Goal: Task Accomplishment & Management: Use online tool/utility

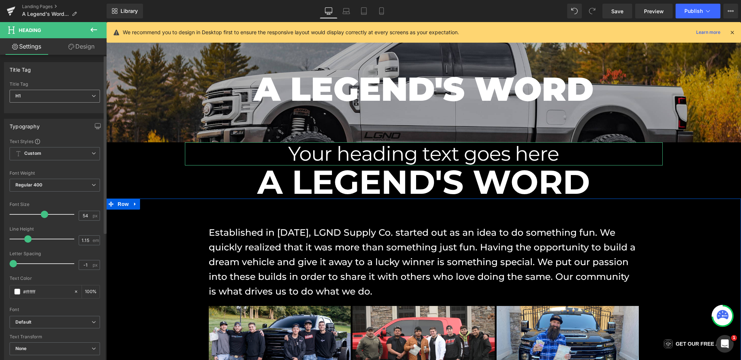
click at [44, 94] on span "H1" at bounding box center [55, 96] width 90 height 13
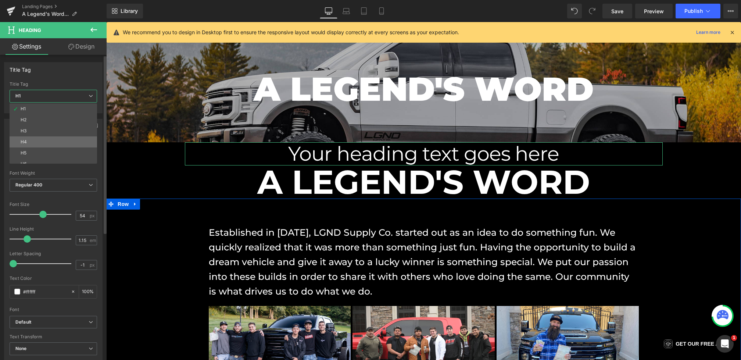
scroll to position [6, 0]
click at [37, 157] on li "H6" at bounding box center [55, 158] width 91 height 11
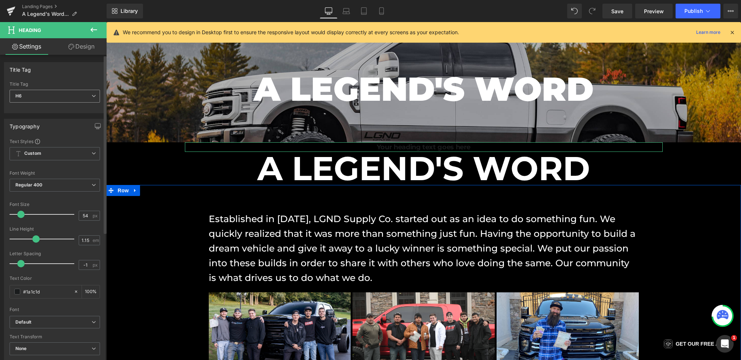
click at [51, 94] on span "H6" at bounding box center [55, 96] width 90 height 13
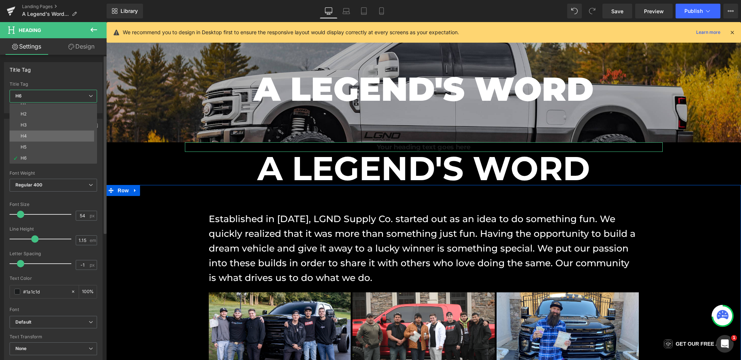
click at [45, 132] on li "H4" at bounding box center [55, 136] width 91 height 11
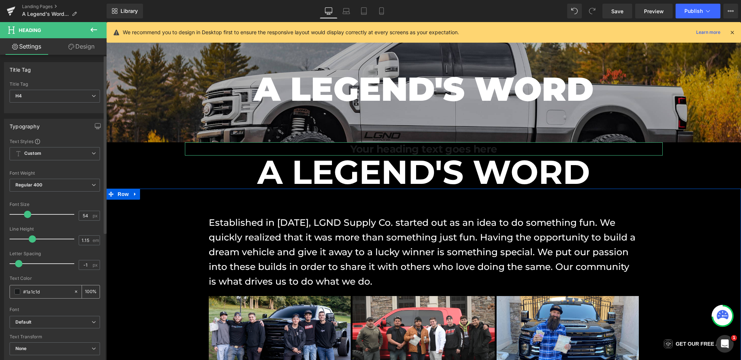
click at [18, 289] on span at bounding box center [17, 292] width 6 height 6
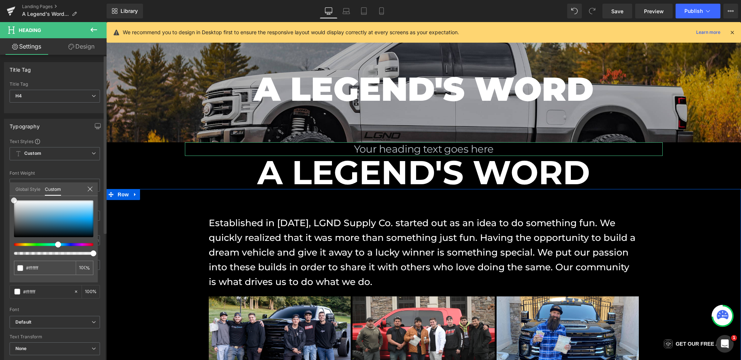
drag, startPoint x: 25, startPoint y: 210, endPoint x: 0, endPoint y: 169, distance: 48.5
click at [0, 169] on div "Typography Text Styles Custom Custom Setup Global Style Custom Setup Global Sty…" at bounding box center [55, 239] width 110 height 253
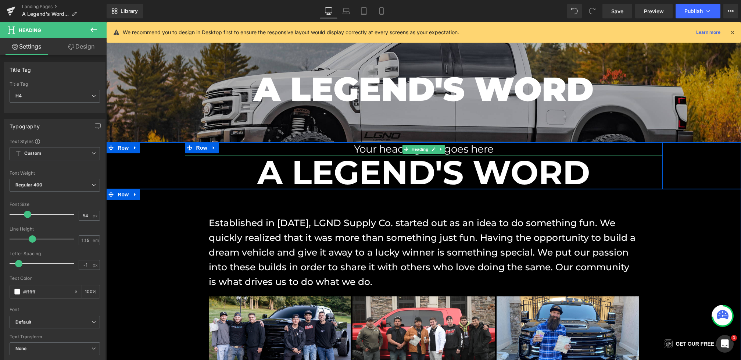
click at [498, 150] on h4 "Your heading text goes here" at bounding box center [424, 148] width 478 height 13
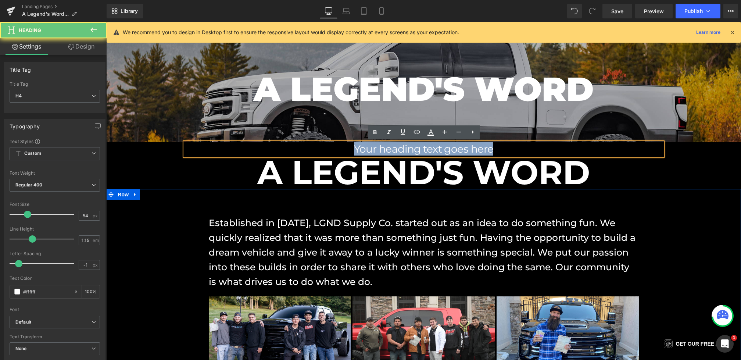
drag, startPoint x: 513, startPoint y: 150, endPoint x: 271, endPoint y: 148, distance: 242.3
click at [271, 148] on h4 "Your heading text goes here" at bounding box center [424, 148] width 478 height 13
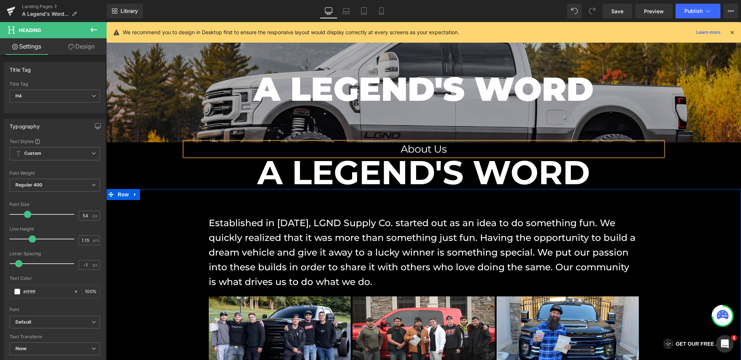
click at [701, 165] on div "About Us Heading A LEGEND'S WORD Heading Row" at bounding box center [423, 165] width 635 height 46
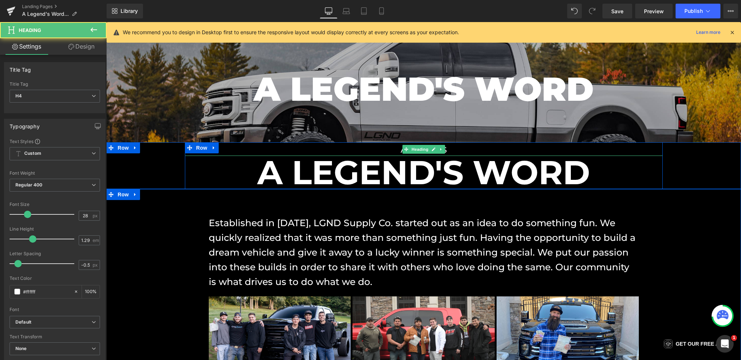
click at [393, 150] on h4 "About Us" at bounding box center [424, 148] width 478 height 13
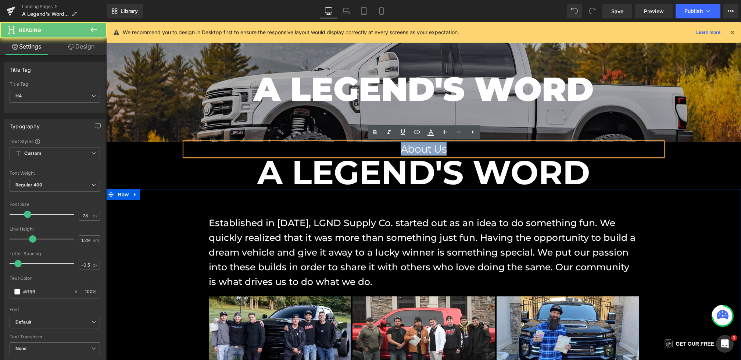
drag, startPoint x: 459, startPoint y: 150, endPoint x: 366, endPoint y: 150, distance: 93.4
click at [366, 150] on h4 "About Us" at bounding box center [424, 148] width 478 height 13
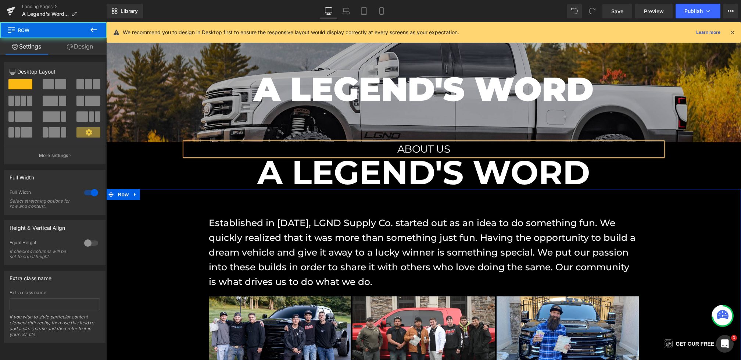
click at [701, 169] on div "ABOUT US Heading A LEGEND'S WORD Heading Row" at bounding box center [423, 165] width 635 height 46
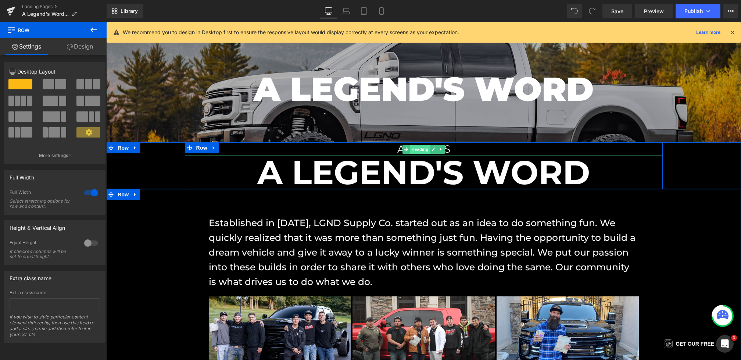
click at [427, 147] on span "Heading" at bounding box center [420, 149] width 20 height 9
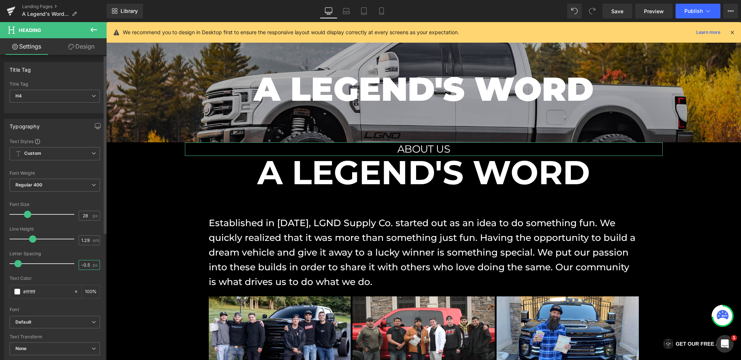
click at [88, 266] on input "-0.56" at bounding box center [85, 264] width 13 height 9
type input "6"
type input "0"
click at [88, 252] on div "Letter Spacing" at bounding box center [55, 253] width 90 height 5
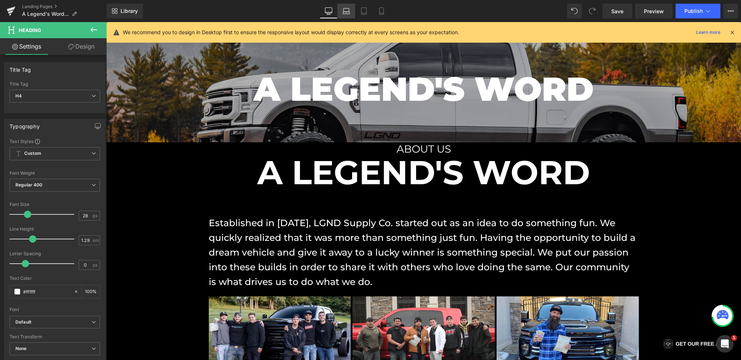
click at [348, 7] on icon at bounding box center [346, 10] width 7 height 7
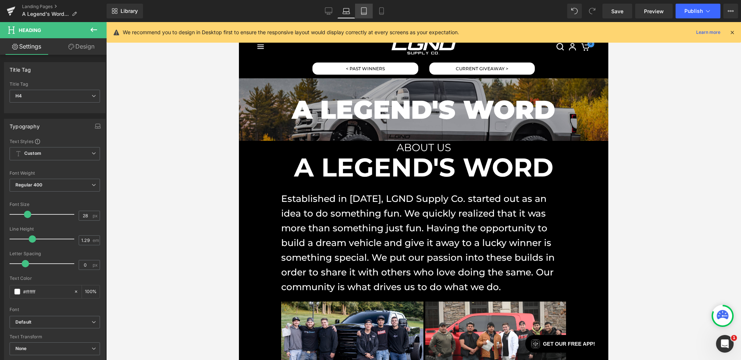
click at [360, 9] on link "Tablet" at bounding box center [364, 11] width 18 height 15
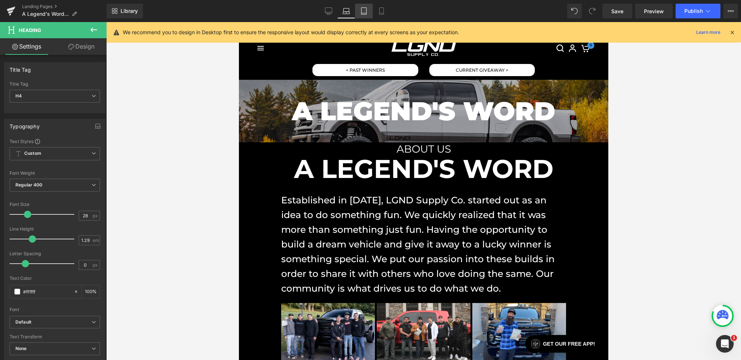
scroll to position [0, 0]
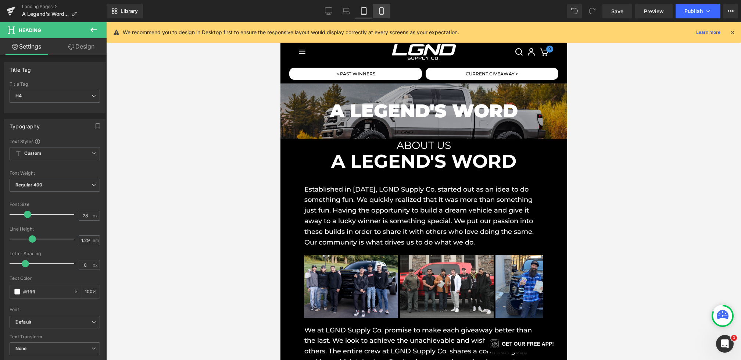
click at [383, 10] on icon at bounding box center [381, 10] width 7 height 7
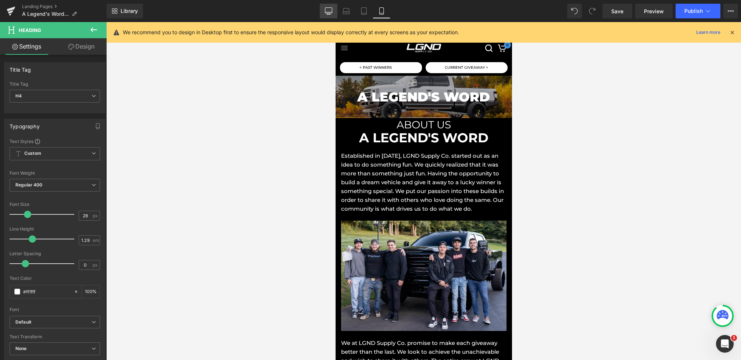
click at [321, 9] on link "Desktop" at bounding box center [329, 11] width 18 height 15
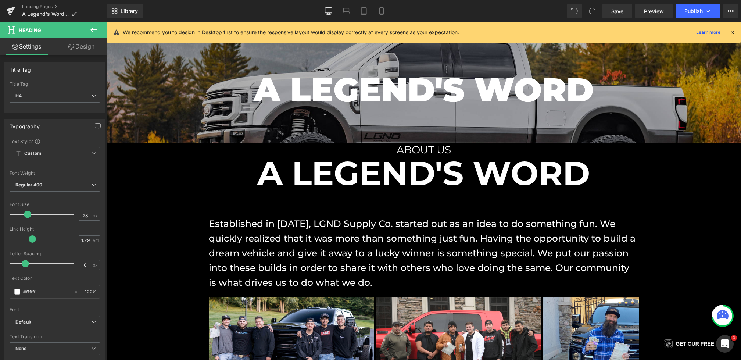
scroll to position [86, 0]
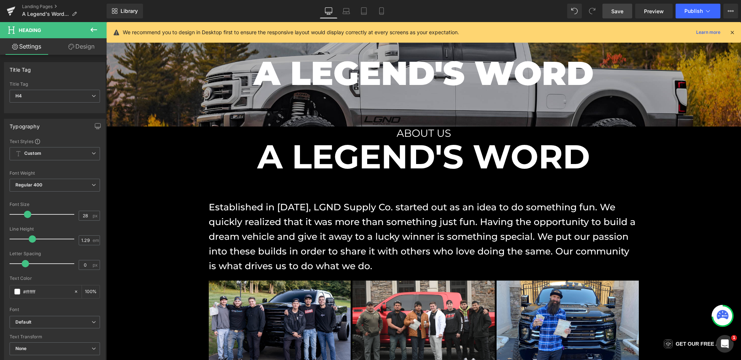
click at [614, 12] on span "Save" at bounding box center [617, 11] width 12 height 8
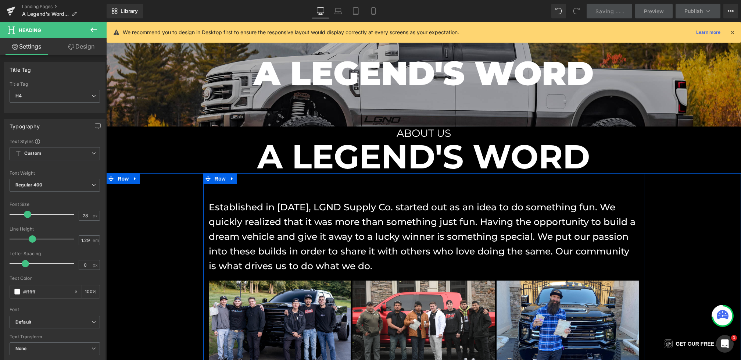
scroll to position [0, 0]
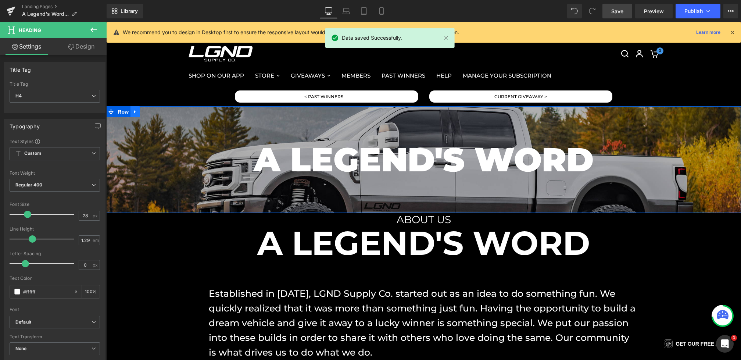
click at [136, 113] on icon at bounding box center [135, 112] width 5 height 6
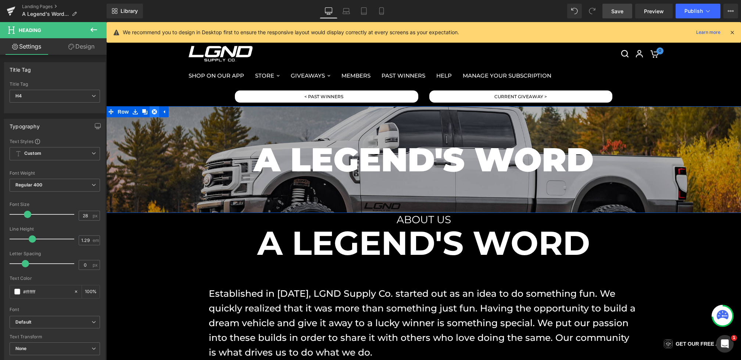
click at [151, 113] on link at bounding box center [155, 111] width 10 height 11
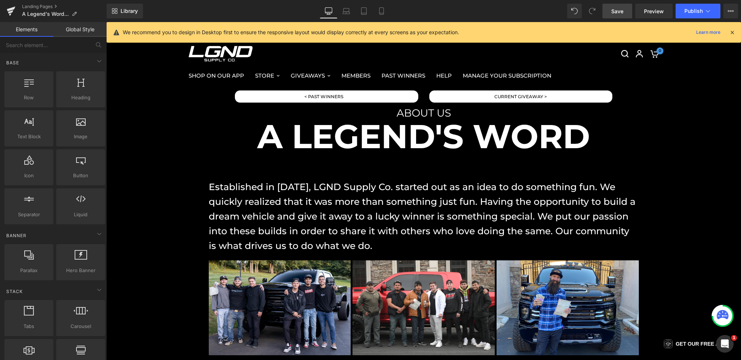
click at [622, 8] on span "Save" at bounding box center [617, 11] width 12 height 8
click at [377, 7] on link "Mobile" at bounding box center [382, 11] width 18 height 15
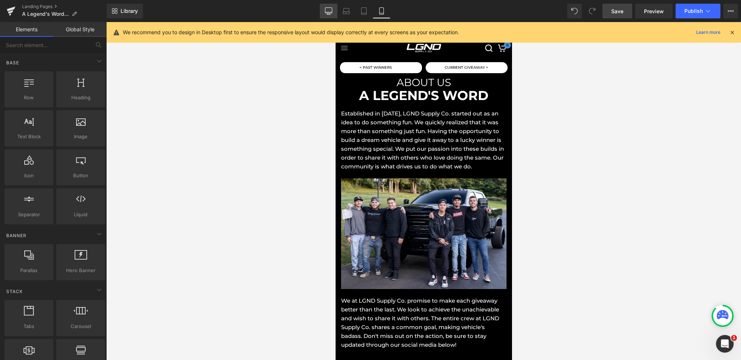
click at [322, 11] on link "Desktop" at bounding box center [329, 11] width 18 height 15
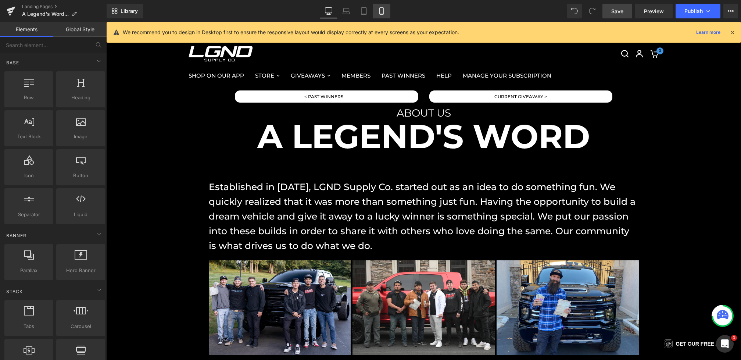
click at [386, 15] on link "Mobile" at bounding box center [382, 11] width 18 height 15
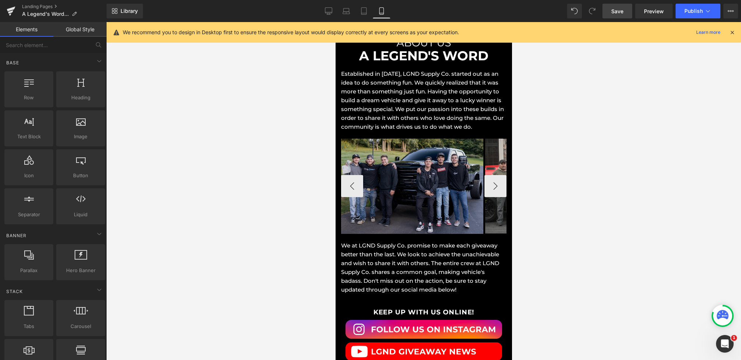
scroll to position [45, 0]
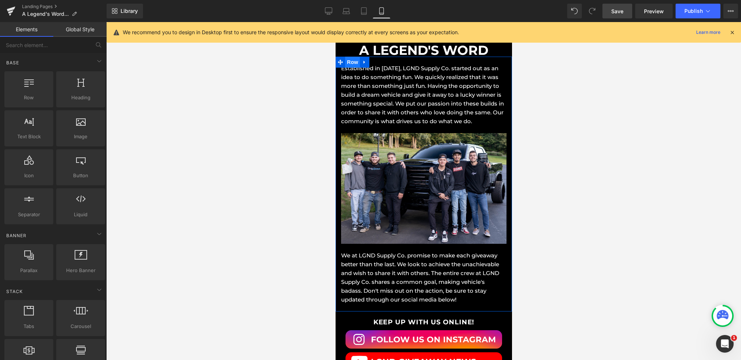
click at [349, 61] on span "Row" at bounding box center [352, 62] width 15 height 11
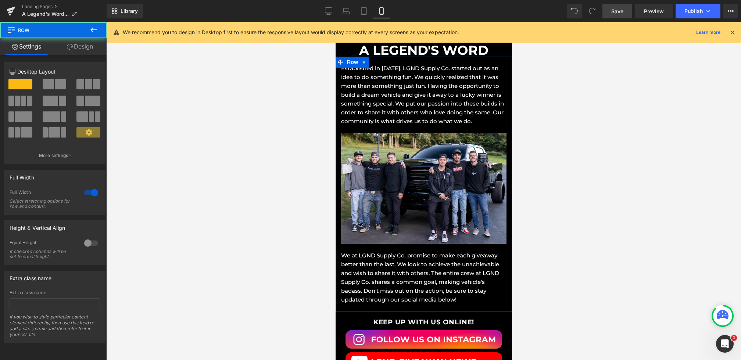
click at [69, 54] on link "Design" at bounding box center [79, 46] width 53 height 17
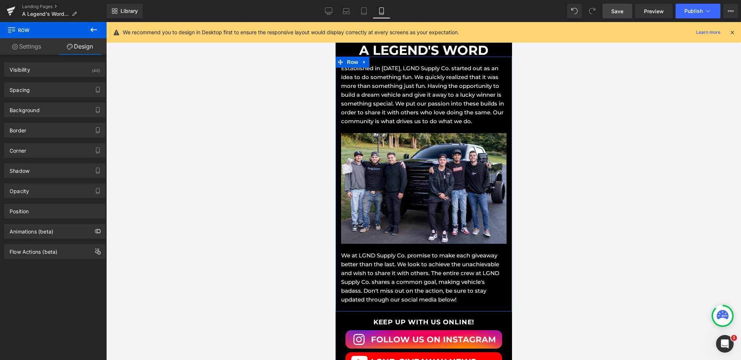
click at [50, 81] on div "Spacing Margin 0 auto 0 auto Padding 0 0 10 0 Setup Global Style" at bounding box center [55, 87] width 110 height 20
click at [50, 85] on div "Spacing" at bounding box center [54, 90] width 101 height 14
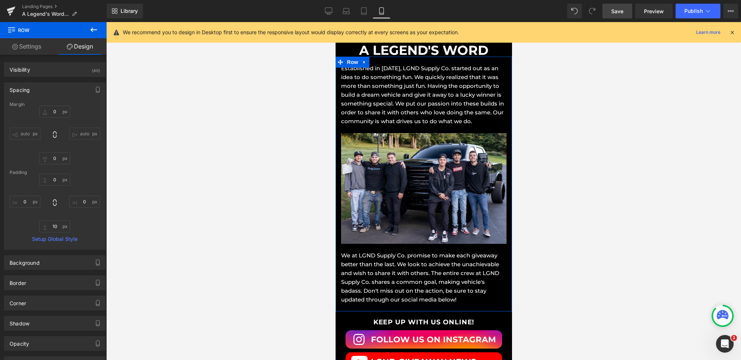
click at [50, 85] on div "Spacing" at bounding box center [54, 90] width 101 height 14
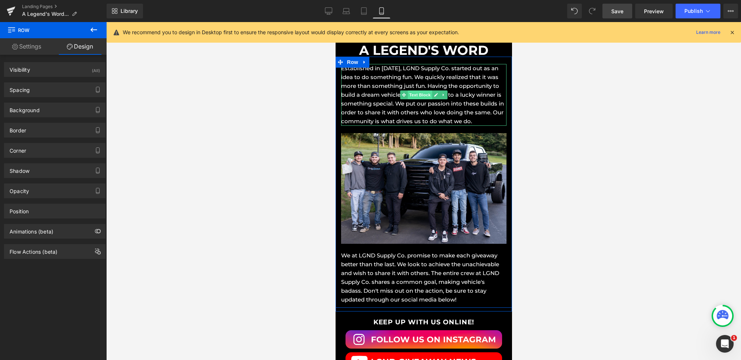
click at [419, 94] on span "Text Block" at bounding box center [419, 94] width 24 height 9
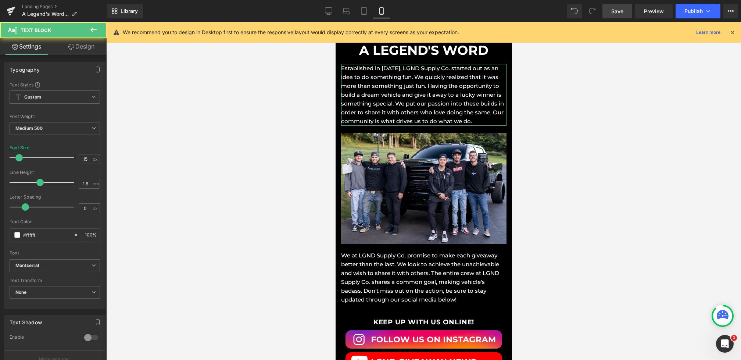
click at [85, 47] on link "Design" at bounding box center [81, 46] width 53 height 17
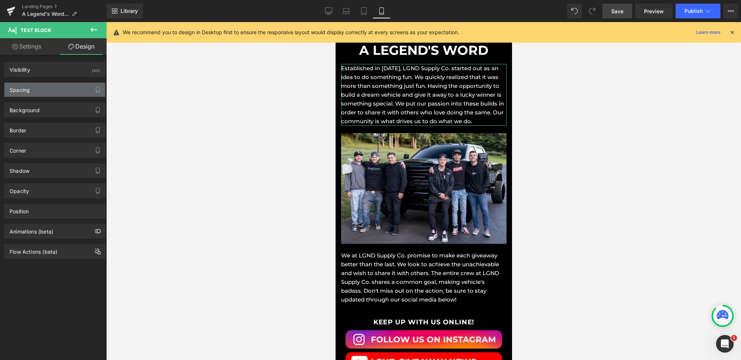
click at [40, 85] on div "Spacing" at bounding box center [54, 90] width 101 height 14
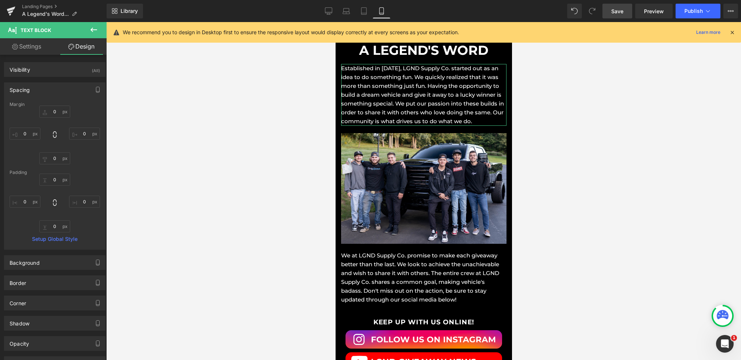
click at [40, 85] on div "Spacing" at bounding box center [54, 90] width 101 height 14
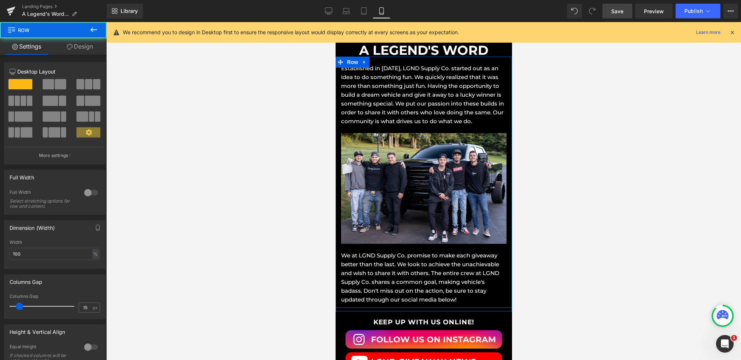
click at [389, 132] on div "Established in October 2018, LGND Supply Co. started out as an idea to do somet…" at bounding box center [423, 184] width 176 height 240
click at [77, 50] on link "Design" at bounding box center [79, 46] width 53 height 17
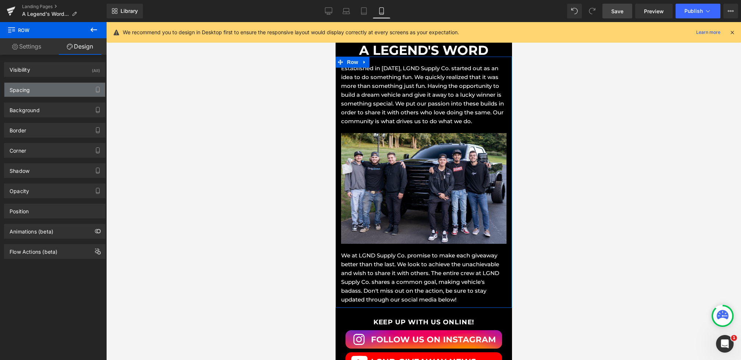
click at [53, 89] on div "Spacing" at bounding box center [54, 90] width 101 height 14
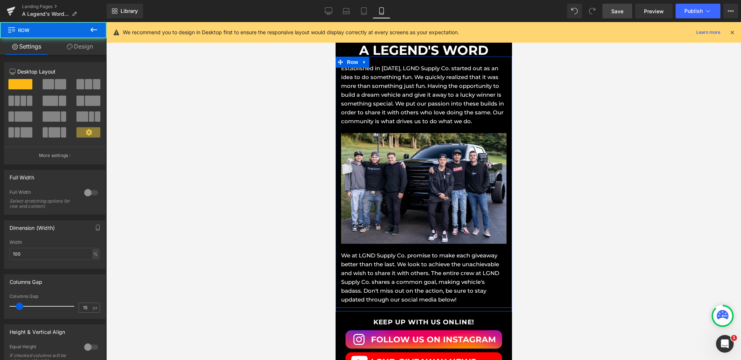
click at [408, 61] on div "Established in October 2018, LGND Supply Co. started out as an idea to do somet…" at bounding box center [423, 182] width 176 height 251
click at [93, 46] on link "Design" at bounding box center [79, 46] width 53 height 17
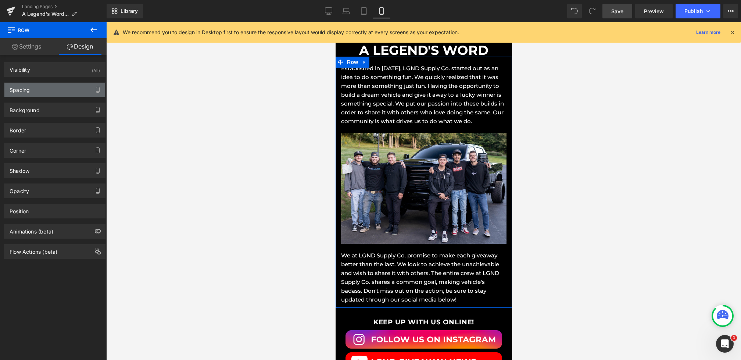
click at [43, 91] on div "Spacing" at bounding box center [54, 90] width 101 height 14
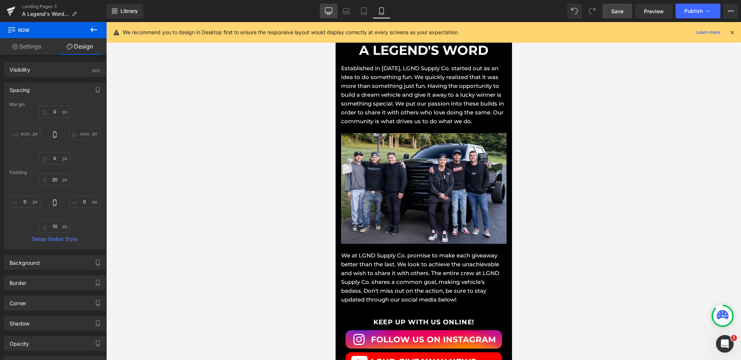
click at [328, 15] on link "Desktop" at bounding box center [329, 11] width 18 height 15
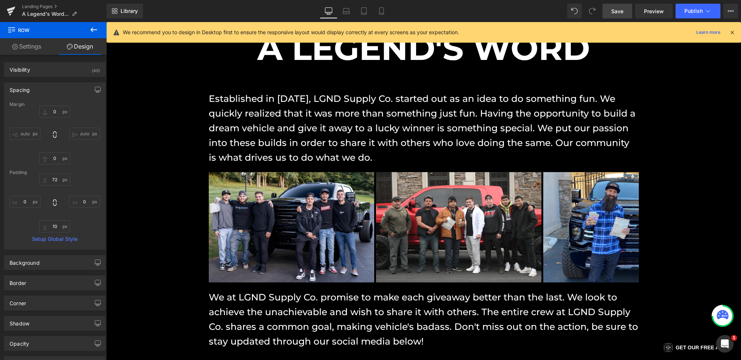
scroll to position [88, 0]
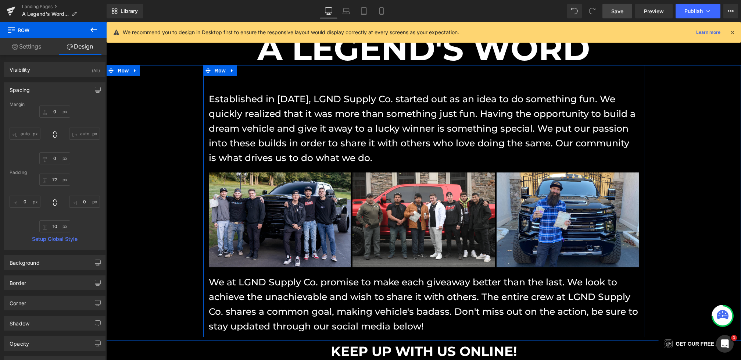
click at [208, 125] on div "Established in October 2018, LGND Supply Co. started out as an idea to do somet…" at bounding box center [423, 213] width 441 height 242
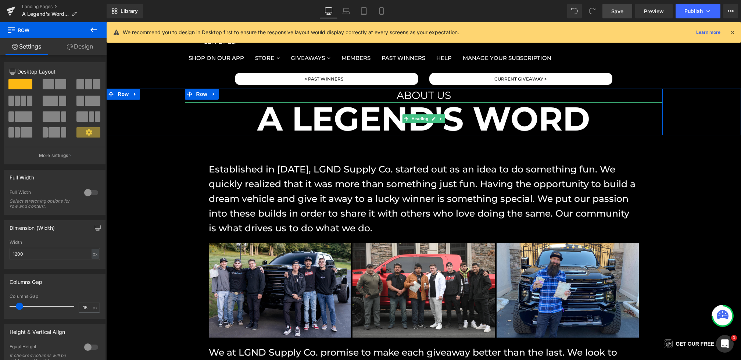
scroll to position [15, 0]
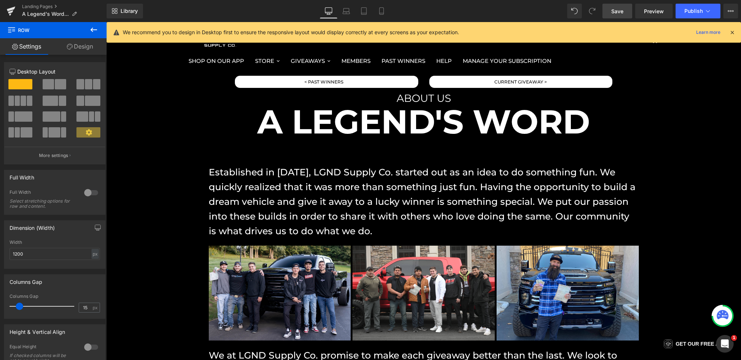
click at [730, 33] on icon at bounding box center [732, 32] width 7 height 7
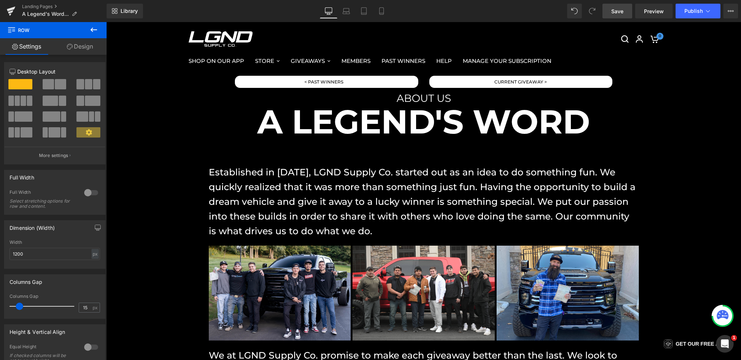
click at [92, 32] on icon at bounding box center [93, 29] width 9 height 9
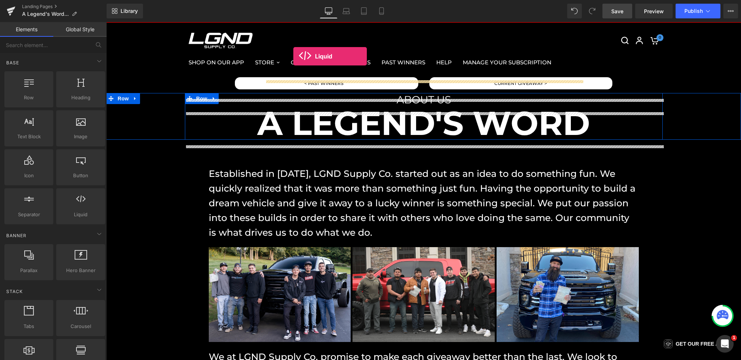
scroll to position [3, 0]
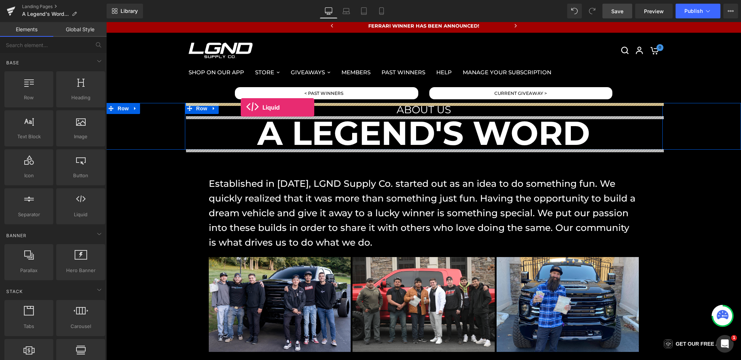
drag, startPoint x: 188, startPoint y: 237, endPoint x: 241, endPoint y: 107, distance: 140.4
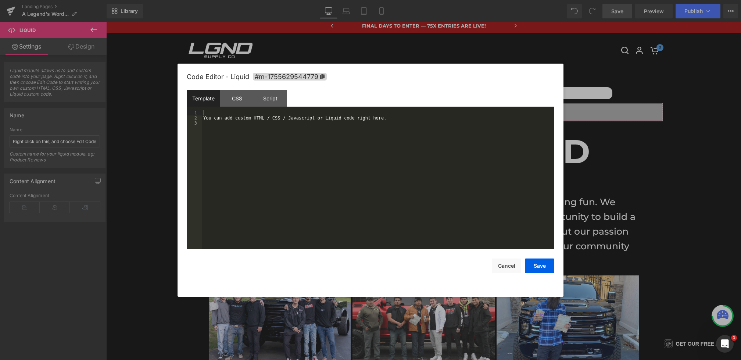
click at [263, 0] on div "Liquid You are previewing how the will restyle your page. You can not edit Elem…" at bounding box center [370, 0] width 741 height 0
drag, startPoint x: 255, startPoint y: 192, endPoint x: 192, endPoint y: 82, distance: 126.6
click at [192, 82] on div "Code Editor - Liquid #m-1755629544779 Template CSS Script Data 1 2 3 You can ad…" at bounding box center [371, 180] width 368 height 233
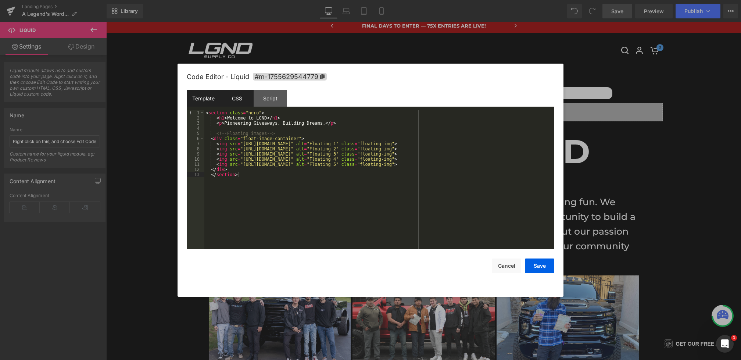
click at [230, 97] on div "CSS" at bounding box center [236, 98] width 33 height 17
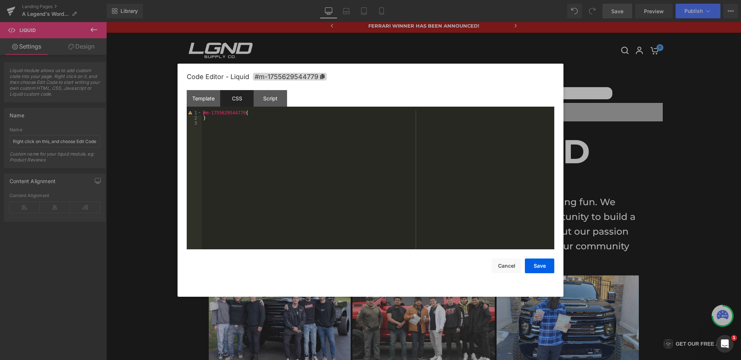
click at [273, 174] on div "#m-1755629544779 { }" at bounding box center [378, 184] width 353 height 149
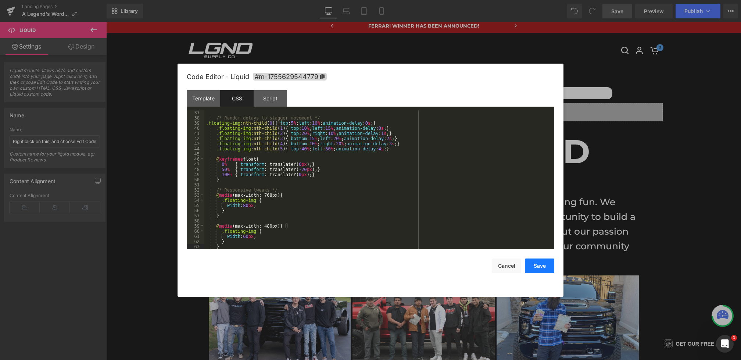
click at [536, 264] on button "Save" at bounding box center [539, 265] width 29 height 15
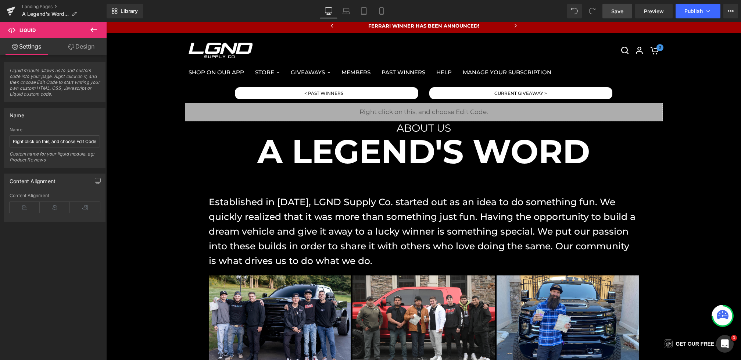
click at [612, 17] on link "Save" at bounding box center [618, 11] width 30 height 15
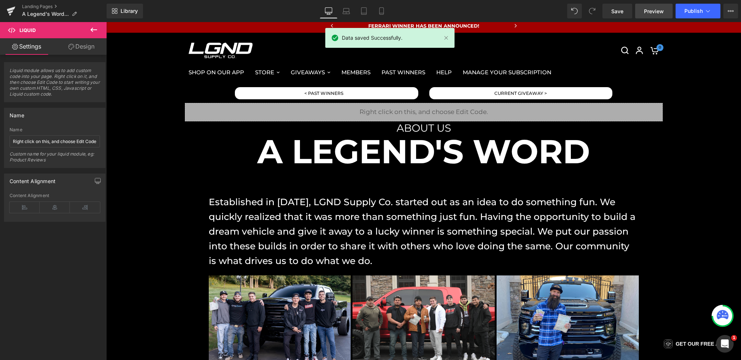
click at [639, 11] on link "Preview" at bounding box center [653, 11] width 37 height 15
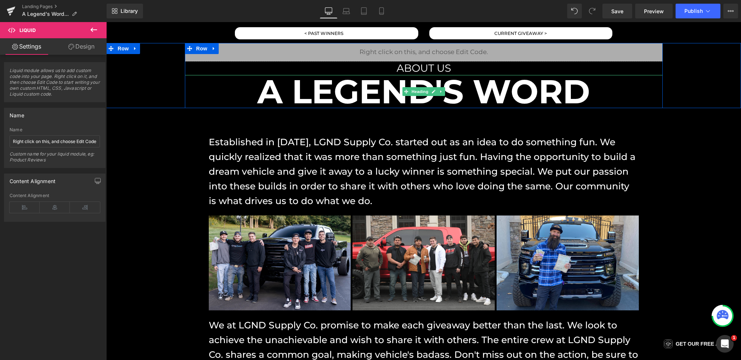
scroll to position [65, 0]
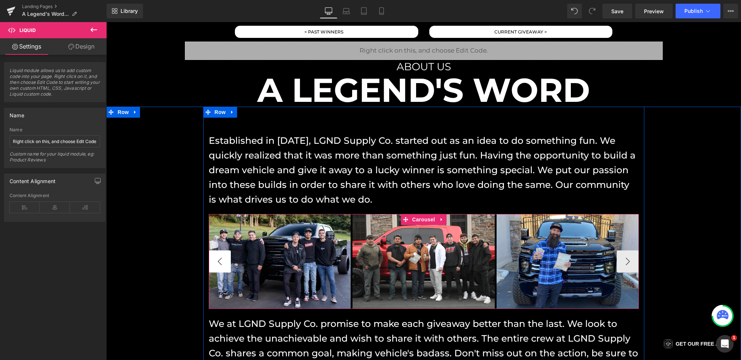
click at [217, 252] on button "‹" at bounding box center [220, 261] width 22 height 22
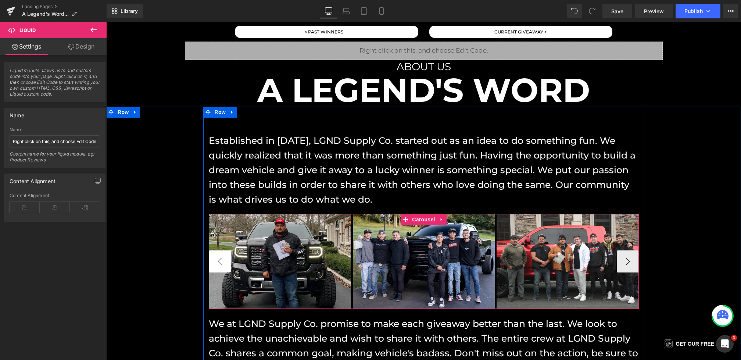
click at [217, 252] on button "‹" at bounding box center [220, 261] width 22 height 22
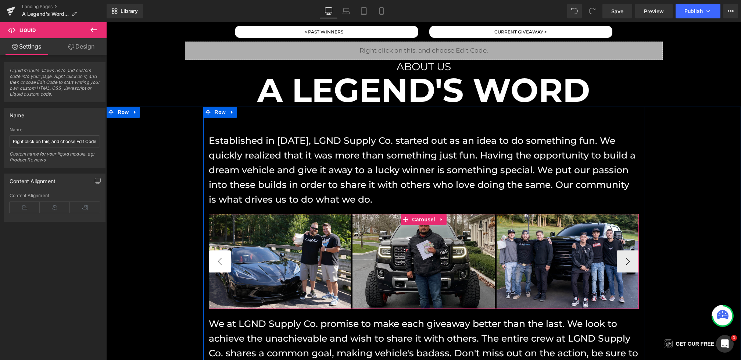
click at [217, 252] on button "‹" at bounding box center [220, 261] width 22 height 22
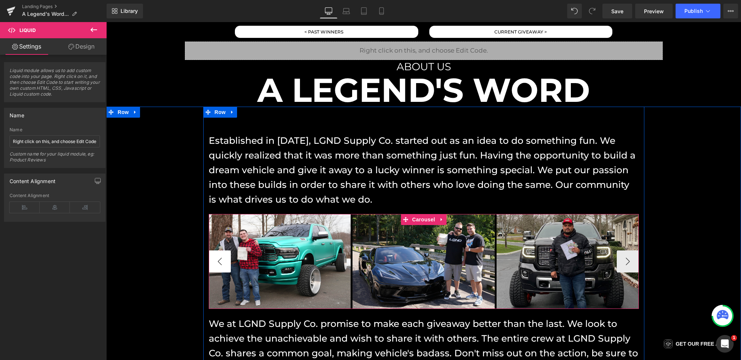
click at [217, 252] on button "‹" at bounding box center [220, 261] width 22 height 22
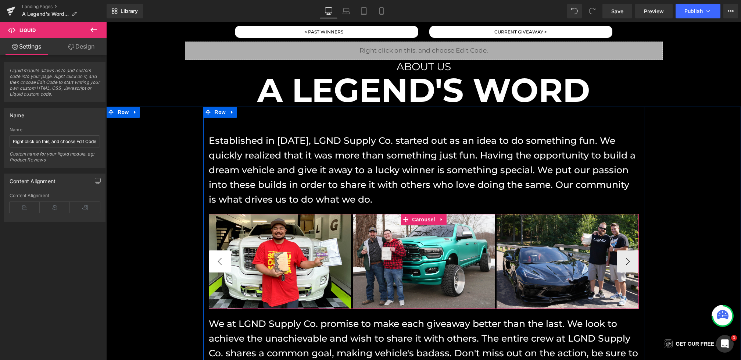
click at [217, 252] on button "‹" at bounding box center [220, 261] width 22 height 22
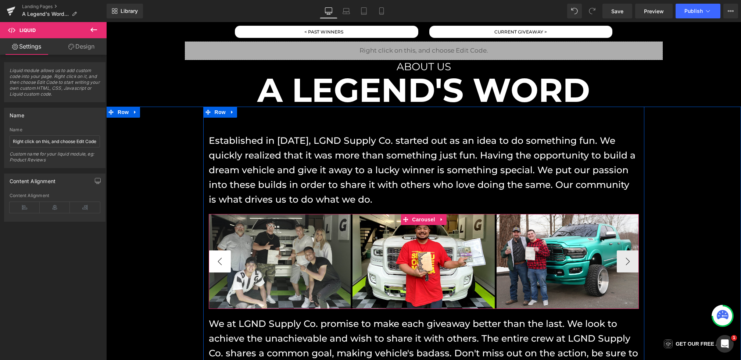
click at [217, 252] on button "‹" at bounding box center [220, 261] width 22 height 22
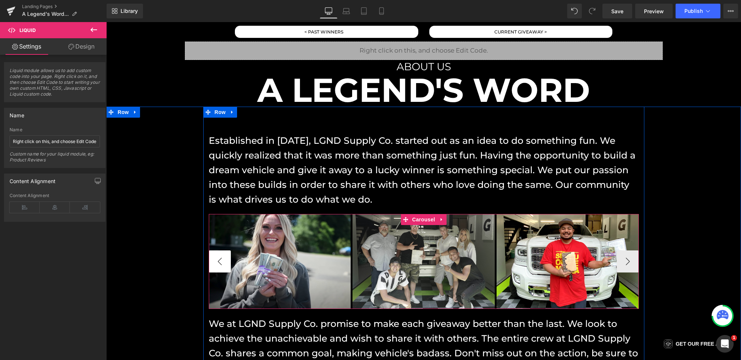
click at [217, 252] on button "‹" at bounding box center [220, 261] width 22 height 22
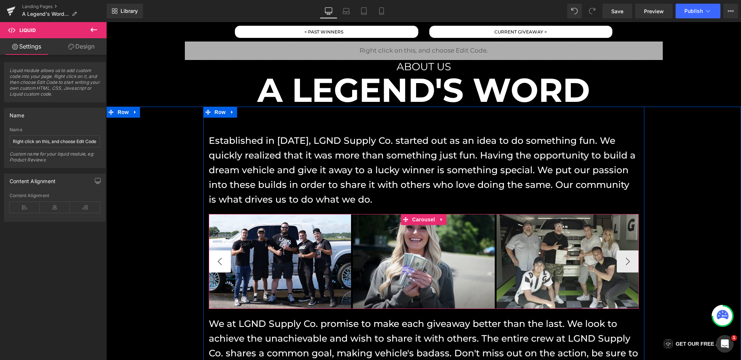
click at [217, 252] on button "‹" at bounding box center [220, 261] width 22 height 22
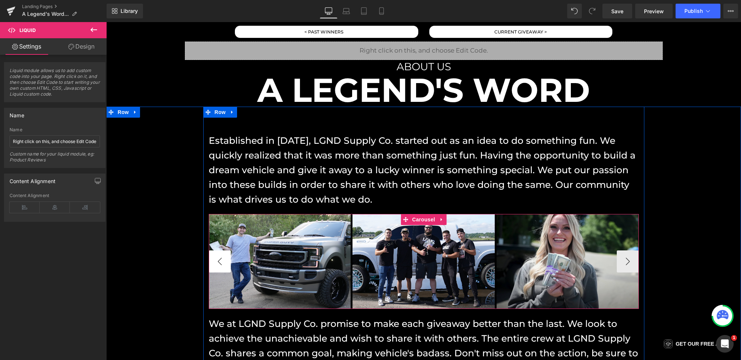
click at [215, 263] on button "‹" at bounding box center [220, 261] width 22 height 22
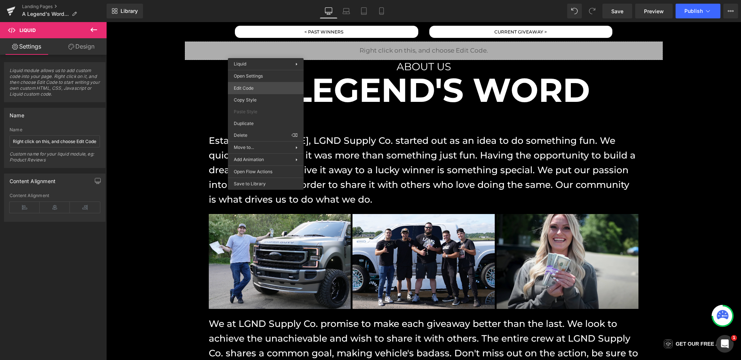
click at [257, 0] on div "Liquid You are previewing how the will restyle your page. You can not edit Elem…" at bounding box center [370, 0] width 741 height 0
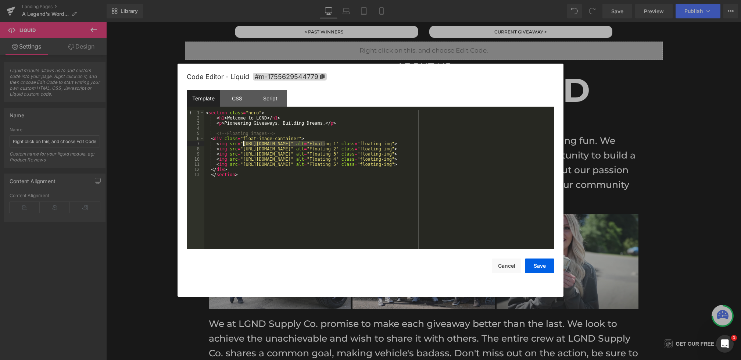
drag, startPoint x: 325, startPoint y: 146, endPoint x: 242, endPoint y: 143, distance: 83.1
click at [242, 143] on div "< section class = "hero" > < h1 > Welcome to LGND </ h1 > < p > Pioneering Give…" at bounding box center [379, 184] width 350 height 149
click at [462, 122] on span "All" at bounding box center [463, 121] width 13 height 6
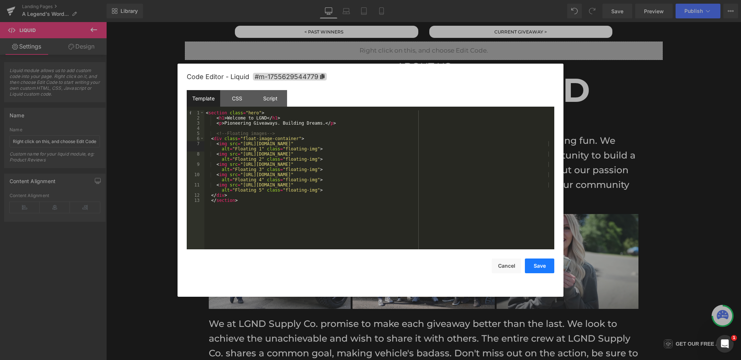
click at [536, 269] on button "Save" at bounding box center [539, 265] width 29 height 15
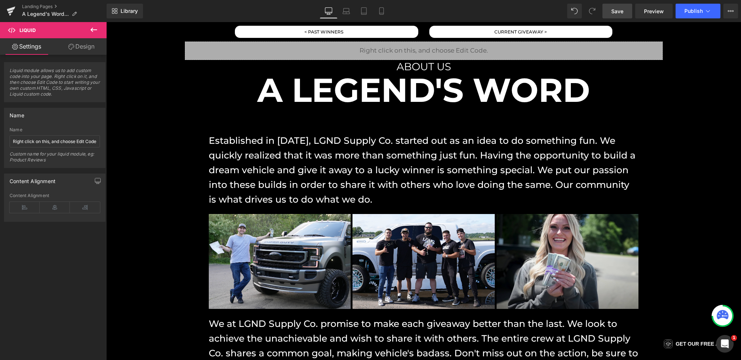
click at [607, 12] on link "Save" at bounding box center [618, 11] width 30 height 15
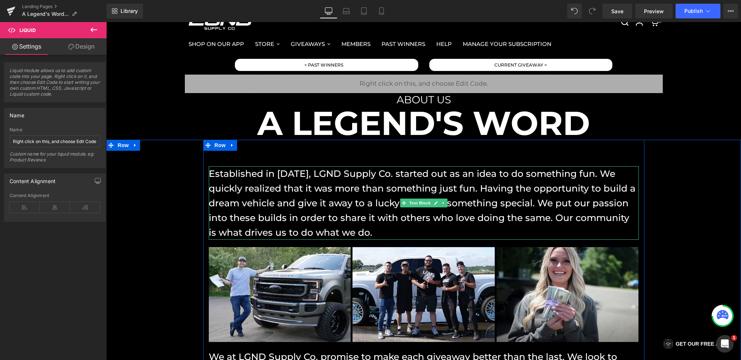
scroll to position [0, 0]
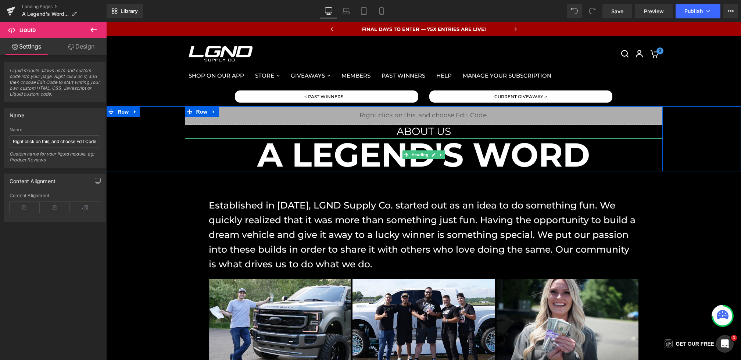
click at [365, 156] on h1 "A LEGEND'S WORD" at bounding box center [424, 154] width 478 height 33
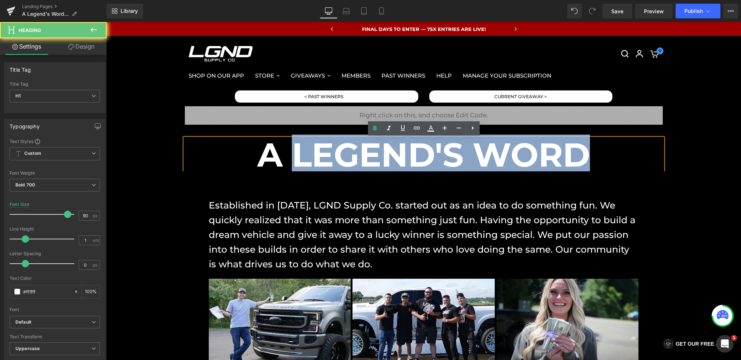
drag, startPoint x: 585, startPoint y: 154, endPoint x: 286, endPoint y: 153, distance: 299.3
click at [286, 153] on h1 "A LEGEND'S WORD" at bounding box center [424, 154] width 478 height 33
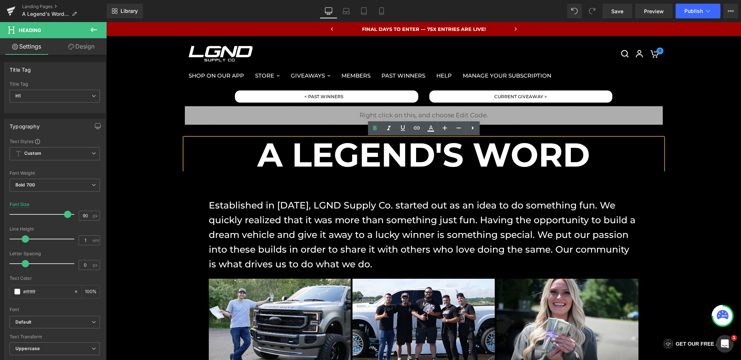
click at [586, 158] on h1 "A LEGEND'S WORD" at bounding box center [424, 154] width 478 height 33
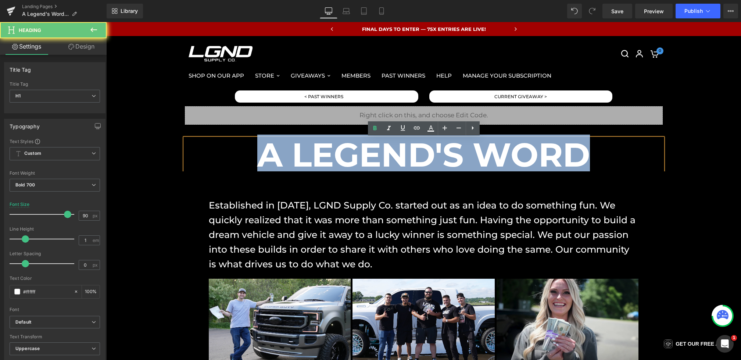
drag, startPoint x: 607, startPoint y: 158, endPoint x: 150, endPoint y: 153, distance: 457.7
click at [150, 153] on div "Liquid ABOUT US Heading A LEGEND'S WORD Heading Row" at bounding box center [423, 138] width 635 height 65
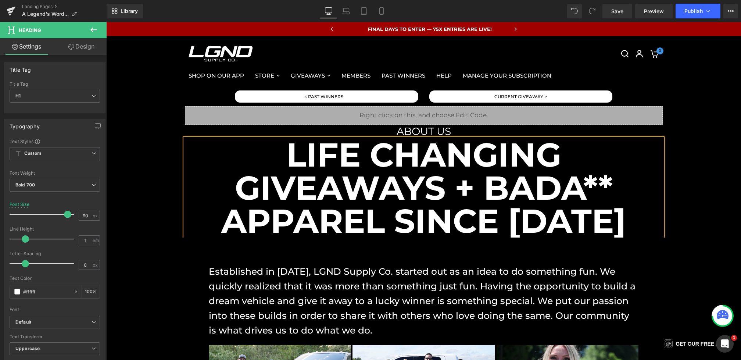
click at [708, 203] on div "Liquid ABOUT US Heading Life changing giveaways + bada** apparel since 2018 Hea…" at bounding box center [423, 171] width 635 height 131
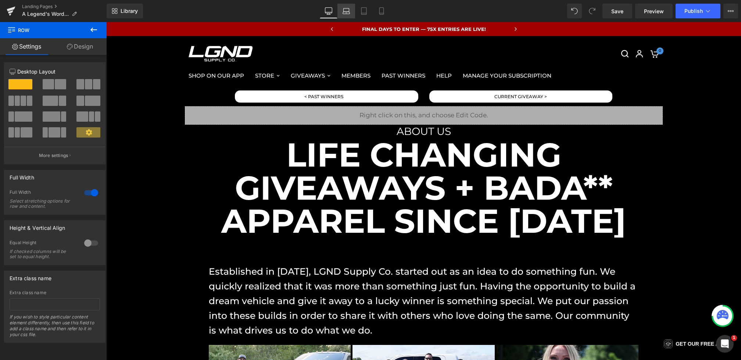
click at [344, 15] on link "Laptop" at bounding box center [346, 11] width 18 height 15
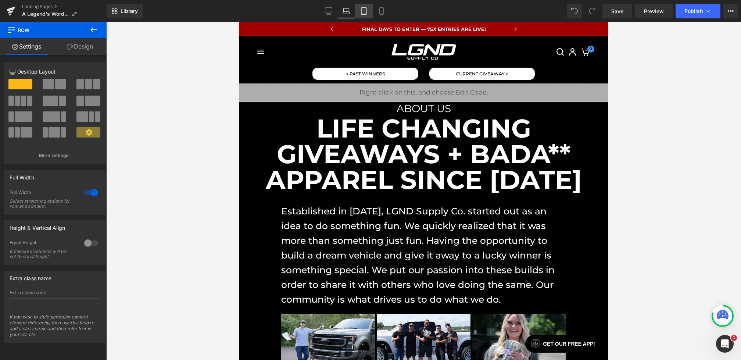
click at [364, 15] on link "Tablet" at bounding box center [364, 11] width 18 height 15
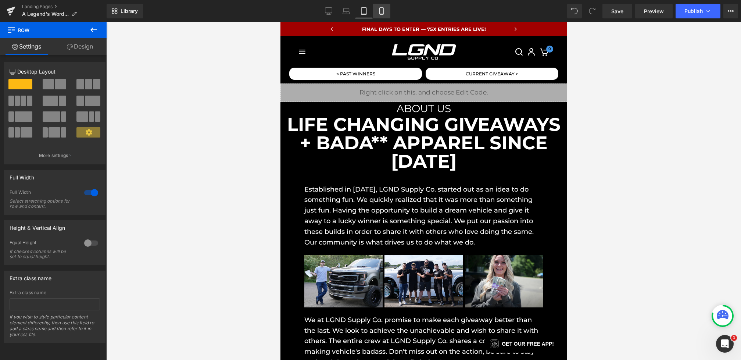
click at [379, 14] on icon at bounding box center [381, 10] width 7 height 7
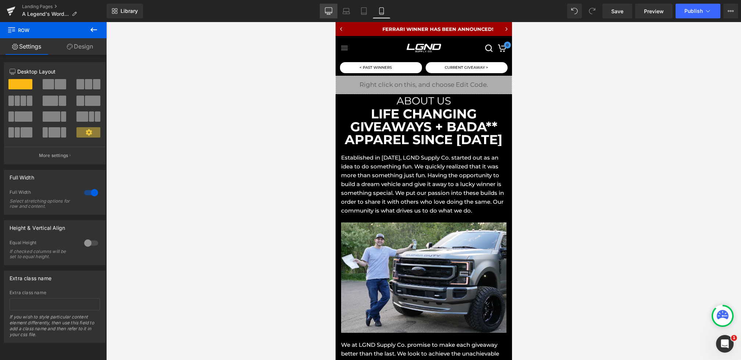
click at [326, 14] on icon at bounding box center [328, 10] width 7 height 7
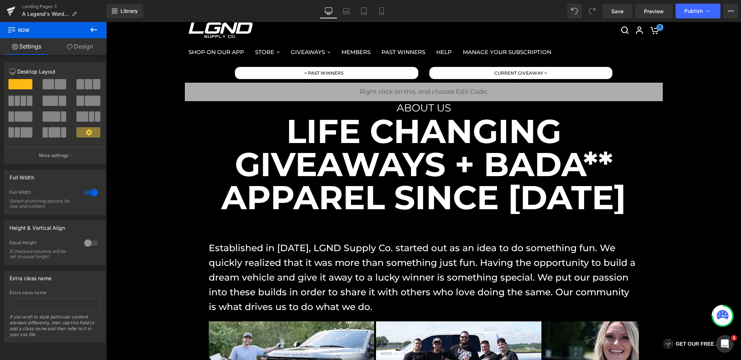
scroll to position [24, 0]
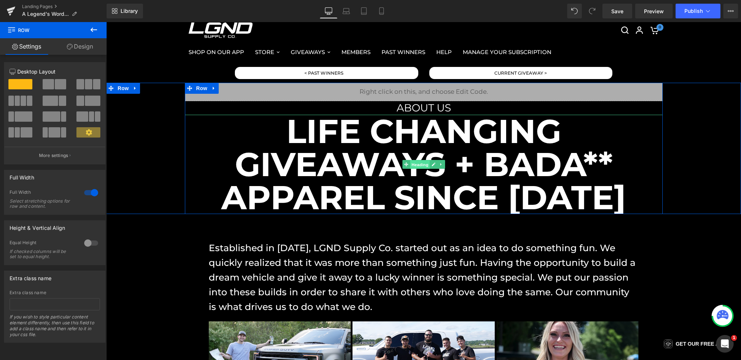
click at [414, 165] on span "Heading" at bounding box center [420, 164] width 20 height 9
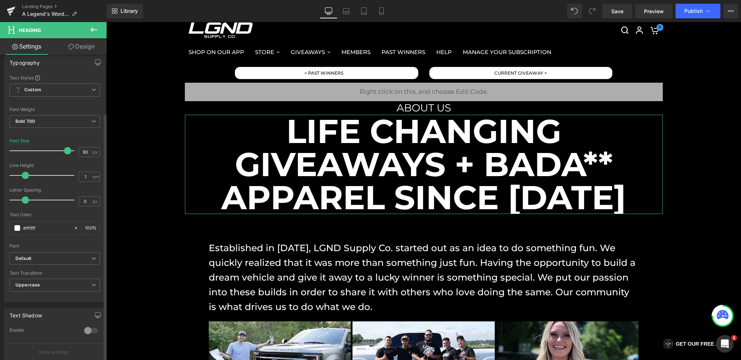
scroll to position [93, 0]
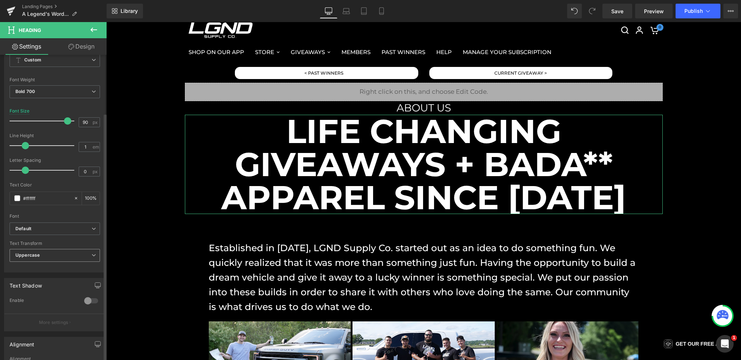
click at [35, 249] on span "Uppercase" at bounding box center [55, 255] width 90 height 13
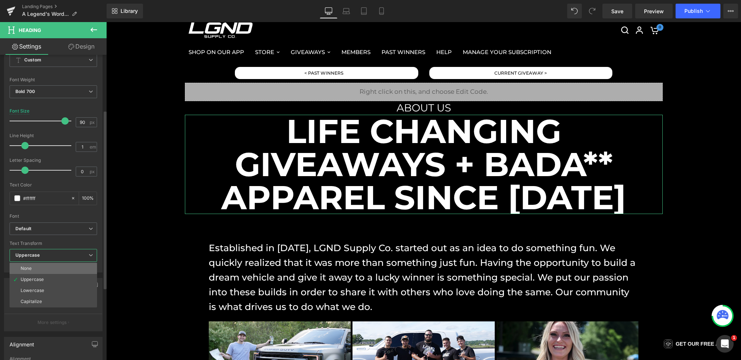
click at [44, 268] on li "None" at bounding box center [53, 268] width 87 height 11
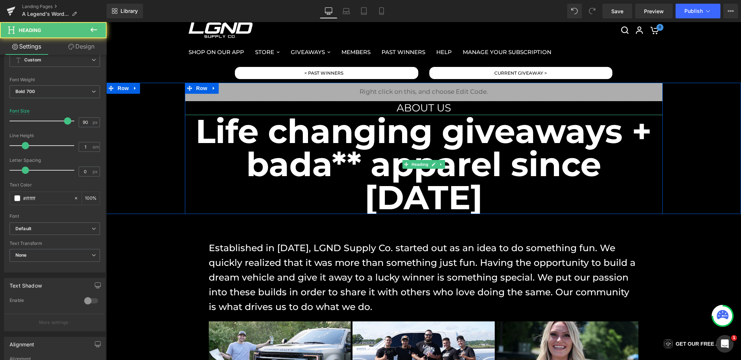
click at [587, 151] on h1 "Life changing giveaways + bada** apparel since 2018" at bounding box center [424, 164] width 478 height 99
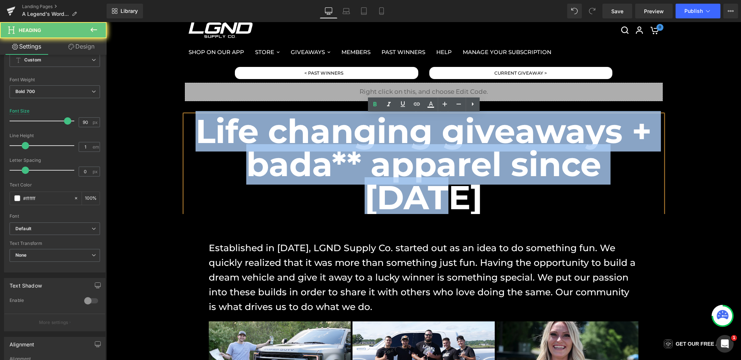
drag, startPoint x: 625, startPoint y: 166, endPoint x: 172, endPoint y: 117, distance: 455.6
click at [172, 117] on div "Liquid ABOUT US Heading Life changing giveaways + bada** apparel since 2018 Hea…" at bounding box center [423, 148] width 635 height 131
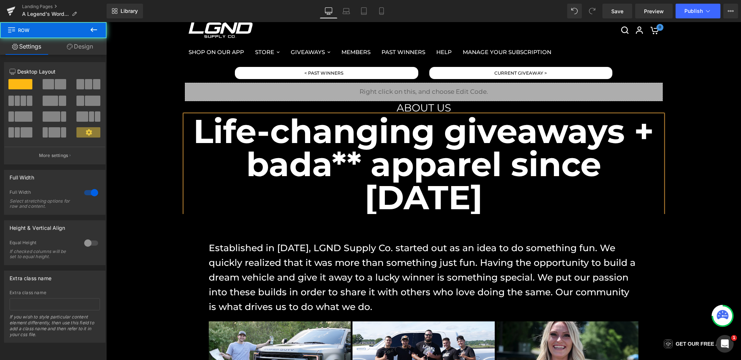
click at [716, 168] on div "Liquid ABOUT US Heading Life-changing giveaways + bada** apparel since 2018 Hea…" at bounding box center [423, 148] width 635 height 131
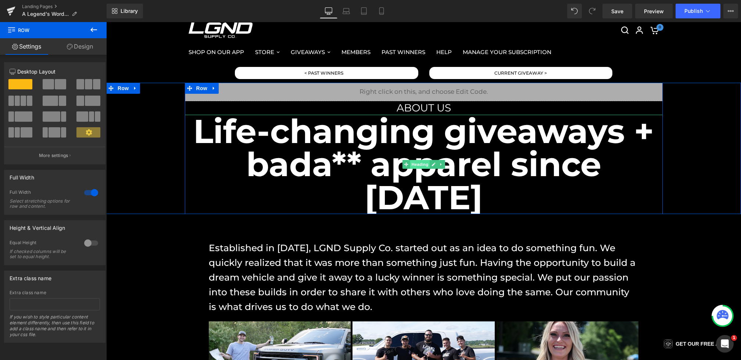
click at [414, 160] on span "Heading" at bounding box center [420, 164] width 20 height 9
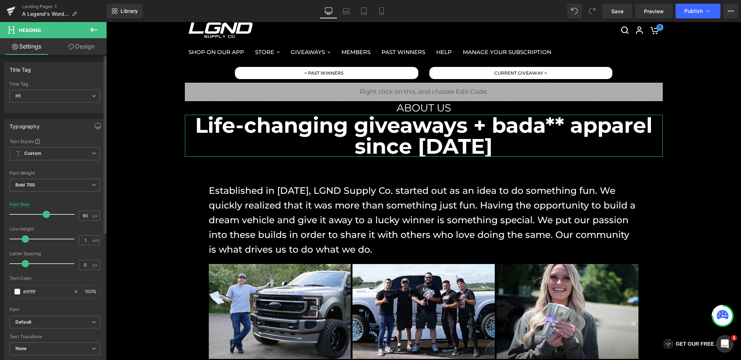
drag, startPoint x: 65, startPoint y: 214, endPoint x: 44, endPoint y: 214, distance: 21.0
click at [44, 214] on span at bounding box center [46, 214] width 7 height 7
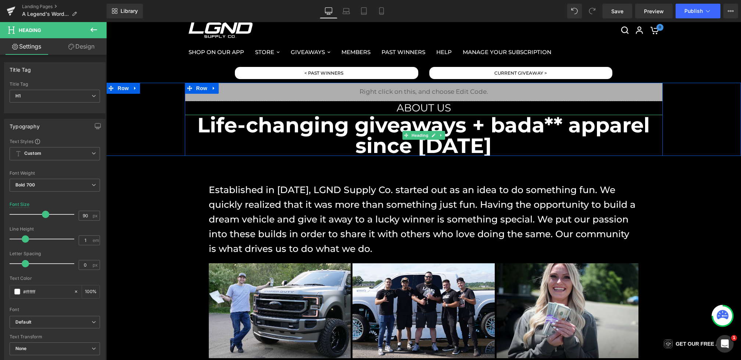
click at [485, 124] on h1 "Life-changing giveaways + bada** apparel since 2018" at bounding box center [424, 135] width 478 height 41
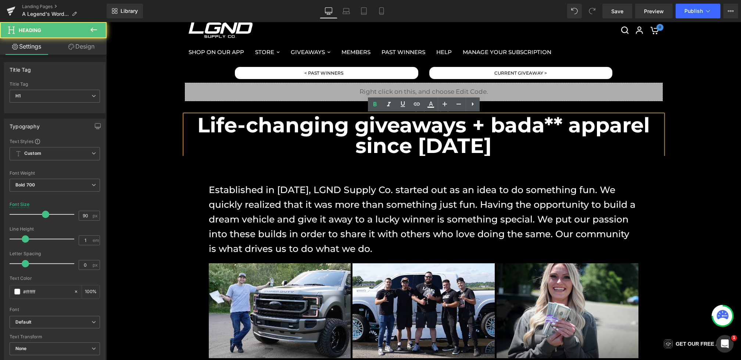
click at [476, 125] on h1 "Life-changing giveaways + bada** apparel since 2018" at bounding box center [424, 135] width 478 height 41
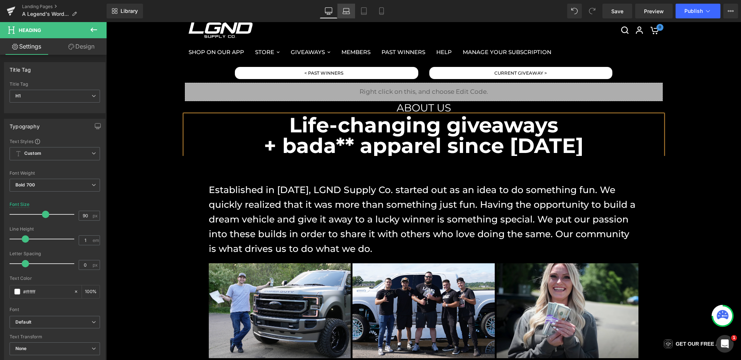
click at [349, 11] on icon at bounding box center [346, 10] width 7 height 7
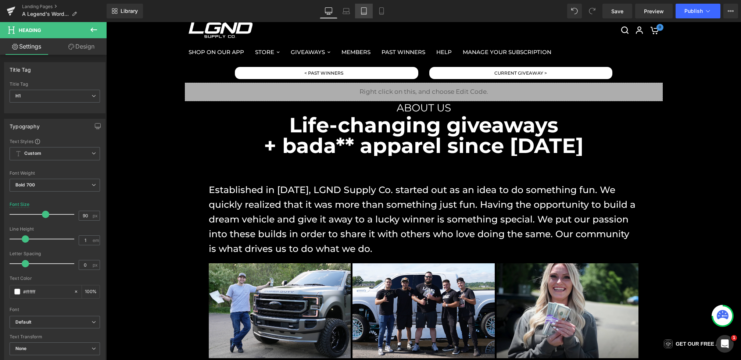
scroll to position [1, 0]
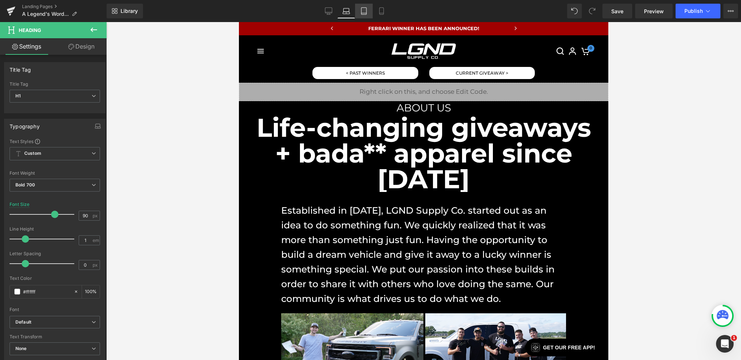
click at [369, 11] on link "Tablet" at bounding box center [364, 11] width 18 height 15
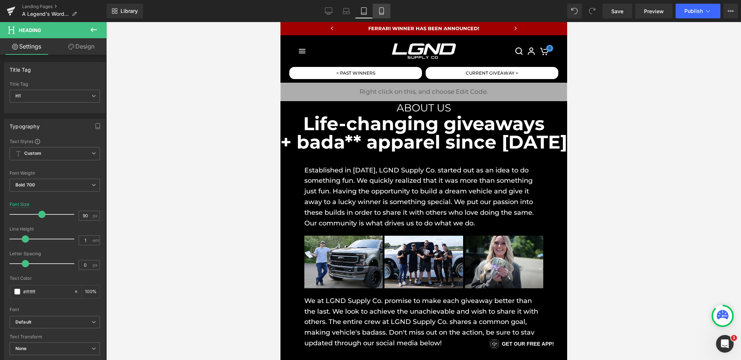
click at [383, 11] on icon at bounding box center [381, 10] width 7 height 7
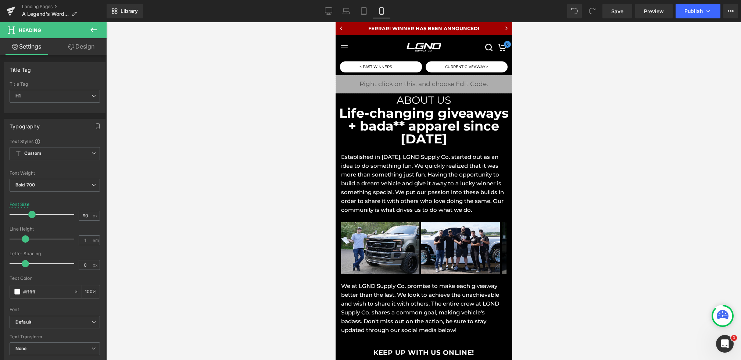
scroll to position [0, 0]
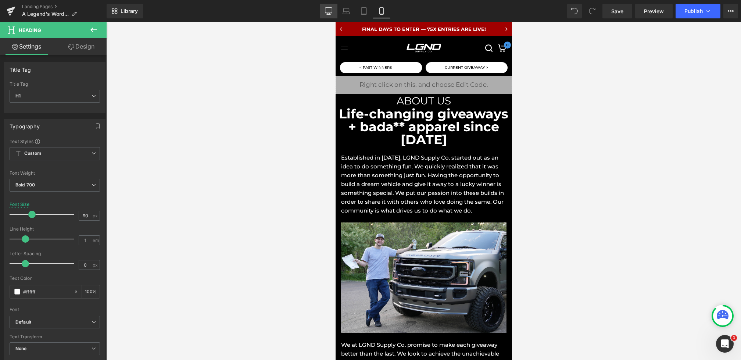
click at [327, 13] on icon at bounding box center [328, 11] width 7 height 6
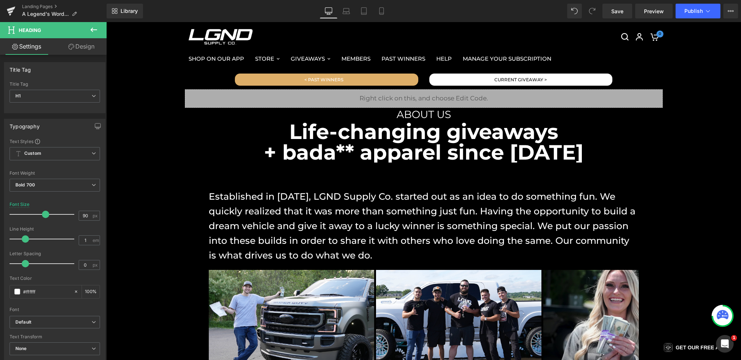
scroll to position [24, 0]
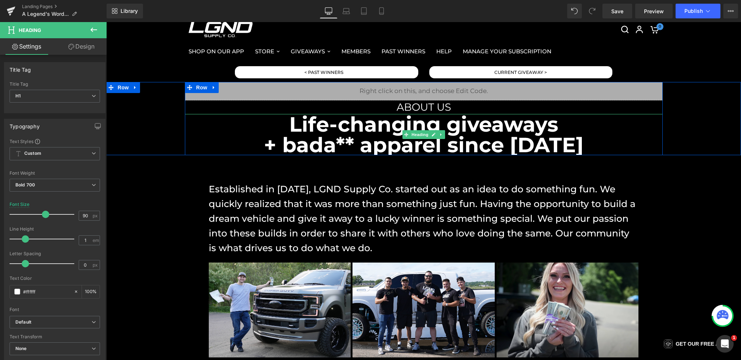
click at [360, 142] on h1 "Life-changing giveaways + bada** apparel since 2018" at bounding box center [424, 134] width 478 height 41
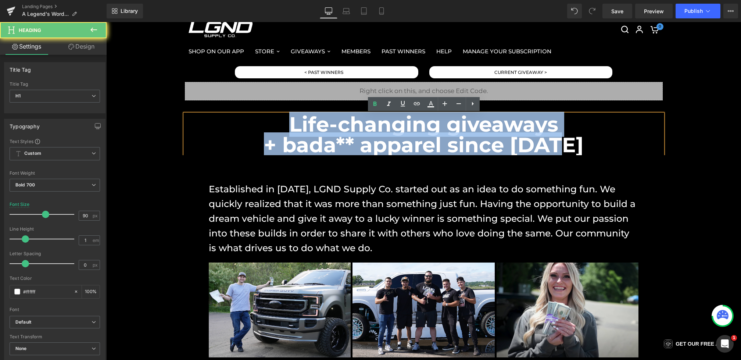
drag, startPoint x: 585, startPoint y: 140, endPoint x: 218, endPoint y: 102, distance: 368.5
click at [218, 102] on div "Liquid ABOUT US Heading Life-changing giveaways + bada** apparel since 2018 Hea…" at bounding box center [424, 118] width 478 height 73
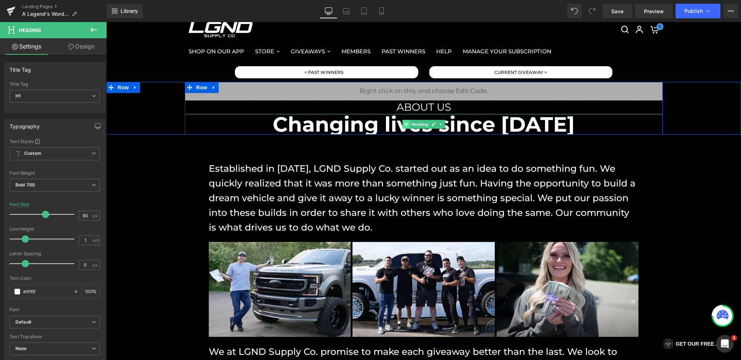
click at [406, 128] on div "Changing lives since 2018 Heading" at bounding box center [424, 124] width 478 height 21
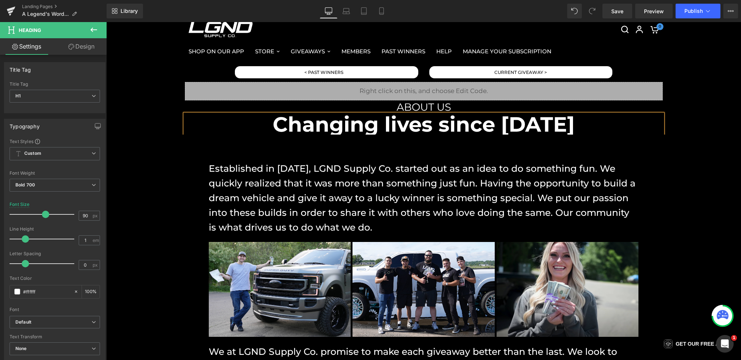
click at [401, 127] on h1 "Changing lives since 2018" at bounding box center [424, 124] width 478 height 21
click at [587, 130] on h1 "Changing Lives since 2018" at bounding box center [424, 124] width 478 height 21
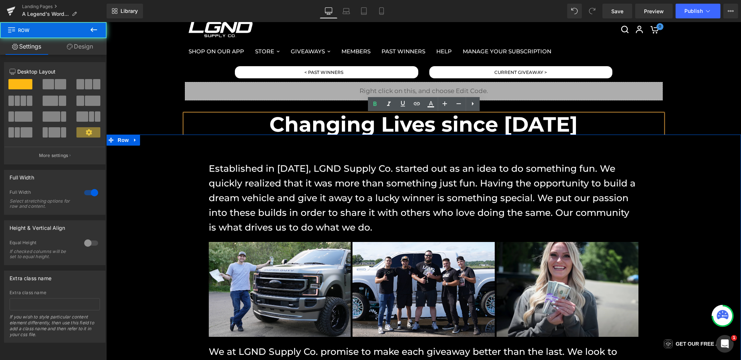
click at [174, 174] on div "Established in October 2018, LGND Supply Co. started out as an idea to do somet…" at bounding box center [423, 271] width 635 height 272
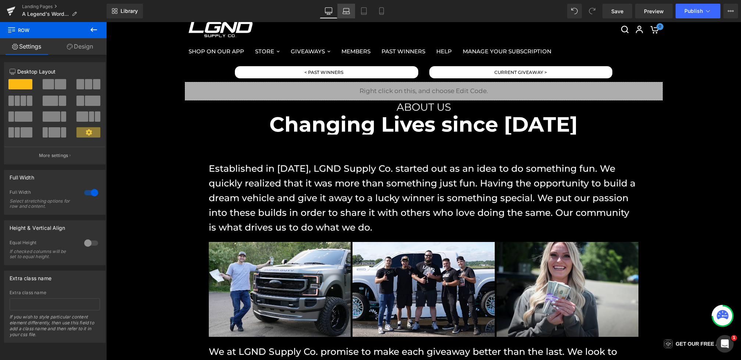
click at [348, 15] on link "Laptop" at bounding box center [346, 11] width 18 height 15
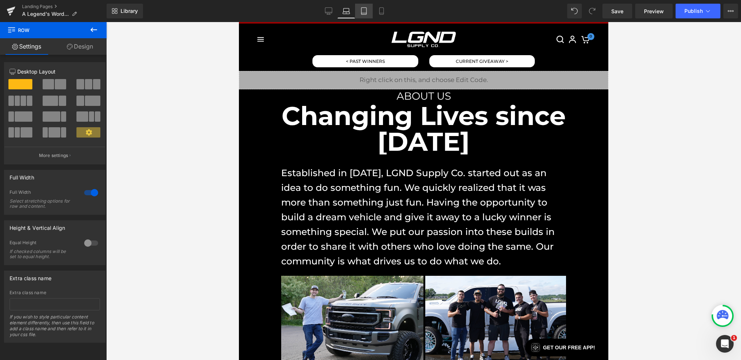
scroll to position [7, 0]
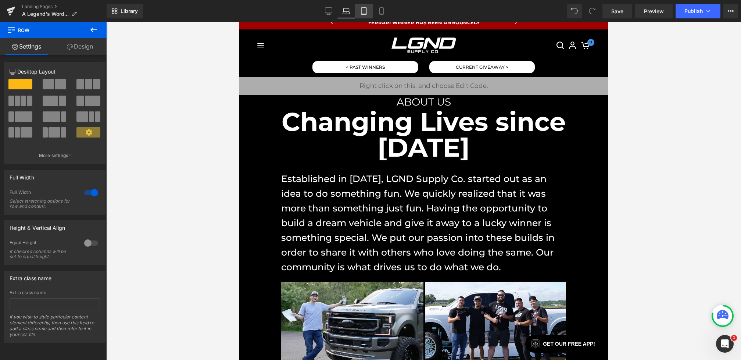
click at [364, 15] on link "Tablet" at bounding box center [364, 11] width 18 height 15
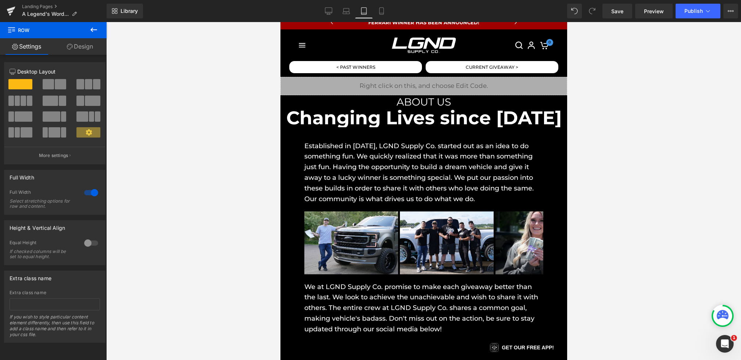
scroll to position [0, 0]
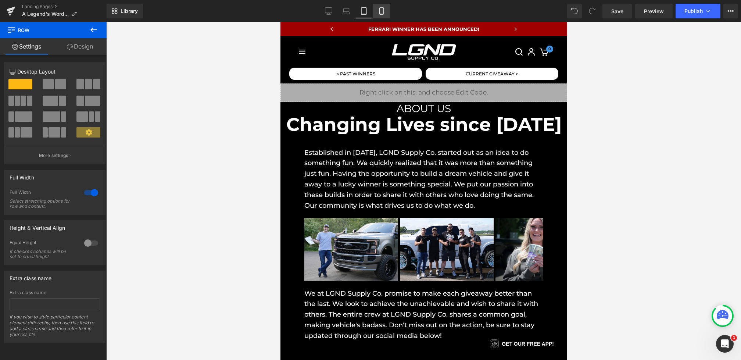
click at [383, 14] on icon at bounding box center [381, 11] width 4 height 7
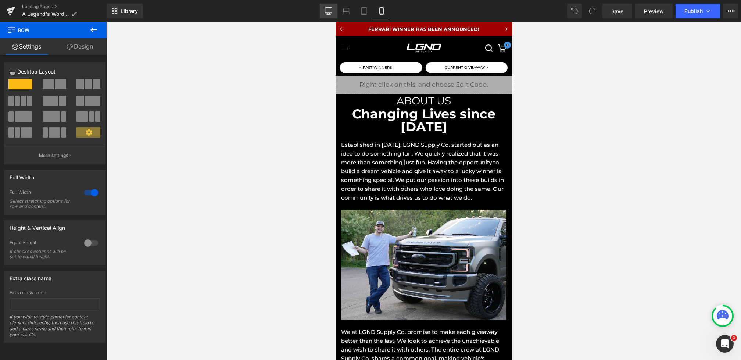
click at [332, 15] on link "Desktop" at bounding box center [329, 11] width 18 height 15
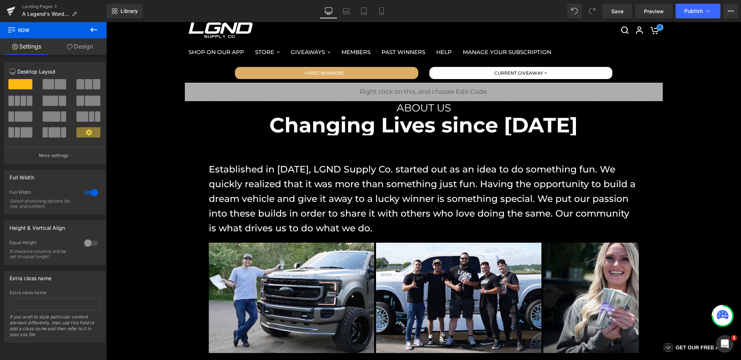
scroll to position [31, 0]
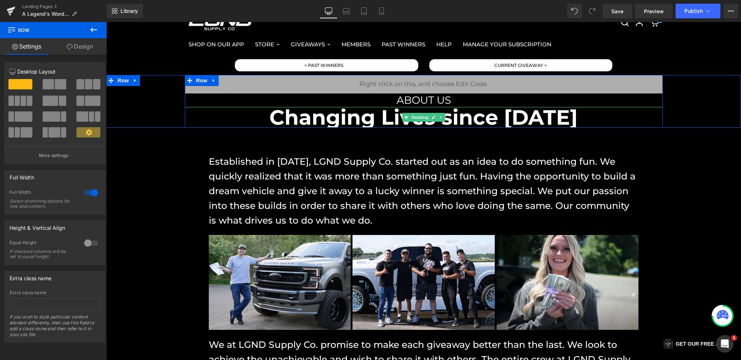
click at [468, 115] on h1 "Changing Lives since 2018" at bounding box center [424, 117] width 478 height 21
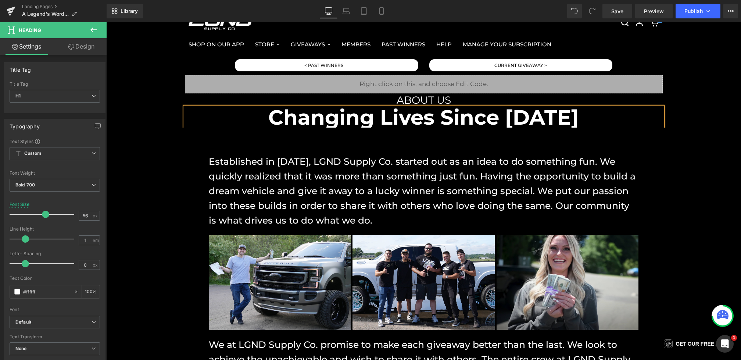
click at [696, 117] on div "Liquid ABOUT US Heading Changing Lives Since 2018 Heading Row" at bounding box center [423, 101] width 635 height 52
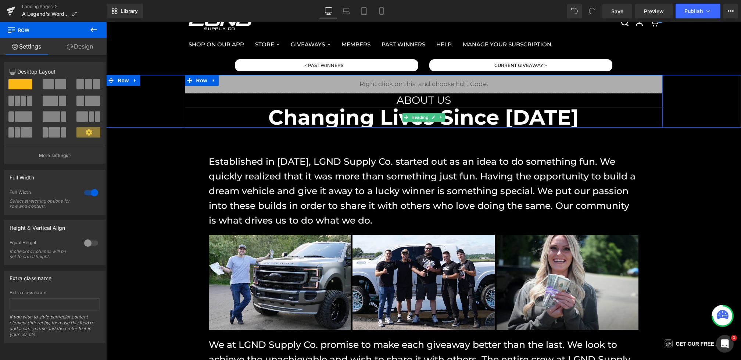
click at [345, 116] on h1 "Changing Lives Since 2018" at bounding box center [424, 117] width 478 height 21
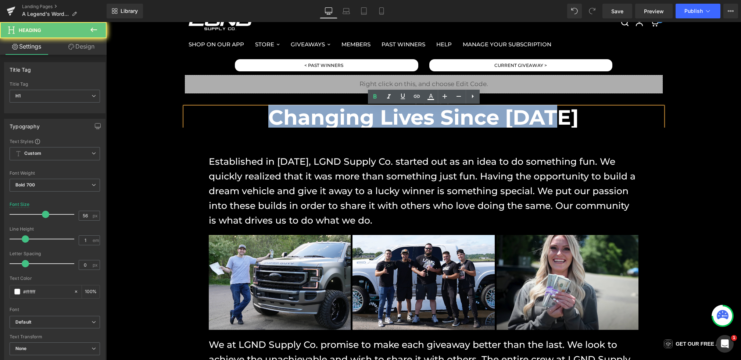
drag, startPoint x: 577, startPoint y: 117, endPoint x: 206, endPoint y: 111, distance: 371.4
click at [206, 111] on h1 "Changing Lives Since 2018" at bounding box center [424, 117] width 478 height 21
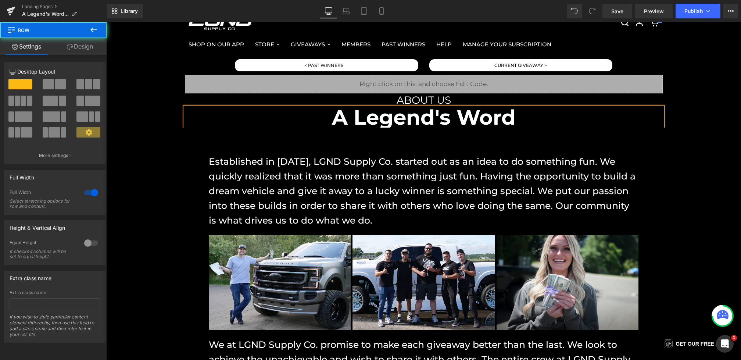
click at [706, 104] on div "Liquid ABOUT US Heading A Legend's Word Heading Row" at bounding box center [423, 101] width 635 height 52
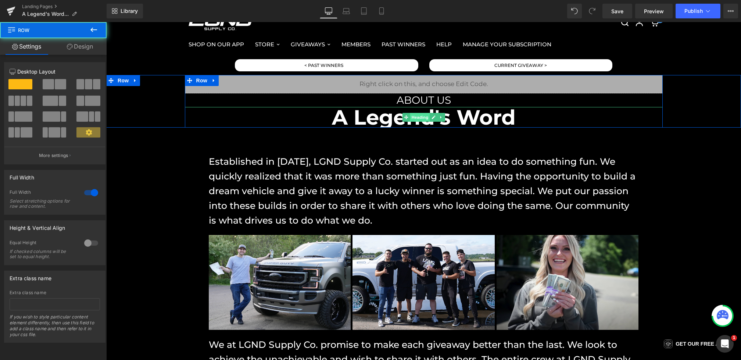
click at [413, 117] on span "Heading" at bounding box center [420, 117] width 20 height 9
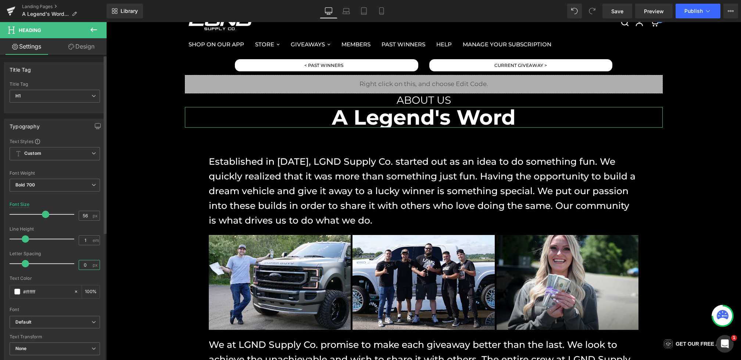
click at [86, 262] on input "0" at bounding box center [85, 264] width 13 height 9
type input ".5"
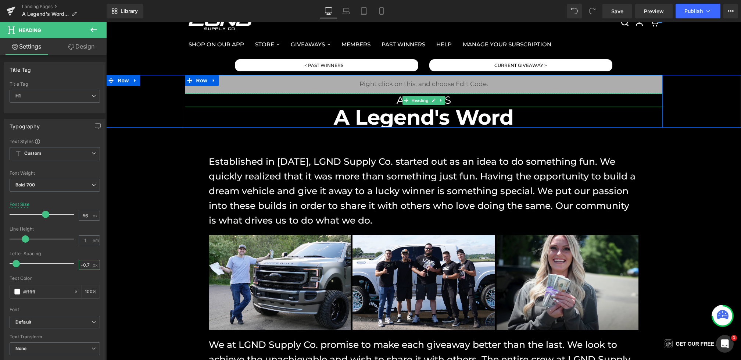
scroll to position [0, 0]
type input "0"
type input "-1"
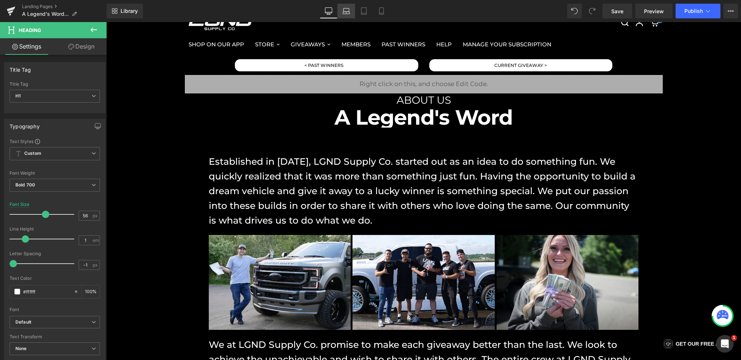
click at [346, 13] on icon at bounding box center [346, 13] width 1 height 0
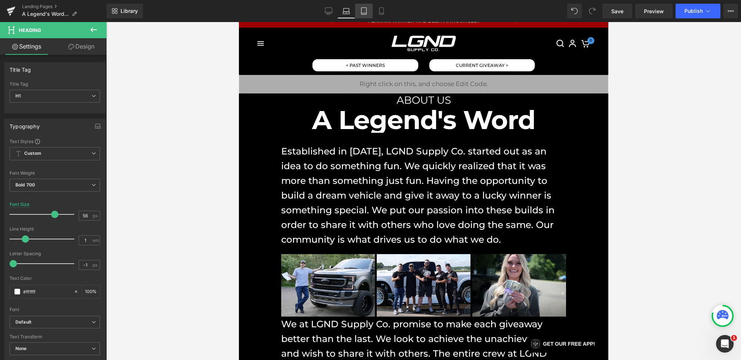
click at [364, 14] on icon at bounding box center [363, 10] width 7 height 7
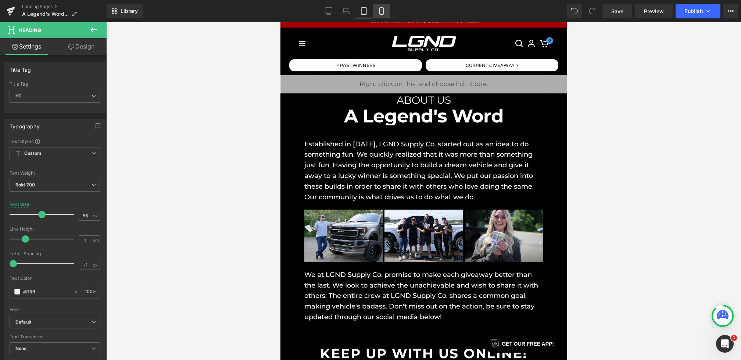
click at [380, 14] on icon at bounding box center [381, 10] width 7 height 7
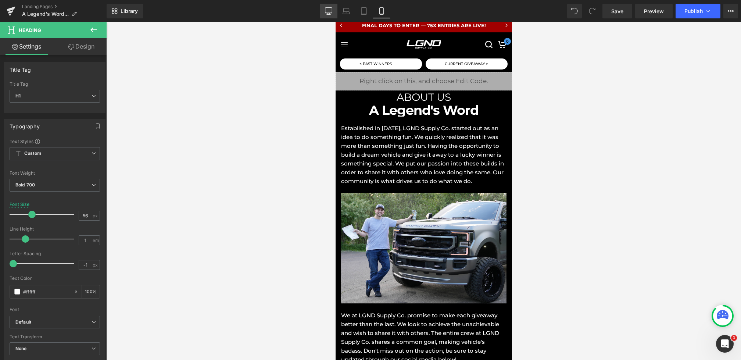
click at [329, 11] on icon at bounding box center [328, 10] width 7 height 7
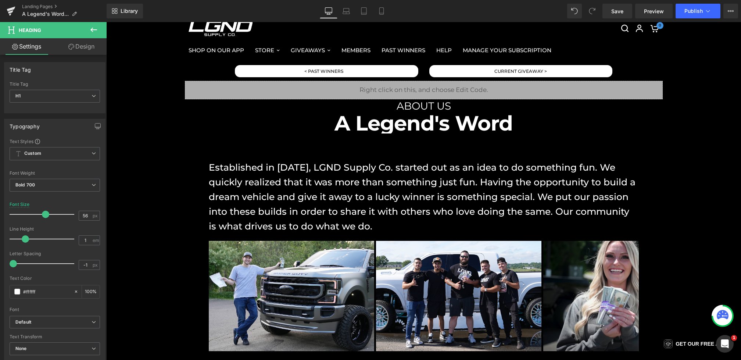
scroll to position [28, 0]
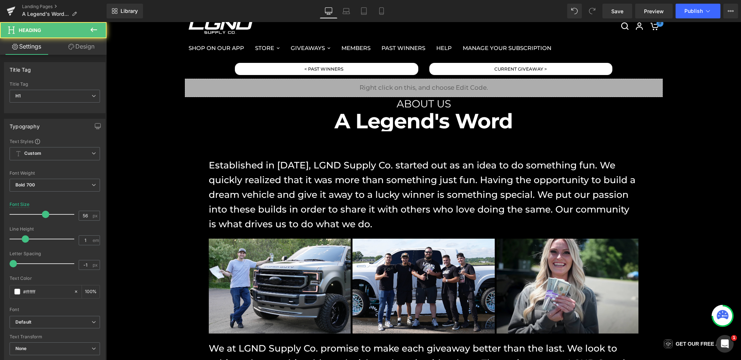
click at [411, 125] on div "A Legend's Word Heading" at bounding box center [424, 121] width 478 height 21
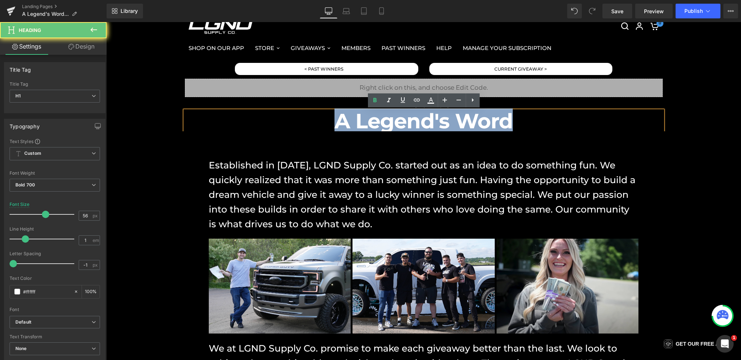
drag, startPoint x: 530, startPoint y: 122, endPoint x: 259, endPoint y: 119, distance: 270.6
click at [259, 119] on h1 "A Legend's Word" at bounding box center [424, 121] width 478 height 21
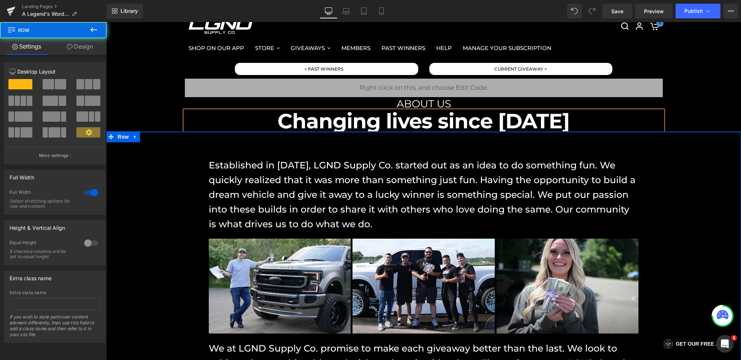
click at [702, 130] on div "Liquid ABOUT US Heading Changing lives since 2018 Heading Row" at bounding box center [423, 105] width 635 height 52
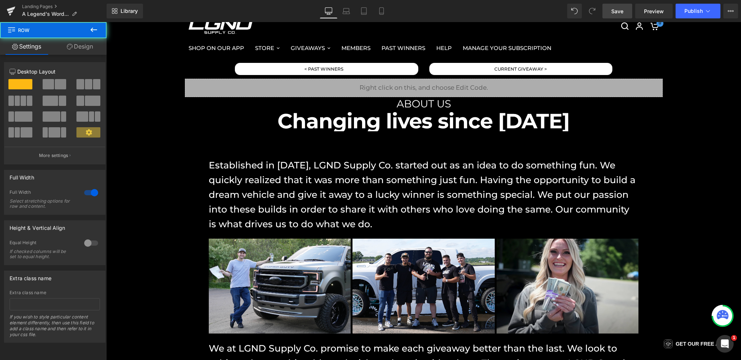
click at [619, 13] on span "Save" at bounding box center [617, 11] width 12 height 8
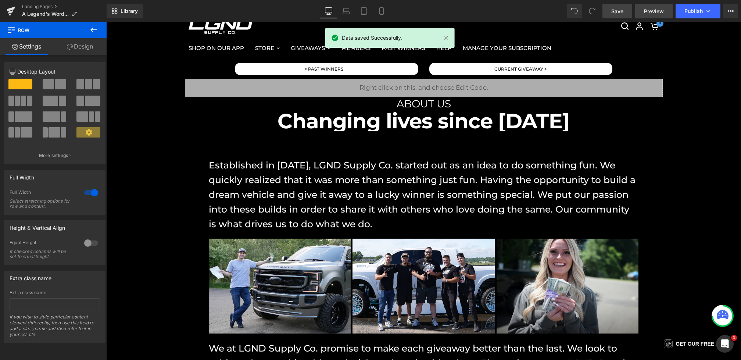
click at [652, 12] on span "Preview" at bounding box center [654, 11] width 20 height 8
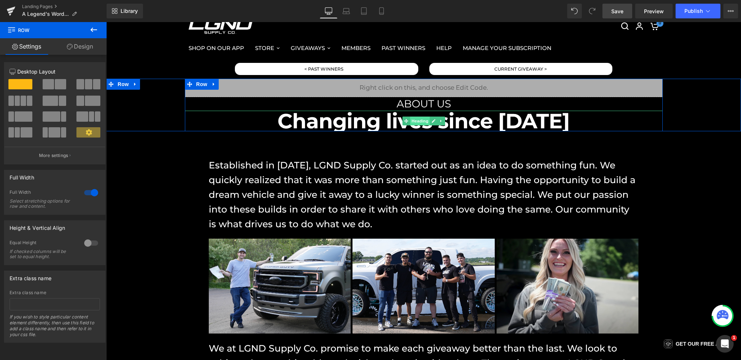
click at [416, 120] on span "Heading" at bounding box center [420, 121] width 20 height 9
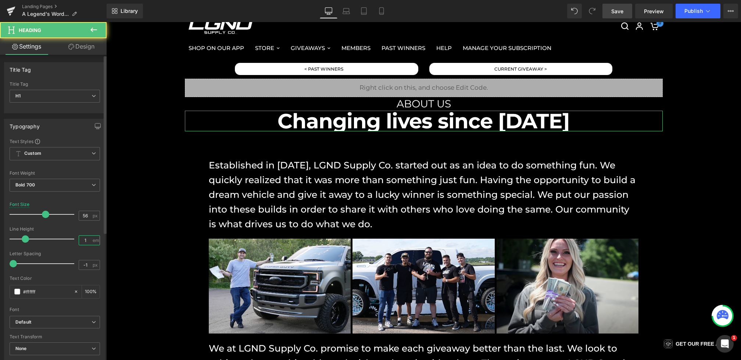
click at [88, 240] on input "1" at bounding box center [85, 240] width 13 height 9
type input "1.5"
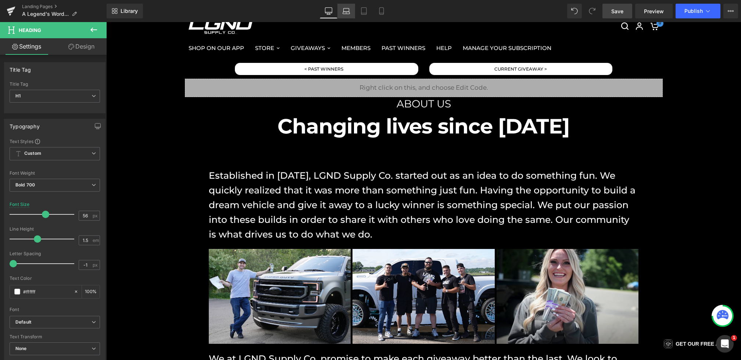
click at [344, 11] on icon at bounding box center [346, 10] width 7 height 7
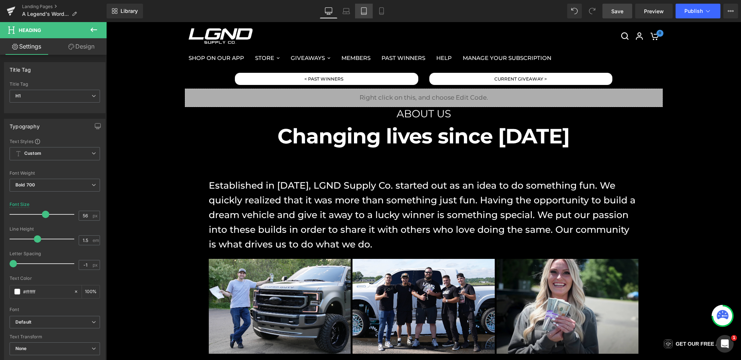
scroll to position [5, 0]
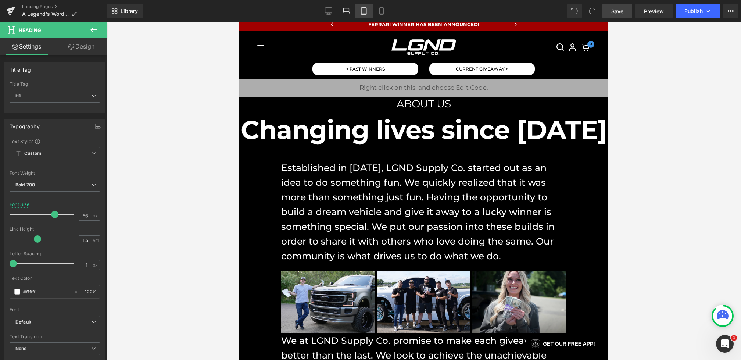
click at [359, 11] on link "Tablet" at bounding box center [364, 11] width 18 height 15
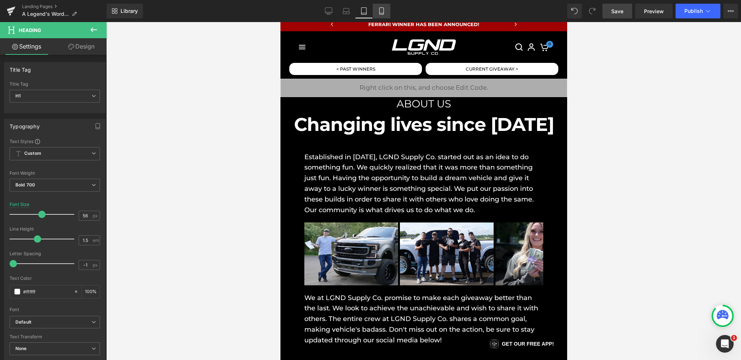
click at [376, 11] on link "Mobile" at bounding box center [382, 11] width 18 height 15
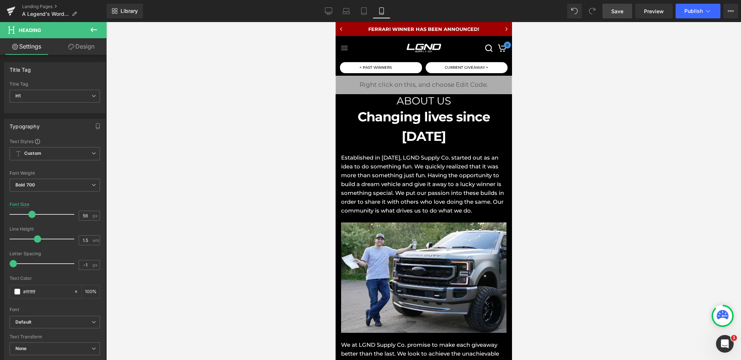
click at [599, 8] on span at bounding box center [592, 11] width 15 height 15
click at [607, 8] on link "Save" at bounding box center [618, 11] width 30 height 15
drag, startPoint x: 326, startPoint y: 12, endPoint x: 244, endPoint y: 47, distance: 88.5
click at [326, 12] on icon at bounding box center [328, 10] width 7 height 7
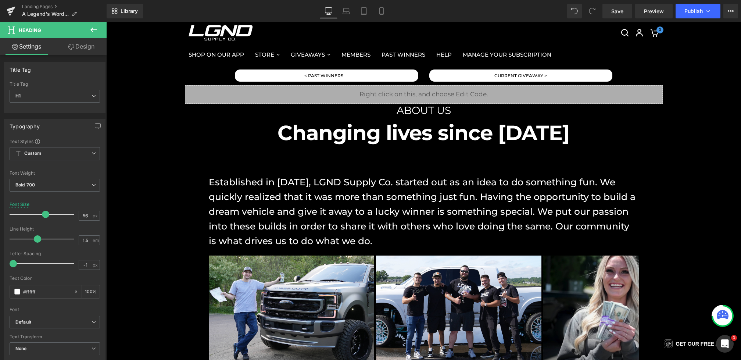
scroll to position [24, 0]
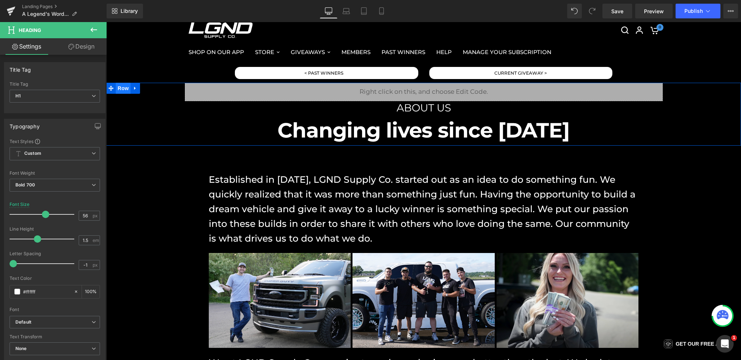
click at [117, 90] on span "Row" at bounding box center [123, 88] width 15 height 11
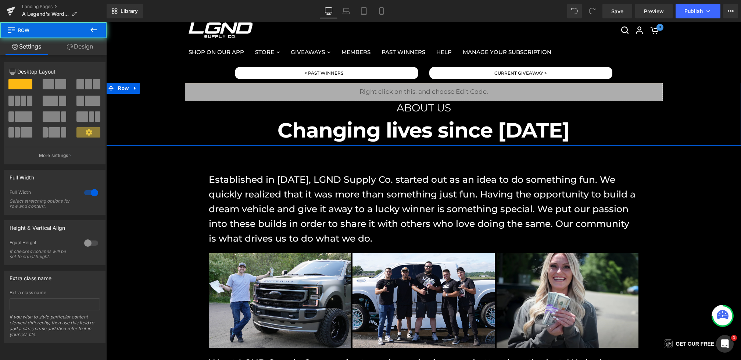
click at [75, 50] on link "Design" at bounding box center [79, 46] width 53 height 17
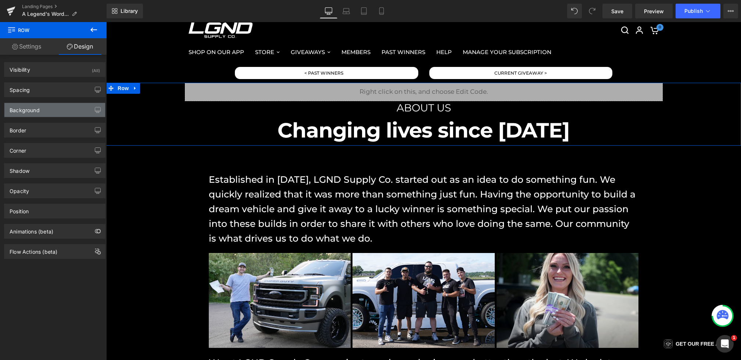
click at [45, 110] on div "Background" at bounding box center [54, 110] width 101 height 14
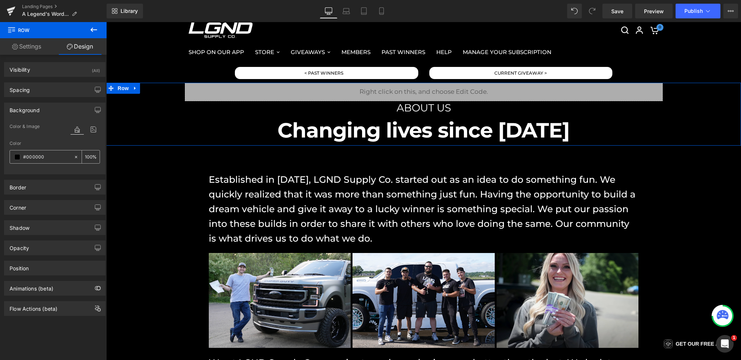
click at [45, 161] on div "#000000" at bounding box center [42, 156] width 64 height 13
click at [49, 155] on input "#000000" at bounding box center [46, 157] width 47 height 8
click at [56, 155] on input "#000000" at bounding box center [46, 157] width 47 height 8
drag, startPoint x: 57, startPoint y: 155, endPoint x: 29, endPoint y: 154, distance: 28.3
click at [29, 155] on input "#000000" at bounding box center [46, 157] width 47 height 8
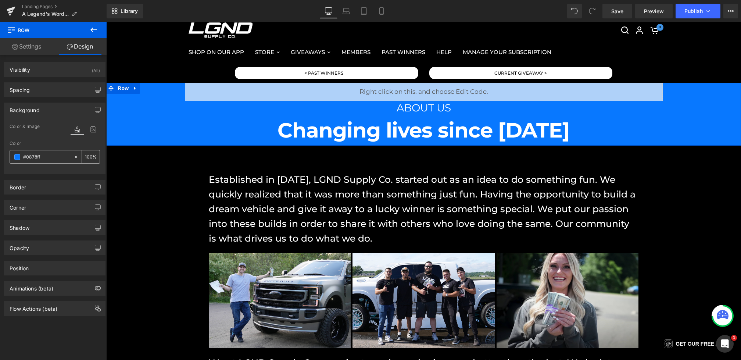
click at [42, 161] on div "#0878ff" at bounding box center [42, 156] width 64 height 13
drag, startPoint x: 47, startPoint y: 155, endPoint x: 30, endPoint y: 155, distance: 17.6
click at [30, 155] on input "#0878ff" at bounding box center [46, 157] width 47 height 8
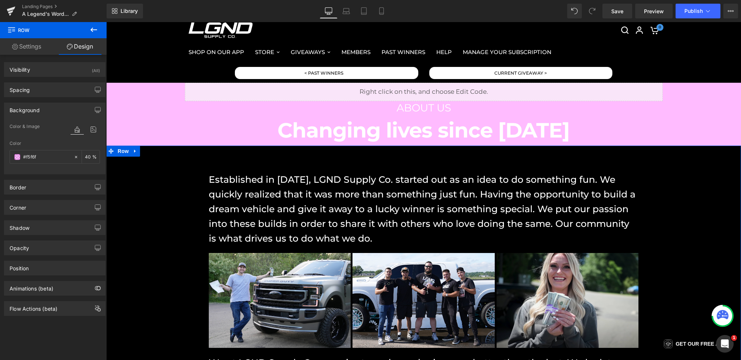
type input "#f5f6f7"
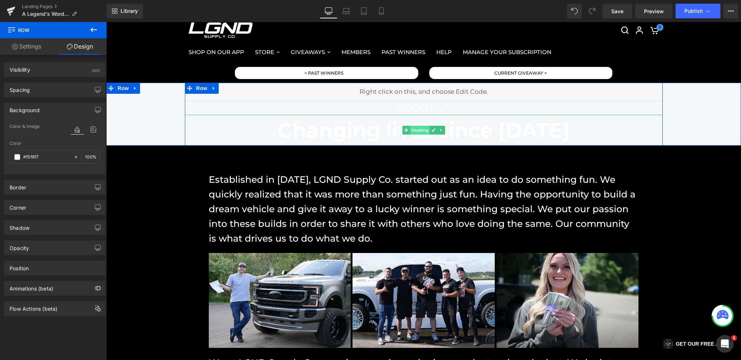
click at [418, 130] on span "Heading" at bounding box center [420, 130] width 20 height 9
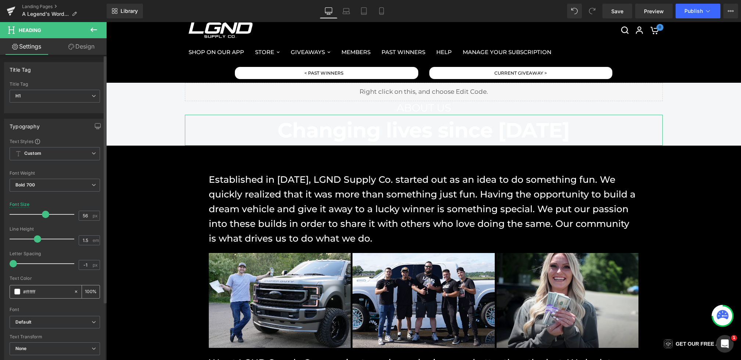
click at [16, 290] on span at bounding box center [17, 292] width 6 height 6
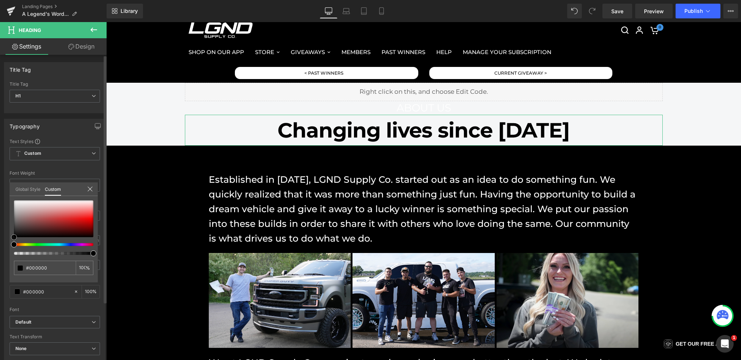
drag, startPoint x: 38, startPoint y: 215, endPoint x: 0, endPoint y: 311, distance: 102.6
click at [0, 311] on div "Typography Text Styles Custom Custom Setup Global Style Custom Setup Global Sty…" at bounding box center [55, 239] width 110 height 253
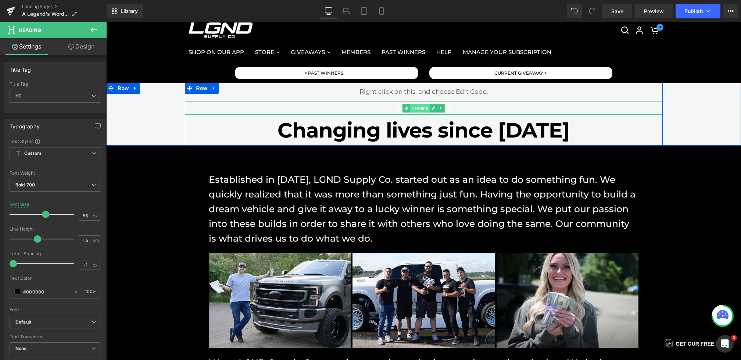
click at [422, 109] on span "Heading" at bounding box center [420, 108] width 20 height 9
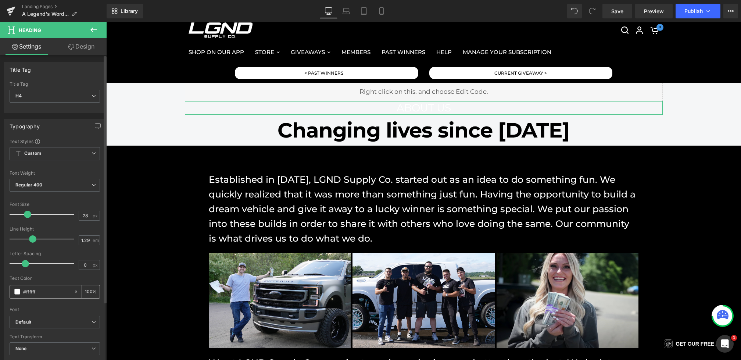
click at [18, 291] on span at bounding box center [17, 292] width 6 height 6
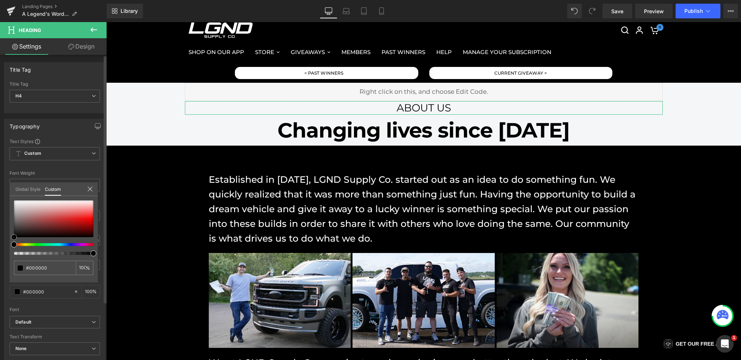
drag, startPoint x: 44, startPoint y: 217, endPoint x: 0, endPoint y: 255, distance: 57.9
click at [0, 255] on div "Typography Text Styles Custom Custom Setup Global Style Custom Setup Global Sty…" at bounding box center [55, 239] width 110 height 253
click at [344, 9] on icon at bounding box center [346, 10] width 7 height 7
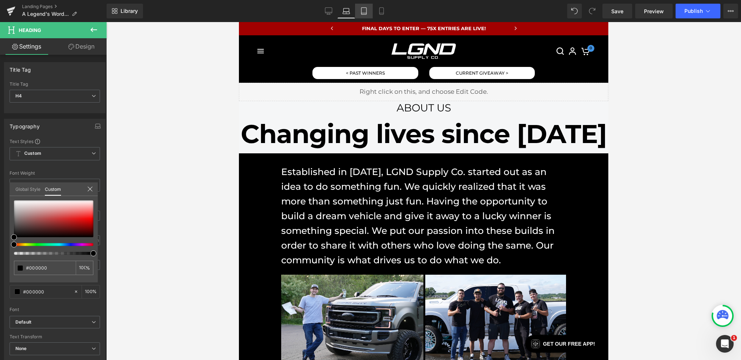
click at [361, 9] on icon at bounding box center [363, 11] width 5 height 7
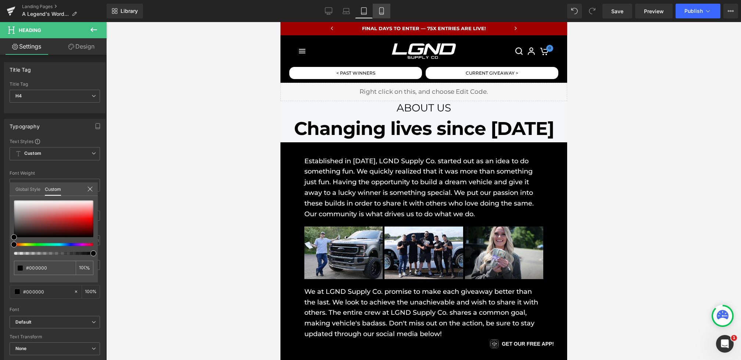
click at [374, 9] on link "Mobile" at bounding box center [382, 11] width 18 height 15
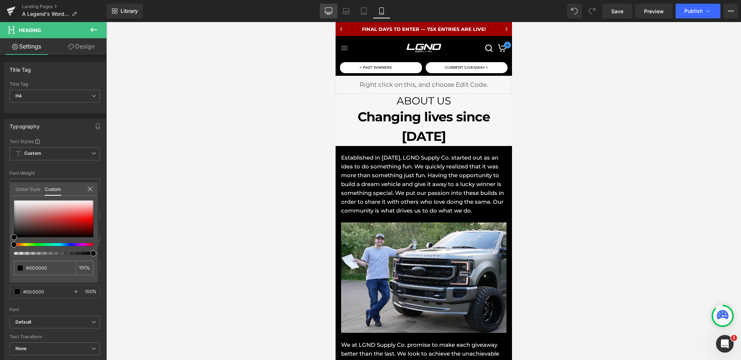
click at [324, 10] on link "Desktop" at bounding box center [329, 11] width 18 height 15
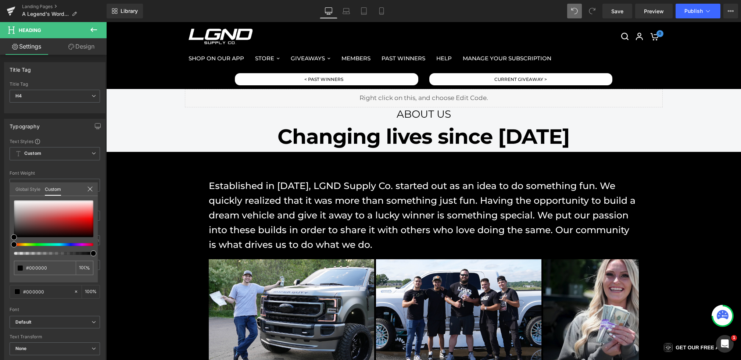
scroll to position [24, 0]
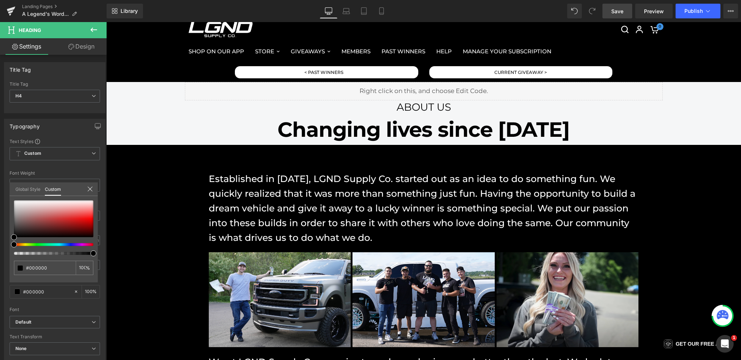
click at [611, 11] on link "Save" at bounding box center [618, 11] width 30 height 15
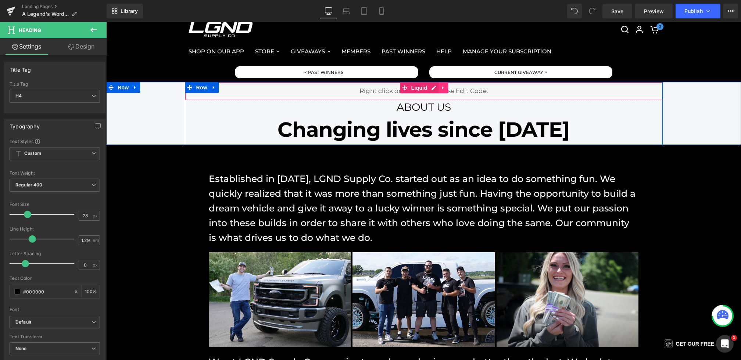
click at [447, 92] on link at bounding box center [444, 87] width 10 height 11
click at [447, 90] on icon at bounding box center [448, 87] width 5 height 5
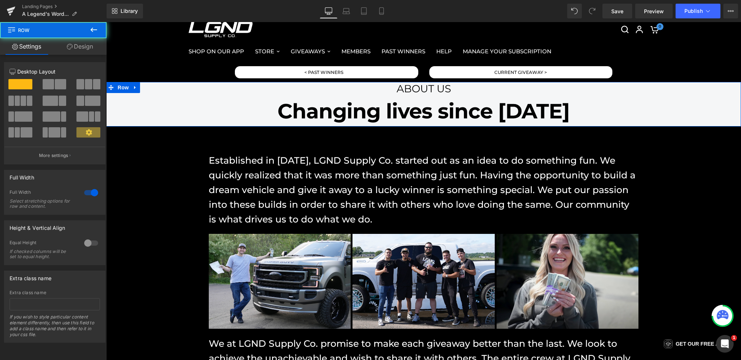
click at [161, 107] on div "ABOUT US Heading Changing lives since 2018 Heading Row" at bounding box center [423, 104] width 635 height 44
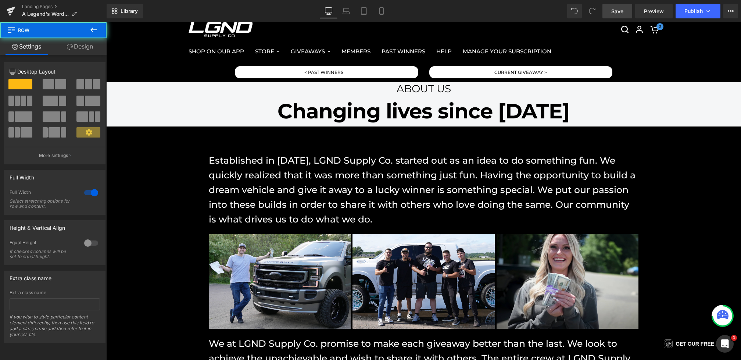
click at [617, 11] on span "Save" at bounding box center [617, 11] width 12 height 8
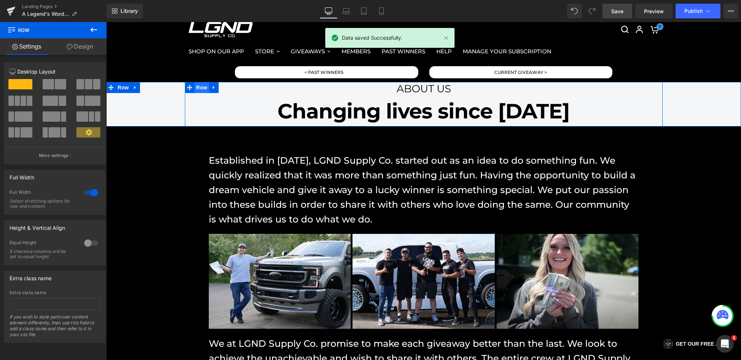
click at [204, 90] on span "Row" at bounding box center [201, 87] width 15 height 11
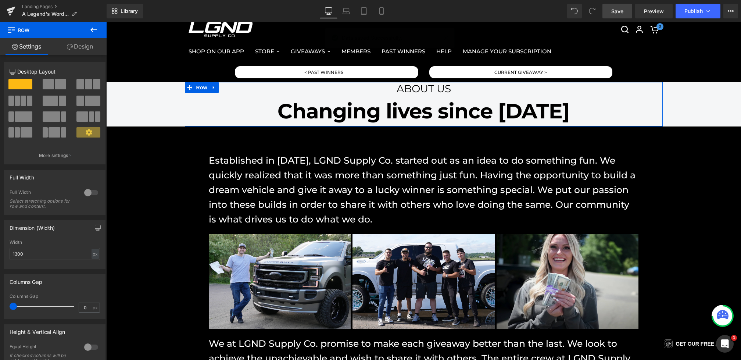
click at [75, 51] on link "Design" at bounding box center [79, 46] width 53 height 17
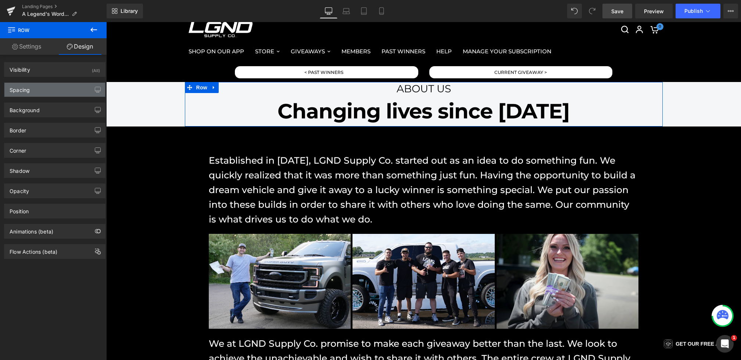
click at [47, 86] on div "Spacing" at bounding box center [54, 90] width 101 height 14
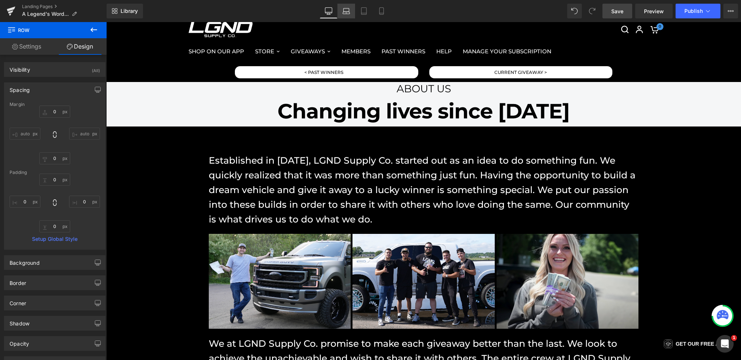
click at [344, 8] on icon at bounding box center [347, 9] width 6 height 3
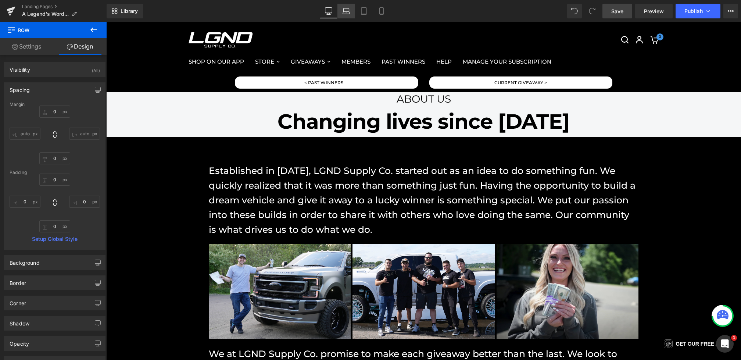
scroll to position [1, 0]
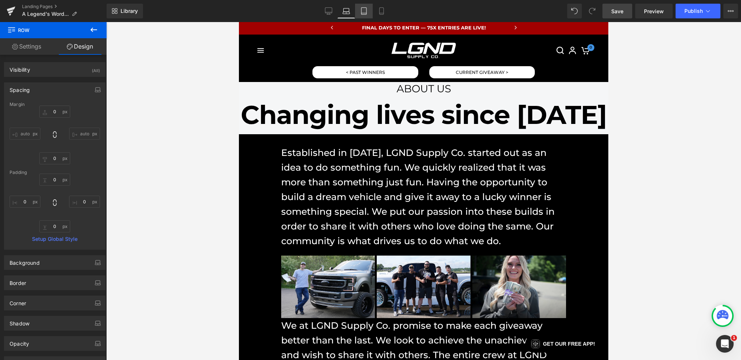
click at [370, 13] on link "Tablet" at bounding box center [364, 11] width 18 height 15
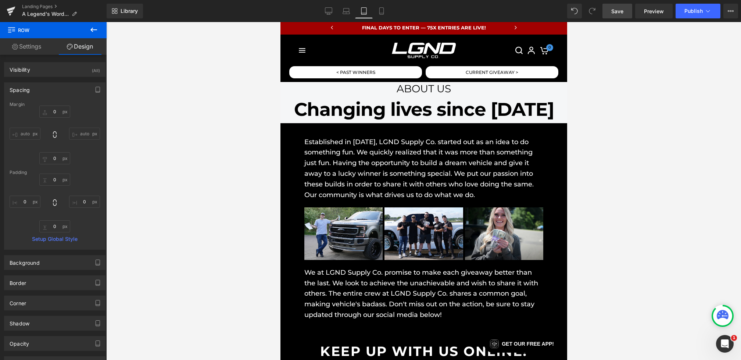
click at [392, 14] on div "Library Tablet Desktop Laptop Tablet Mobile Save Preview Publish Scheduled View…" at bounding box center [424, 11] width 635 height 15
click at [343, 14] on icon at bounding box center [346, 10] width 7 height 7
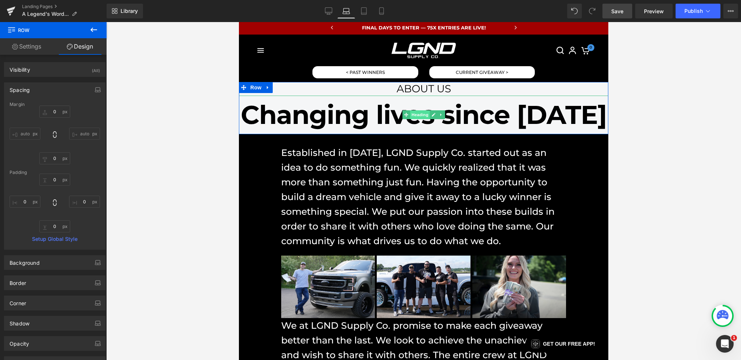
click at [424, 112] on span "Heading" at bounding box center [420, 114] width 20 height 9
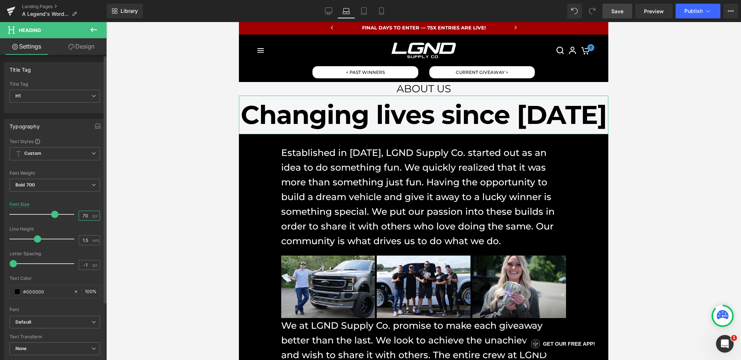
drag, startPoint x: 86, startPoint y: 214, endPoint x: 59, endPoint y: 214, distance: 27.6
click at [59, 214] on div "Font Size 70 px" at bounding box center [55, 214] width 90 height 25
type input "2"
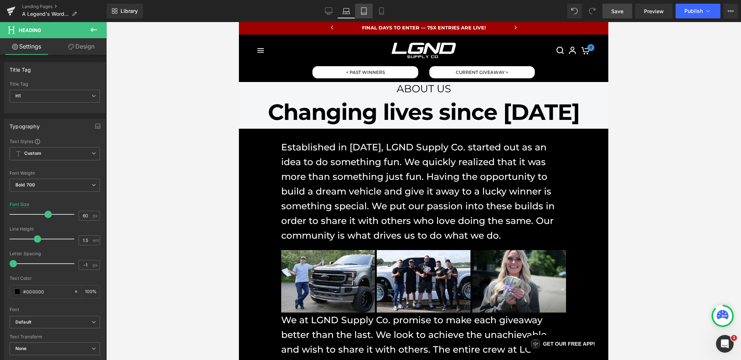
click at [363, 8] on icon at bounding box center [363, 10] width 7 height 7
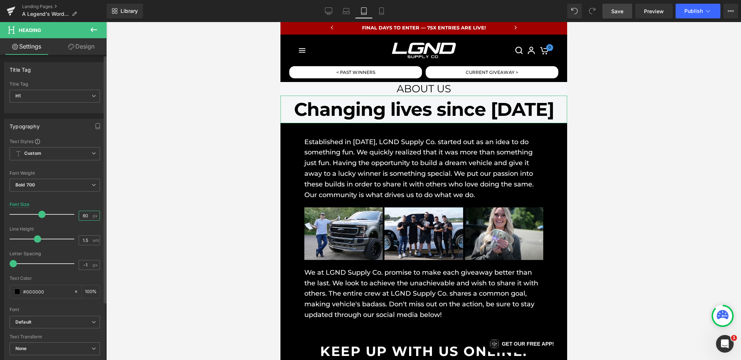
click at [85, 217] on input "60" at bounding box center [85, 215] width 13 height 9
type input "5"
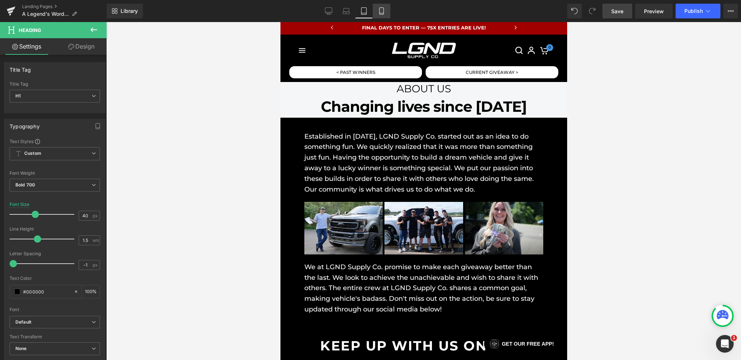
click at [385, 10] on icon at bounding box center [381, 10] width 7 height 7
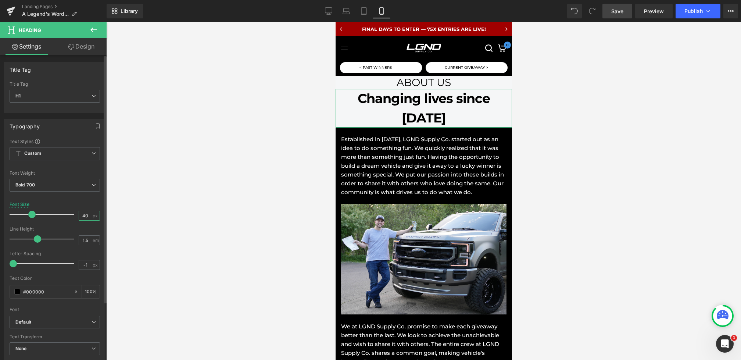
click at [87, 215] on input "40" at bounding box center [85, 215] width 13 height 9
type input "3"
type input "28"
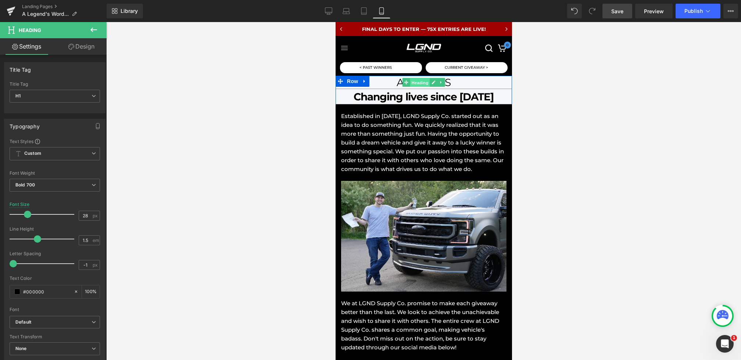
click at [421, 84] on span "Heading" at bounding box center [420, 82] width 20 height 9
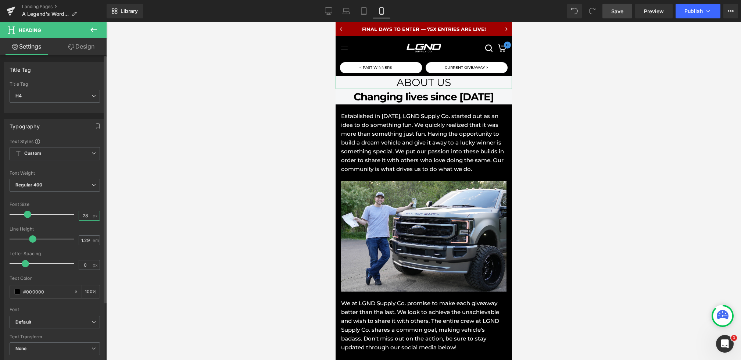
click at [87, 215] on input "28" at bounding box center [85, 215] width 13 height 9
type input "2"
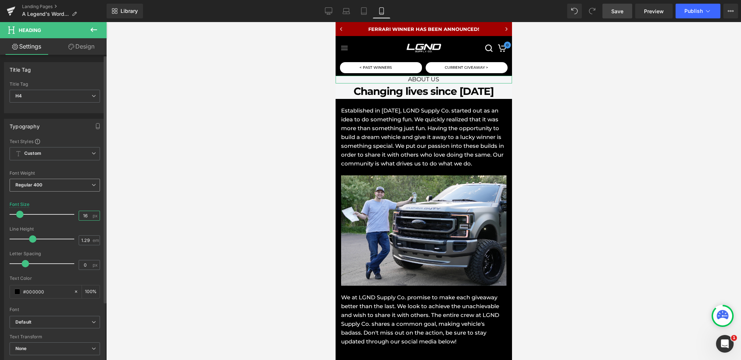
type input "16"
click at [50, 187] on span "Regular 400" at bounding box center [55, 185] width 90 height 13
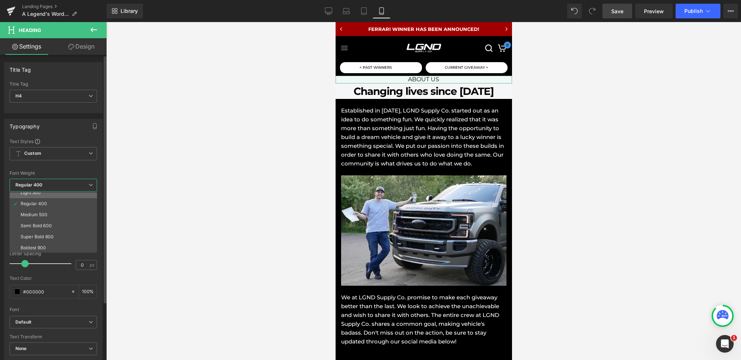
scroll to position [33, 0]
click at [44, 210] on div "Medium 500" at bounding box center [34, 209] width 27 height 5
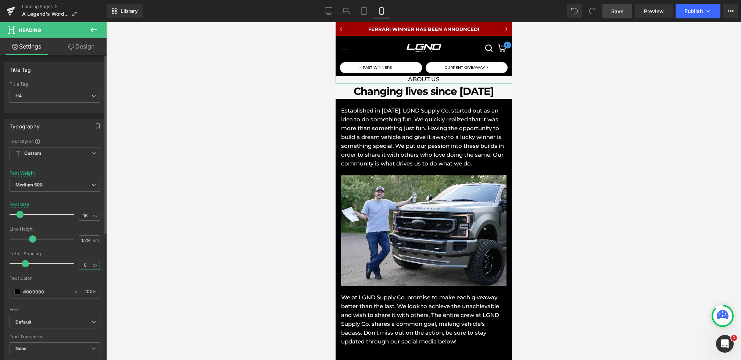
click at [85, 261] on input "0" at bounding box center [85, 264] width 13 height 9
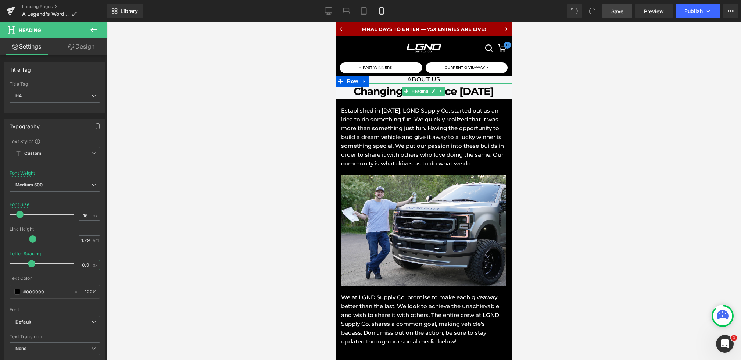
type input "1"
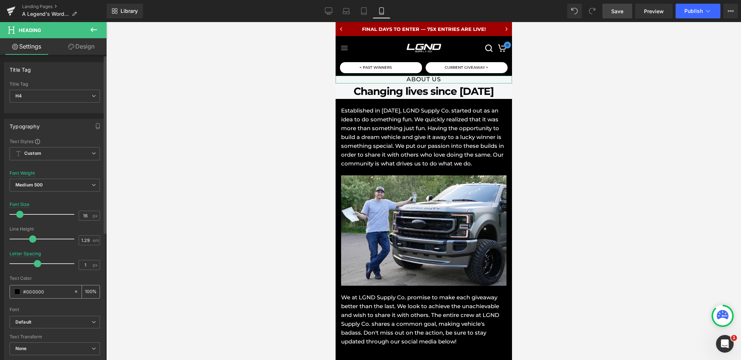
click at [85, 289] on input "100" at bounding box center [88, 291] width 7 height 8
click at [87, 290] on input "100" at bounding box center [88, 291] width 7 height 8
type input "80"
click at [362, 13] on icon at bounding box center [363, 10] width 7 height 7
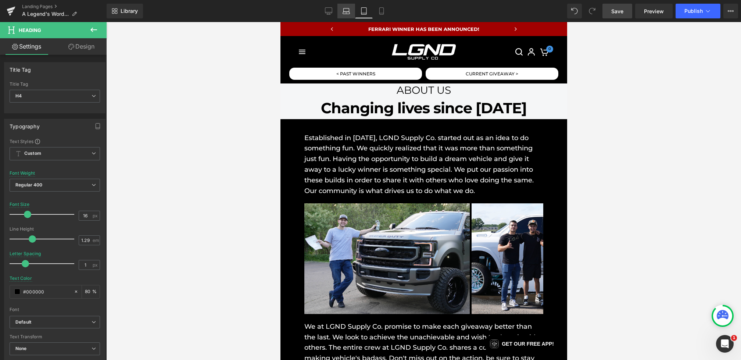
click at [343, 12] on icon at bounding box center [346, 13] width 7 height 2
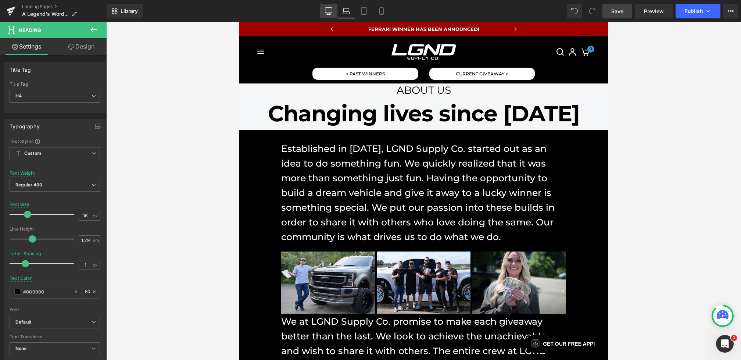
click at [321, 13] on link "Desktop" at bounding box center [329, 11] width 18 height 15
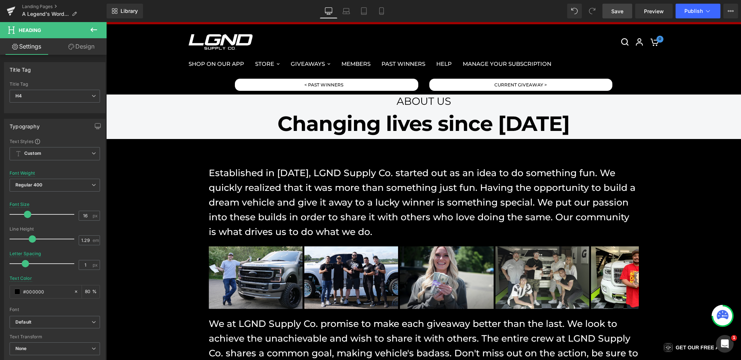
scroll to position [23, 0]
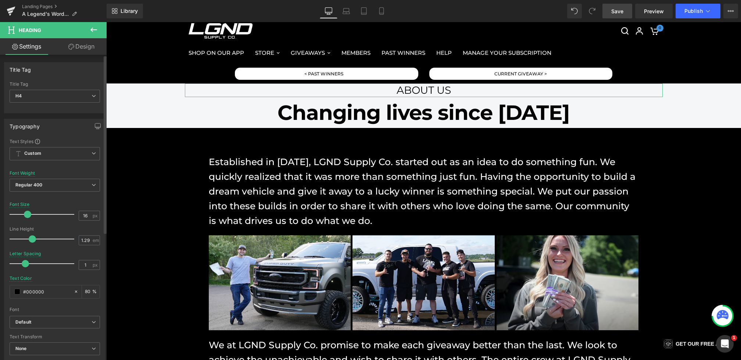
click at [84, 271] on div at bounding box center [55, 273] width 90 height 5
click at [84, 261] on input "1" at bounding box center [85, 264] width 13 height 9
type input "1"
click at [85, 291] on input "80" at bounding box center [88, 291] width 7 height 8
type input "80"
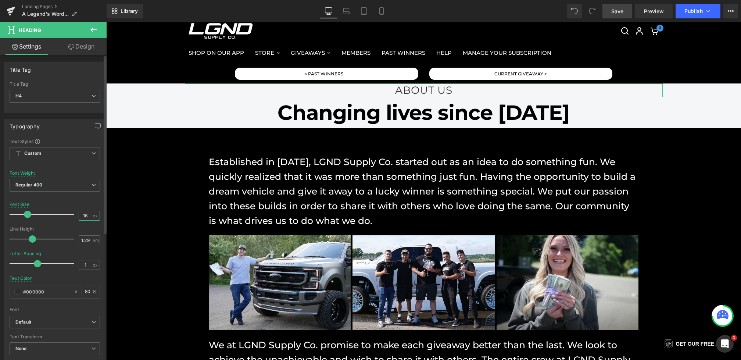
click at [86, 216] on input "16" at bounding box center [85, 215] width 13 height 9
type input "2"
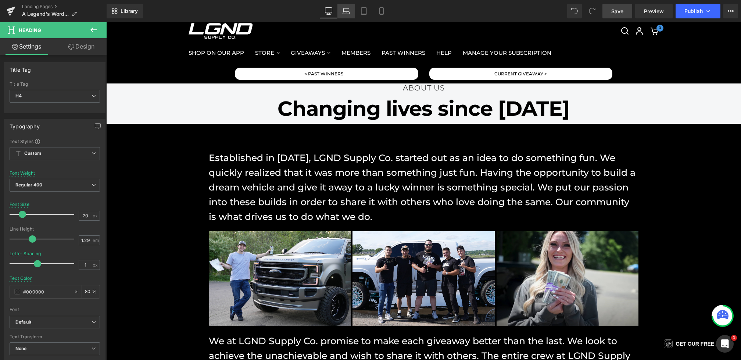
click at [346, 15] on link "Laptop" at bounding box center [346, 11] width 18 height 15
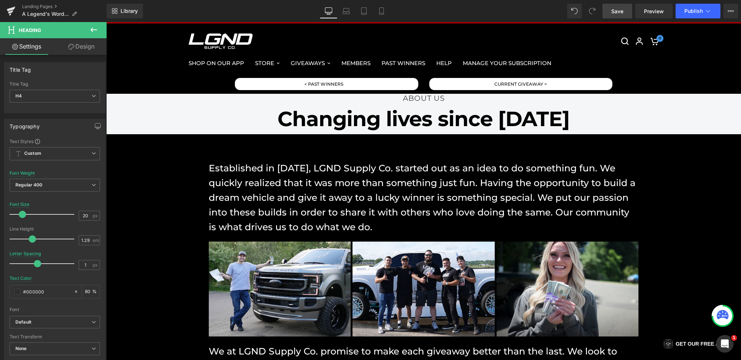
scroll to position [0, 0]
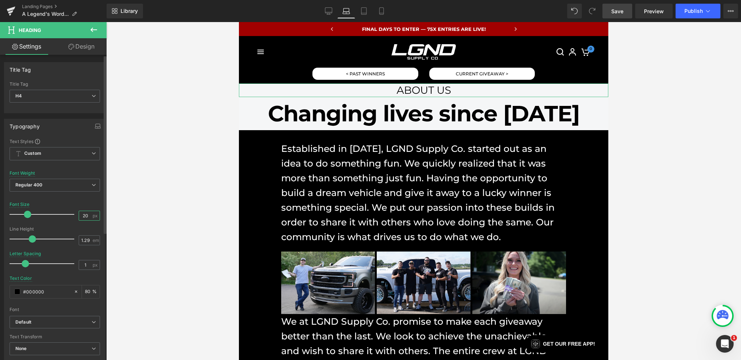
click at [86, 214] on input "20" at bounding box center [85, 215] width 13 height 9
type input "2"
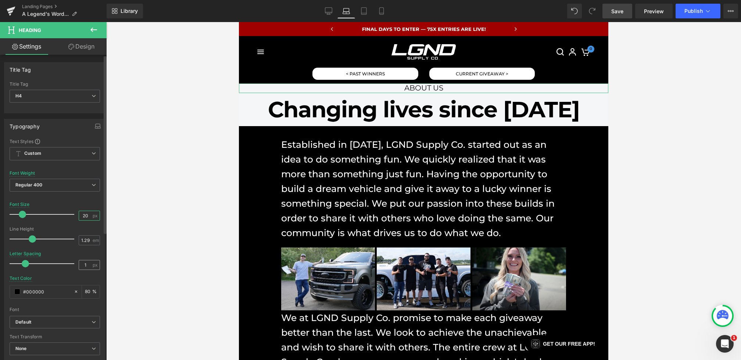
type input "20"
click at [86, 264] on input "1" at bounding box center [85, 264] width 13 height 9
type input "0"
type input "1"
click at [85, 290] on input "80" at bounding box center [88, 291] width 7 height 8
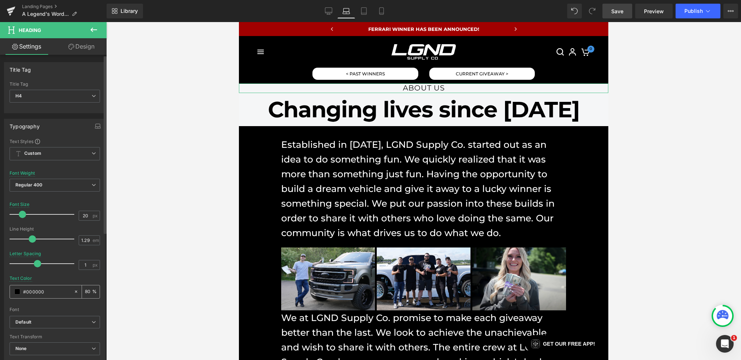
click at [88, 290] on input "80" at bounding box center [88, 291] width 7 height 8
type input "80"
click at [360, 12] on link "Tablet" at bounding box center [364, 11] width 18 height 15
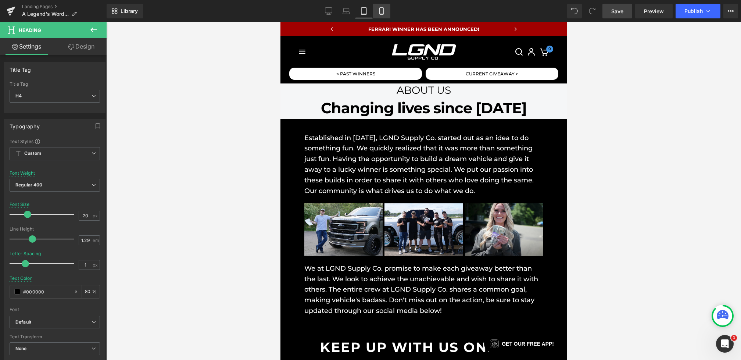
click at [377, 12] on link "Mobile" at bounding box center [382, 11] width 18 height 15
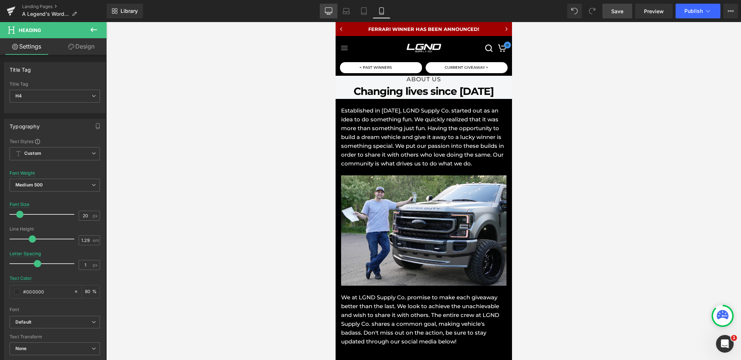
click at [323, 15] on link "Desktop" at bounding box center [329, 11] width 18 height 15
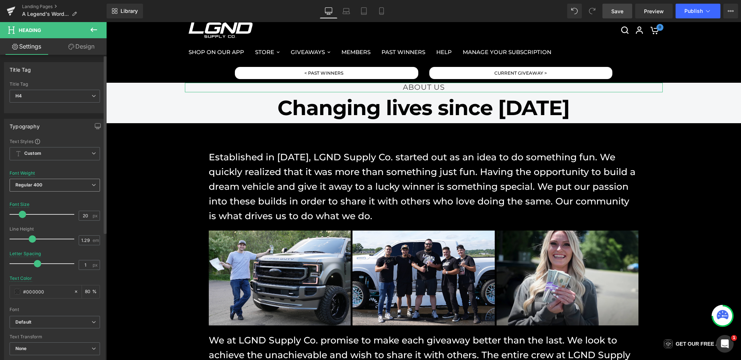
click at [46, 185] on span "Regular 400" at bounding box center [55, 185] width 90 height 13
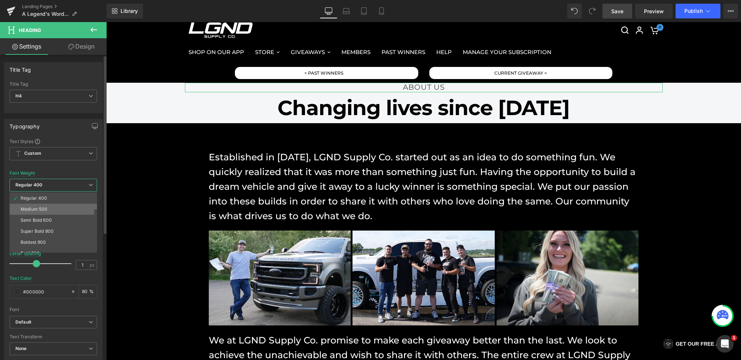
click at [46, 210] on div "Medium 500" at bounding box center [34, 209] width 27 height 5
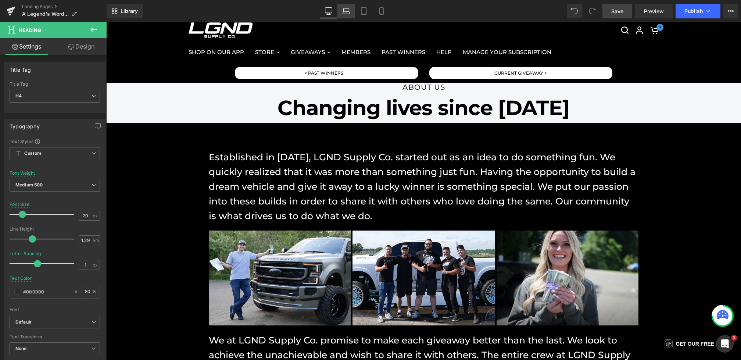
click at [350, 13] on icon at bounding box center [346, 13] width 7 height 2
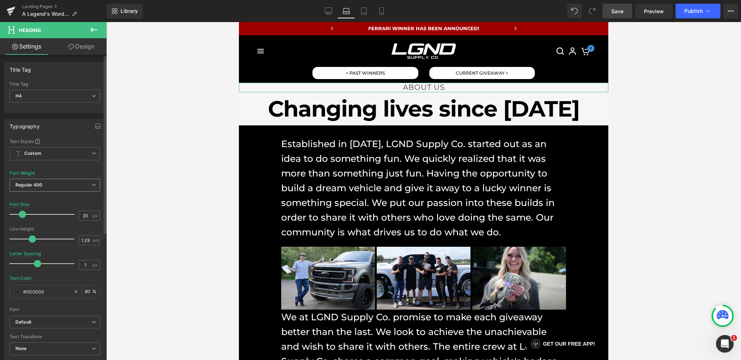
click at [47, 181] on span "Regular 400" at bounding box center [55, 185] width 90 height 13
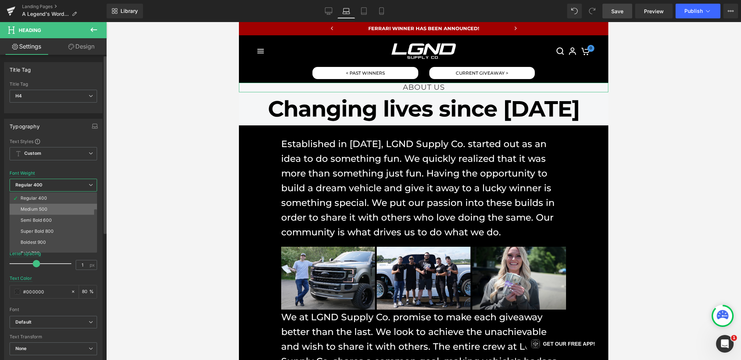
click at [47, 211] on li "Medium 500" at bounding box center [55, 209] width 91 height 11
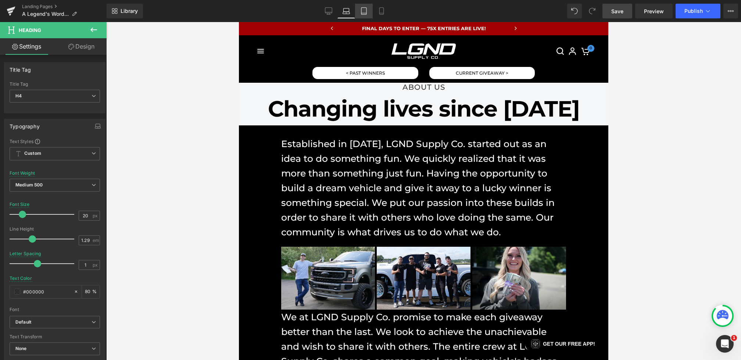
click at [364, 5] on link "Tablet" at bounding box center [364, 11] width 18 height 15
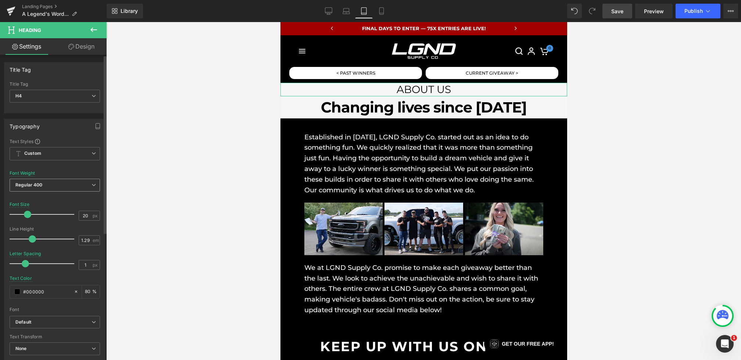
click at [43, 185] on span "Regular 400" at bounding box center [55, 185] width 90 height 13
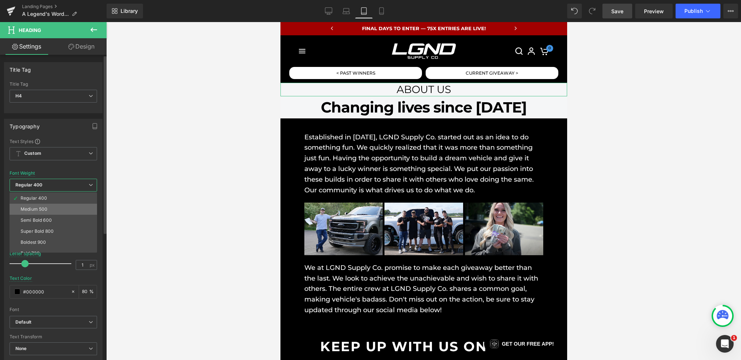
click at [44, 207] on div "Medium 500" at bounding box center [34, 209] width 27 height 5
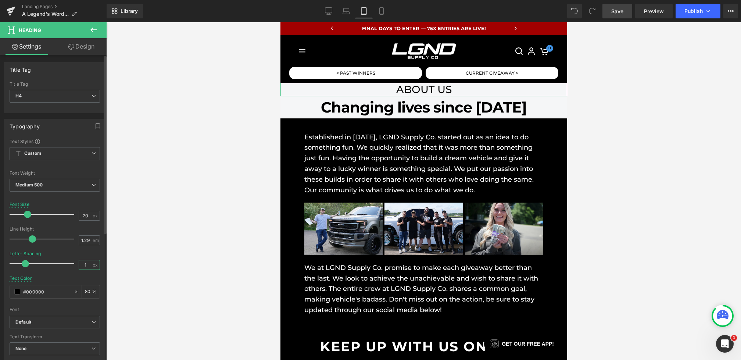
click at [85, 264] on input "1" at bounding box center [85, 264] width 13 height 9
type input "0"
type input "1"
click at [85, 292] on input "80" at bounding box center [88, 291] width 7 height 8
click at [86, 291] on input "80" at bounding box center [88, 291] width 7 height 8
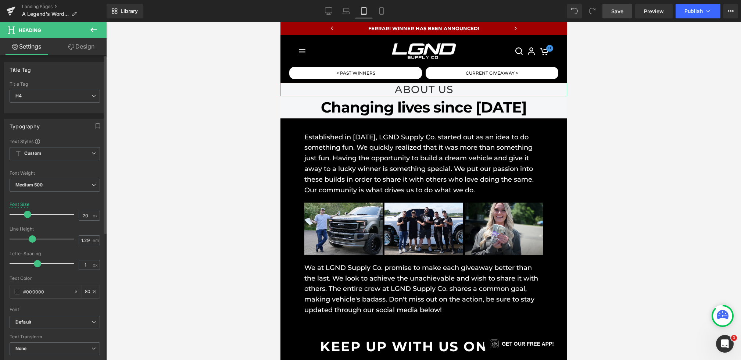
type input "80"
click at [82, 209] on div "Font Size 20 px" at bounding box center [55, 214] width 90 height 25
click at [82, 212] on input "20" at bounding box center [85, 215] width 13 height 9
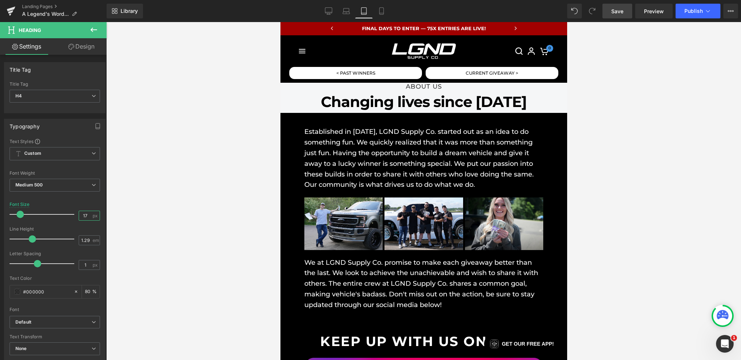
type input "16"
click at [323, 6] on link "Desktop" at bounding box center [329, 11] width 18 height 15
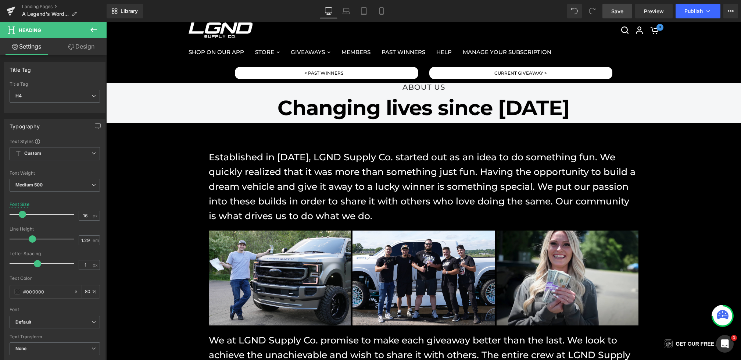
click at [616, 9] on span "Save" at bounding box center [617, 11] width 12 height 8
click at [205, 90] on span "Row" at bounding box center [201, 88] width 15 height 11
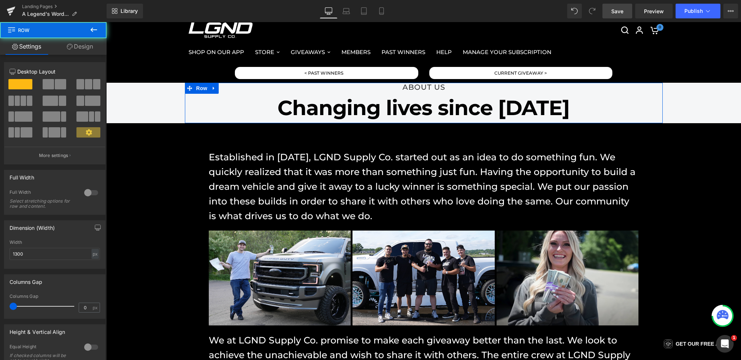
click at [82, 40] on link "Design" at bounding box center [79, 46] width 53 height 17
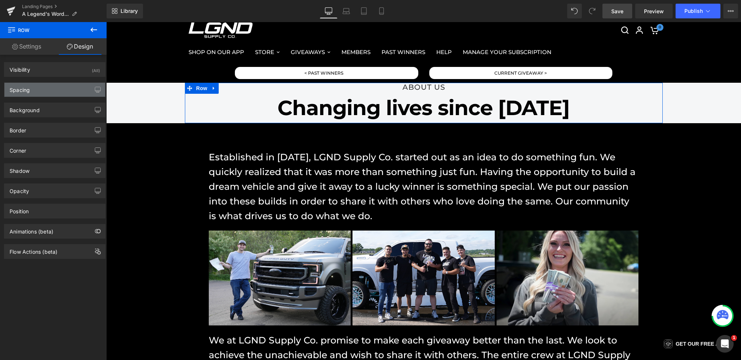
click at [50, 89] on div "Spacing" at bounding box center [54, 90] width 101 height 14
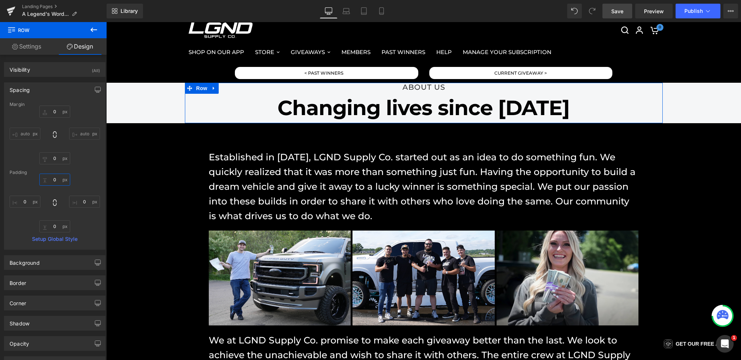
click at [49, 182] on input "text" at bounding box center [54, 180] width 31 height 12
click at [49, 179] on input "text" at bounding box center [54, 180] width 31 height 12
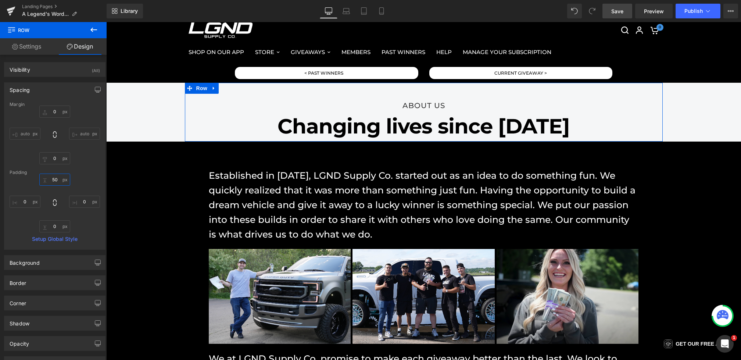
type input "50"
click at [49, 220] on div "50" at bounding box center [55, 203] width 90 height 59
click at [49, 224] on input "text" at bounding box center [54, 226] width 31 height 12
click at [48, 226] on input "text" at bounding box center [54, 226] width 31 height 12
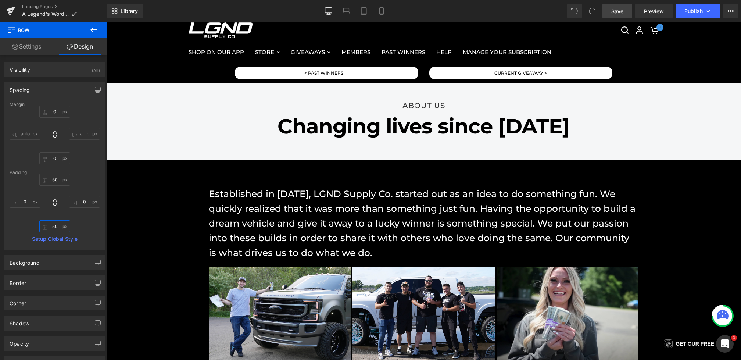
type input "50"
click at [624, 8] on link "Save" at bounding box center [618, 11] width 30 height 15
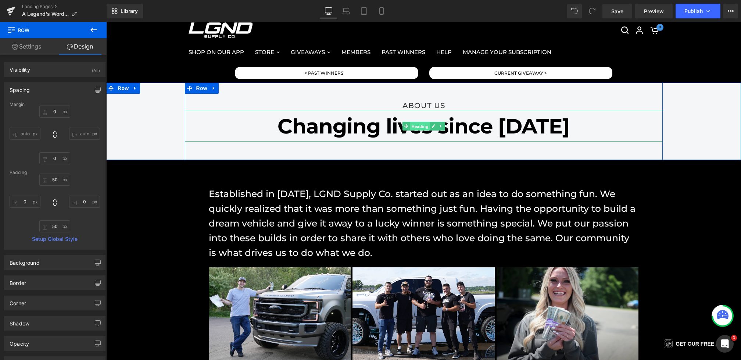
click at [417, 126] on span "Heading" at bounding box center [420, 126] width 20 height 9
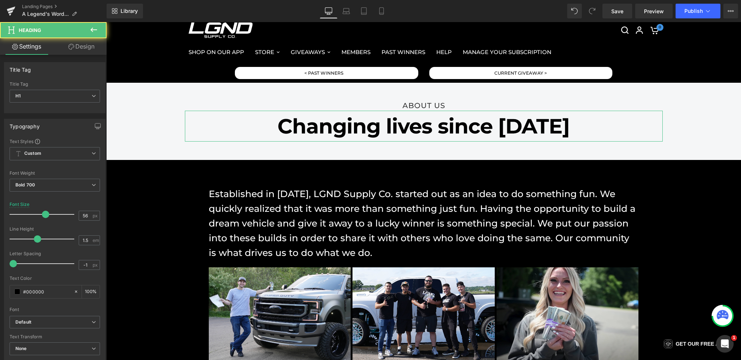
click at [74, 43] on link "Design" at bounding box center [81, 46] width 53 height 17
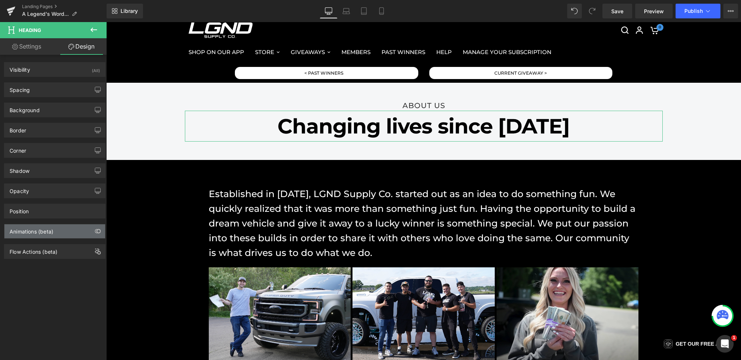
click at [40, 232] on div "Animations (beta)" at bounding box center [54, 231] width 101 height 14
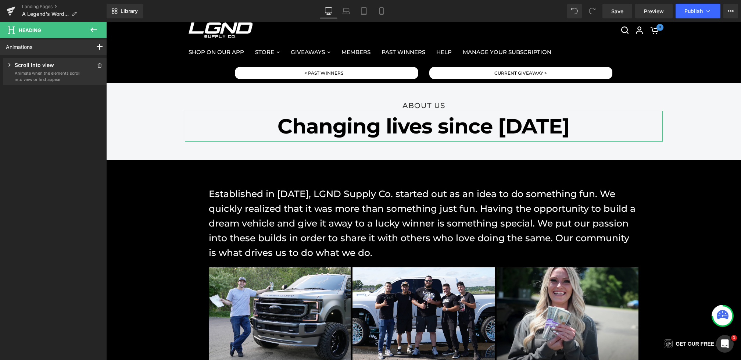
click at [13, 66] on div "Scroll Into view" at bounding box center [43, 65] width 75 height 9
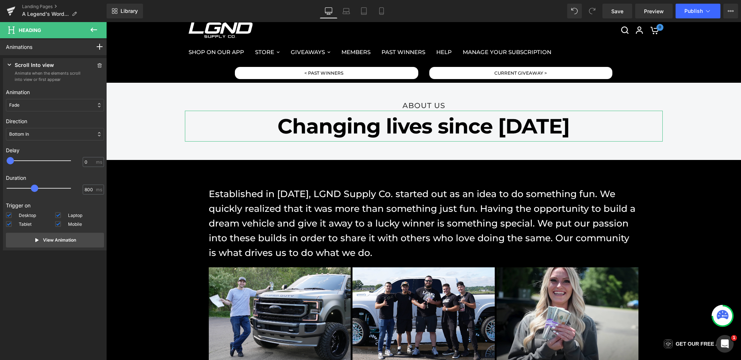
click at [29, 135] on div "Bottom In" at bounding box center [55, 134] width 98 height 12
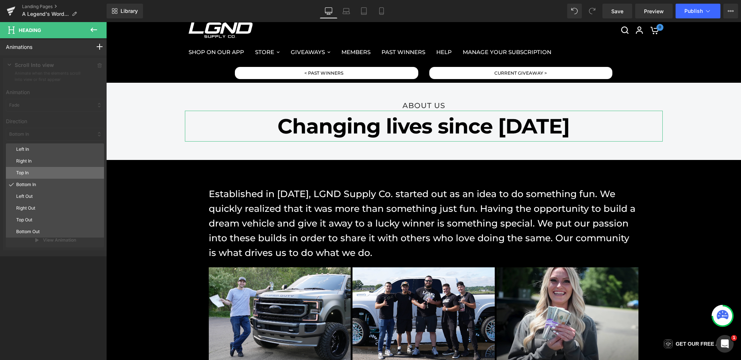
click at [31, 174] on p "Top In" at bounding box center [58, 172] width 85 height 7
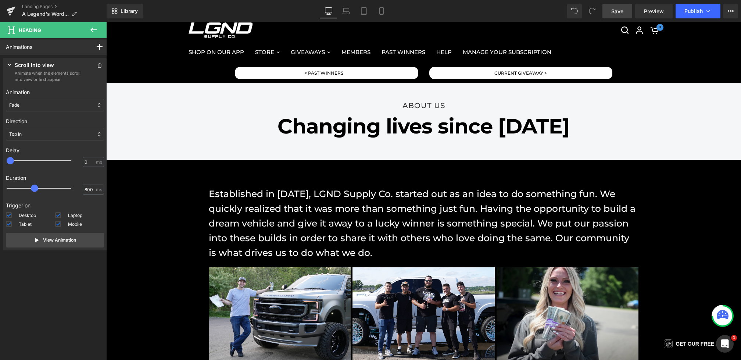
click at [612, 14] on span "Save" at bounding box center [617, 11] width 12 height 8
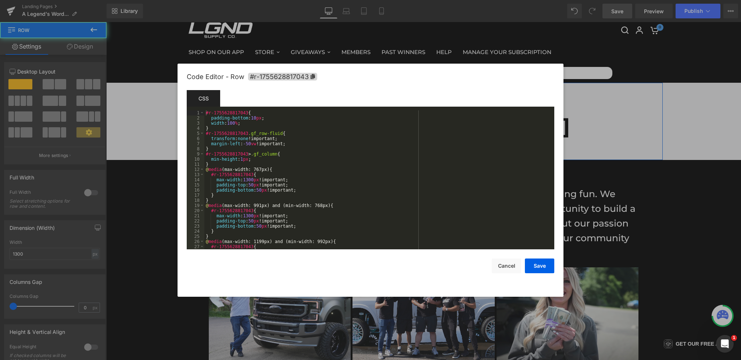
click at [336, 0] on div "Heading You are previewing how the will restyle your page. You can not edit Ele…" at bounding box center [370, 0] width 741 height 0
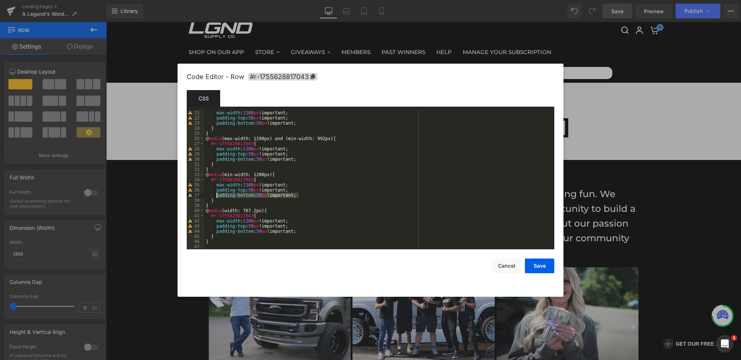
drag, startPoint x: 301, startPoint y: 196, endPoint x: 217, endPoint y: 196, distance: 83.8
click at [217, 196] on div "max-width : 1300 px !important; padding-top : 50 px !important; padding-bottom …" at bounding box center [377, 184] width 347 height 149
click at [461, 118] on span "All" at bounding box center [460, 121] width 13 height 6
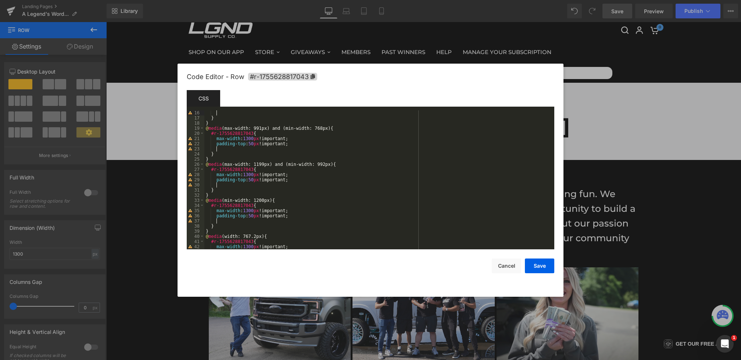
scroll to position [77, 0]
click at [269, 185] on div "padding-bottom : 50 px !important; } } @ media (max-width: 991px) and (min-widt…" at bounding box center [377, 184] width 347 height 149
drag, startPoint x: 302, startPoint y: 183, endPoint x: 216, endPoint y: 183, distance: 85.7
click at [216, 183] on div "padding-bottom : 50 px !important; } } @ media (max-width: 991px) and (min-widt…" at bounding box center [377, 184] width 347 height 149
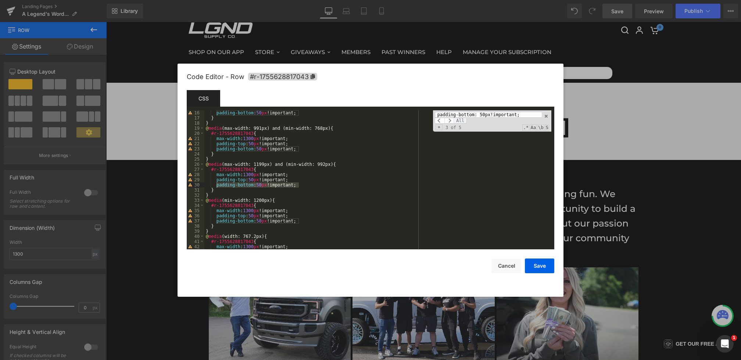
click at [464, 121] on span "All" at bounding box center [460, 121] width 13 height 6
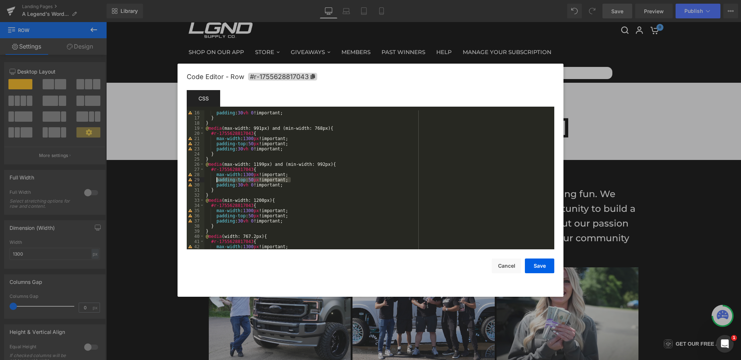
drag, startPoint x: 299, startPoint y: 179, endPoint x: 216, endPoint y: 178, distance: 83.5
click at [216, 178] on div "padding : 30 vh 0 !important; } } @ media (max-width: 991px) and (min-width: 76…" at bounding box center [377, 184] width 347 height 149
type input "padding-top: 50px!important;"
click at [460, 120] on span "All" at bounding box center [460, 121] width 13 height 6
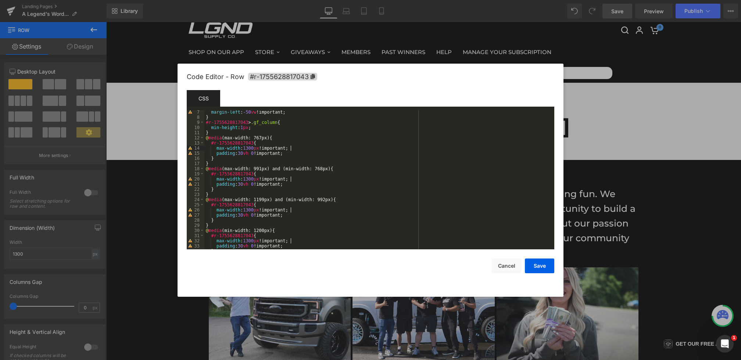
scroll to position [0, 0]
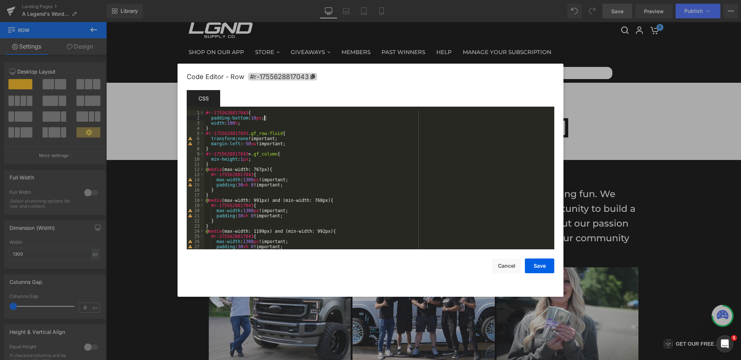
drag, startPoint x: 271, startPoint y: 118, endPoint x: 172, endPoint y: 118, distance: 99.3
click at [172, 118] on body "Heading You are previewing how the will restyle your page. You can not edit Ele…" at bounding box center [370, 180] width 741 height 360
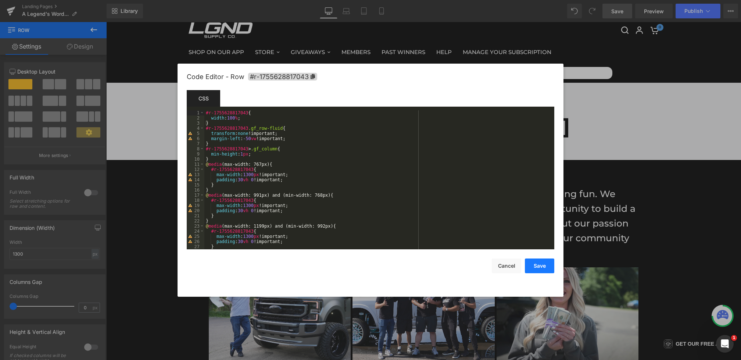
click at [543, 270] on button "Save" at bounding box center [539, 265] width 29 height 15
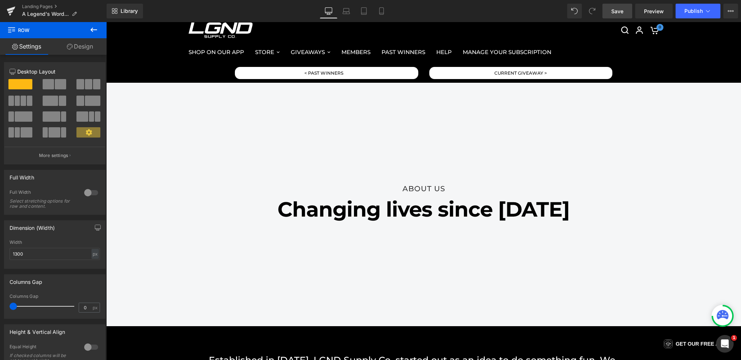
click at [619, 12] on span "Save" at bounding box center [617, 11] width 12 height 8
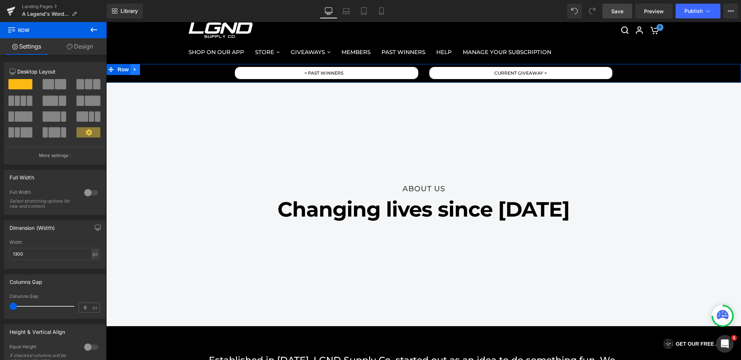
click at [136, 71] on icon at bounding box center [135, 70] width 5 height 6
click at [154, 71] on icon at bounding box center [154, 69] width 5 height 5
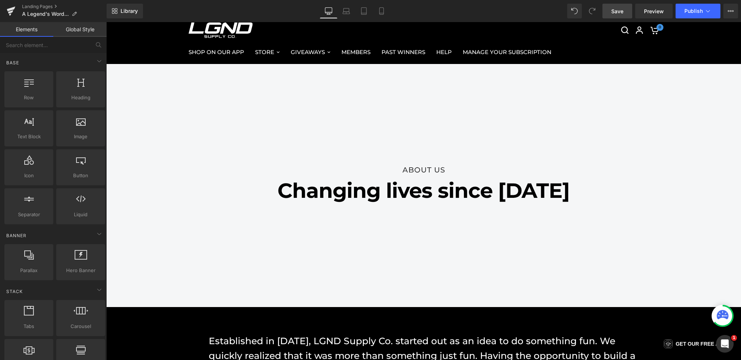
click at [617, 9] on span "Save" at bounding box center [617, 11] width 12 height 8
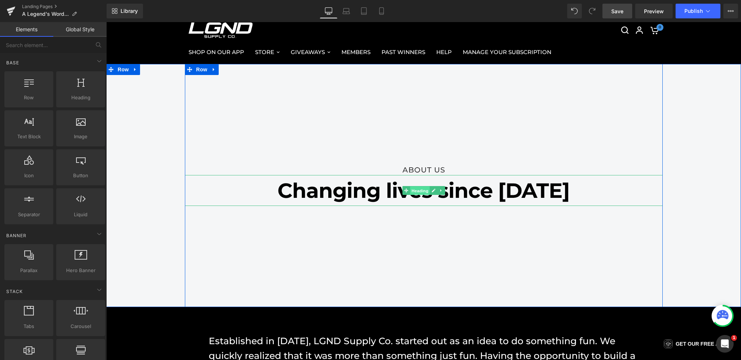
click at [412, 192] on span "Heading" at bounding box center [420, 190] width 20 height 9
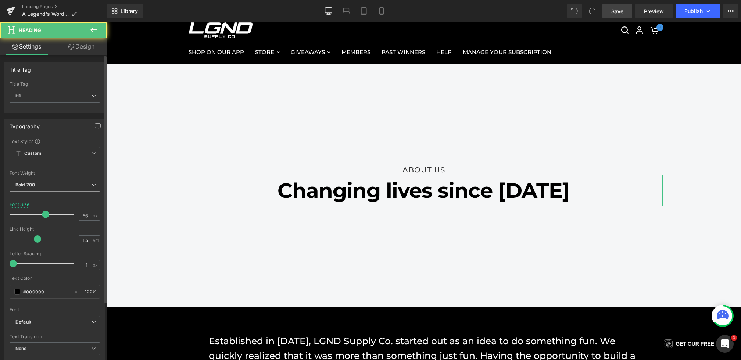
click at [37, 182] on span "Bold 700" at bounding box center [55, 185] width 90 height 13
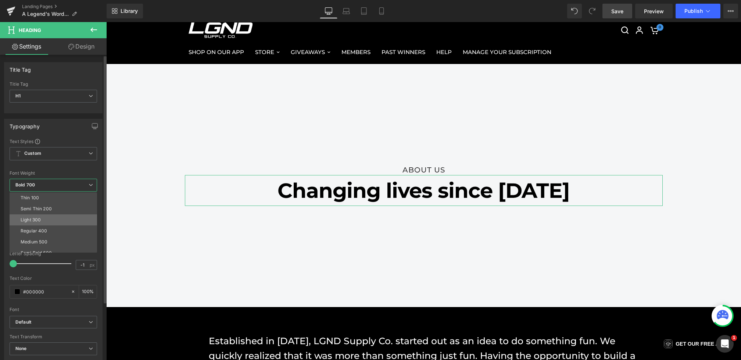
scroll to position [27, 0]
click at [50, 224] on div "Semi Bold 600" at bounding box center [36, 226] width 31 height 5
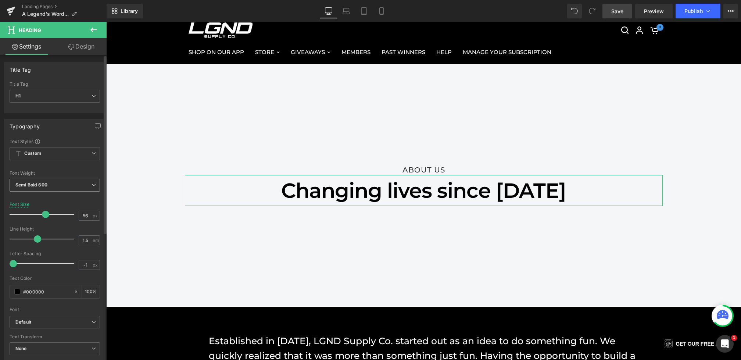
click at [67, 182] on span "Semi Bold 600" at bounding box center [55, 185] width 90 height 13
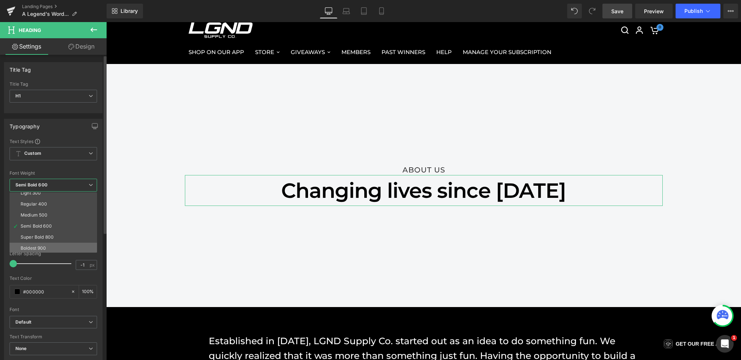
scroll to position [61, 0]
click at [47, 225] on li "Bold 700" at bounding box center [55, 224] width 91 height 11
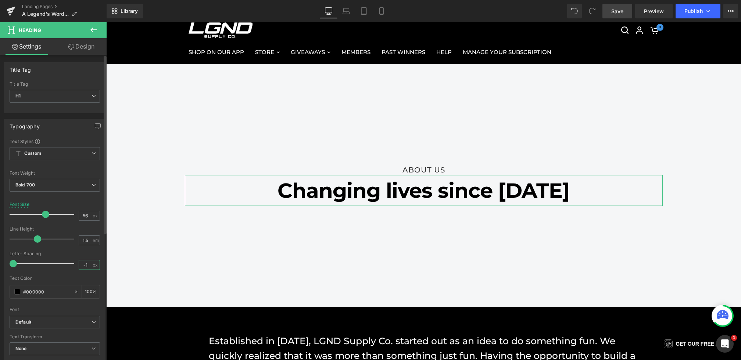
click at [86, 265] on input "-1" at bounding box center [85, 264] width 13 height 9
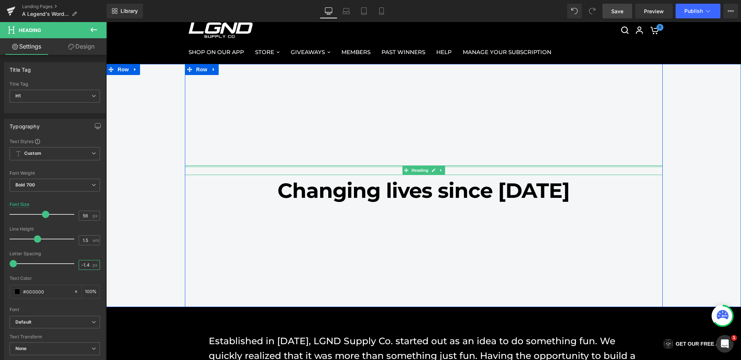
type input "-1.5"
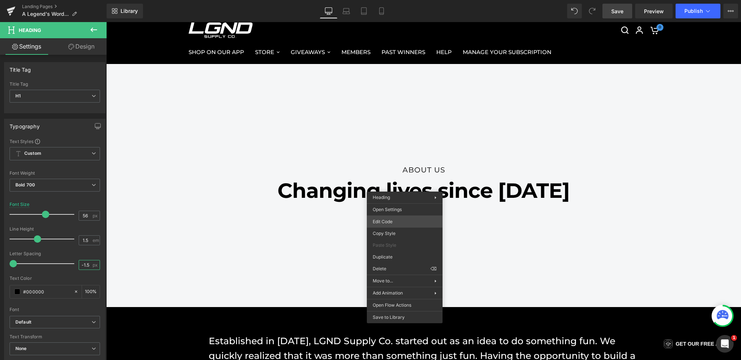
click at [387, 0] on div "Heading You are previewing how the will restyle your page. You can not edit Ele…" at bounding box center [370, 0] width 741 height 0
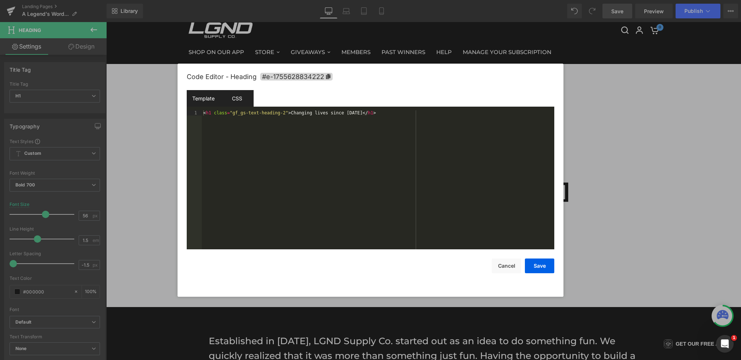
click at [244, 98] on div "CSS" at bounding box center [236, 98] width 33 height 17
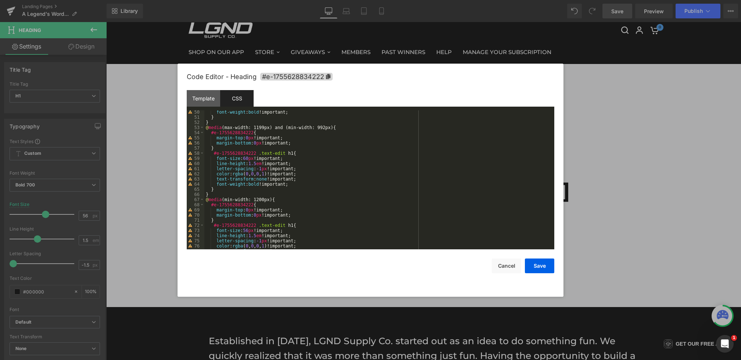
scroll to position [350, 0]
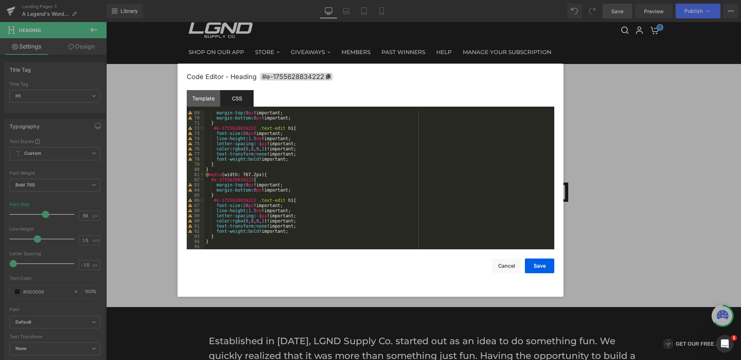
click at [265, 145] on div "margin-top : 0 px !important; margin-bottom : 0 px !important; } #e-17556288342…" at bounding box center [377, 184] width 347 height 149
drag, startPoint x: 300, startPoint y: 146, endPoint x: 217, endPoint y: 144, distance: 83.1
click at [217, 144] on div "margin-top : 0 px !important; margin-bottom : 0 px !important; } #e-17556288342…" at bounding box center [377, 184] width 347 height 149
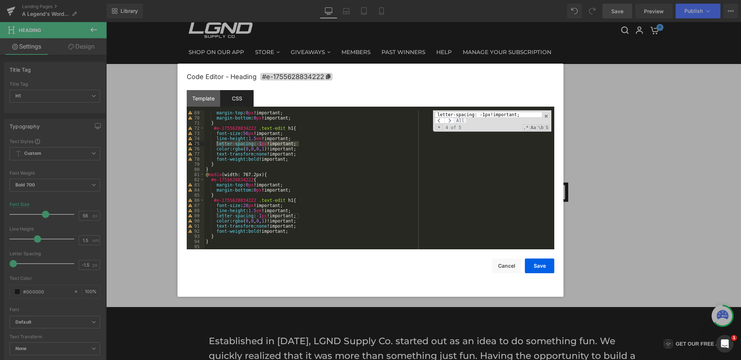
click at [458, 122] on span "All" at bounding box center [460, 121] width 13 height 6
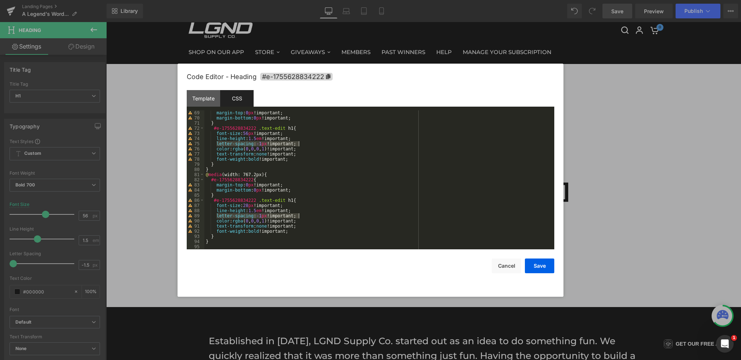
scroll to position [165, 0]
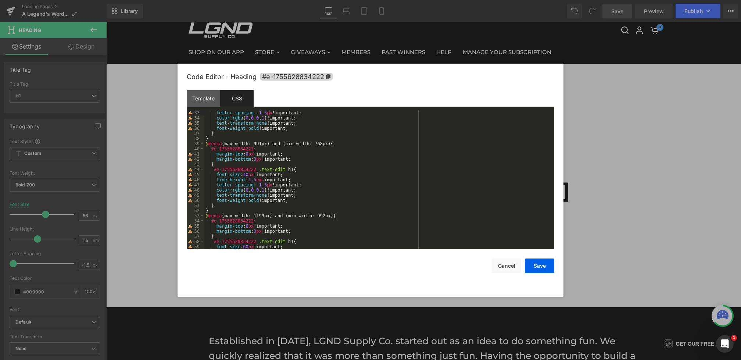
click at [539, 255] on div "Save Cancel" at bounding box center [371, 261] width 368 height 24
click at [539, 267] on button "Save" at bounding box center [539, 265] width 29 height 15
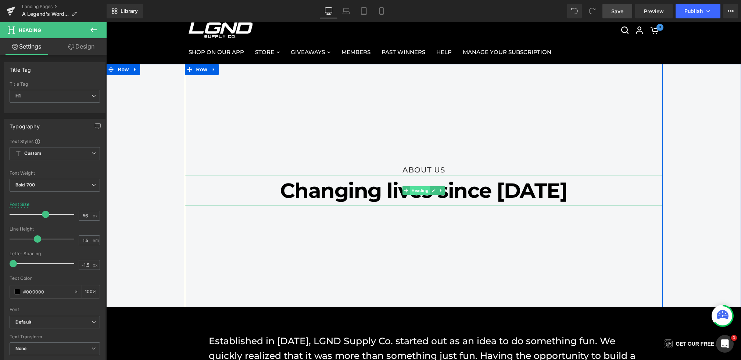
click at [413, 193] on span "Heading" at bounding box center [420, 190] width 20 height 9
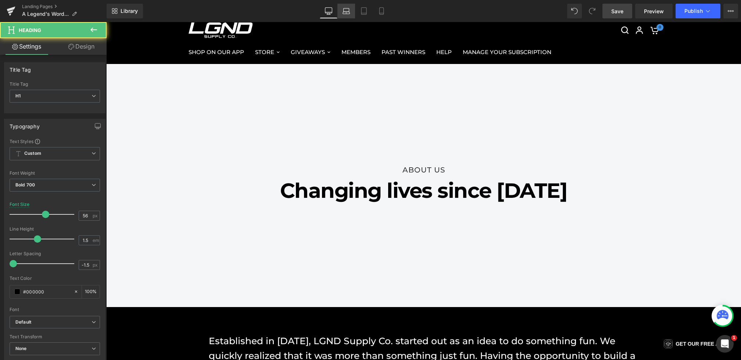
click at [346, 9] on icon at bounding box center [346, 10] width 7 height 7
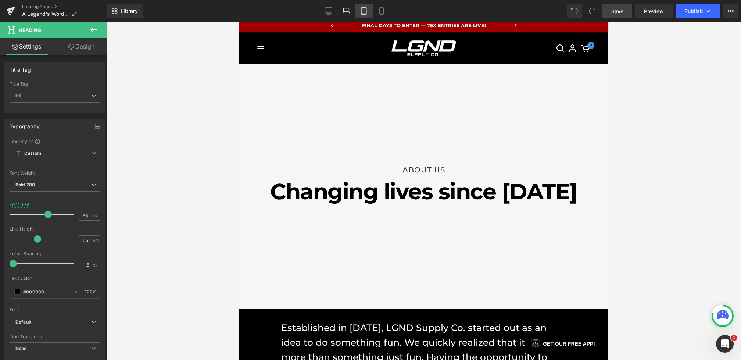
click at [364, 9] on icon at bounding box center [363, 10] width 7 height 7
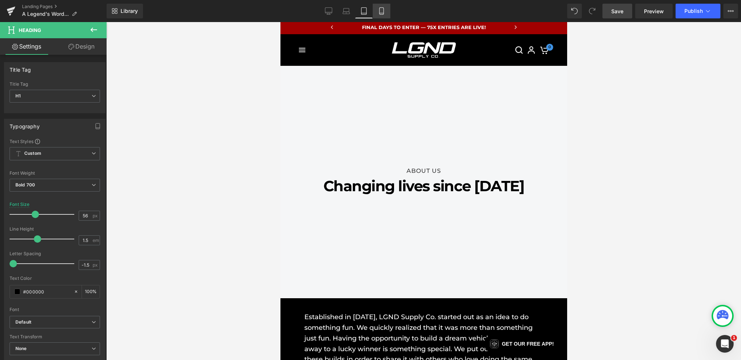
click at [379, 9] on icon at bounding box center [381, 10] width 7 height 7
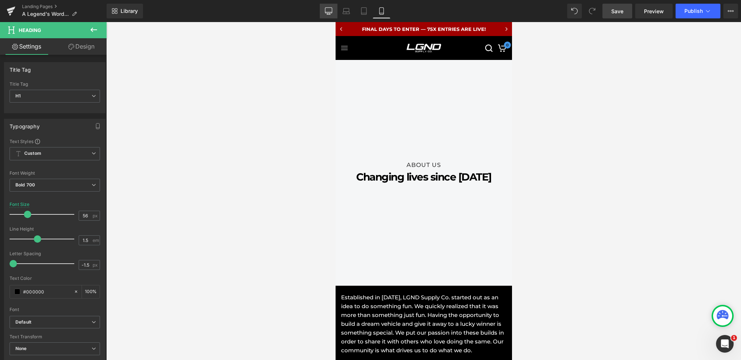
click at [326, 15] on link "Desktop" at bounding box center [329, 11] width 18 height 15
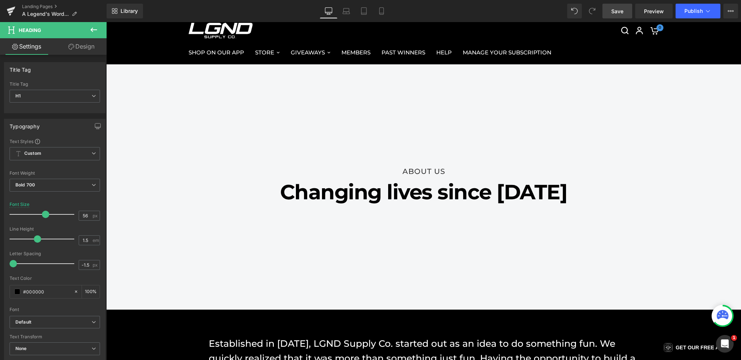
scroll to position [24, 0]
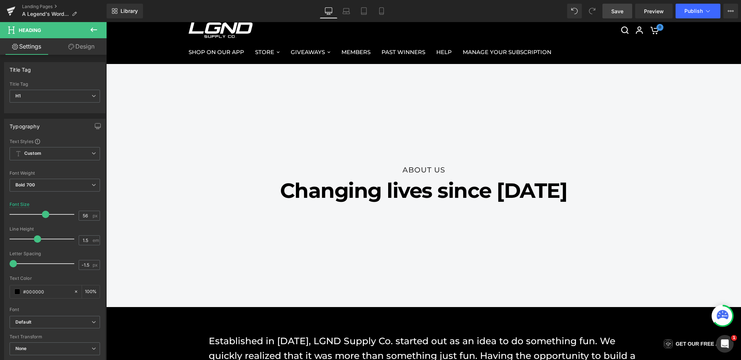
click at [617, 13] on span "Save" at bounding box center [617, 11] width 12 height 8
click at [94, 31] on icon at bounding box center [93, 29] width 9 height 9
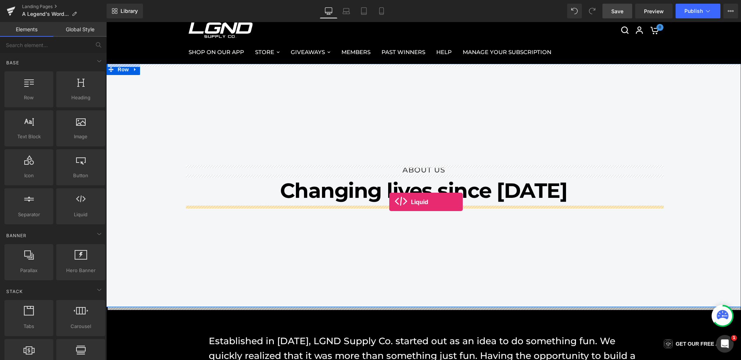
drag, startPoint x: 185, startPoint y: 232, endPoint x: 390, endPoint y: 204, distance: 206.6
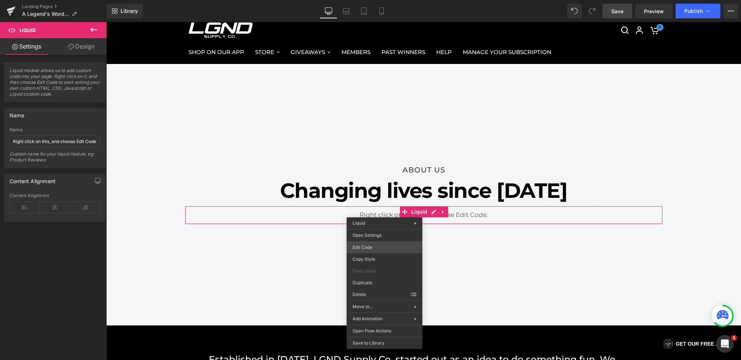
click at [366, 0] on div "Liquid You are previewing how the will restyle your page. You can not edit Elem…" at bounding box center [370, 0] width 741 height 0
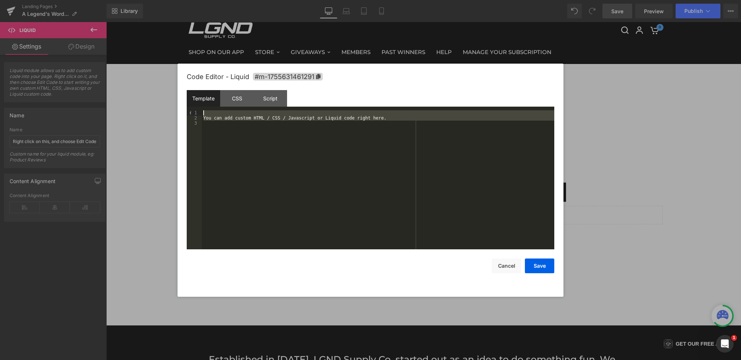
drag, startPoint x: 338, startPoint y: 185, endPoint x: 136, endPoint y: 37, distance: 250.4
click at [136, 37] on body "Liquid You are previewing how the will restyle your page. You can not edit Elem…" at bounding box center [370, 180] width 741 height 360
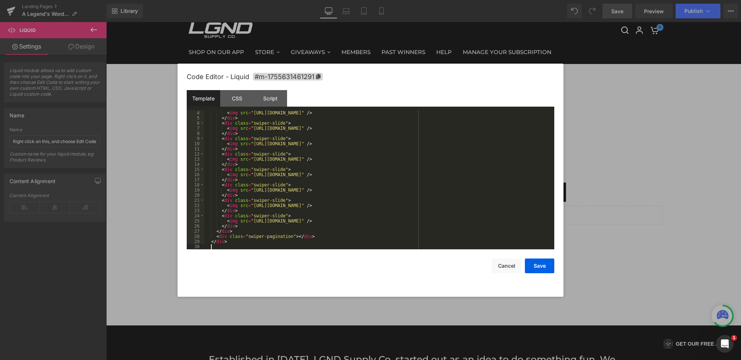
scroll to position [21, 0]
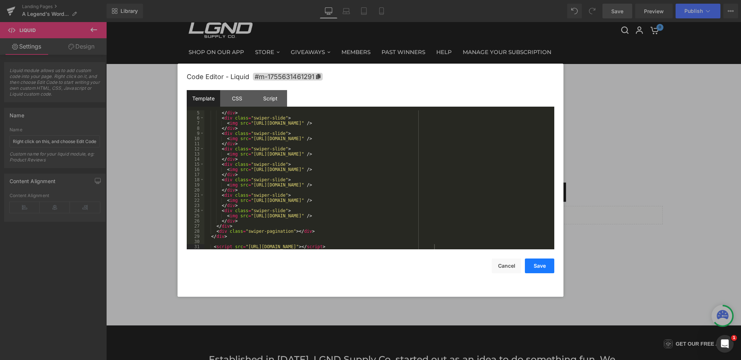
click at [546, 265] on button "Save" at bounding box center [539, 265] width 29 height 15
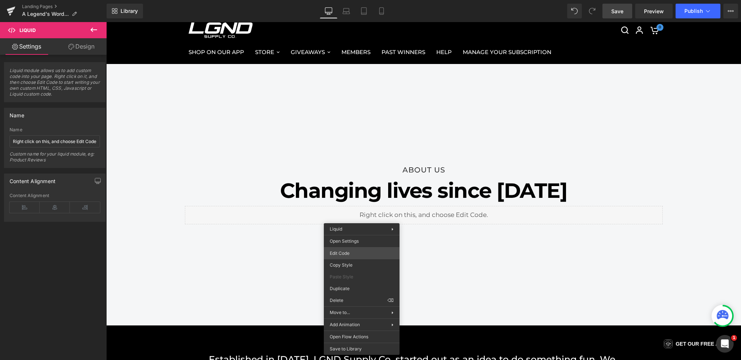
click at [339, 0] on div "Liquid You are previewing how the will restyle your page. You can not edit Elem…" at bounding box center [370, 0] width 741 height 0
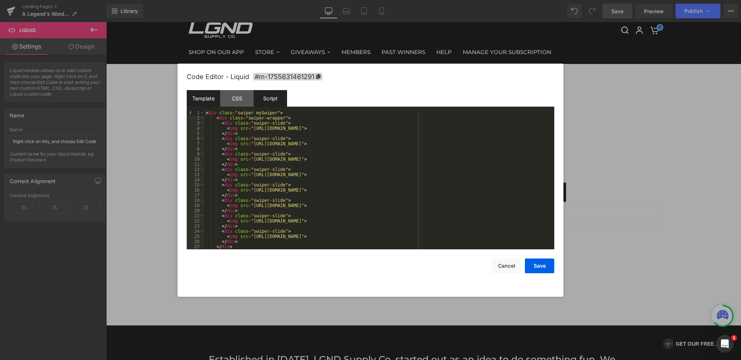
click at [274, 100] on div "Script" at bounding box center [270, 98] width 33 height 17
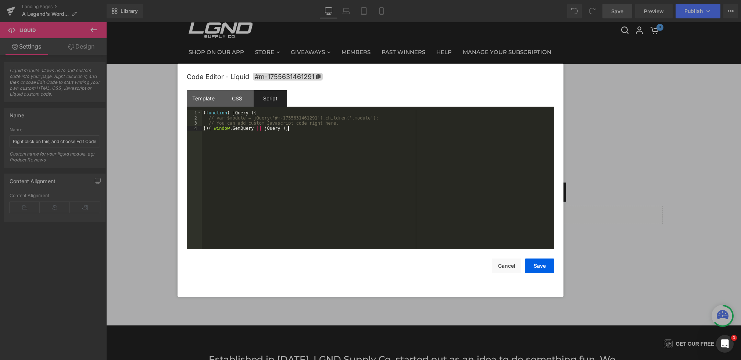
click at [269, 153] on div "( function ( jQuery ) { // var $module = jQuery('#m-1755631461291').children('.…" at bounding box center [378, 184] width 353 height 149
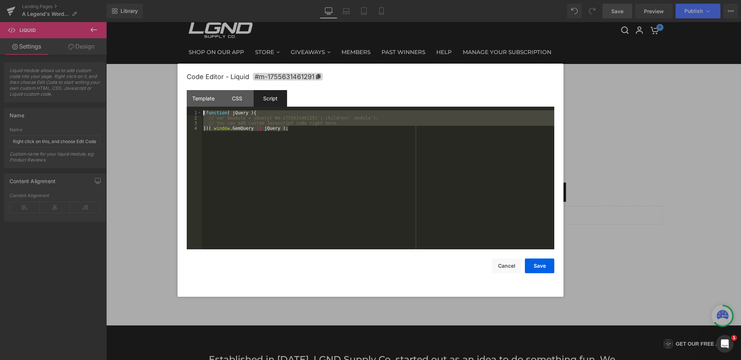
drag, startPoint x: 311, startPoint y: 153, endPoint x: 102, endPoint y: 47, distance: 234.6
click at [101, 47] on body "Liquid You are previewing how the will restyle your page. You can not edit Elem…" at bounding box center [370, 180] width 741 height 360
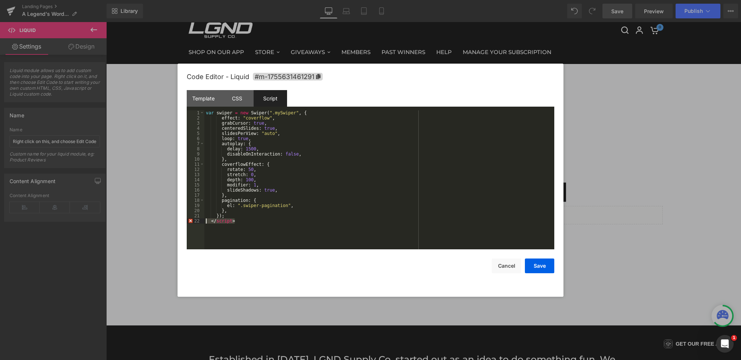
drag, startPoint x: 231, startPoint y: 221, endPoint x: 188, endPoint y: 221, distance: 43.0
click at [188, 221] on pre "1 2 3 4 5 6 7 8 9 10 11 12 13 14 15 16 17 18 19 20 21 22 var swiper = new Swipe…" at bounding box center [371, 179] width 368 height 139
click at [238, 100] on div "CSS" at bounding box center [236, 98] width 33 height 17
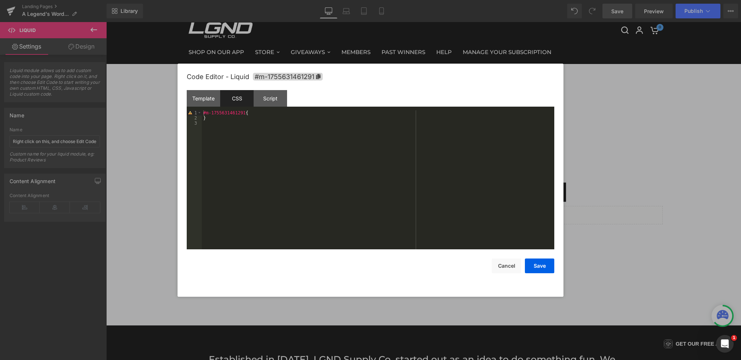
click at [254, 168] on div "#m-1755631461291 { }" at bounding box center [378, 184] width 353 height 149
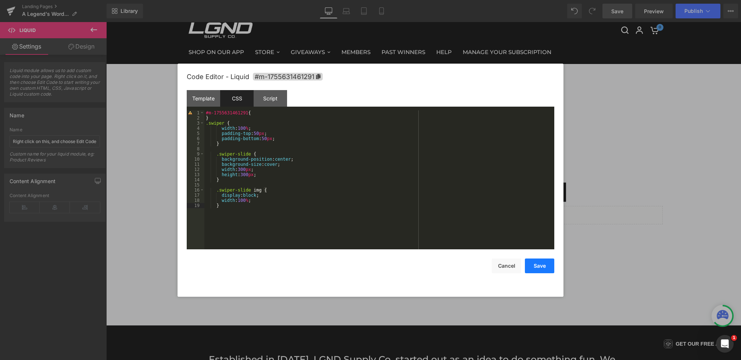
click at [544, 265] on button "Save" at bounding box center [539, 265] width 29 height 15
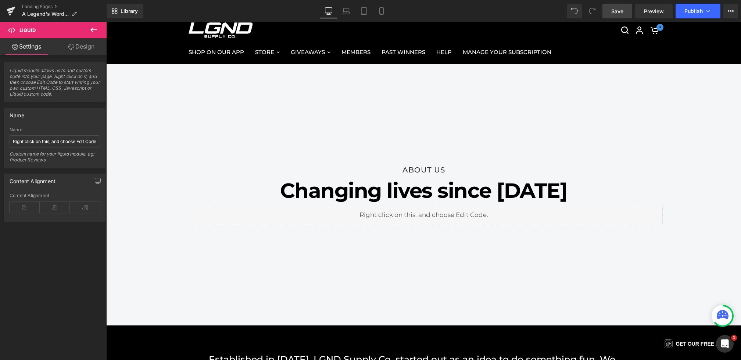
click at [619, 11] on span "Save" at bounding box center [617, 11] width 12 height 8
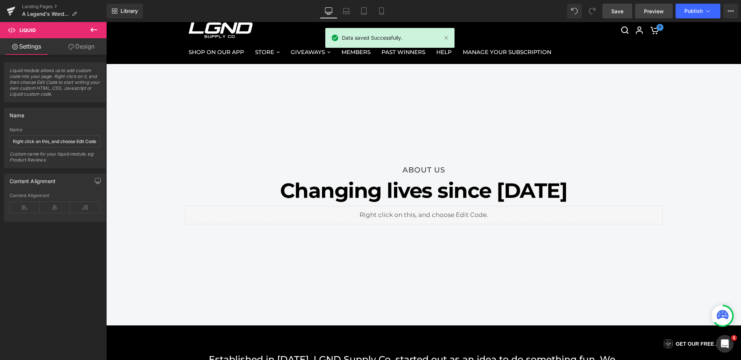
click at [646, 11] on span "Preview" at bounding box center [654, 11] width 20 height 8
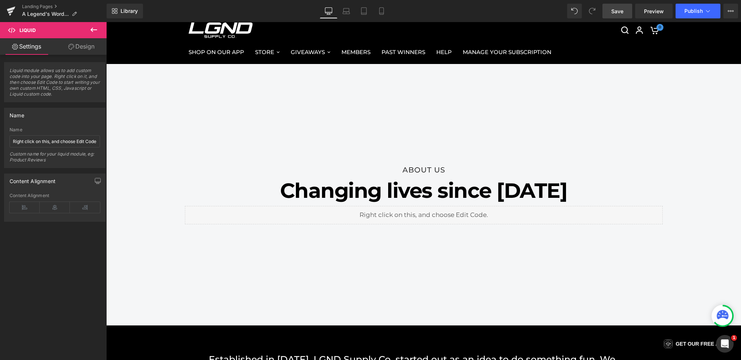
click at [97, 32] on icon at bounding box center [93, 29] width 9 height 9
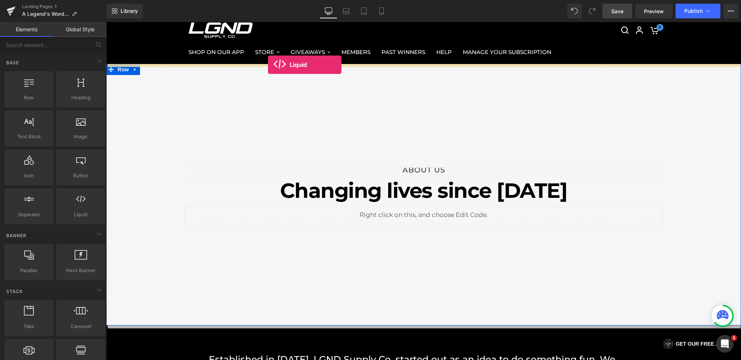
drag, startPoint x: 183, startPoint y: 233, endPoint x: 268, endPoint y: 65, distance: 188.8
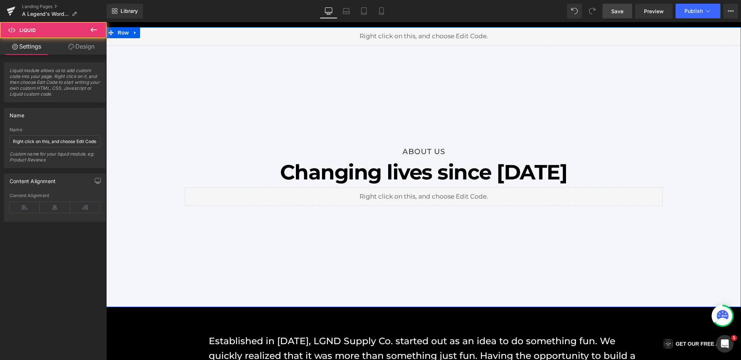
scroll to position [0, 0]
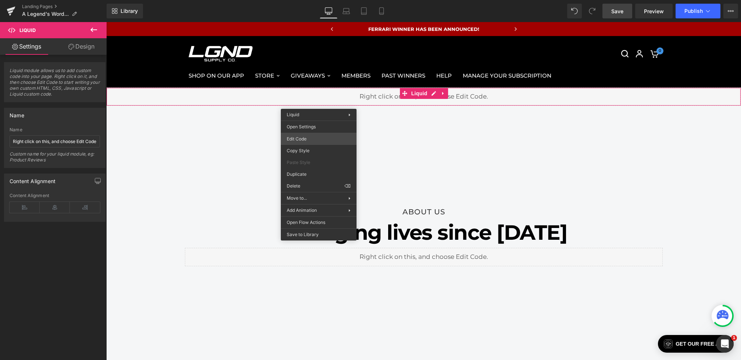
click at [298, 0] on div "Liquid You are previewing how the will restyle your page. You can not edit Elem…" at bounding box center [370, 0] width 741 height 0
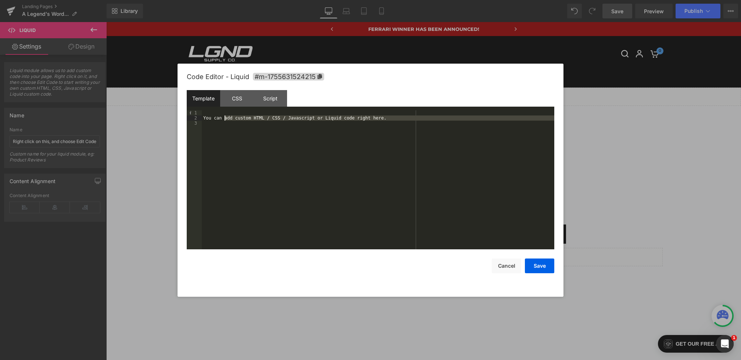
drag, startPoint x: 333, startPoint y: 143, endPoint x: 126, endPoint y: 54, distance: 225.4
click at [126, 54] on body "Liquid You are previewing how the will restyle your page. You can not edit Elem…" at bounding box center [370, 180] width 741 height 360
drag, startPoint x: 307, startPoint y: 112, endPoint x: 96, endPoint y: 112, distance: 211.4
click at [97, 112] on body "Liquid You are previewing how the will restyle your page. You can not edit Elem…" at bounding box center [370, 180] width 741 height 360
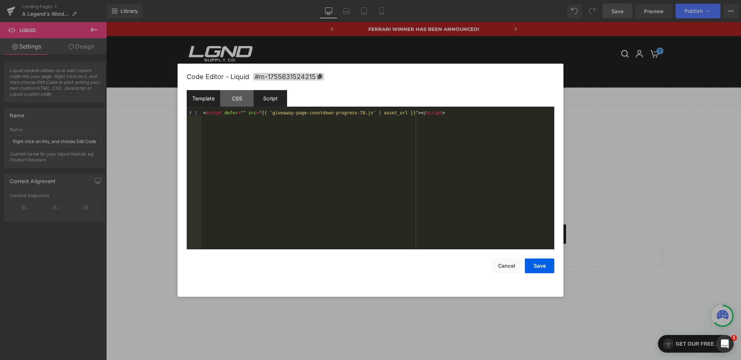
click at [274, 98] on div "Script" at bounding box center [270, 98] width 33 height 17
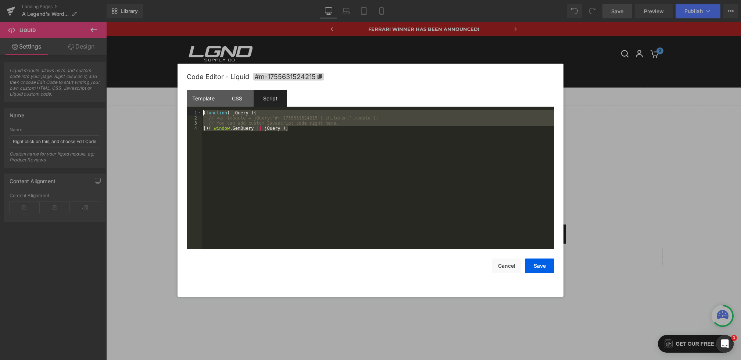
drag, startPoint x: 270, startPoint y: 158, endPoint x: 142, endPoint y: 84, distance: 148.3
click at [142, 85] on body "Liquid You are previewing how the will restyle your page. You can not edit Elem…" at bounding box center [370, 180] width 741 height 360
click at [499, 263] on button "Cancel" at bounding box center [506, 265] width 29 height 15
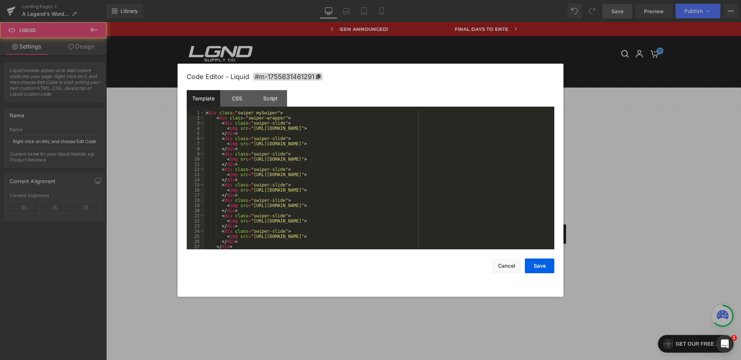
click at [337, 0] on div "Liquid You are previewing how the will restyle your page. You can not edit Elem…" at bounding box center [370, 0] width 741 height 0
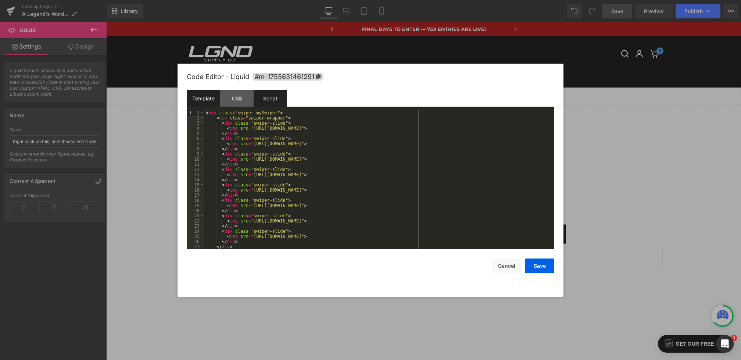
click at [265, 94] on div "Script" at bounding box center [270, 98] width 33 height 17
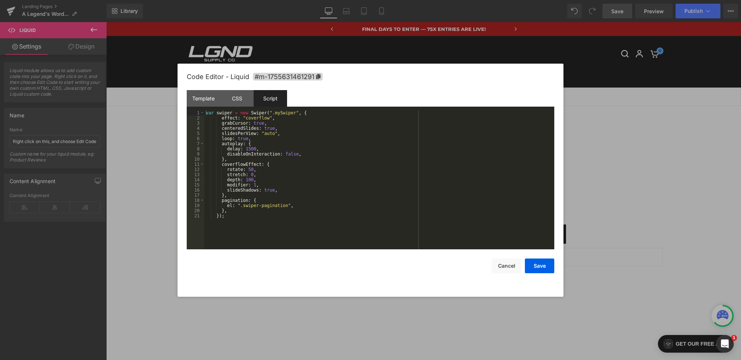
click at [263, 179] on div "var swiper = new Swiper ( ".mySwiper" , { effect : "coverflow" , grabCursor : t…" at bounding box center [379, 184] width 350 height 149
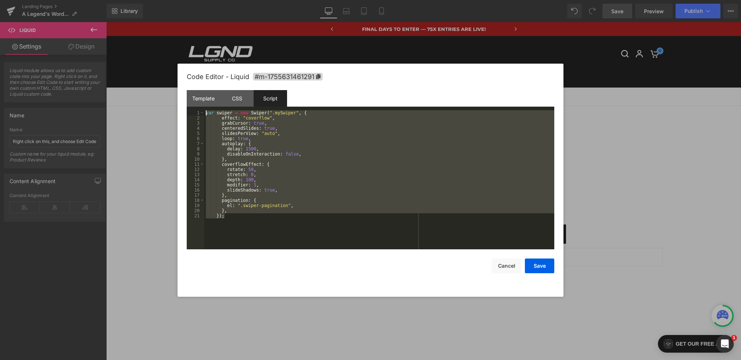
drag, startPoint x: 242, startPoint y: 218, endPoint x: 144, endPoint y: 40, distance: 202.7
click at [144, 40] on body "Liquid You are previewing how the will restyle your page. You can not edit Elem…" at bounding box center [370, 180] width 741 height 360
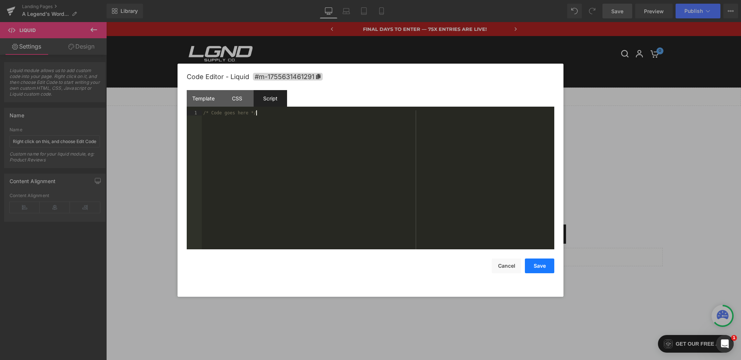
click at [545, 265] on button "Save" at bounding box center [539, 265] width 29 height 15
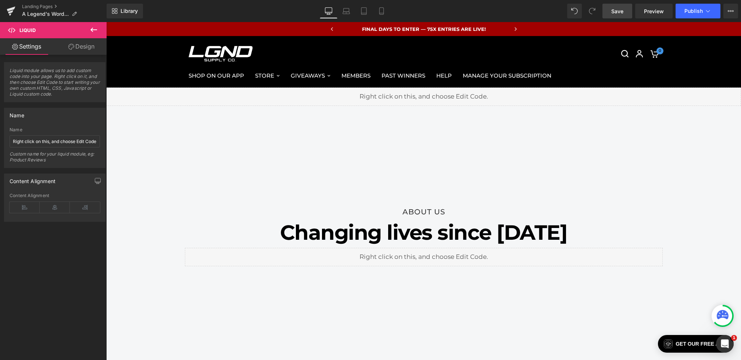
click at [611, 11] on link "Save" at bounding box center [618, 11] width 30 height 15
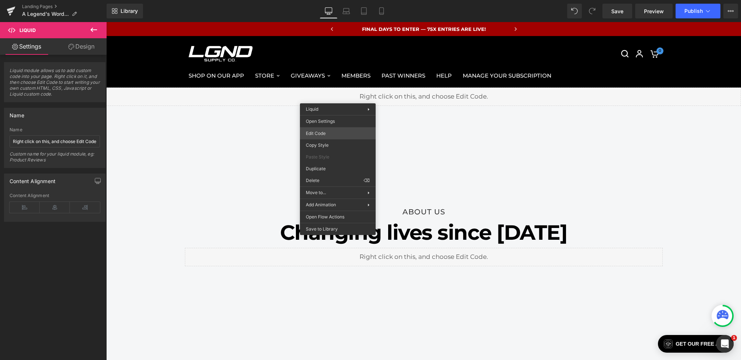
click at [316, 0] on div "Liquid You are previewing how the will restyle your page. You can not edit Elem…" at bounding box center [370, 0] width 741 height 0
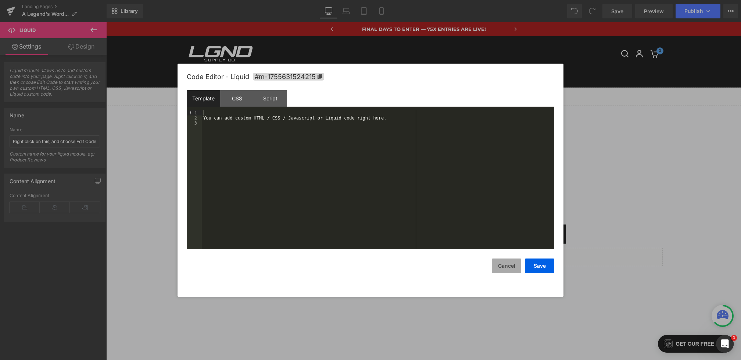
click at [498, 271] on button "Cancel" at bounding box center [506, 265] width 29 height 15
click at [287, 0] on div "Liquid You are previewing how the will restyle your page. You can not edit Elem…" at bounding box center [370, 0] width 741 height 0
drag, startPoint x: 285, startPoint y: 139, endPoint x: 157, endPoint y: 46, distance: 158.4
click at [157, 46] on body "Liquid You are previewing how the will restyle your page. You can not edit Elem…" at bounding box center [370, 180] width 741 height 360
drag, startPoint x: 272, startPoint y: 115, endPoint x: 354, endPoint y: 111, distance: 82.5
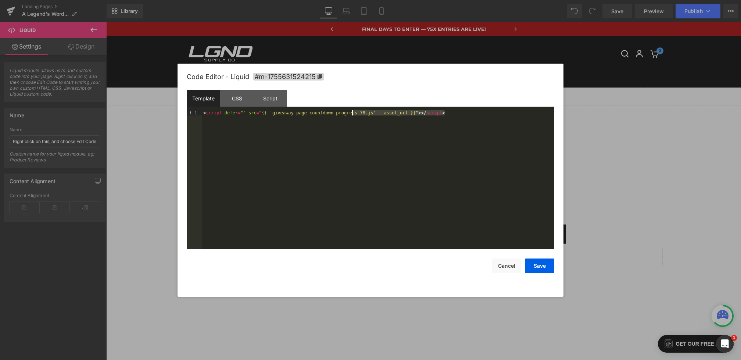
click at [354, 111] on div "< script defer = "" src = "{{ 'giveaway-page-countdown-progress-78.js' | asset_…" at bounding box center [378, 184] width 353 height 149
drag, startPoint x: 364, startPoint y: 112, endPoint x: 276, endPoint y: 115, distance: 88.7
click at [276, 115] on div "< script defer = "" src = "{{ 'giveaway-page-countdown-progress-78.js' | asset_…" at bounding box center [378, 184] width 353 height 149
click at [535, 265] on button "Save" at bounding box center [539, 265] width 29 height 15
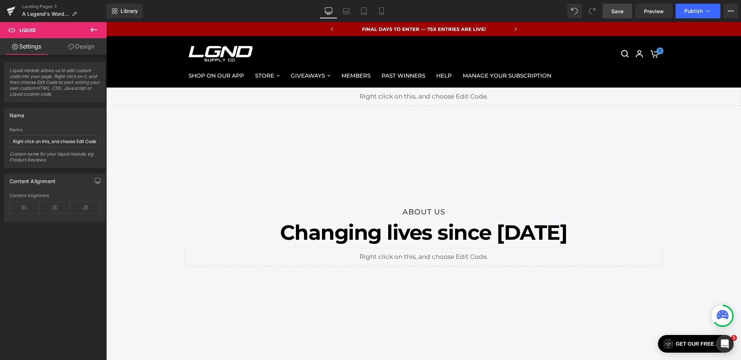
click at [613, 12] on span "Save" at bounding box center [617, 11] width 12 height 8
click at [614, 10] on span "Save" at bounding box center [617, 11] width 12 height 8
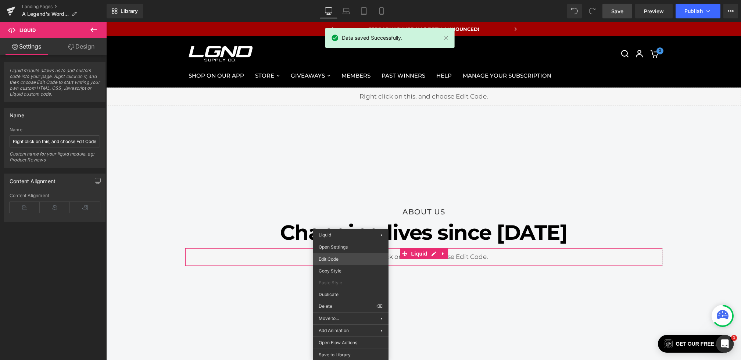
click at [335, 0] on div "Liquid You are previewing how the will restyle your page. You can not edit Elem…" at bounding box center [370, 0] width 741 height 0
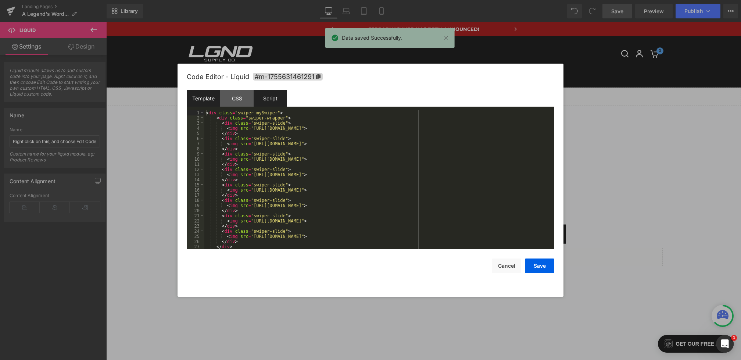
click at [273, 99] on div "Script" at bounding box center [270, 98] width 33 height 17
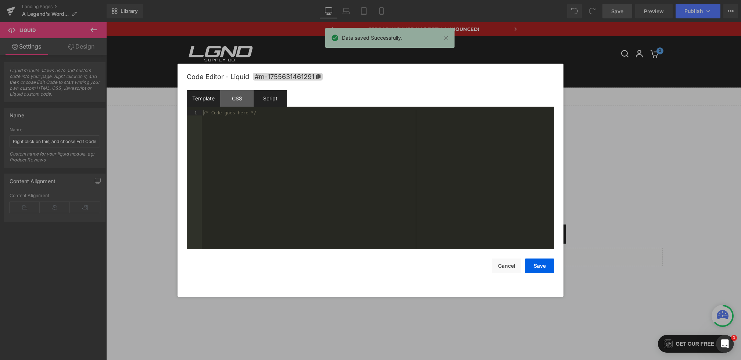
click at [212, 99] on div "Template" at bounding box center [203, 98] width 33 height 17
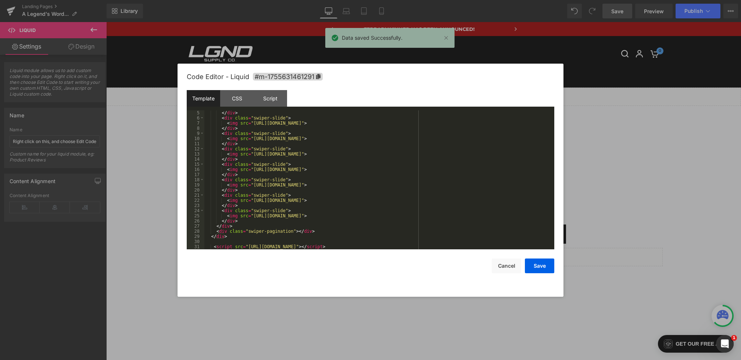
scroll to position [21, 0]
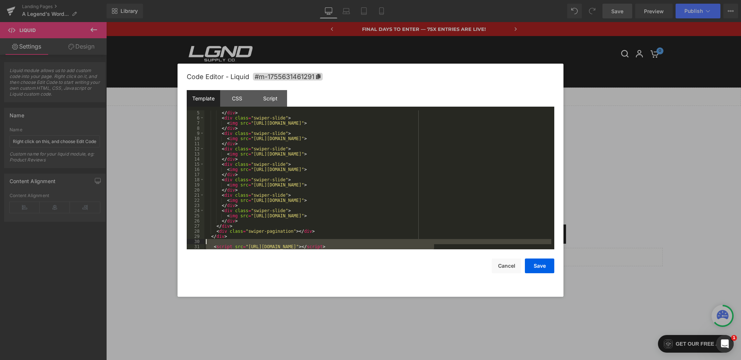
drag, startPoint x: 447, startPoint y: 244, endPoint x: 150, endPoint y: 242, distance: 297.8
click at [150, 242] on body "Liquid You are previewing how the will restyle your page. You can not edit Elem…" at bounding box center [370, 180] width 741 height 360
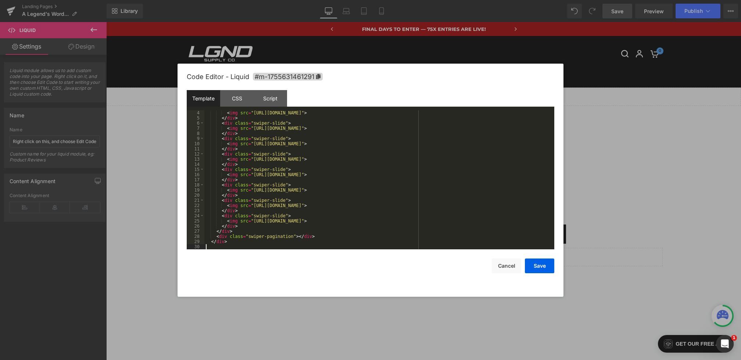
scroll to position [10, 0]
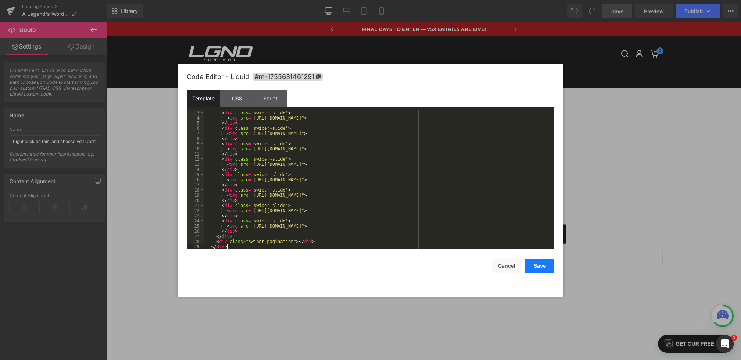
click at [541, 269] on button "Save" at bounding box center [539, 265] width 29 height 15
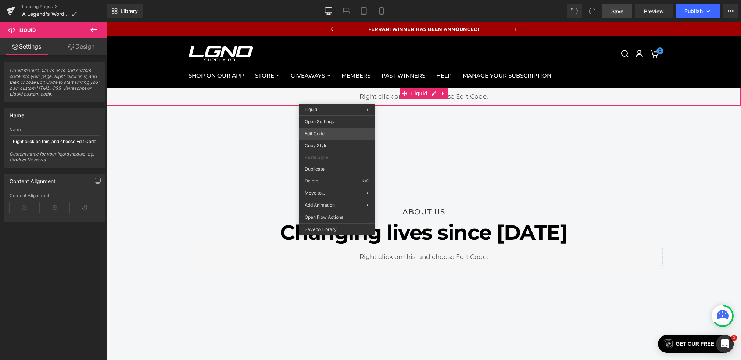
click at [316, 0] on div "Liquid You are previewing how the will restyle your page. You can not edit Elem…" at bounding box center [370, 0] width 741 height 0
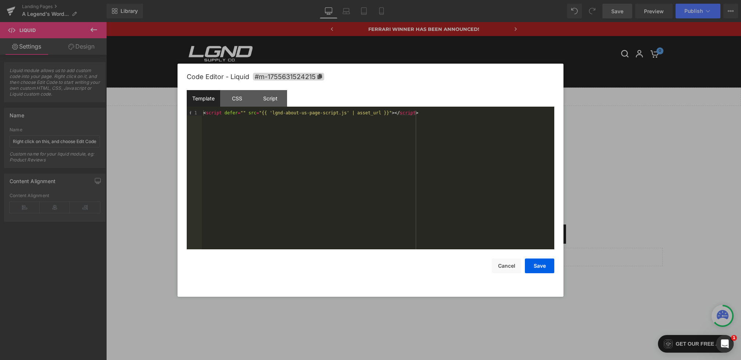
click at [205, 112] on div "< script defer = "" src = "{{ 'lgnd-about-us-page-script.js' | asset_url }}" > …" at bounding box center [378, 184] width 353 height 149
paste textarea
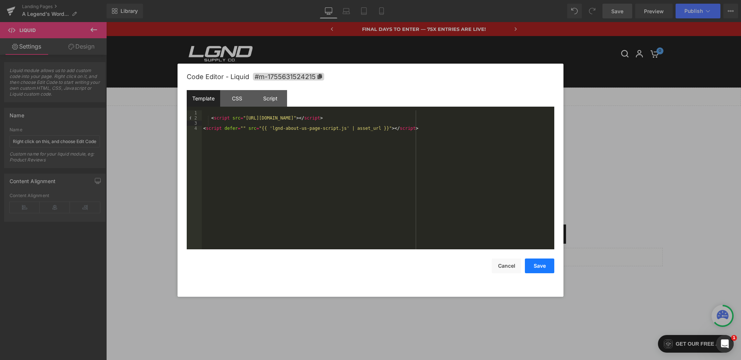
click at [532, 267] on button "Save" at bounding box center [539, 265] width 29 height 15
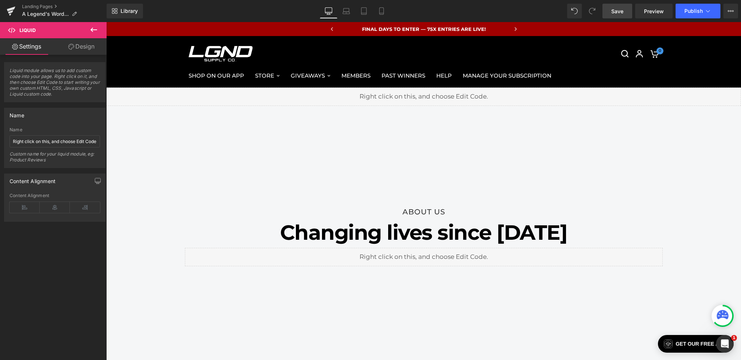
click at [616, 15] on link "Save" at bounding box center [618, 11] width 30 height 15
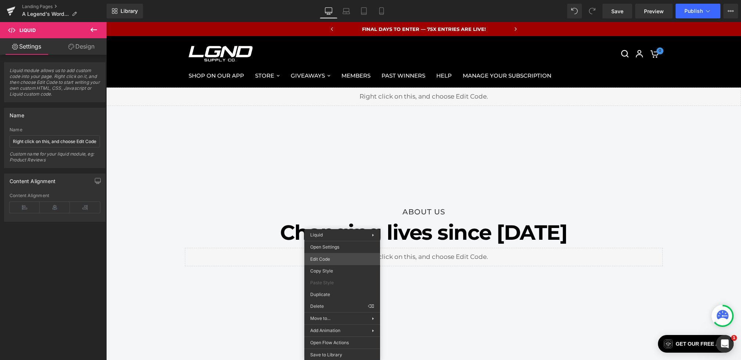
click at [318, 0] on div "Liquid You are previewing how the will restyle your page. You can not edit Elem…" at bounding box center [370, 0] width 741 height 0
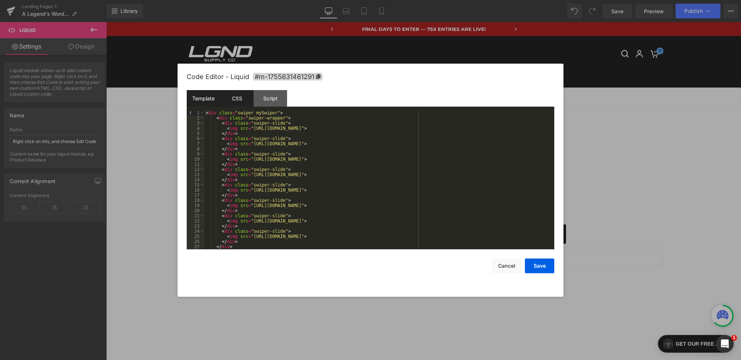
click at [238, 100] on div "CSS" at bounding box center [236, 98] width 33 height 17
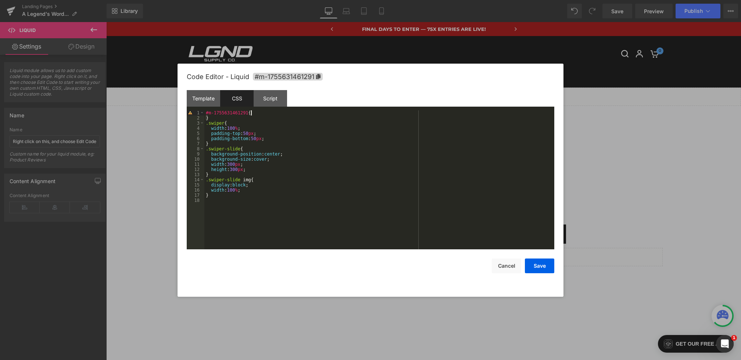
click at [256, 114] on div "#m-1755631461291 { } .swiper { width : 100 % ; padding-top : 50 px ; padding-bo…" at bounding box center [379, 184] width 350 height 149
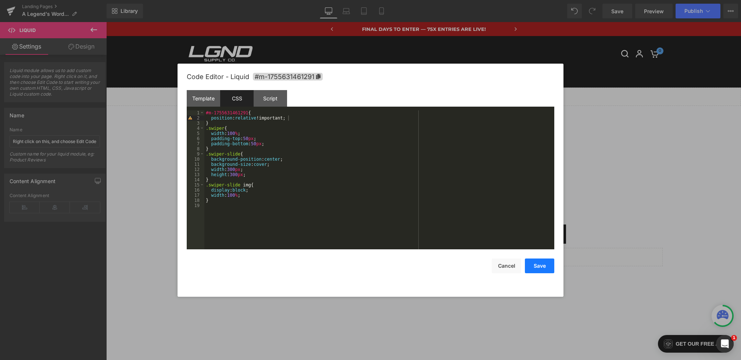
click at [541, 264] on button "Save" at bounding box center [539, 265] width 29 height 15
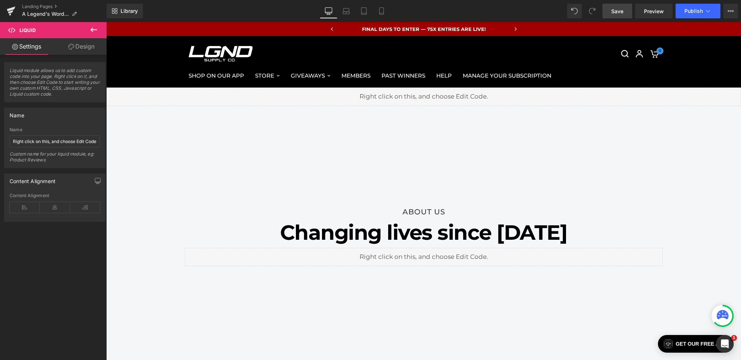
click at [621, 7] on span "Save" at bounding box center [617, 11] width 12 height 8
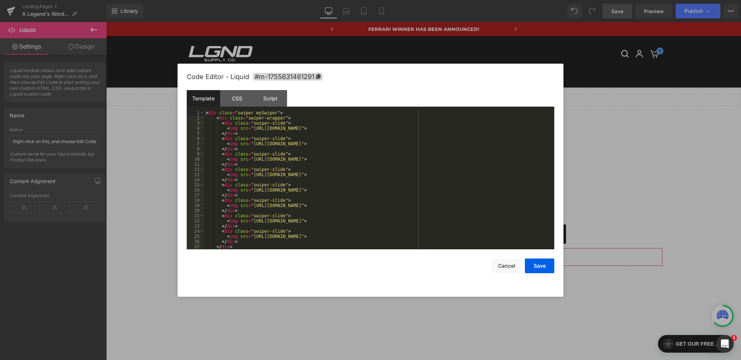
click at [332, 0] on div "Liquid You are previewing how the will restyle your page. You can not edit Elem…" at bounding box center [370, 0] width 741 height 0
click at [239, 101] on div "CSS" at bounding box center [236, 98] width 33 height 17
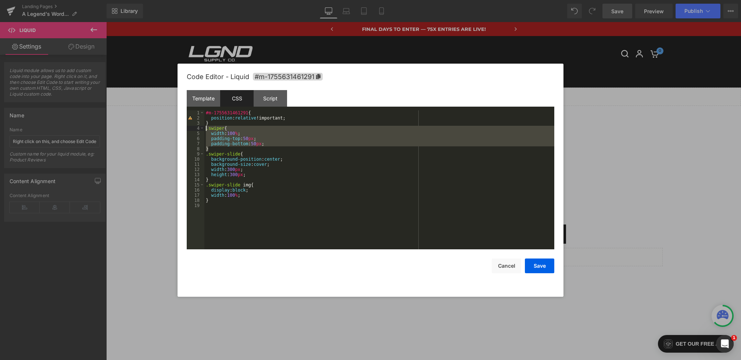
drag, startPoint x: 242, startPoint y: 150, endPoint x: 178, endPoint y: 129, distance: 66.6
click at [178, 129] on div "Code Editor - Liquid #m-1755631461291 Template CSS Script Data 1 2 3 4 5 6 7 8 …" at bounding box center [371, 180] width 386 height 233
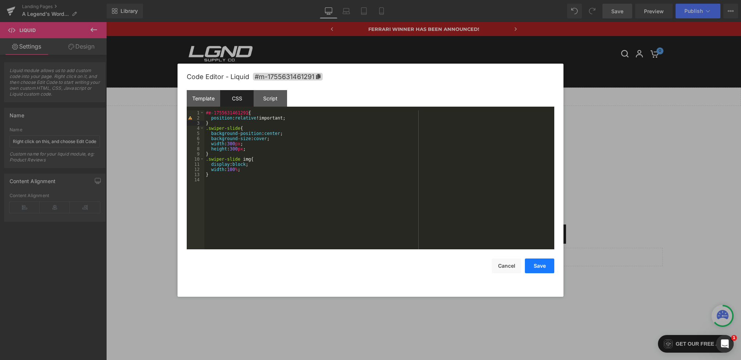
click at [538, 265] on button "Save" at bounding box center [539, 265] width 29 height 15
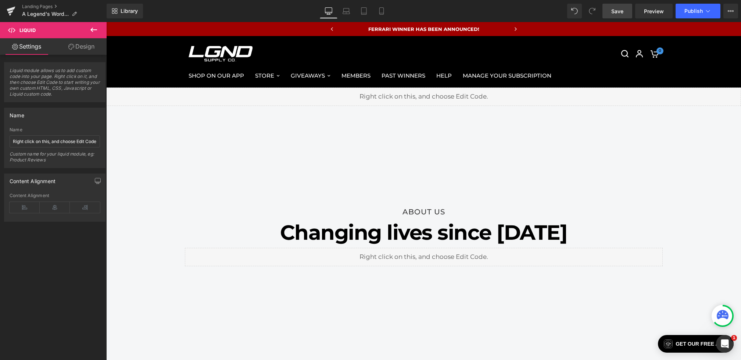
click at [617, 10] on span "Save" at bounding box center [617, 11] width 12 height 8
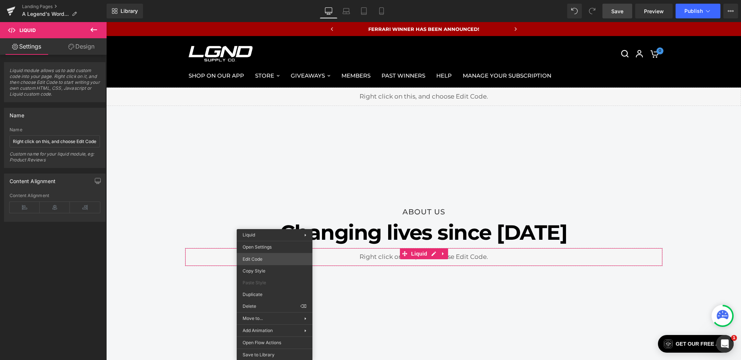
click at [261, 0] on div "Liquid You are previewing how the will restyle your page. You can not edit Elem…" at bounding box center [370, 0] width 741 height 0
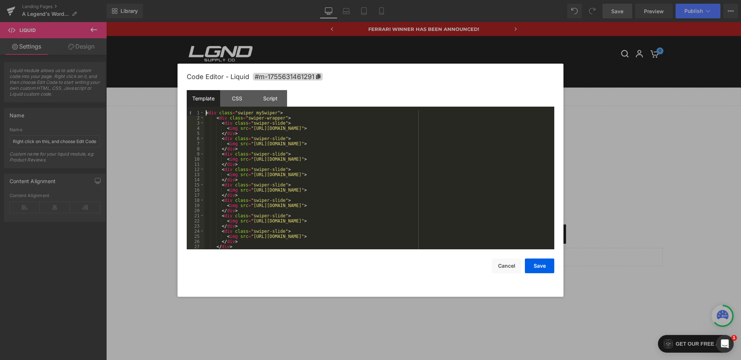
click at [207, 112] on div "< div class = "swiper mySwiper" > < div class = "swiper-wrapper" > < div class …" at bounding box center [377, 184] width 347 height 149
drag, startPoint x: 544, startPoint y: 270, endPoint x: 435, endPoint y: 248, distance: 111.8
click at [544, 270] on button "Save" at bounding box center [539, 265] width 29 height 15
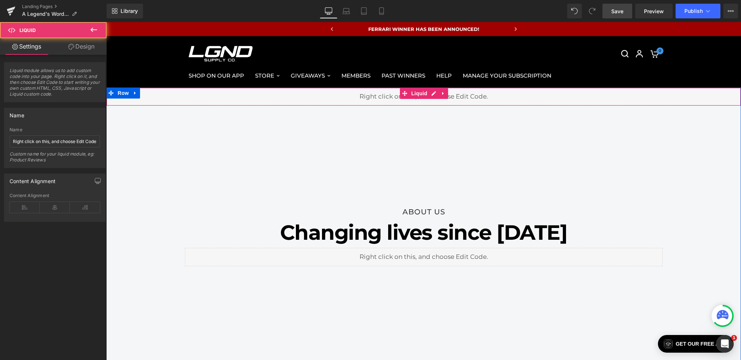
click at [376, 98] on div "Liquid" at bounding box center [423, 96] width 635 height 18
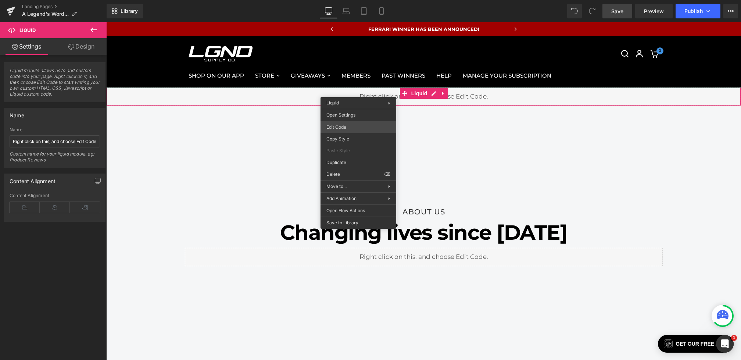
click at [343, 0] on div "Liquid You are previewing how the will restyle your page. You can not edit Elem…" at bounding box center [370, 0] width 741 height 0
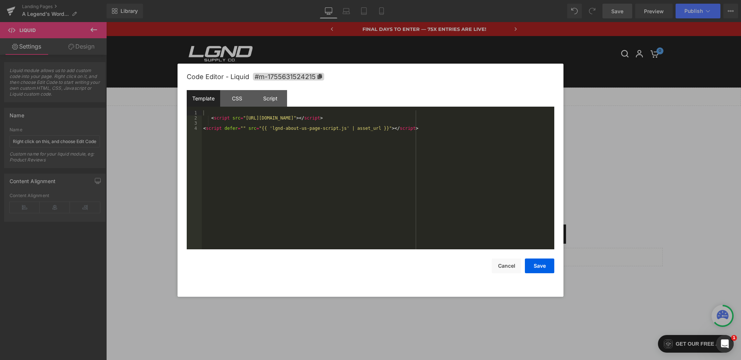
click at [220, 112] on div "< script src = "https://cdn.jsdelivr.net/npm/swiper@11/swiper-bundle.min.js" > …" at bounding box center [378, 184] width 353 height 149
click at [540, 262] on button "Save" at bounding box center [539, 265] width 29 height 15
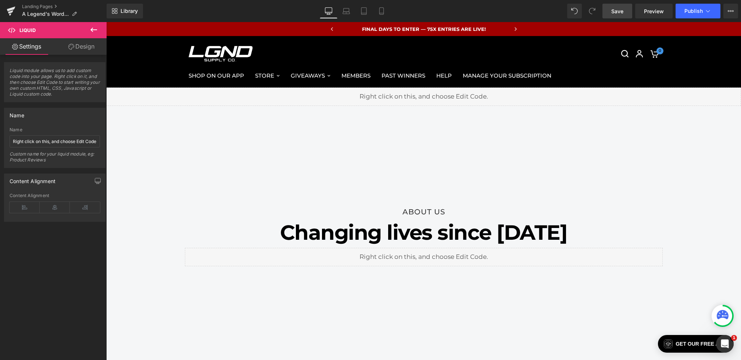
click at [614, 14] on span "Save" at bounding box center [617, 11] width 12 height 8
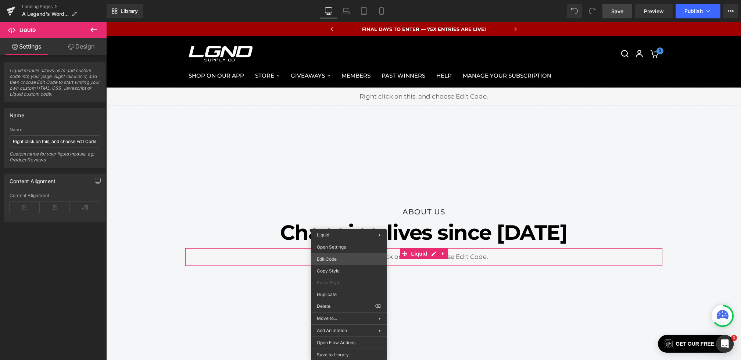
click at [332, 0] on div "Liquid You are previewing how the will restyle your page. You can not edit Elem…" at bounding box center [370, 0] width 741 height 0
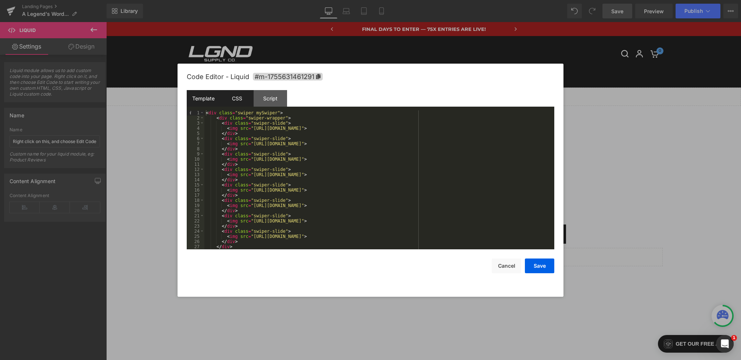
click at [243, 95] on div "CSS" at bounding box center [236, 98] width 33 height 17
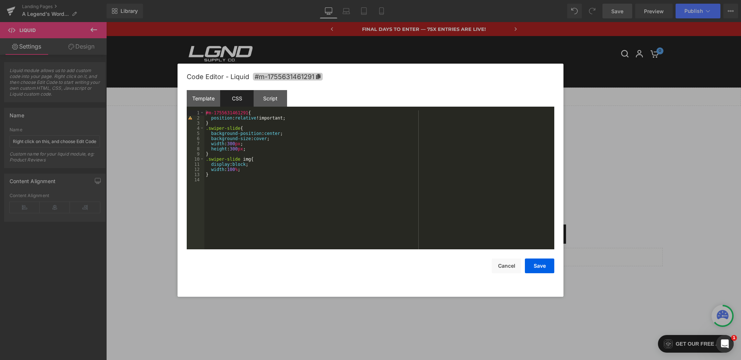
click at [281, 78] on span "#m-1755631461291" at bounding box center [288, 77] width 70 height 8
click at [258, 182] on div "#m-1755631461291 { position : relative !important; } .swiper-slide { background…" at bounding box center [379, 185] width 350 height 149
paste textarea
click at [543, 266] on button "Save" at bounding box center [539, 265] width 29 height 15
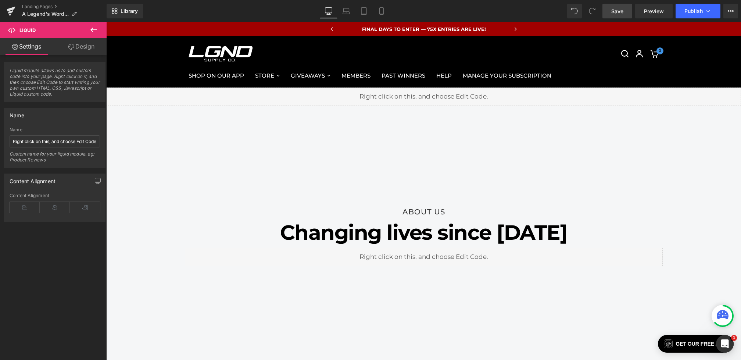
click at [617, 11] on span "Save" at bounding box center [617, 11] width 12 height 8
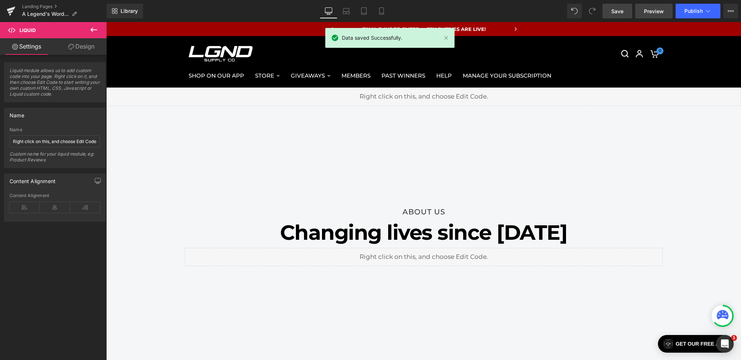
click at [643, 7] on link "Preview" at bounding box center [653, 11] width 37 height 15
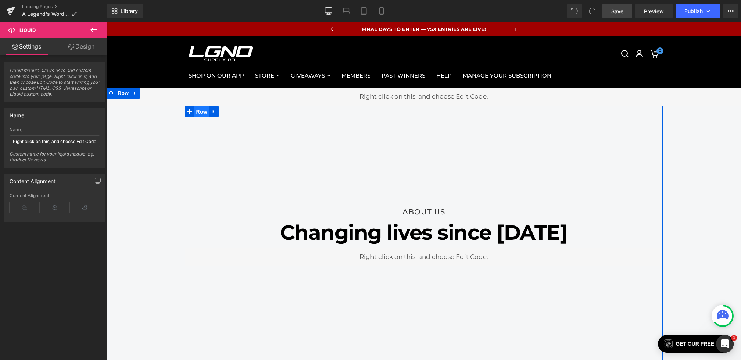
click at [202, 111] on span "Row" at bounding box center [201, 111] width 15 height 11
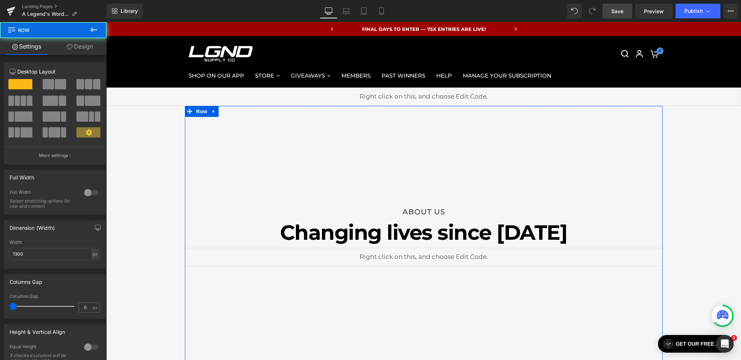
click at [79, 50] on link "Design" at bounding box center [79, 46] width 53 height 17
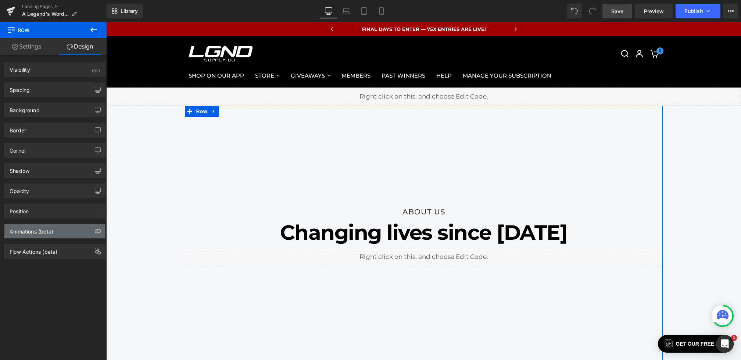
click at [59, 226] on div "Animations (beta)" at bounding box center [54, 231] width 101 height 14
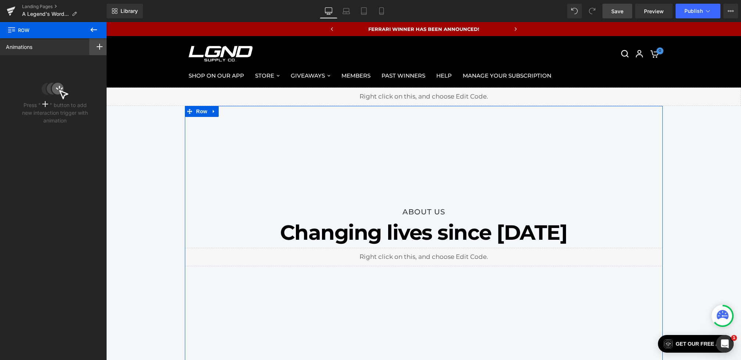
click at [92, 49] on div at bounding box center [99, 46] width 21 height 17
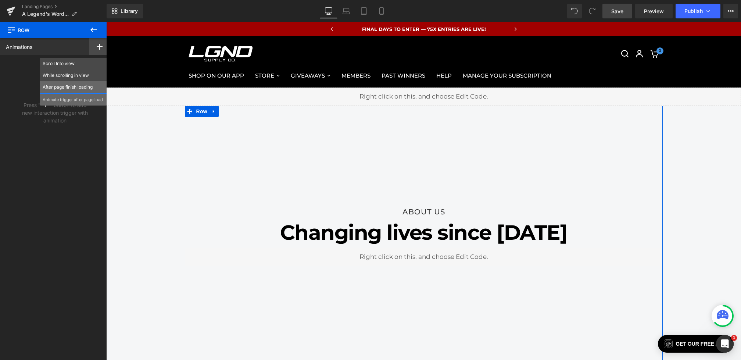
click at [65, 87] on p "After page finish loading" at bounding box center [73, 87] width 61 height 7
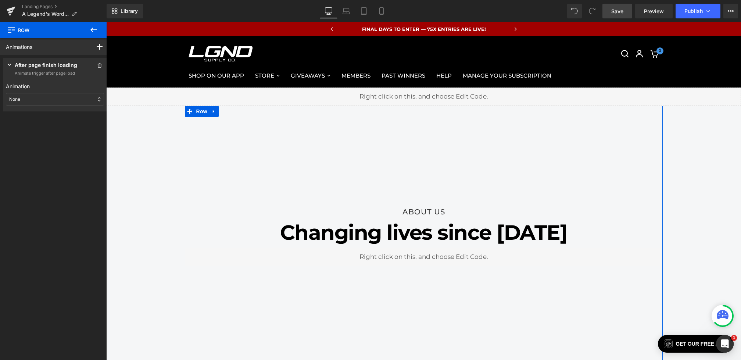
click at [36, 100] on div "None" at bounding box center [55, 99] width 98 height 12
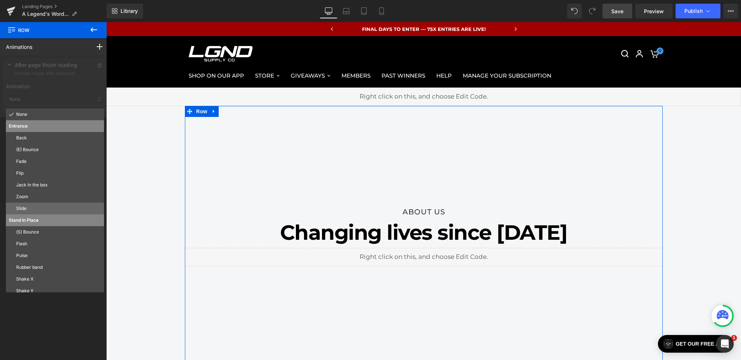
click at [32, 206] on p "Slide" at bounding box center [58, 208] width 85 height 7
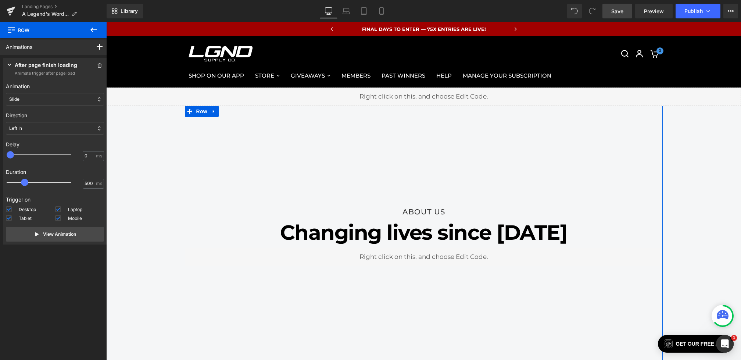
click at [37, 125] on div "Left In" at bounding box center [55, 128] width 98 height 12
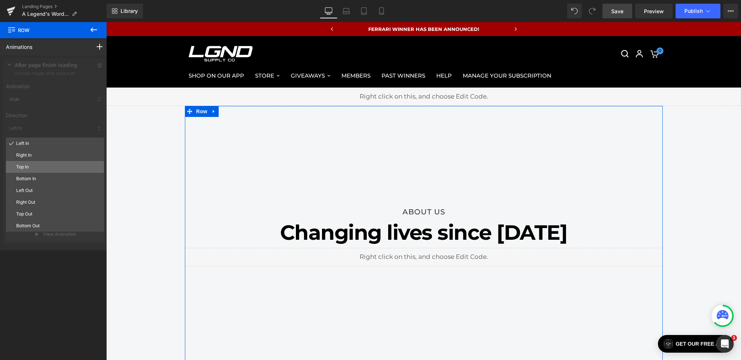
click at [31, 166] on p "Top In" at bounding box center [58, 167] width 85 height 7
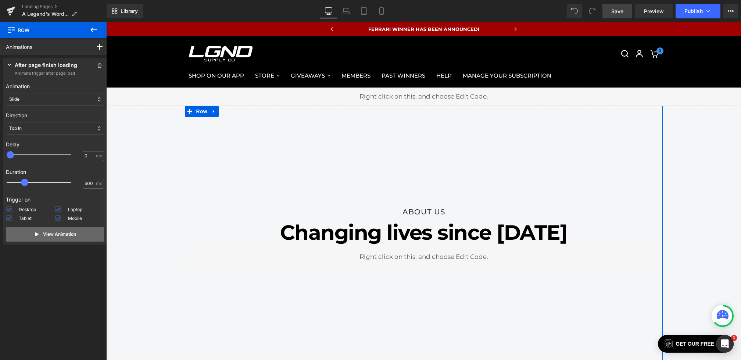
click at [56, 237] on button "View Animation" at bounding box center [55, 234] width 98 height 15
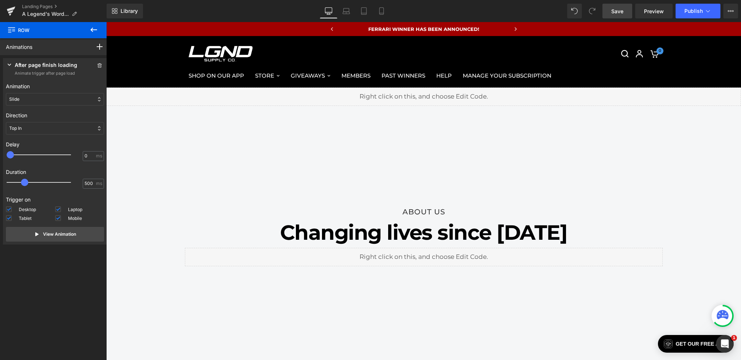
click at [618, 17] on link "Save" at bounding box center [618, 11] width 30 height 15
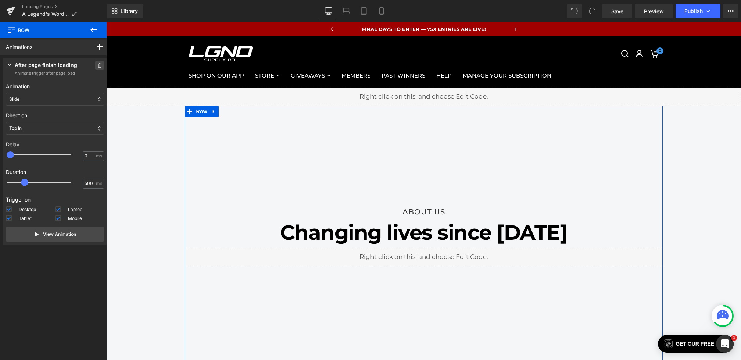
click at [99, 65] on icon at bounding box center [99, 65] width 5 height 4
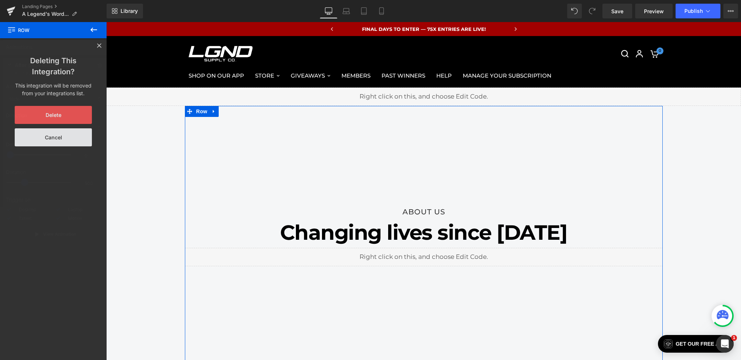
click at [64, 112] on button "Delete" at bounding box center [53, 115] width 77 height 18
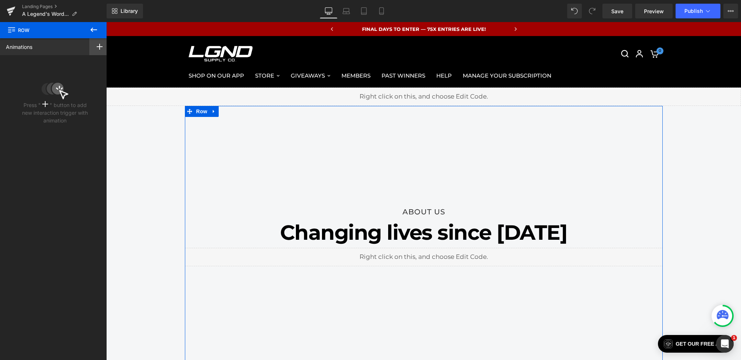
click at [102, 51] on div at bounding box center [99, 46] width 21 height 17
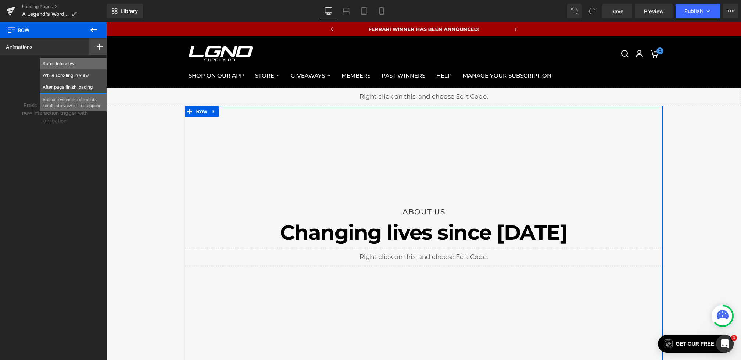
click at [66, 67] on div "Scroll Into view" at bounding box center [73, 64] width 67 height 12
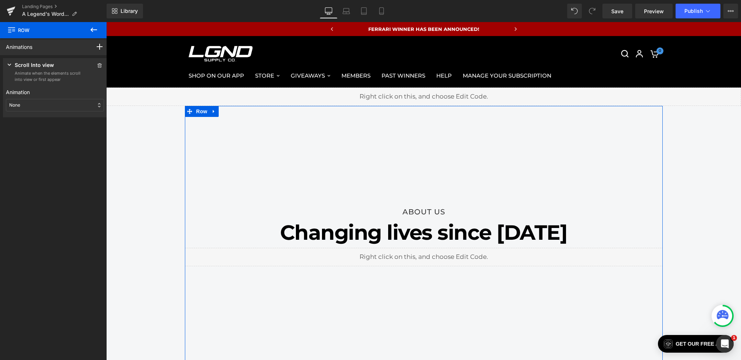
click at [28, 101] on div "None" at bounding box center [55, 105] width 98 height 12
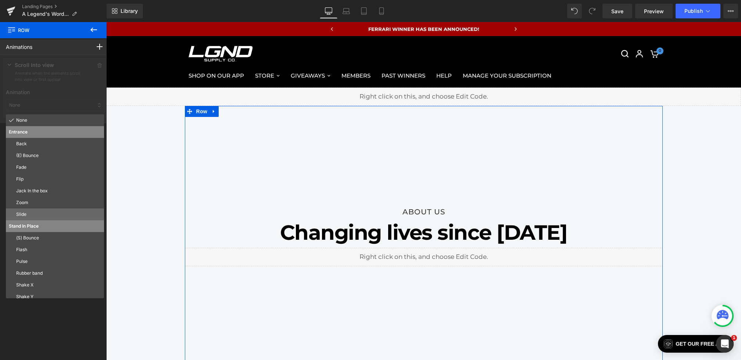
click at [33, 215] on p "Slide" at bounding box center [58, 214] width 85 height 7
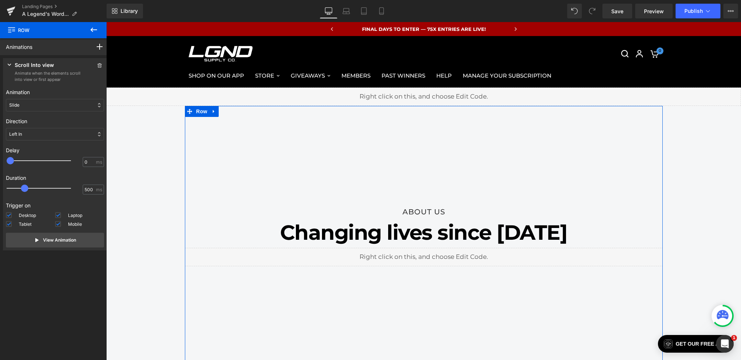
click at [32, 134] on div "Left In" at bounding box center [55, 134] width 98 height 12
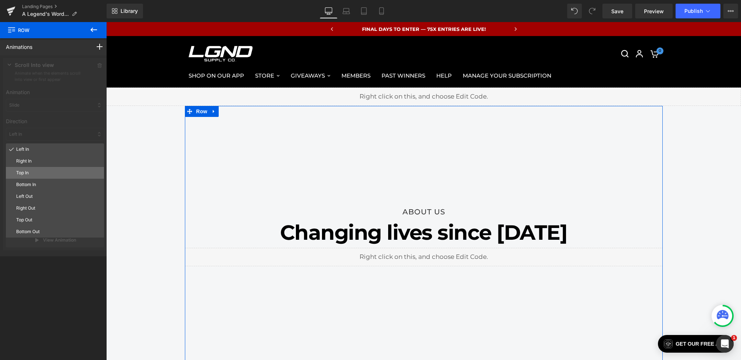
click at [34, 170] on p "Top In" at bounding box center [58, 172] width 85 height 7
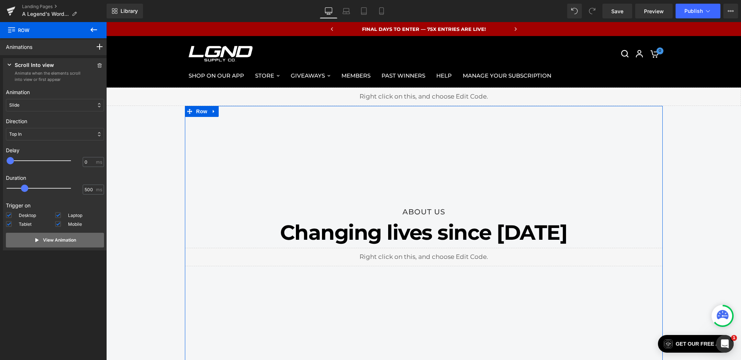
click at [55, 239] on p "View Animation" at bounding box center [59, 240] width 33 height 7
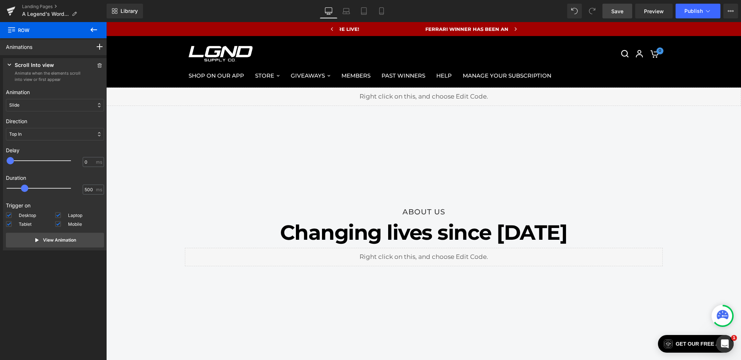
click at [616, 9] on span "Save" at bounding box center [617, 11] width 12 height 8
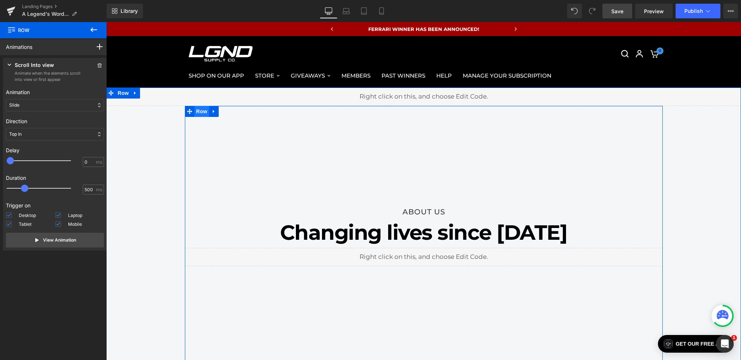
click at [200, 110] on span "Row" at bounding box center [201, 111] width 15 height 11
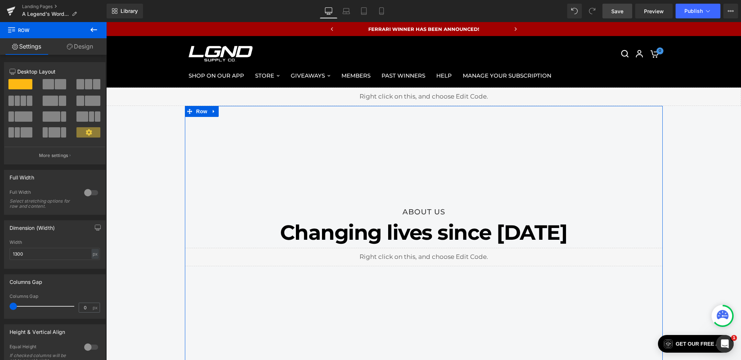
click at [72, 45] on icon at bounding box center [70, 47] width 6 height 6
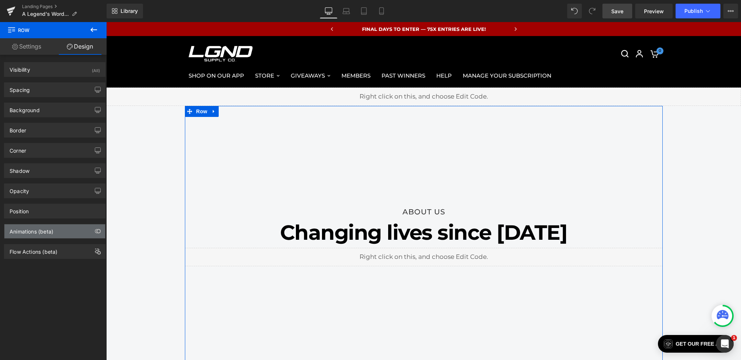
click at [43, 230] on div "Animations (beta)" at bounding box center [32, 229] width 44 height 10
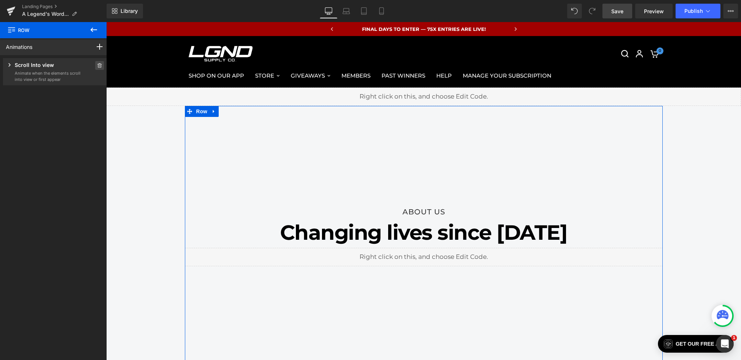
click at [97, 64] on icon at bounding box center [99, 65] width 4 height 4
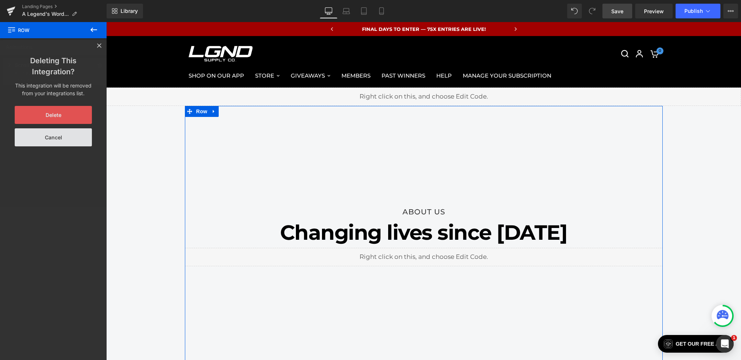
click at [68, 118] on button "Delete" at bounding box center [53, 115] width 77 height 18
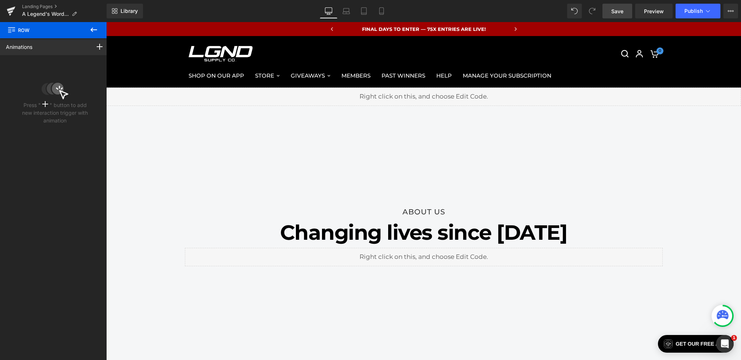
click at [95, 31] on icon at bounding box center [93, 29] width 9 height 9
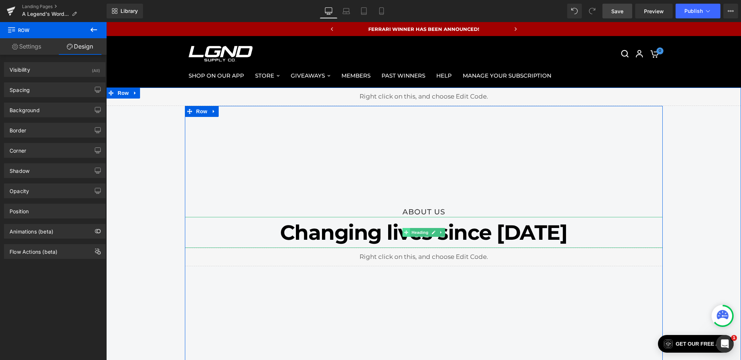
click at [406, 230] on icon at bounding box center [406, 232] width 4 height 4
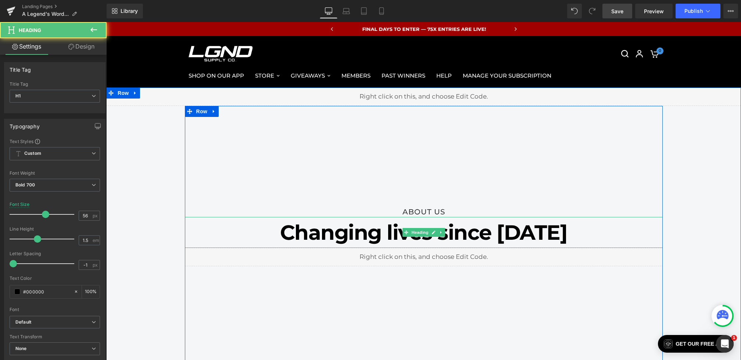
click at [399, 232] on h1 "Changing lives since 2018" at bounding box center [424, 232] width 478 height 31
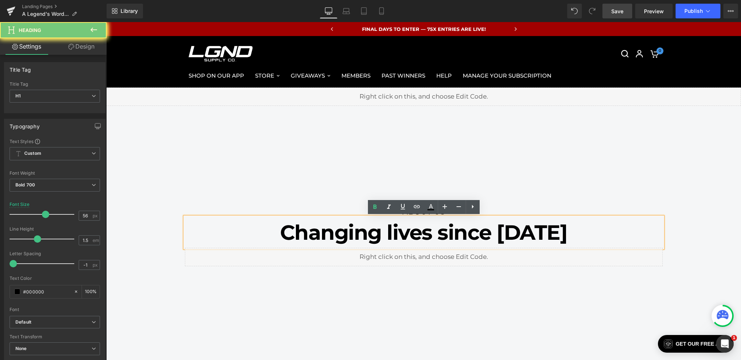
click at [408, 232] on h1 "Changing lives since 2018" at bounding box center [424, 232] width 478 height 31
click at [405, 232] on h1 "Changing lives since 2018" at bounding box center [424, 232] width 478 height 31
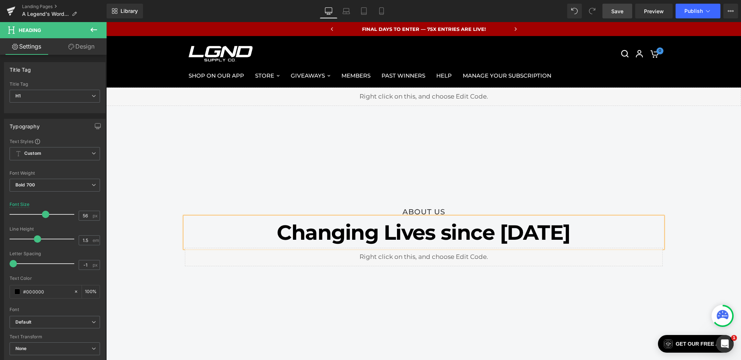
click at [463, 234] on h1 "Changing Lives since 2018" at bounding box center [424, 232] width 478 height 31
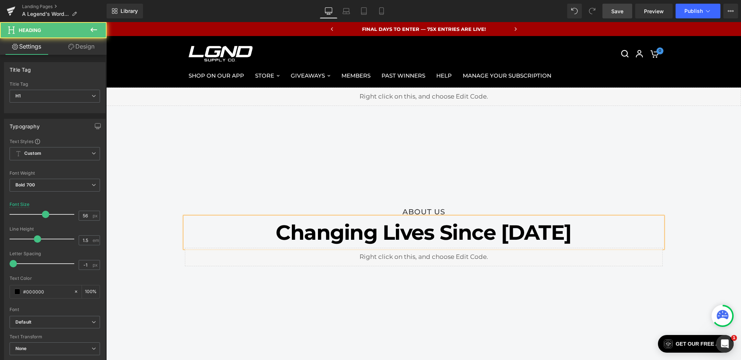
click at [579, 233] on h1 "Changing Lives Since 2018" at bounding box center [424, 232] width 478 height 31
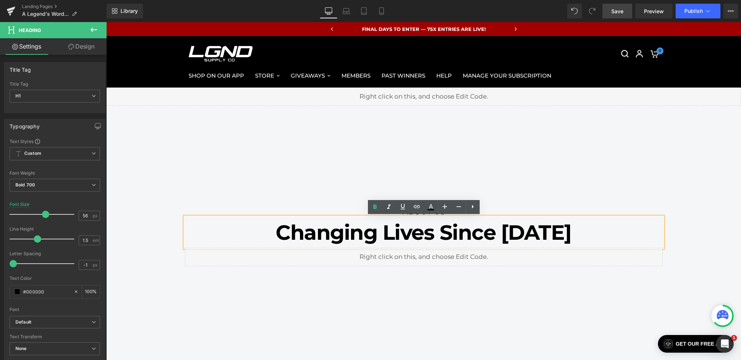
click at [310, 178] on div "ABOUT US Heading Changing Lives Since 2018 Heading Liquid Row 275px 50px" at bounding box center [424, 236] width 478 height 261
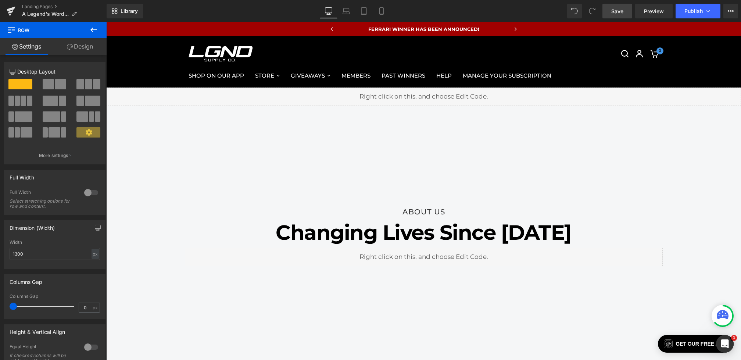
click at [610, 8] on link "Save" at bounding box center [618, 11] width 30 height 15
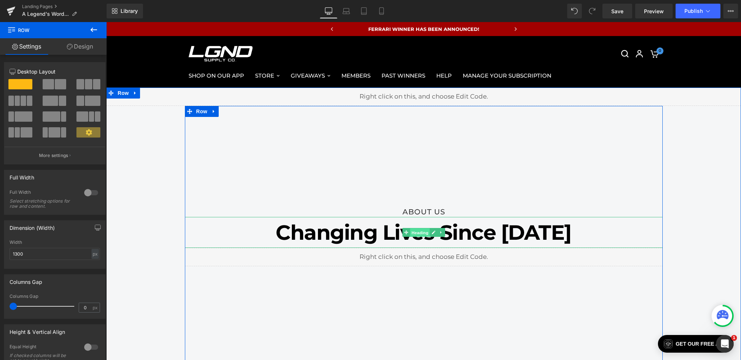
click at [420, 234] on span "Heading" at bounding box center [420, 232] width 20 height 9
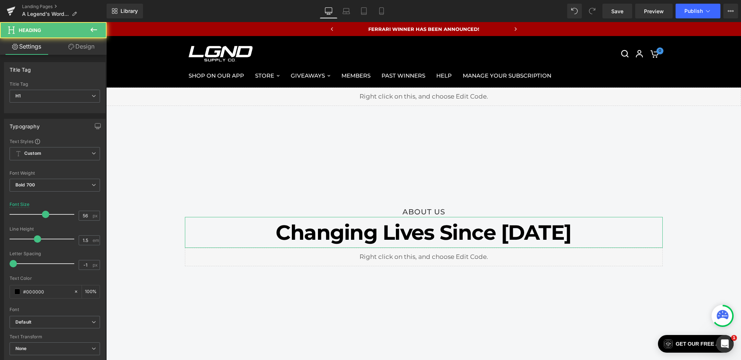
click at [87, 51] on link "Design" at bounding box center [81, 46] width 53 height 17
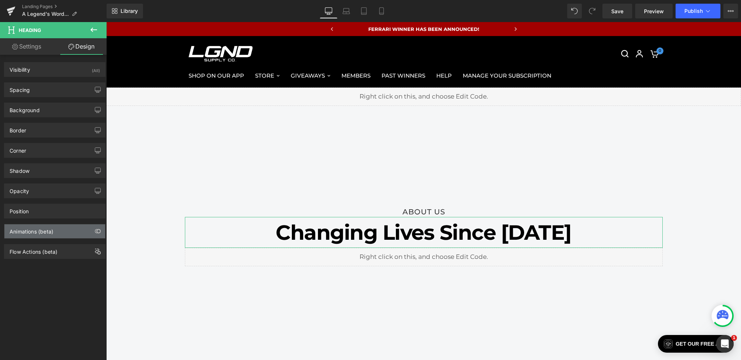
click at [58, 229] on div "Animations (beta)" at bounding box center [54, 231] width 101 height 14
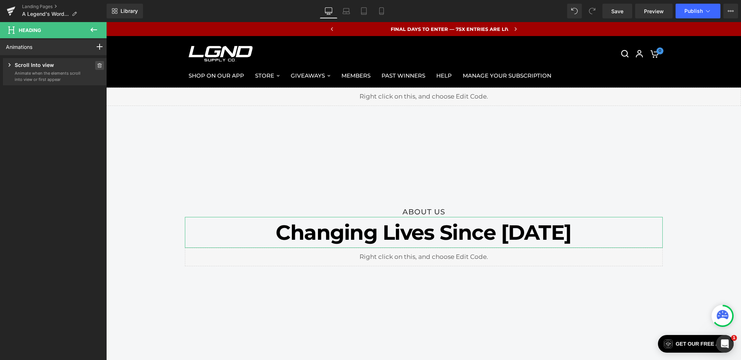
click at [95, 66] on span at bounding box center [99, 65] width 9 height 9
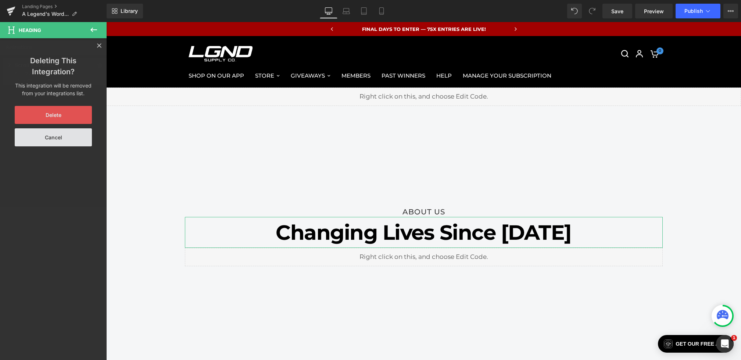
click at [77, 118] on button "Delete" at bounding box center [53, 115] width 77 height 18
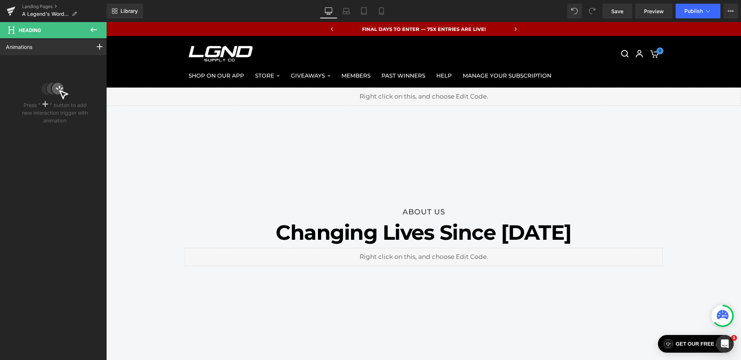
click at [93, 27] on icon at bounding box center [93, 29] width 9 height 9
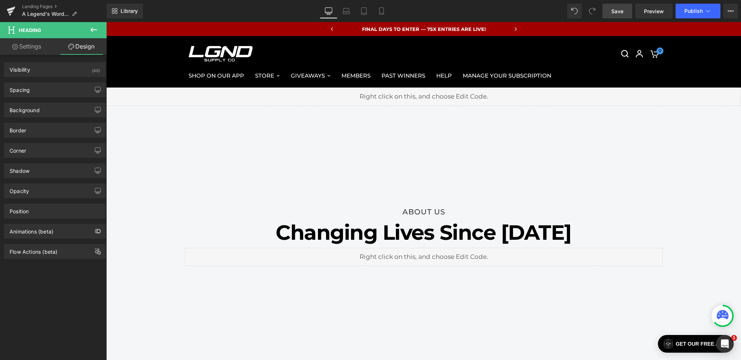
click at [624, 12] on span "Save" at bounding box center [617, 11] width 12 height 8
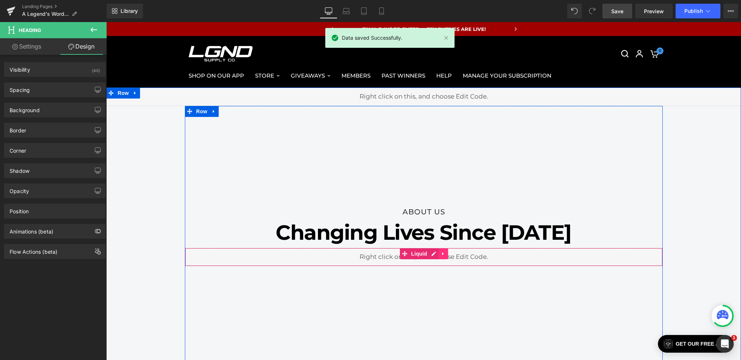
click at [444, 253] on icon at bounding box center [443, 254] width 5 height 6
click at [434, 254] on link at bounding box center [439, 253] width 10 height 11
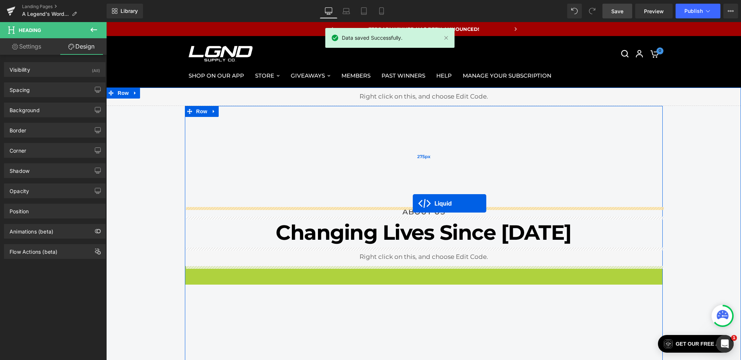
drag, startPoint x: 417, startPoint y: 271, endPoint x: 413, endPoint y: 203, distance: 67.4
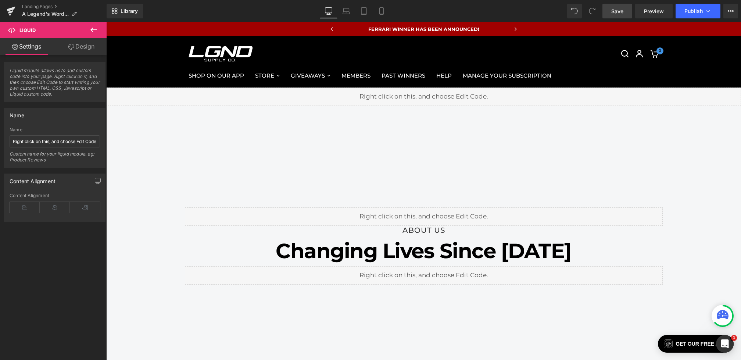
click at [602, 10] on div "Save Preview Publish Scheduled View Live Page View with current Template Save T…" at bounding box center [671, 11] width 142 height 15
click at [607, 10] on link "Save" at bounding box center [618, 11] width 30 height 15
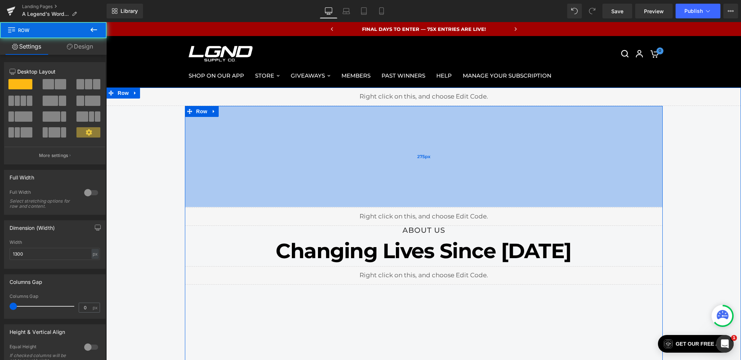
click at [354, 164] on div "275px" at bounding box center [424, 156] width 478 height 101
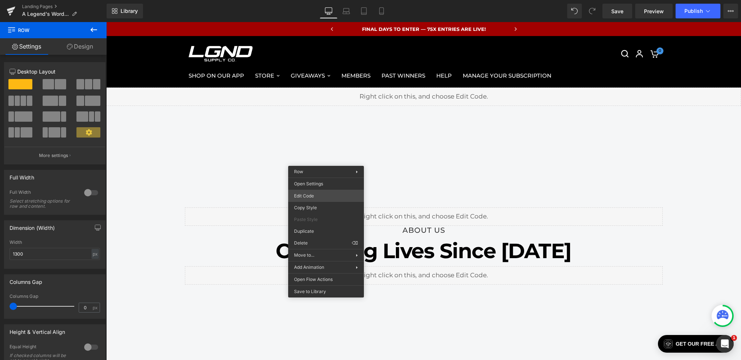
click at [313, 0] on div "Liquid You are previewing how the will restyle your page. You can not edit Elem…" at bounding box center [370, 0] width 741 height 0
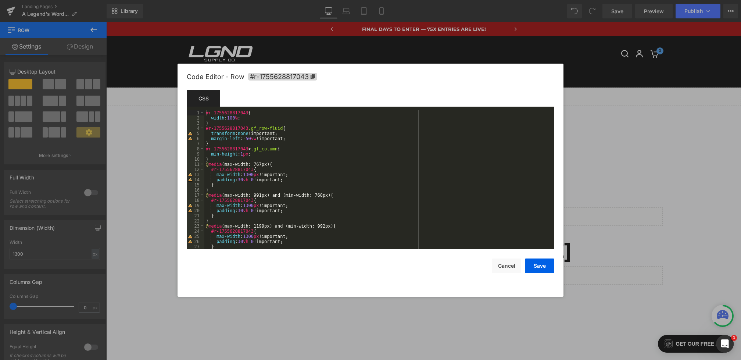
scroll to position [72, 0]
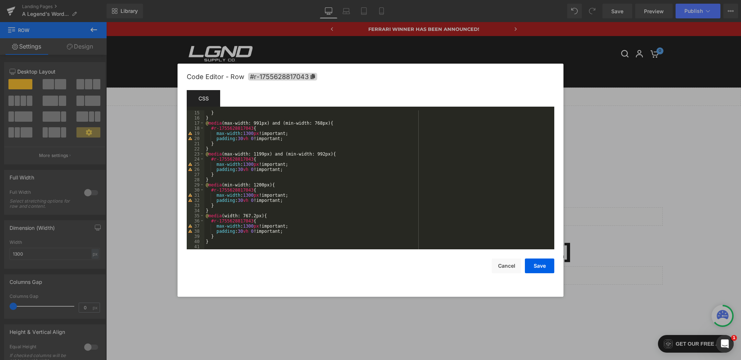
click at [245, 200] on div "} } @ media (max-width: 991px) and (min-width: 768px) { #r-1755628817043 { max-…" at bounding box center [377, 184] width 347 height 149
click at [243, 171] on div "} } @ media (max-width: 991px) and (min-width: 768px) { #r-1755628817043 { max-…" at bounding box center [377, 184] width 347 height 149
click at [533, 258] on div "Save Cancel" at bounding box center [371, 261] width 368 height 24
click at [534, 262] on button "Save" at bounding box center [539, 265] width 29 height 15
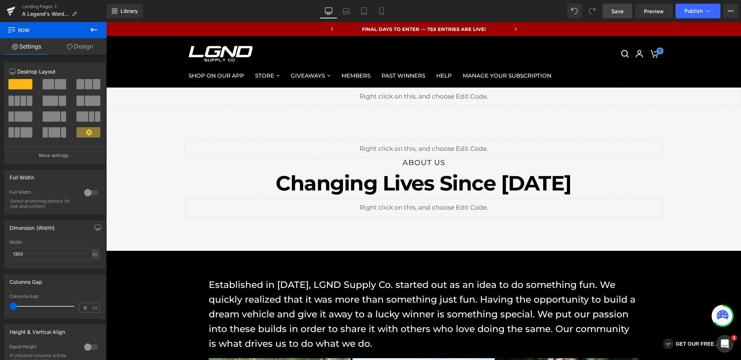
click at [618, 13] on span "Save" at bounding box center [617, 11] width 12 height 8
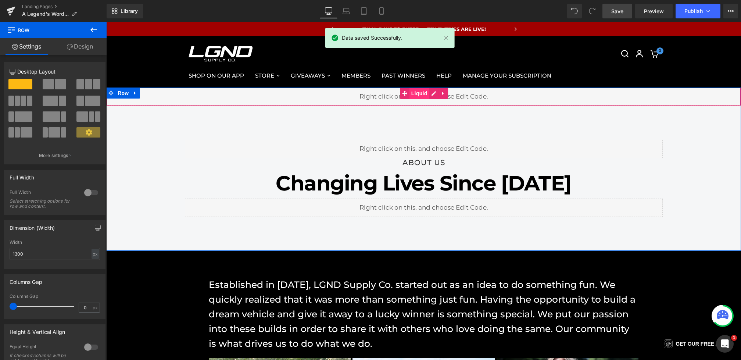
click at [412, 93] on span "Liquid" at bounding box center [420, 93] width 20 height 11
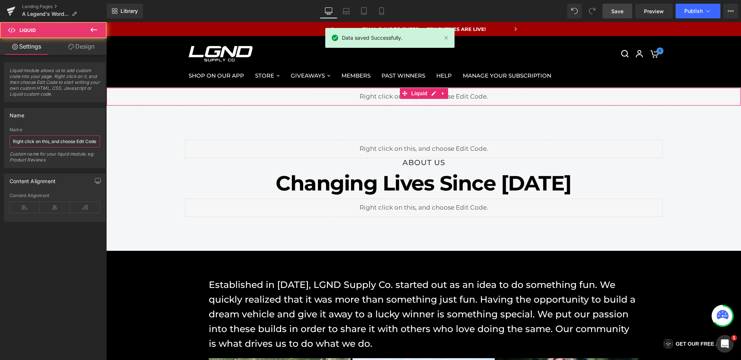
click at [29, 143] on input "Right click on this, and choose Edit Code." at bounding box center [55, 141] width 90 height 12
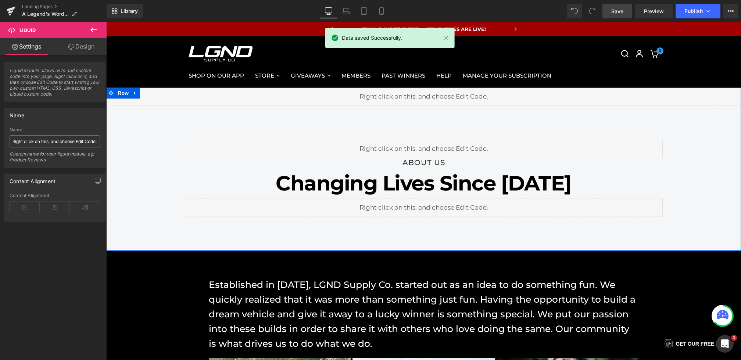
drag, startPoint x: 118, startPoint y: 163, endPoint x: 178, endPoint y: 145, distance: 63.0
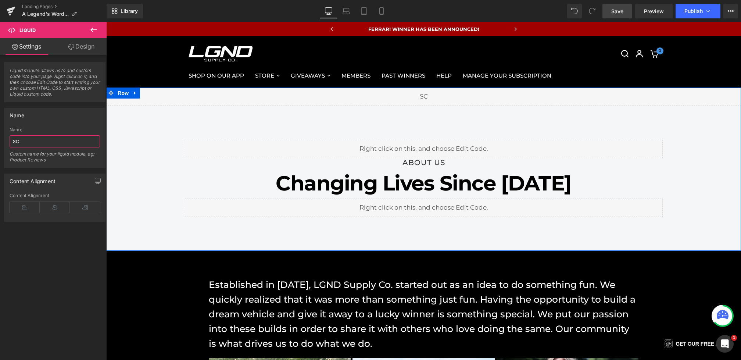
type input "S"
type input "INITIALIZE SCRIPTS"
click at [621, 12] on span "Save" at bounding box center [617, 11] width 12 height 8
click at [654, 17] on link "Preview" at bounding box center [653, 11] width 37 height 15
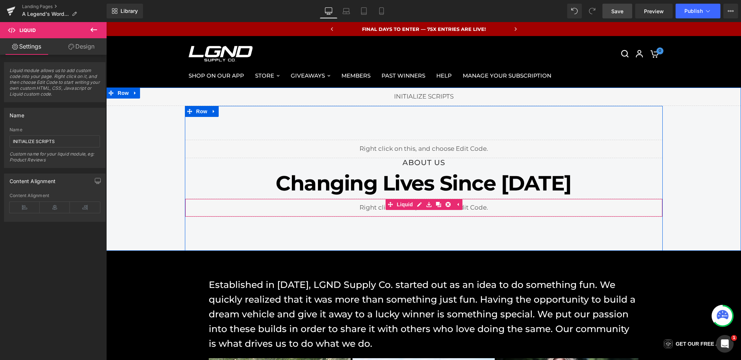
click at [375, 212] on div "Liquid" at bounding box center [424, 208] width 478 height 18
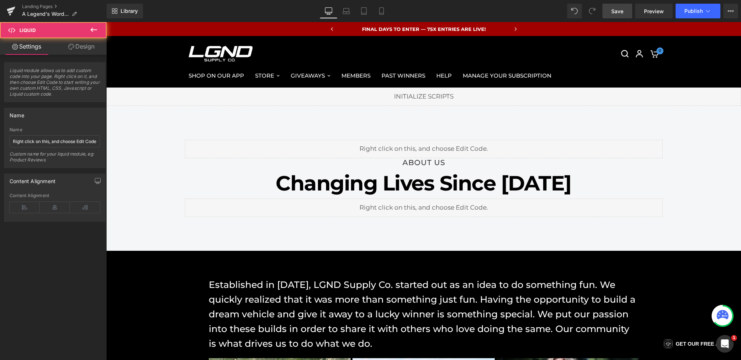
click at [615, 8] on span "Save" at bounding box center [617, 11] width 12 height 8
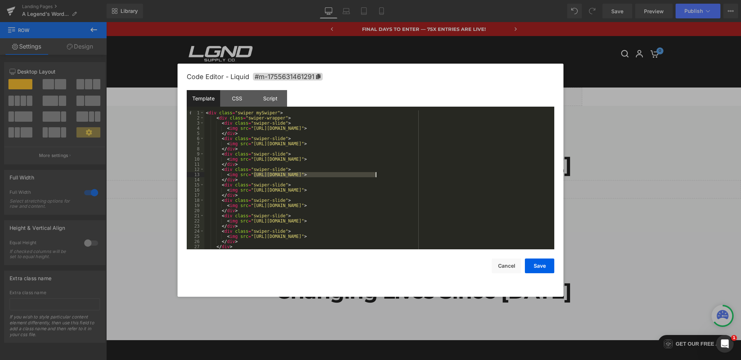
drag, startPoint x: 254, startPoint y: 175, endPoint x: 375, endPoint y: 175, distance: 121.3
click at [375, 175] on div "< div class = "swiper mySwiper" > < div class = "swiper-wrapper" > < div class …" at bounding box center [377, 184] width 347 height 149
drag, startPoint x: 254, startPoint y: 190, endPoint x: 375, endPoint y: 191, distance: 121.3
click at [375, 191] on div "< div class = "swiper mySwiper" > < div class = "swiper-wrapper" > < div class …" at bounding box center [377, 184] width 347 height 149
drag, startPoint x: 254, startPoint y: 204, endPoint x: 375, endPoint y: 204, distance: 120.6
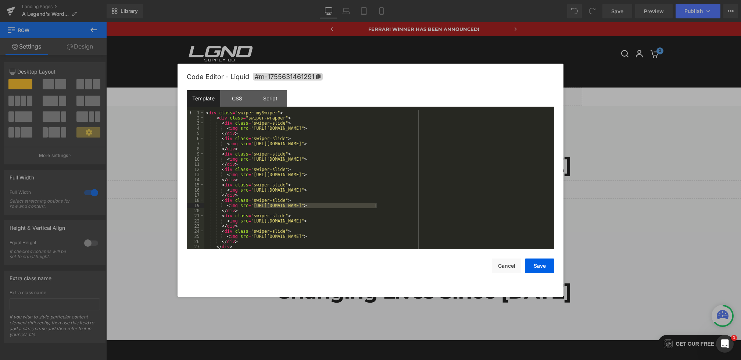
click at [375, 204] on div "< div class = "swiper mySwiper" > < div class = "swiper-wrapper" > < div class …" at bounding box center [377, 184] width 347 height 149
drag, startPoint x: 254, startPoint y: 221, endPoint x: 376, endPoint y: 222, distance: 122.1
click at [376, 222] on div "< div class = "swiper mySwiper" > < div class = "swiper-wrapper" > < div class …" at bounding box center [377, 184] width 347 height 149
drag, startPoint x: 253, startPoint y: 237, endPoint x: 376, endPoint y: 237, distance: 122.4
click at [376, 237] on div "< div class = "swiper mySwiper" > < div class = "swiper-wrapper" > < div class …" at bounding box center [377, 184] width 347 height 149
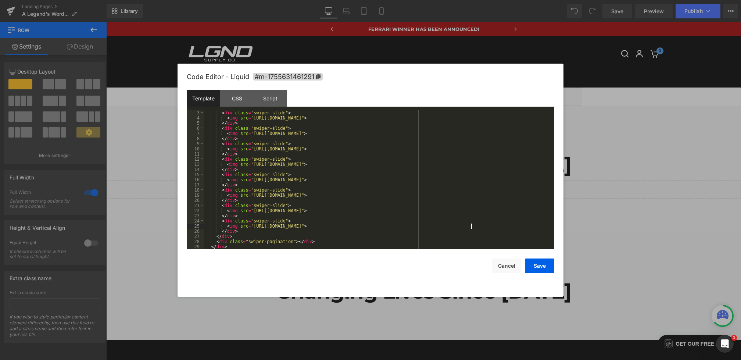
scroll to position [10, 0]
click at [531, 267] on button "Save" at bounding box center [539, 265] width 29 height 15
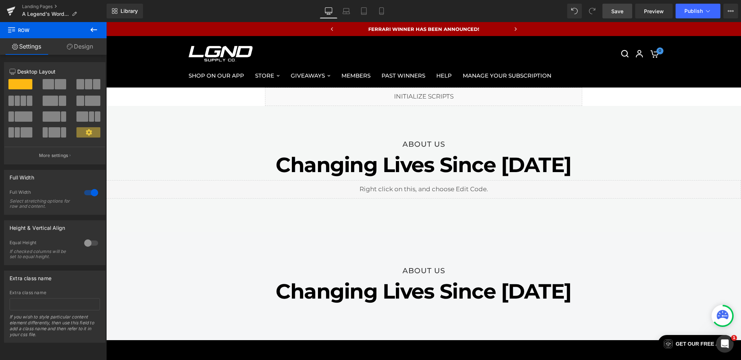
click at [620, 10] on span "Save" at bounding box center [617, 11] width 12 height 8
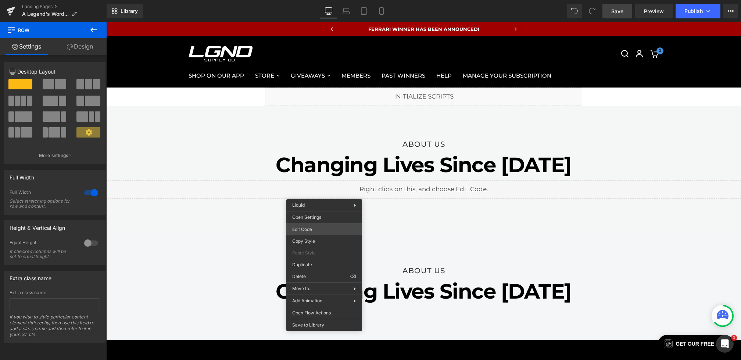
click at [301, 0] on div "Row You are previewing how the will restyle your page. You can not edit Element…" at bounding box center [370, 0] width 741 height 0
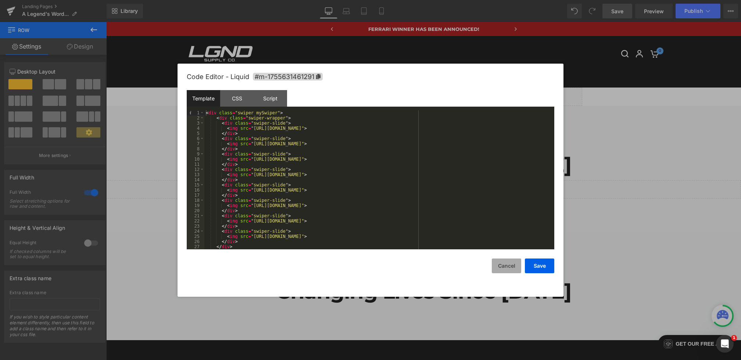
click at [507, 268] on button "Cancel" at bounding box center [506, 265] width 29 height 15
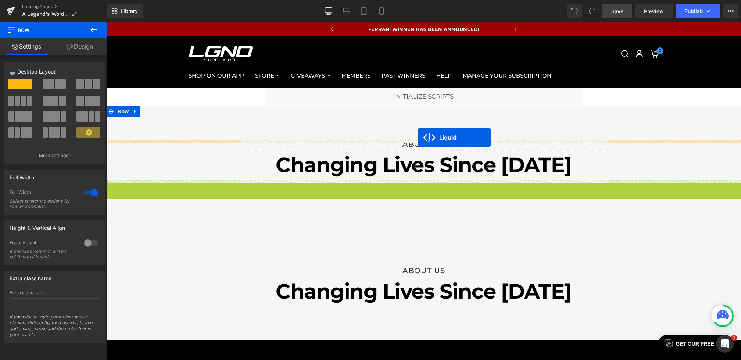
drag, startPoint x: 418, startPoint y: 185, endPoint x: 418, endPoint y: 137, distance: 47.4
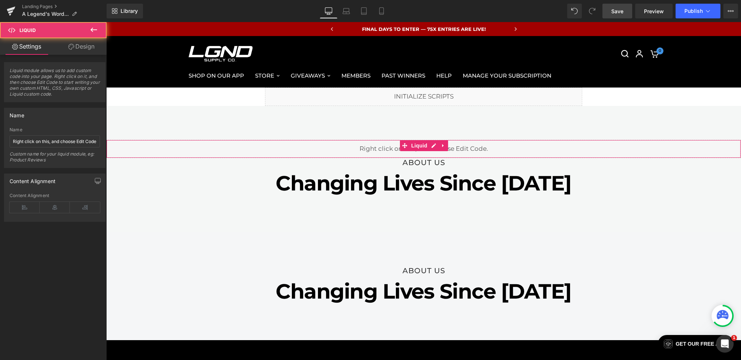
click at [623, 11] on span "Save" at bounding box center [617, 11] width 12 height 8
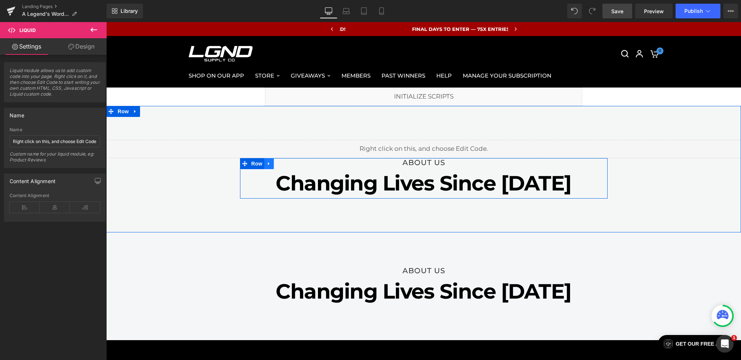
click at [271, 161] on icon at bounding box center [269, 164] width 5 height 6
click at [281, 162] on icon at bounding box center [278, 164] width 5 height 6
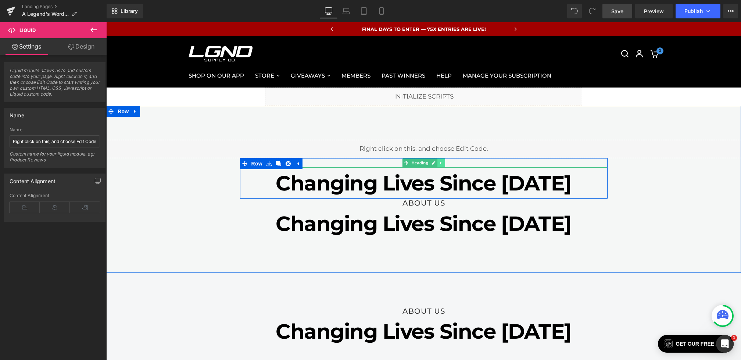
click at [442, 162] on icon at bounding box center [441, 163] width 4 height 4
click at [443, 162] on icon at bounding box center [445, 163] width 4 height 4
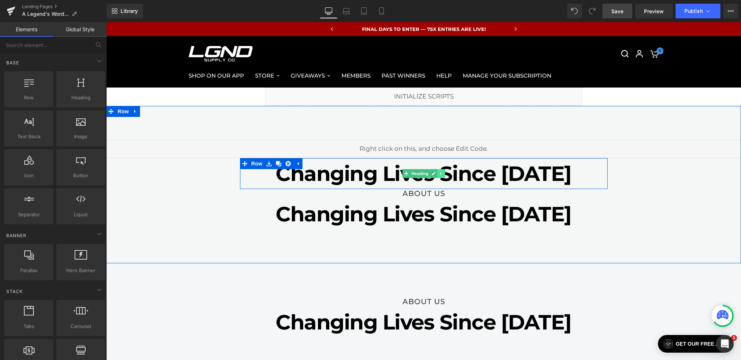
click at [439, 171] on link at bounding box center [441, 173] width 8 height 9
click at [443, 171] on icon at bounding box center [445, 173] width 4 height 4
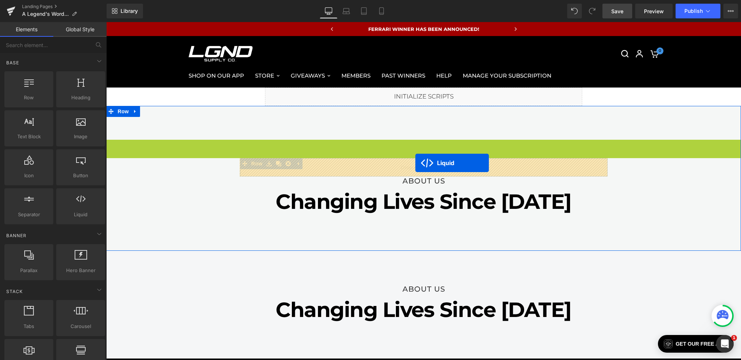
drag, startPoint x: 418, startPoint y: 145, endPoint x: 415, endPoint y: 163, distance: 17.8
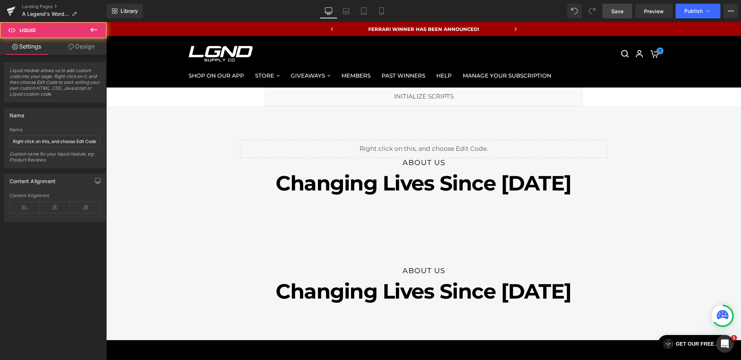
click at [614, 14] on span "Save" at bounding box center [617, 11] width 12 height 8
click at [385, 15] on link "Mobile" at bounding box center [382, 11] width 18 height 15
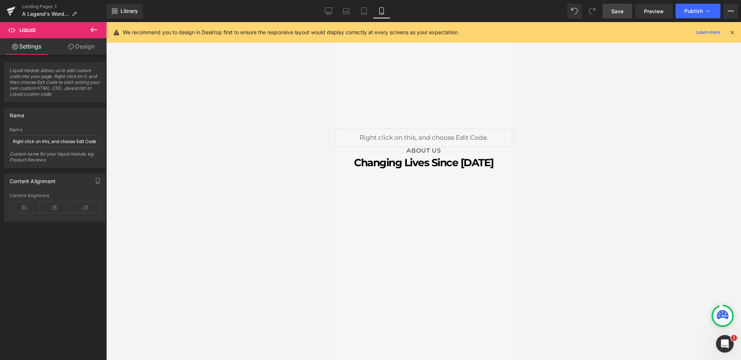
scroll to position [0, 0]
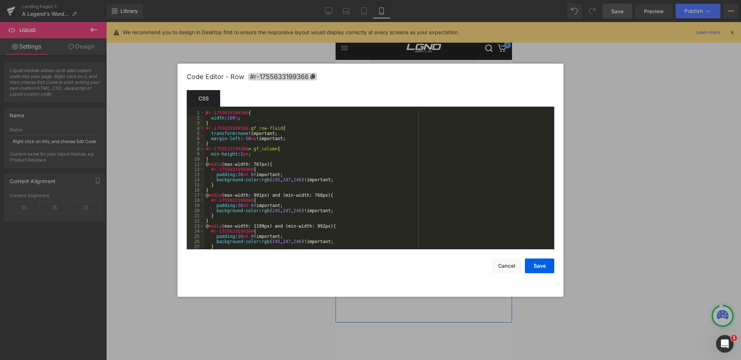
click at [406, 0] on div "Liquid You are previewing how the will restyle your page. You can not edit Elem…" at bounding box center [370, 0] width 741 height 0
click at [244, 175] on div "#r-1755633199366 { width : 100 % ; } #r-1755633199366 .gf_row-fluid { transform…" at bounding box center [377, 184] width 347 height 149
click at [538, 263] on button "Save" at bounding box center [539, 265] width 29 height 15
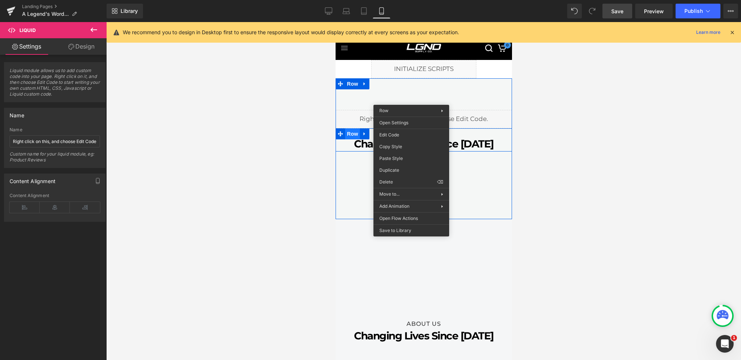
click at [349, 134] on span "Row" at bounding box center [352, 133] width 15 height 11
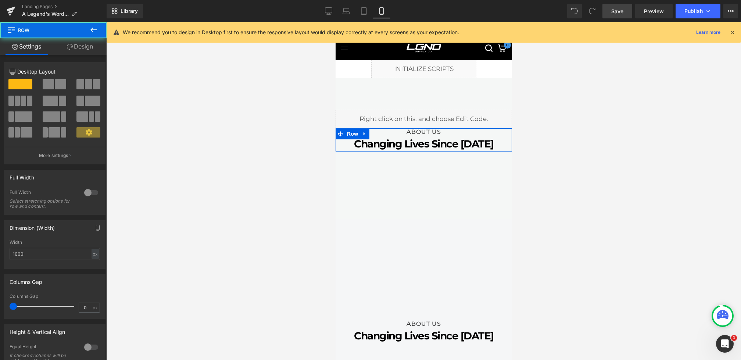
click at [81, 51] on link "Design" at bounding box center [79, 46] width 53 height 17
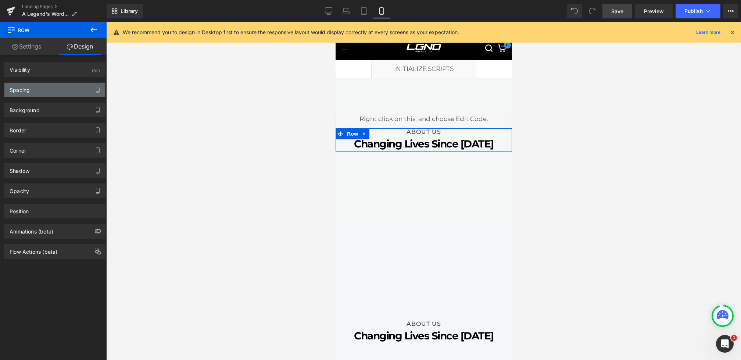
click at [30, 89] on div "Spacing" at bounding box center [54, 90] width 101 height 14
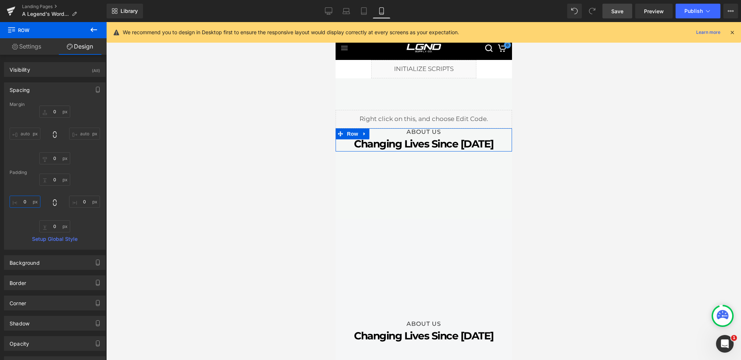
click at [21, 201] on input "0" at bounding box center [25, 202] width 31 height 12
type input "30"
click at [78, 198] on input "0" at bounding box center [84, 202] width 31 height 12
click at [78, 200] on input "0" at bounding box center [84, 202] width 31 height 12
type input "30"
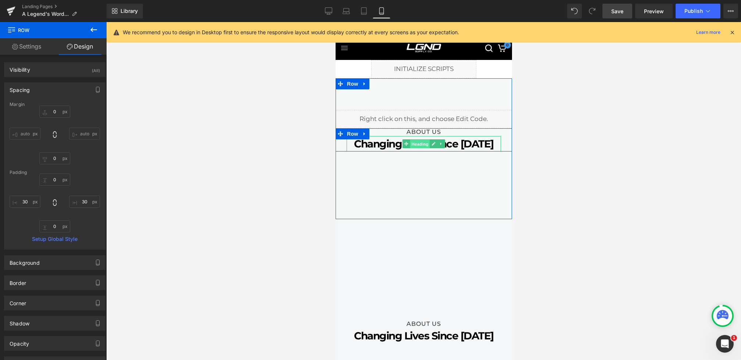
click at [416, 143] on span "Heading" at bounding box center [420, 144] width 20 height 9
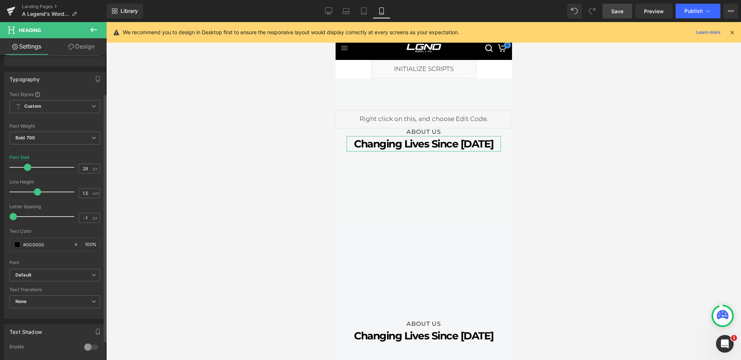
scroll to position [145, 0]
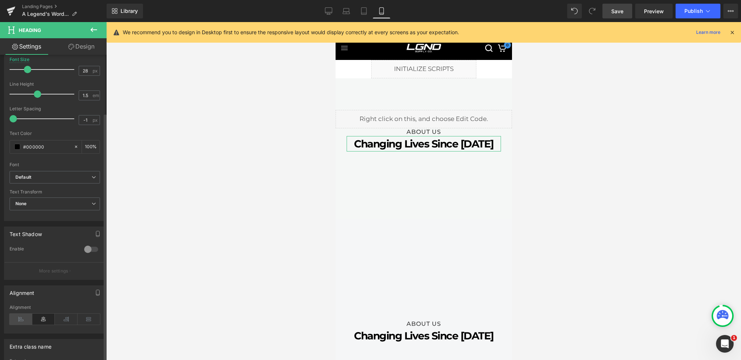
click at [19, 314] on icon at bounding box center [21, 319] width 23 height 11
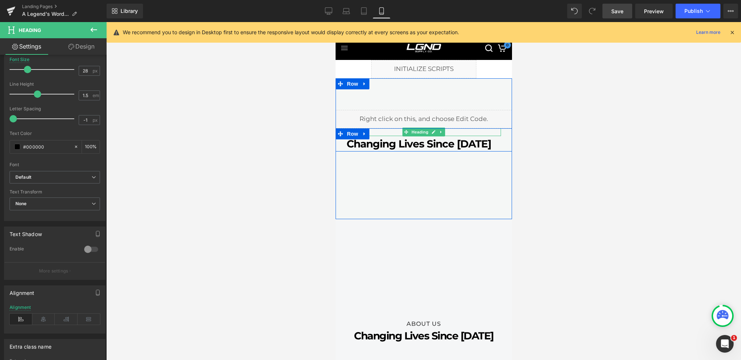
click at [424, 130] on div at bounding box center [423, 129] width 176 height 2
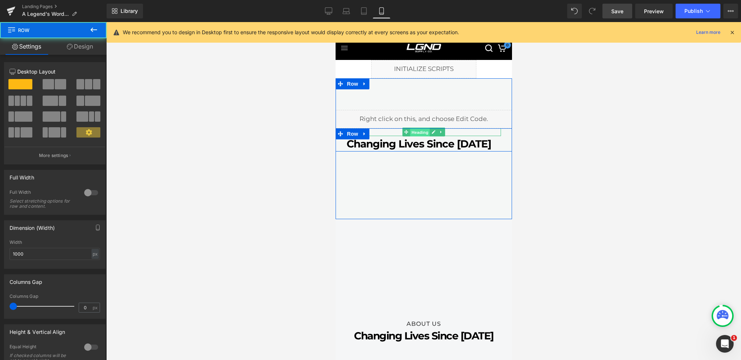
click at [422, 133] on span "Heading" at bounding box center [420, 132] width 20 height 9
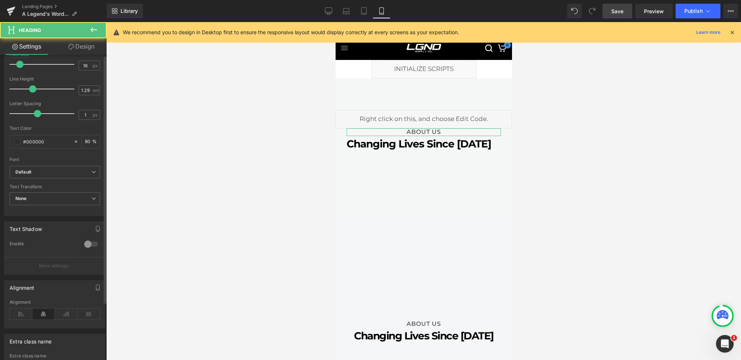
scroll to position [161, 0]
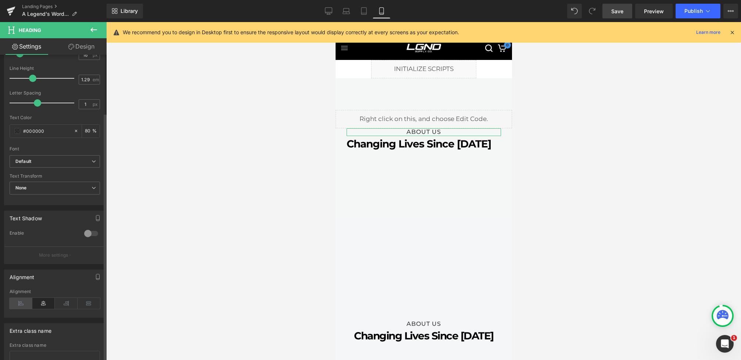
click at [19, 298] on icon at bounding box center [21, 303] width 23 height 11
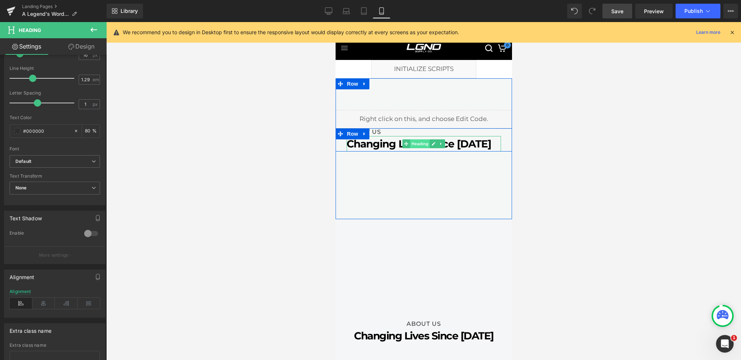
click at [417, 143] on span "Heading" at bounding box center [420, 143] width 20 height 9
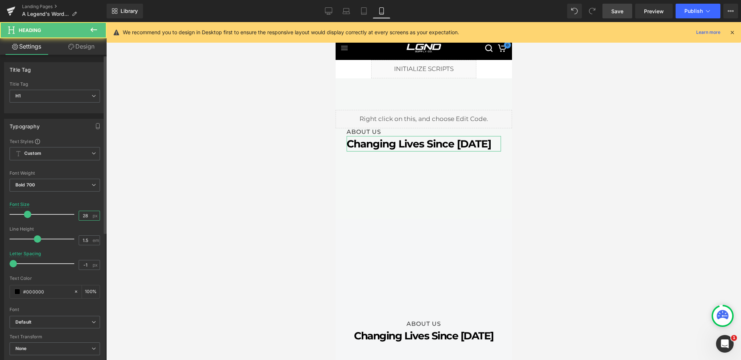
click at [83, 215] on input "28" at bounding box center [85, 215] width 13 height 9
type input "50"
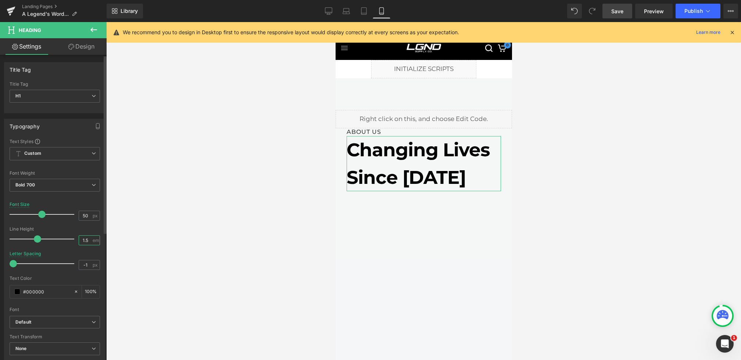
click at [88, 237] on input "1.5" at bounding box center [85, 240] width 13 height 9
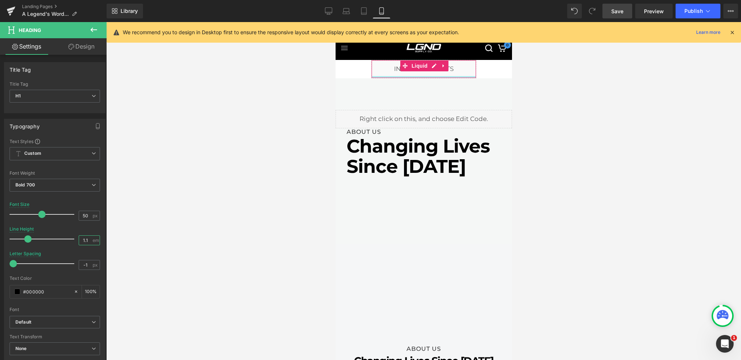
type input "1"
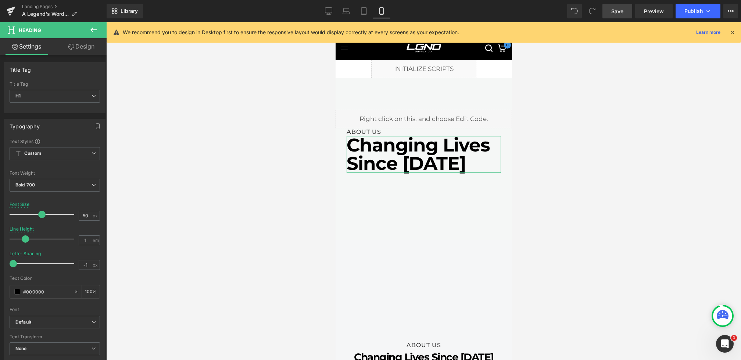
click at [85, 50] on link "Design" at bounding box center [81, 46] width 53 height 17
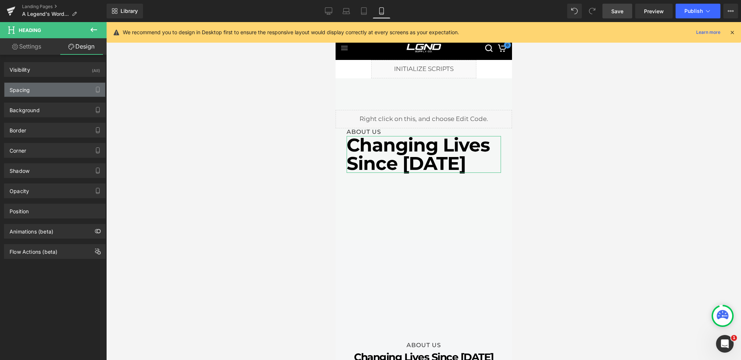
click at [43, 93] on div "Spacing" at bounding box center [54, 90] width 101 height 14
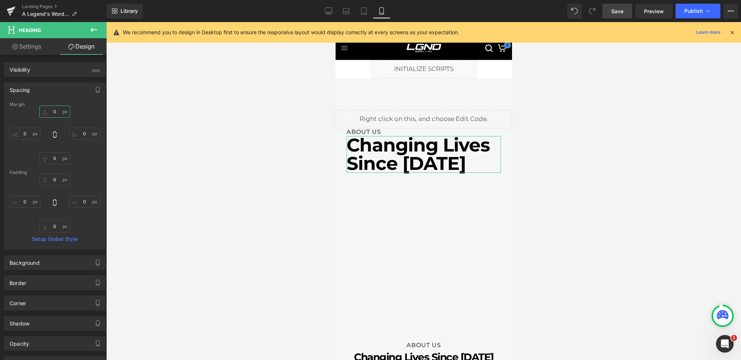
click at [53, 108] on input "0" at bounding box center [54, 112] width 31 height 12
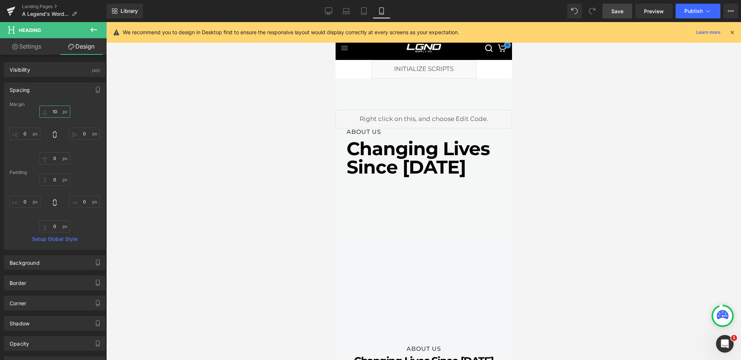
type input "10"
click at [618, 11] on span "Save" at bounding box center [617, 11] width 12 height 8
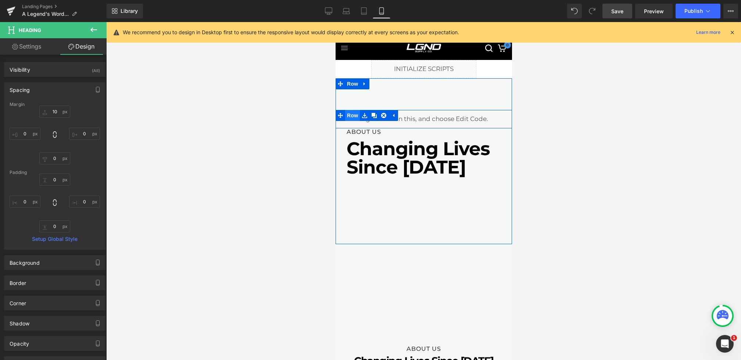
click at [354, 118] on span "Row" at bounding box center [352, 115] width 15 height 11
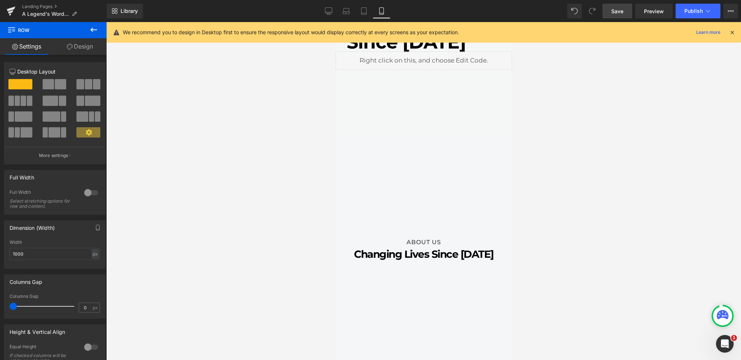
scroll to position [0, 0]
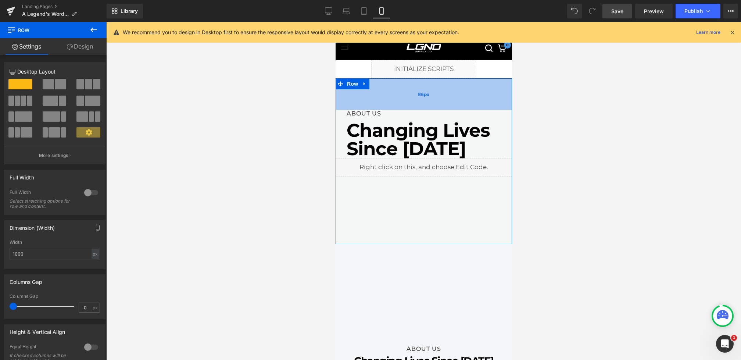
click at [402, 94] on div "86px" at bounding box center [423, 94] width 176 height 32
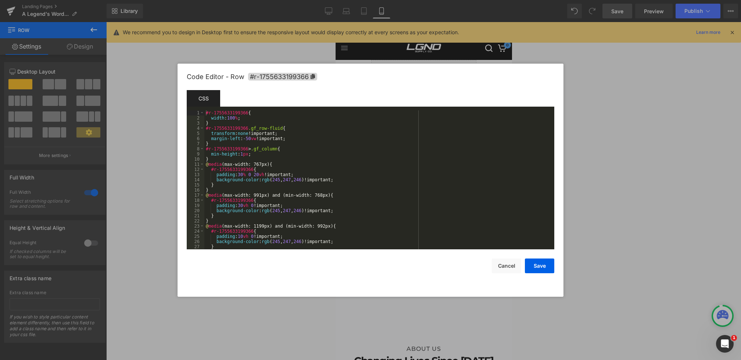
click at [373, 0] on div "Row You are previewing how the will restyle your page. You can not edit Element…" at bounding box center [370, 0] width 741 height 0
click at [244, 174] on div "#r-1755633199366 { width : 100 % ; } #r-1755633199366 .gf_row-fluid { transform…" at bounding box center [377, 184] width 347 height 149
click at [536, 265] on button "Save" at bounding box center [539, 265] width 29 height 15
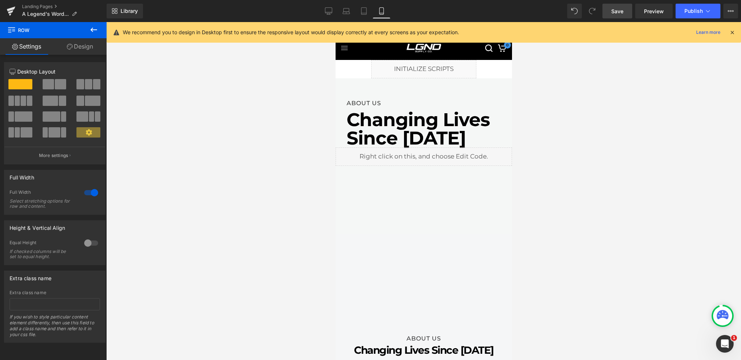
click at [608, 11] on link "Save" at bounding box center [618, 11] width 30 height 15
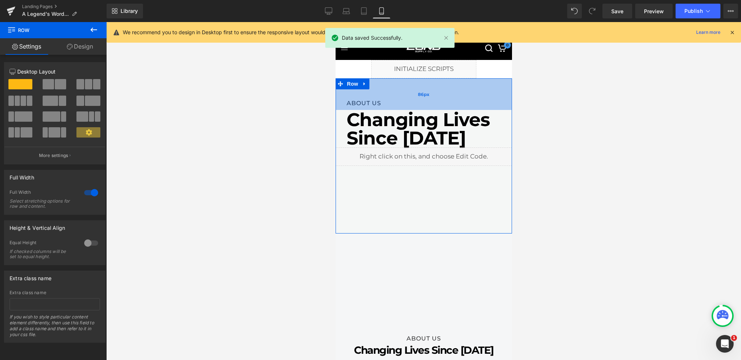
click at [347, 108] on div "86px" at bounding box center [423, 94] width 176 height 32
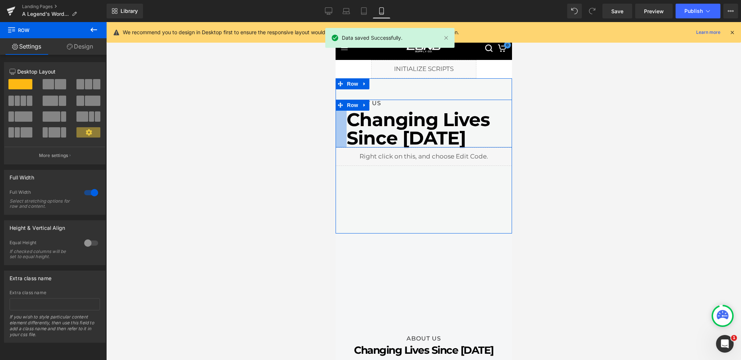
click at [342, 122] on div at bounding box center [340, 124] width 11 height 48
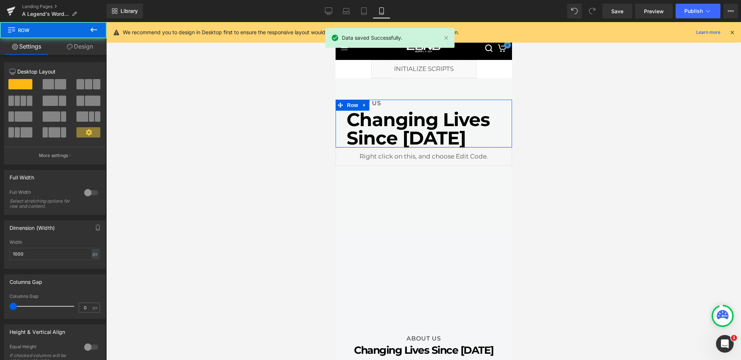
click at [86, 45] on link "Design" at bounding box center [79, 46] width 53 height 17
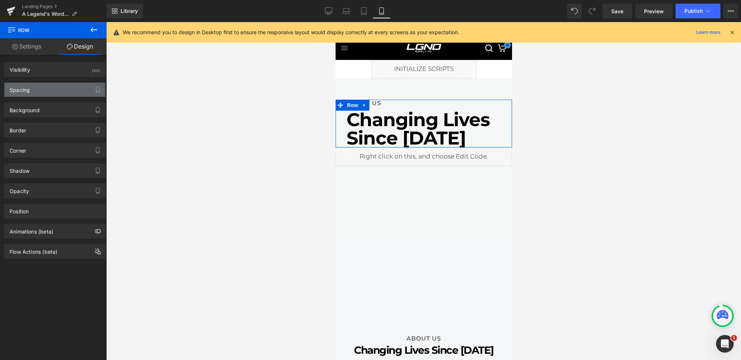
click at [44, 89] on div "Spacing" at bounding box center [54, 90] width 101 height 14
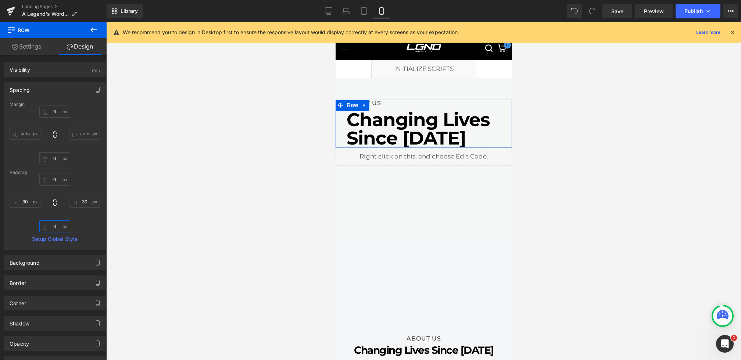
click at [54, 224] on input "0" at bounding box center [54, 226] width 31 height 12
click at [51, 224] on input "0" at bounding box center [54, 226] width 31 height 12
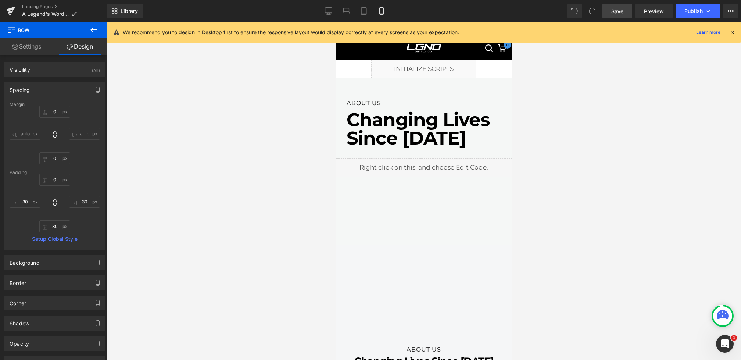
click at [625, 15] on link "Save" at bounding box center [618, 11] width 30 height 15
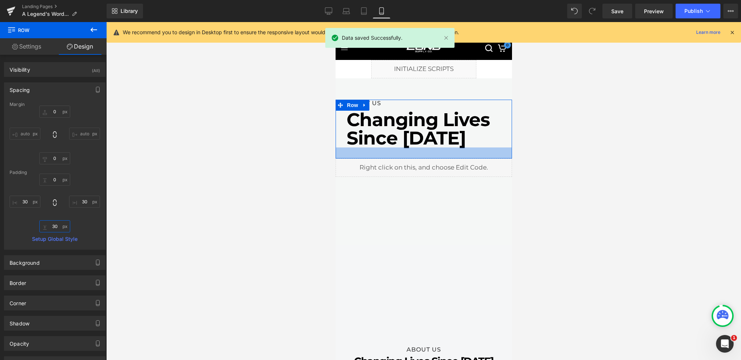
click at [53, 228] on input "30" at bounding box center [54, 226] width 31 height 12
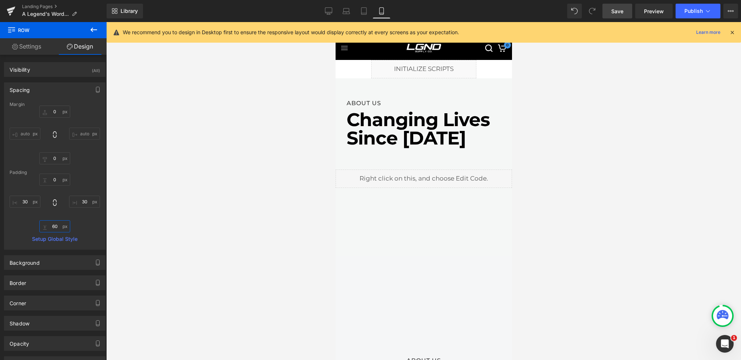
type input "60"
click at [616, 5] on link "Save" at bounding box center [618, 11] width 30 height 15
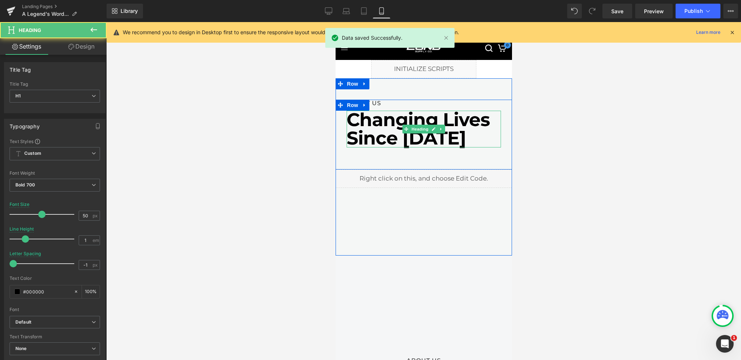
click at [461, 132] on h1 "Changing Lives Since 2018" at bounding box center [423, 129] width 154 height 37
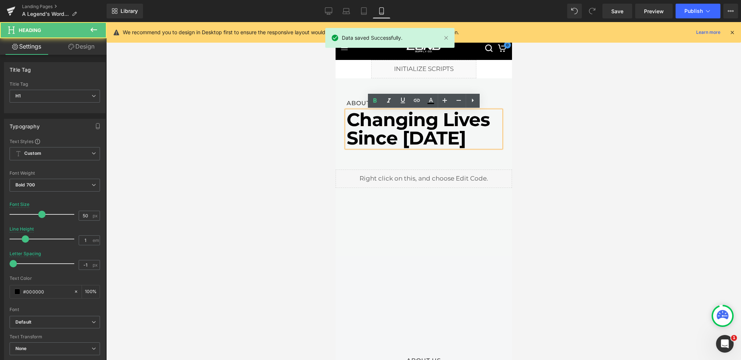
click at [447, 137] on h1 "Changing Lives Since 2018" at bounding box center [423, 129] width 154 height 37
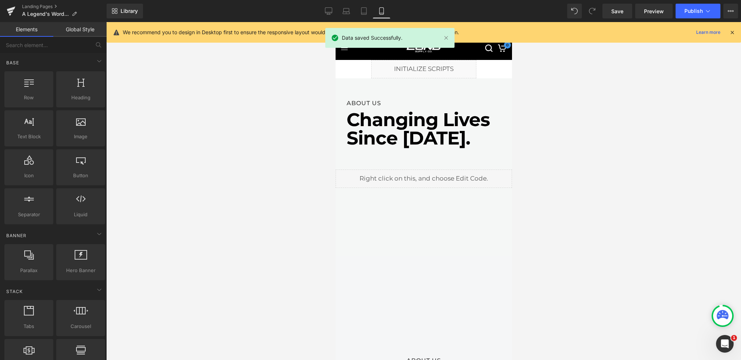
click at [316, 119] on div at bounding box center [423, 191] width 635 height 338
click at [327, 15] on link "Desktop" at bounding box center [329, 11] width 18 height 15
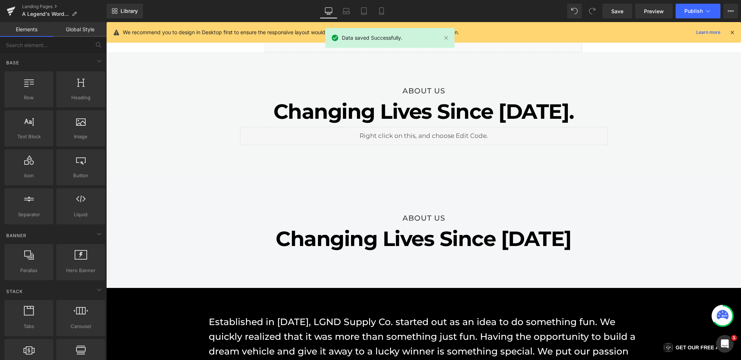
scroll to position [58, 0]
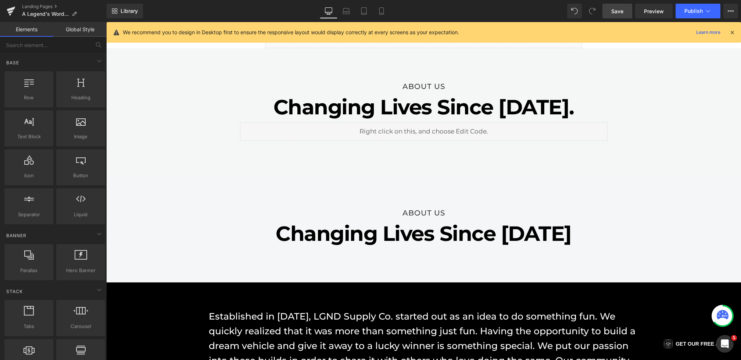
click at [611, 8] on link "Save" at bounding box center [618, 11] width 30 height 15
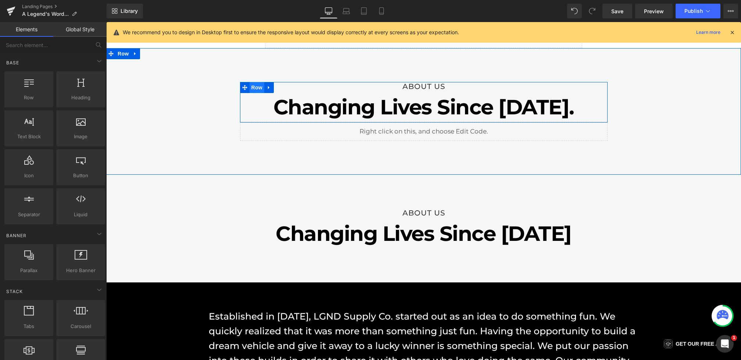
click at [257, 87] on span "Row" at bounding box center [257, 87] width 15 height 11
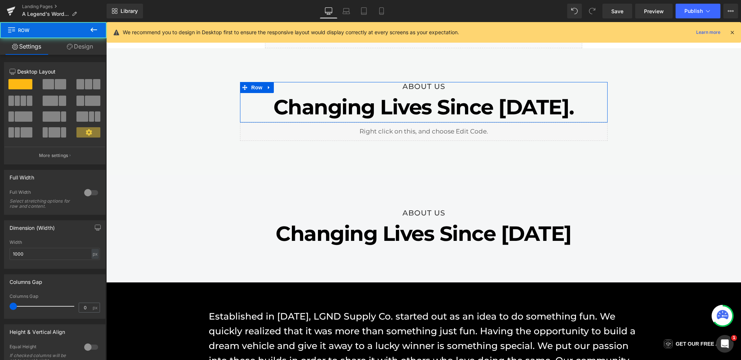
click at [90, 46] on link "Design" at bounding box center [79, 46] width 53 height 17
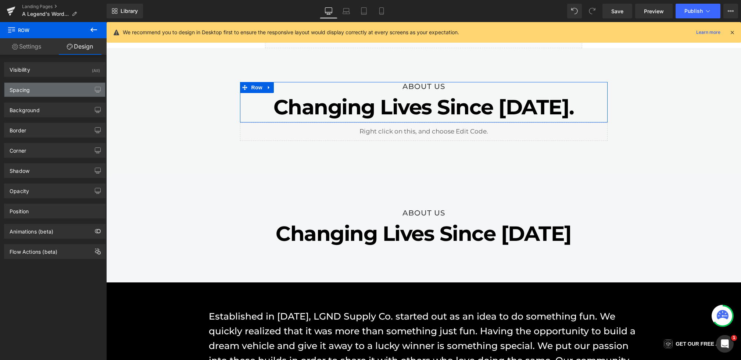
click at [45, 89] on div "Spacing" at bounding box center [54, 90] width 101 height 14
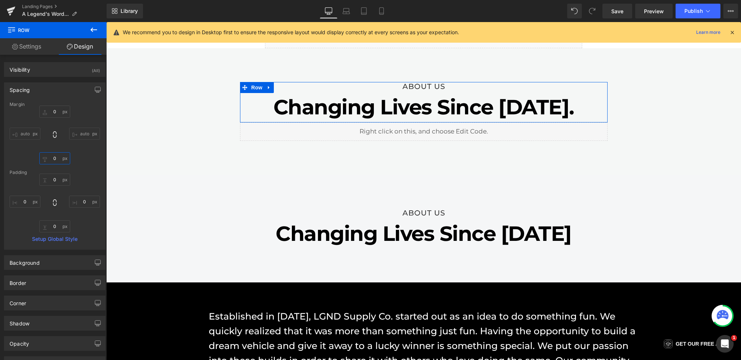
click at [47, 161] on input "0" at bounding box center [54, 158] width 31 height 12
click at [49, 156] on input "0" at bounding box center [54, 158] width 31 height 12
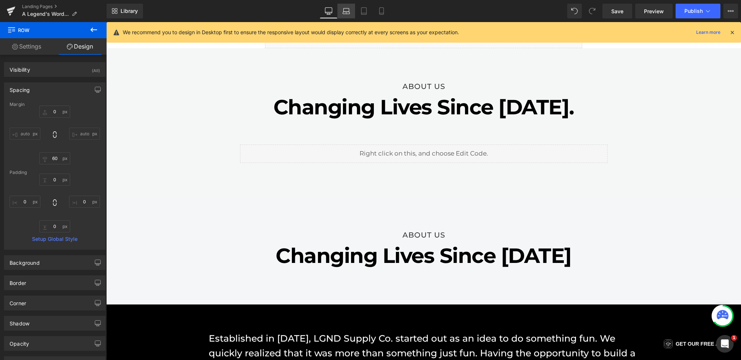
click at [346, 16] on link "Laptop" at bounding box center [346, 11] width 18 height 15
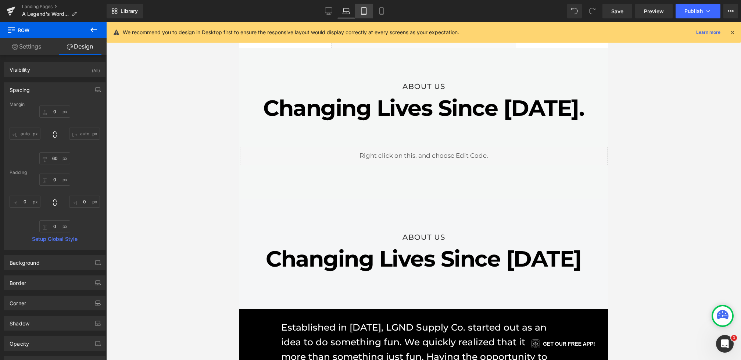
click at [360, 15] on link "Tablet" at bounding box center [364, 11] width 18 height 15
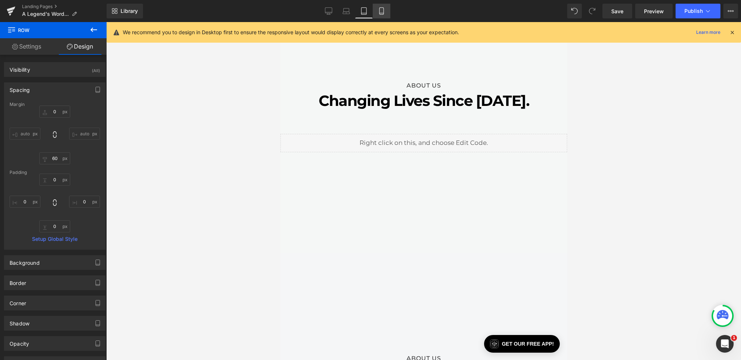
click at [378, 14] on link "Mobile" at bounding box center [382, 11] width 18 height 15
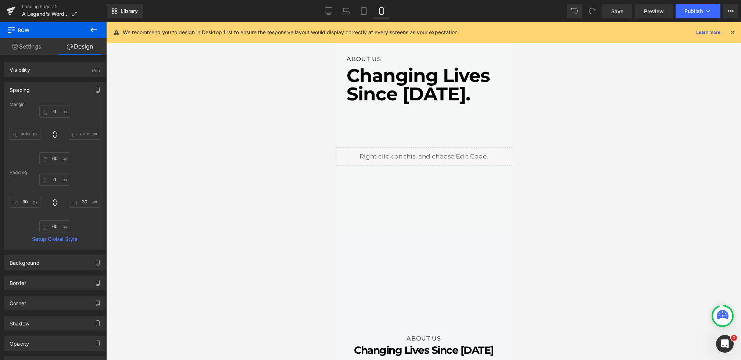
scroll to position [25, 0]
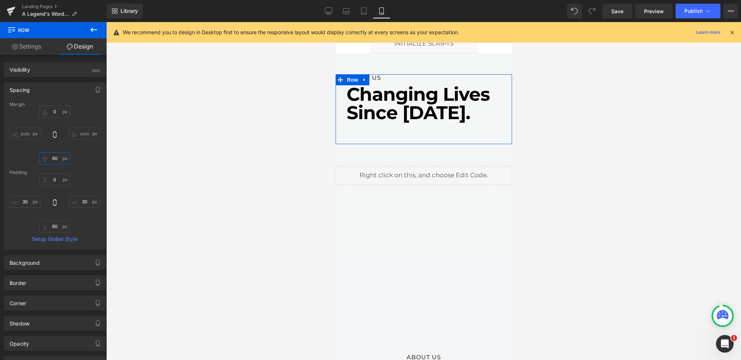
click at [53, 156] on input "60" at bounding box center [54, 158] width 31 height 12
click at [53, 157] on input "60" at bounding box center [54, 158] width 31 height 12
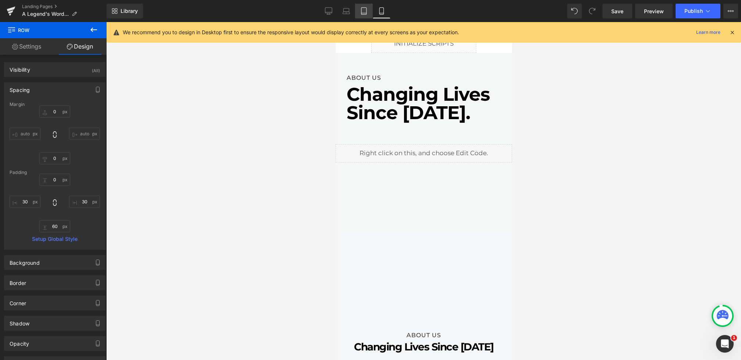
click at [364, 8] on icon at bounding box center [363, 10] width 7 height 7
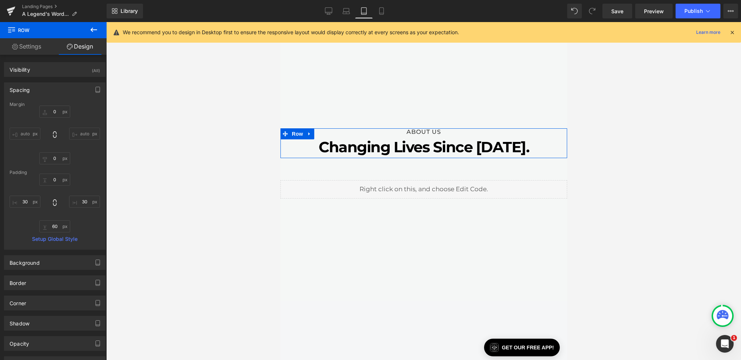
scroll to position [106, 0]
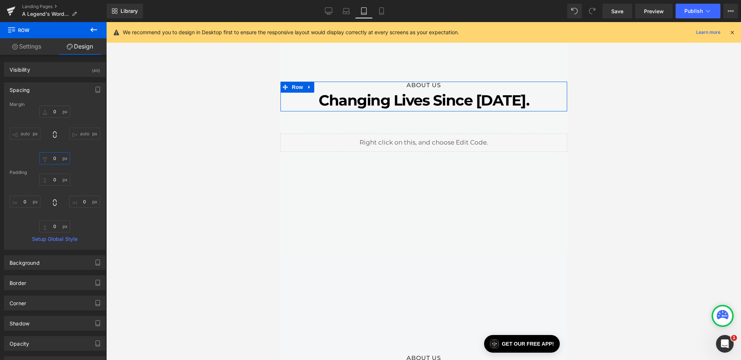
click at [50, 161] on input "0" at bounding box center [54, 158] width 31 height 12
click at [53, 157] on input "0" at bounding box center [54, 158] width 31 height 12
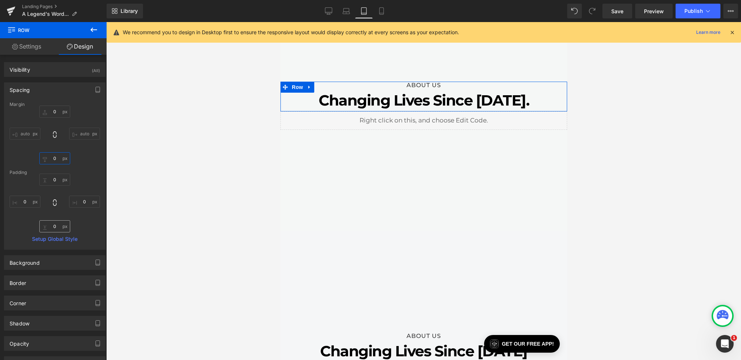
type input "0"
click at [44, 225] on input "0" at bounding box center [54, 226] width 31 height 12
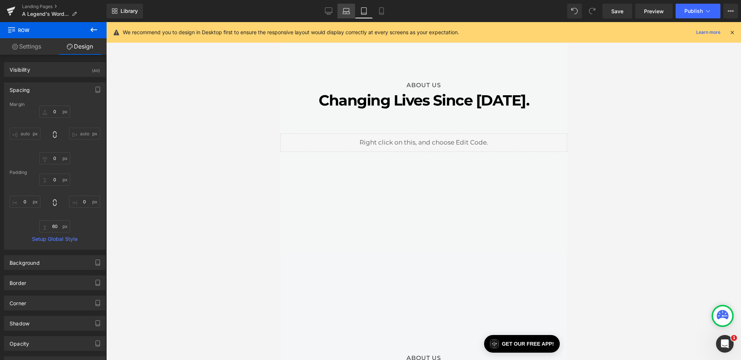
click at [340, 8] on link "Laptop" at bounding box center [346, 11] width 18 height 15
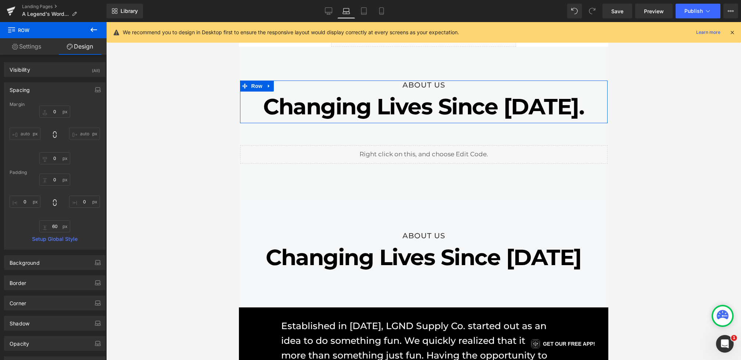
scroll to position [38, 0]
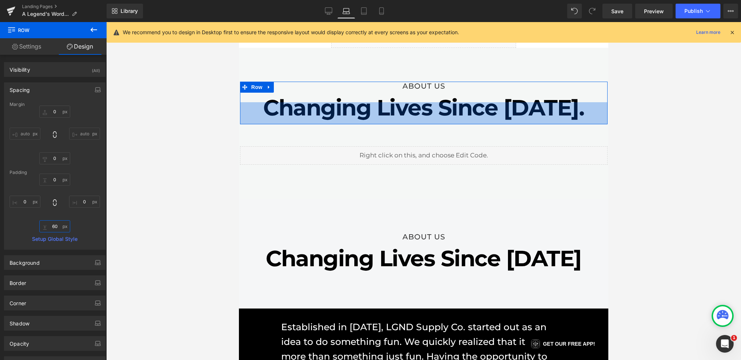
click at [51, 230] on input "60" at bounding box center [54, 226] width 31 height 12
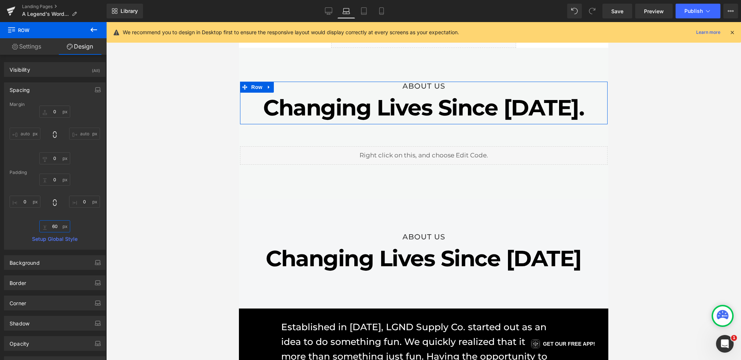
click at [49, 227] on input "60" at bounding box center [54, 226] width 31 height 12
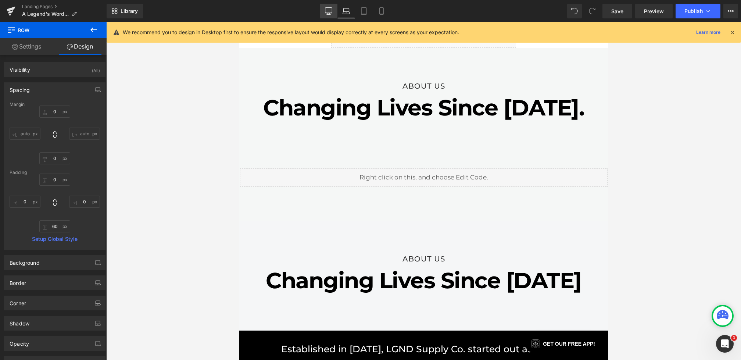
click at [328, 9] on icon at bounding box center [328, 10] width 7 height 7
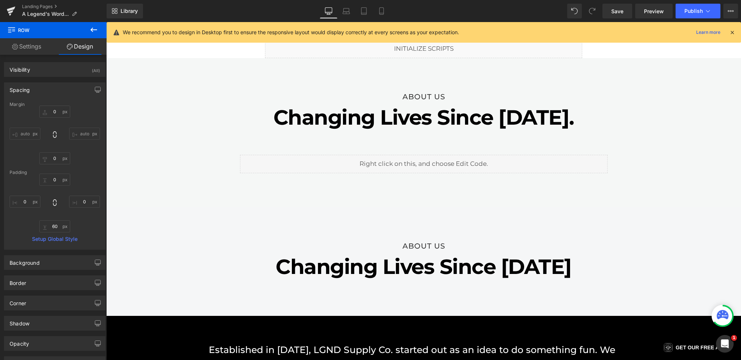
scroll to position [58, 0]
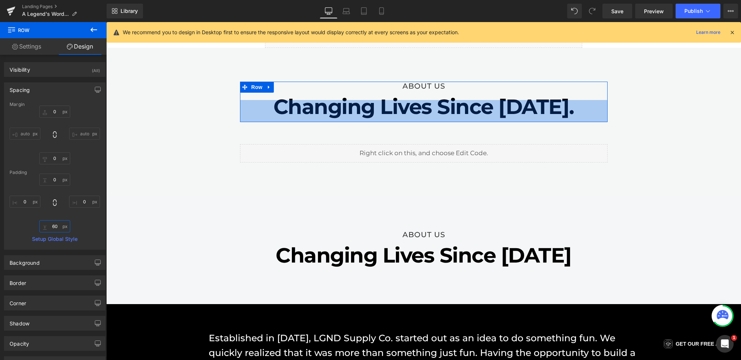
click at [44, 229] on input "60" at bounding box center [54, 226] width 31 height 12
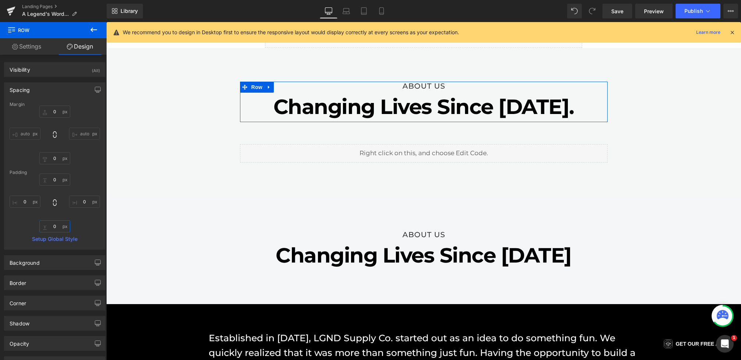
type input "60"
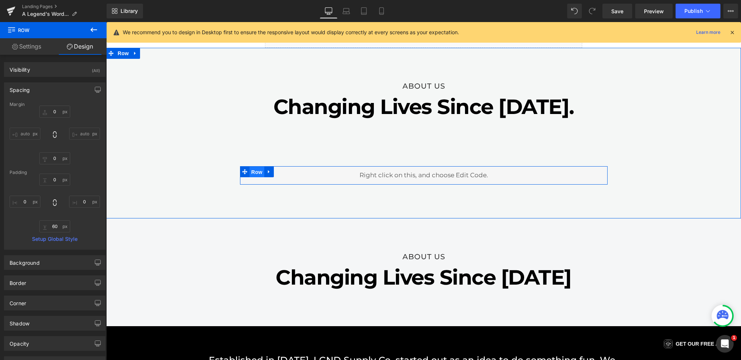
click at [250, 168] on span "Row" at bounding box center [257, 172] width 15 height 11
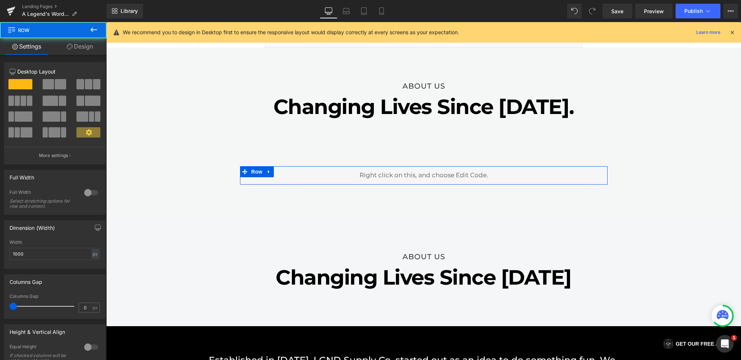
click at [71, 53] on link "Design" at bounding box center [79, 46] width 53 height 17
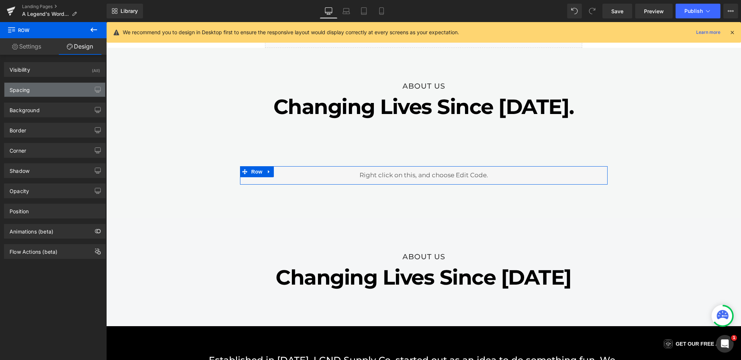
click at [35, 93] on div "Spacing" at bounding box center [54, 90] width 101 height 14
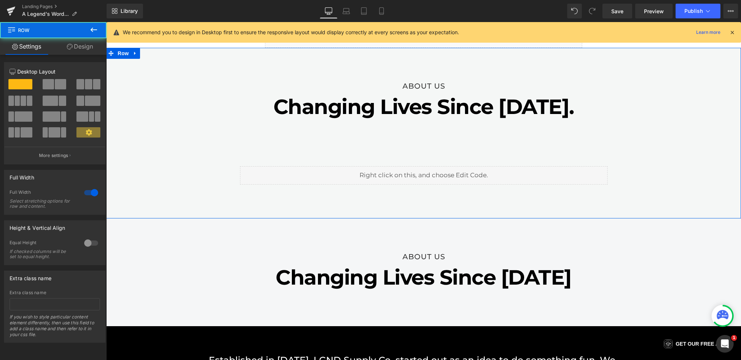
click at [361, 150] on div "ABOUT US Heading Changing Lives Since 2018. Heading Row 60px Liquid Row" at bounding box center [423, 133] width 635 height 103
click at [245, 172] on icon at bounding box center [244, 172] width 5 height 6
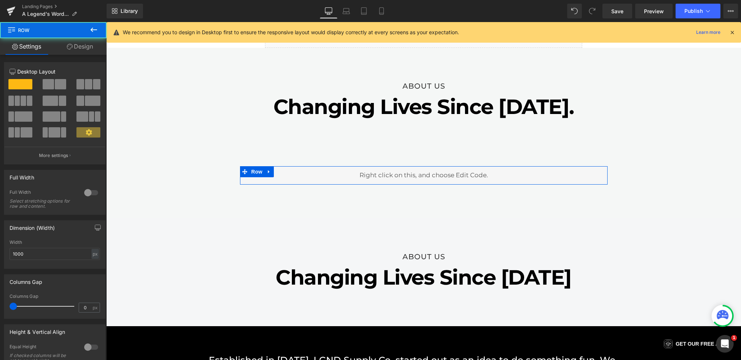
click at [79, 49] on link "Design" at bounding box center [79, 46] width 53 height 17
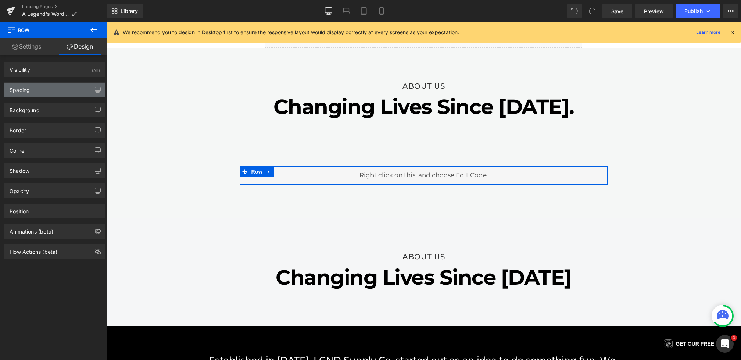
click at [42, 92] on div "Spacing" at bounding box center [54, 90] width 101 height 14
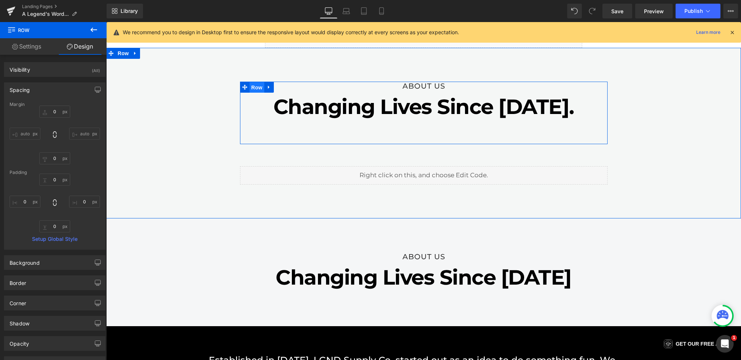
click at [257, 87] on span "Row" at bounding box center [257, 87] width 15 height 11
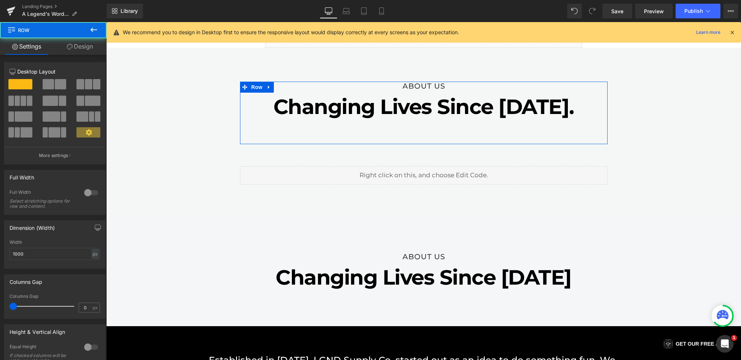
click at [82, 57] on div "Column Size Customizer 12 Desktop Layout Laptop Layout Tablet Layout Mobile Lay…" at bounding box center [55, 111] width 110 height 108
click at [75, 53] on link "Design" at bounding box center [79, 46] width 53 height 17
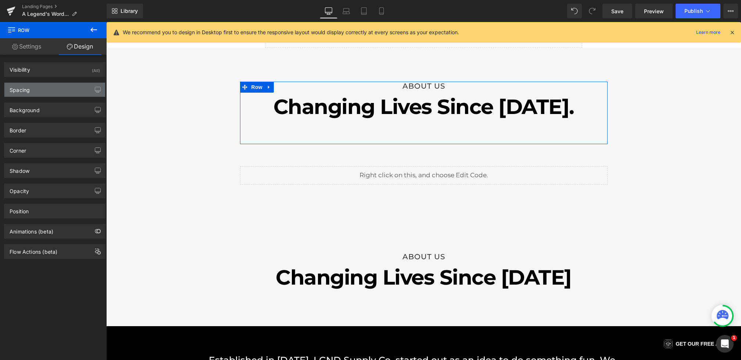
click at [46, 85] on div "Spacing" at bounding box center [54, 90] width 101 height 14
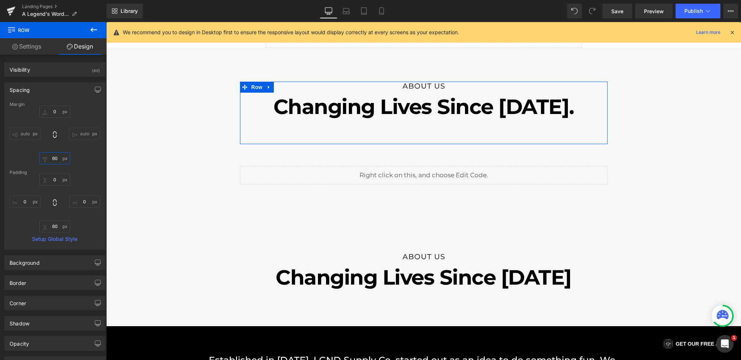
click at [51, 157] on input "60" at bounding box center [54, 158] width 31 height 12
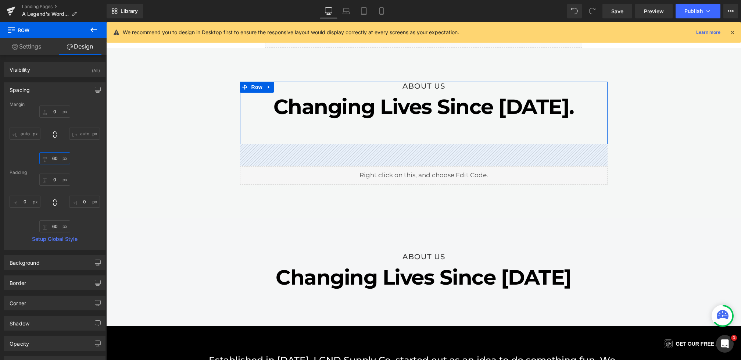
click at [54, 159] on input "60" at bounding box center [54, 158] width 31 height 12
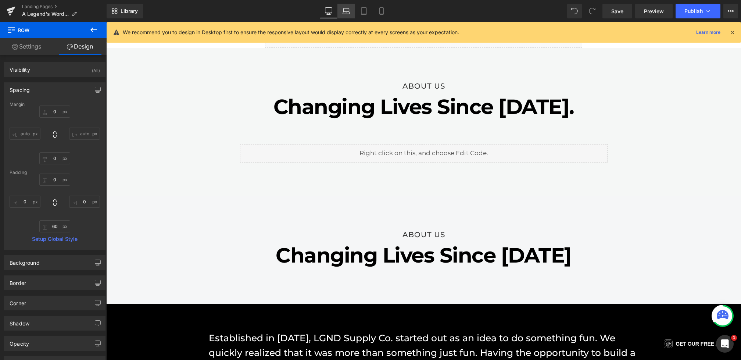
click at [347, 9] on icon at bounding box center [346, 10] width 7 height 7
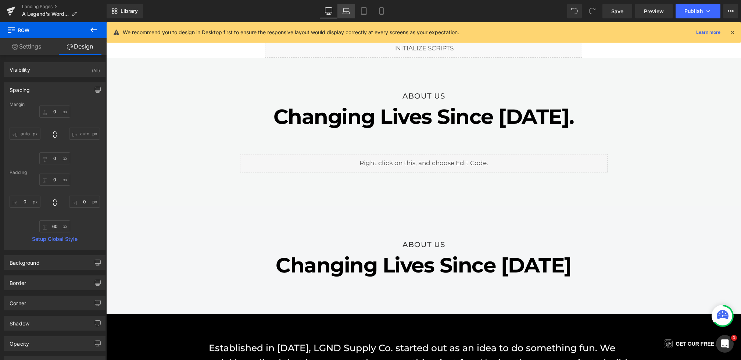
scroll to position [38, 0]
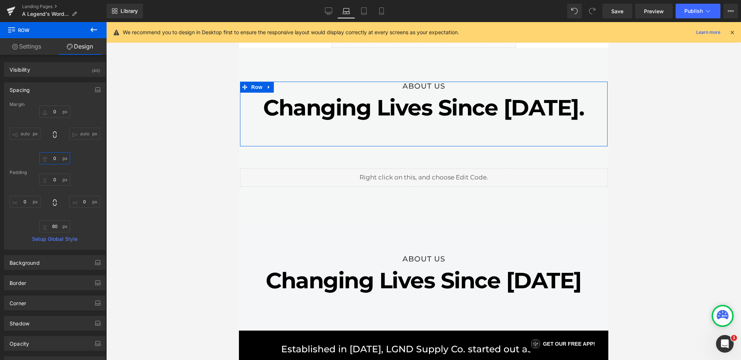
click at [53, 160] on input "0" at bounding box center [54, 158] width 31 height 12
click at [53, 158] on input "0" at bounding box center [54, 158] width 31 height 12
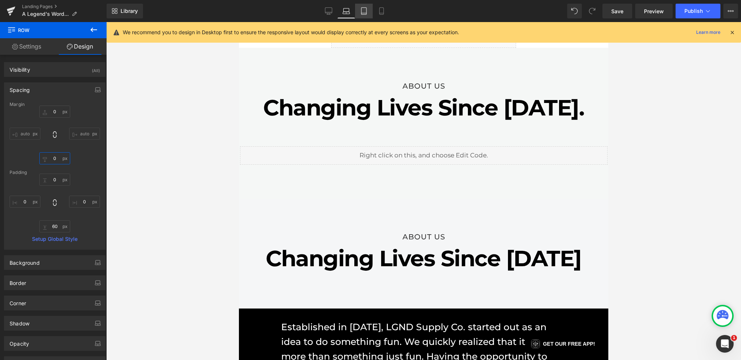
type input "0"
click at [367, 8] on icon at bounding box center [363, 10] width 7 height 7
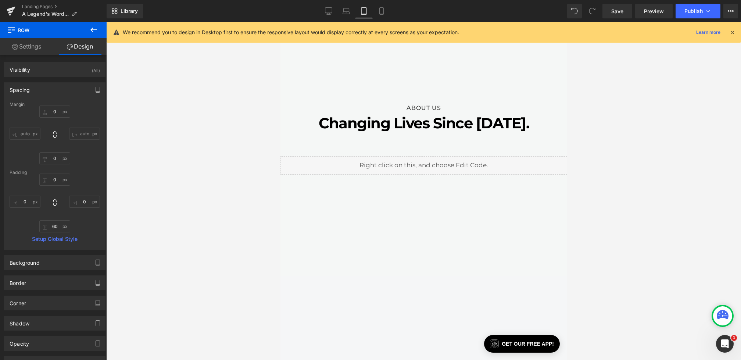
scroll to position [106, 0]
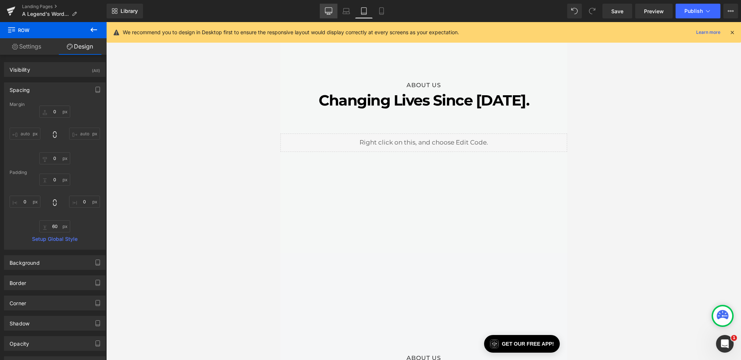
click at [322, 17] on link "Desktop" at bounding box center [329, 11] width 18 height 15
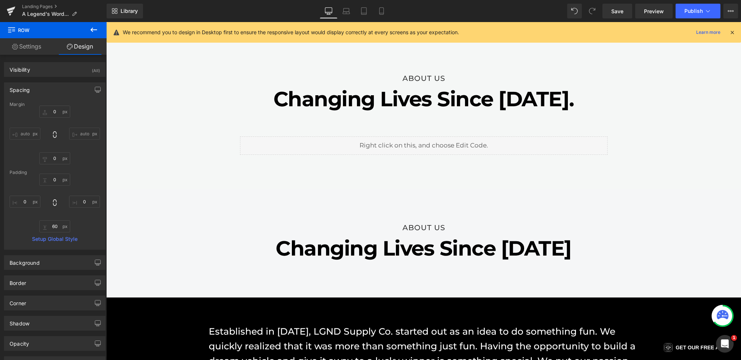
scroll to position [58, 0]
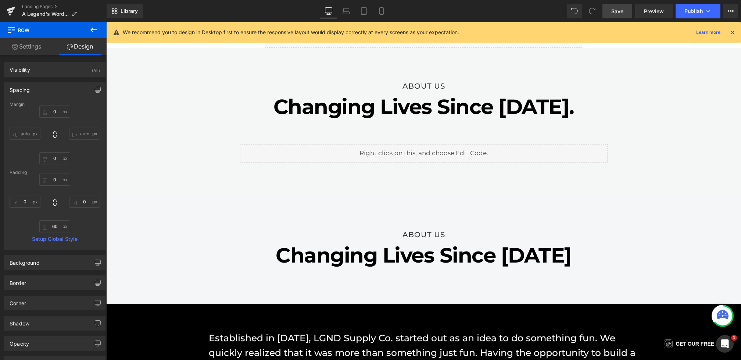
click at [624, 12] on span "Save" at bounding box center [617, 11] width 12 height 8
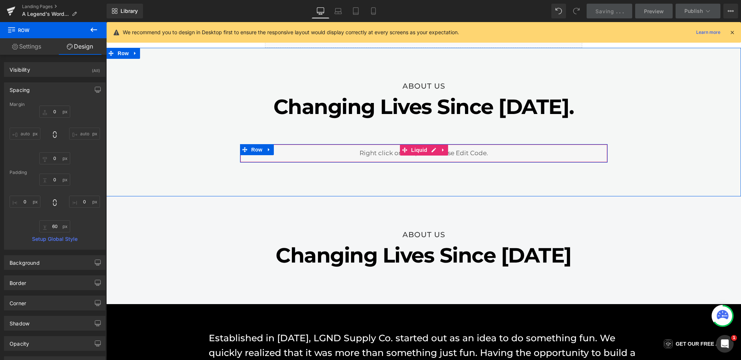
scroll to position [0, 0]
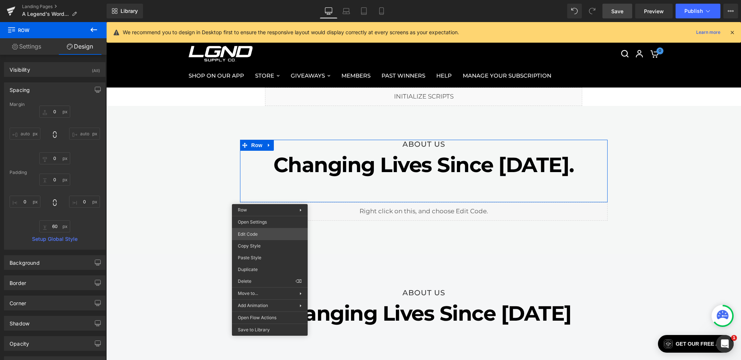
click at [253, 0] on div "Row You are previewing how the will restyle your page. You can not edit Element…" at bounding box center [370, 0] width 741 height 0
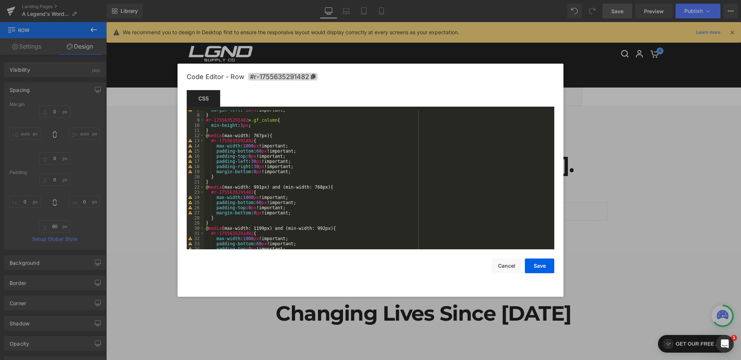
scroll to position [35, 0]
click at [500, 267] on button "Cancel" at bounding box center [506, 265] width 29 height 15
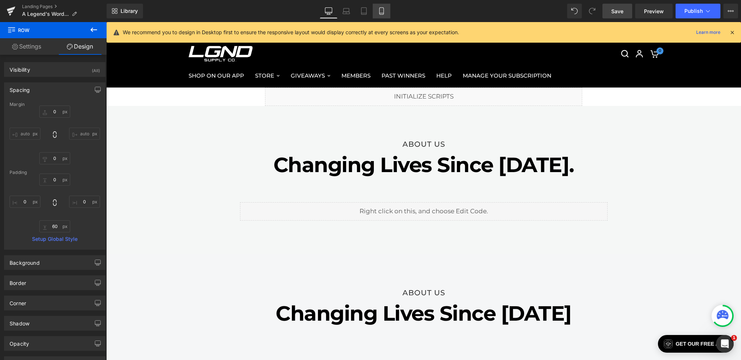
click at [379, 14] on icon at bounding box center [381, 10] width 7 height 7
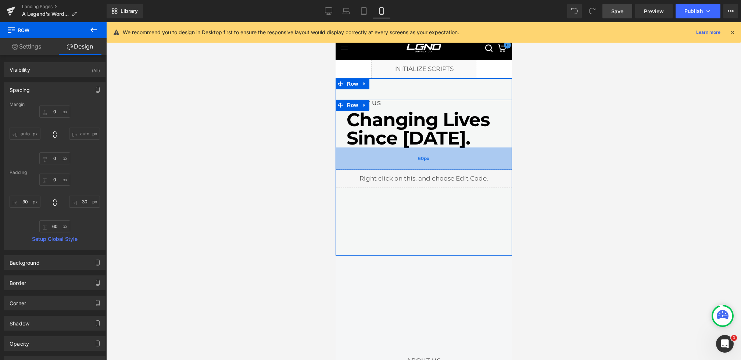
click at [383, 147] on div "60px" at bounding box center [423, 158] width 176 height 22
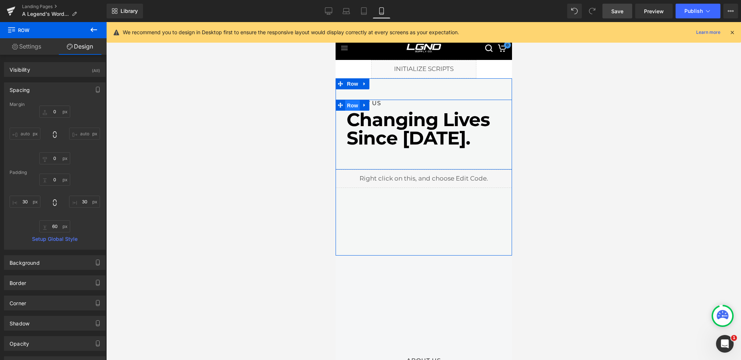
click at [353, 106] on span "Row" at bounding box center [352, 105] width 15 height 11
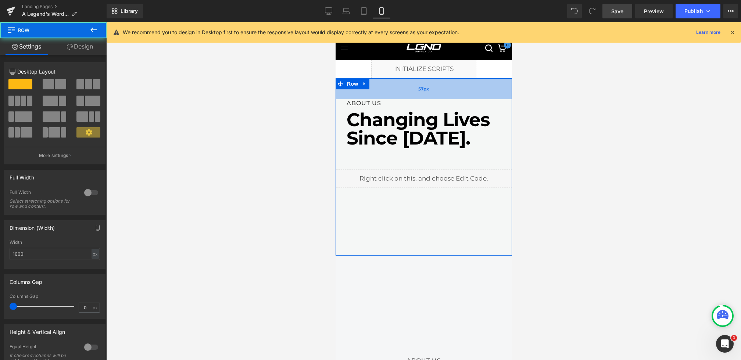
click at [383, 87] on div "57px" at bounding box center [423, 88] width 176 height 21
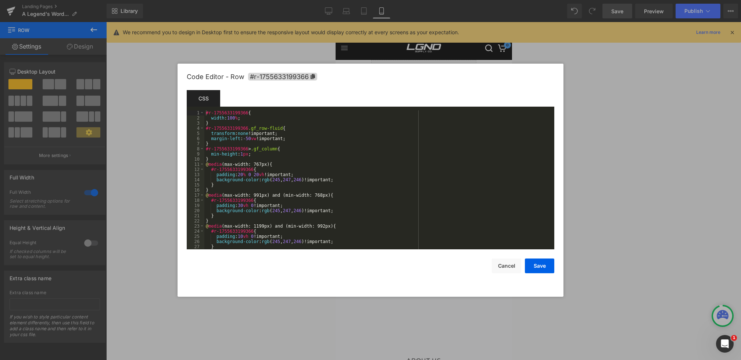
click at [371, 0] on div "Row You are previewing how the will restyle your page. You can not edit Element…" at bounding box center [370, 0] width 741 height 0
click at [243, 175] on div "#r-1755633199366 { width : 100 % ; } #r-1755633199366 .gf_row-fluid { transform…" at bounding box center [377, 184] width 347 height 149
click at [542, 266] on button "Save" at bounding box center [539, 265] width 29 height 15
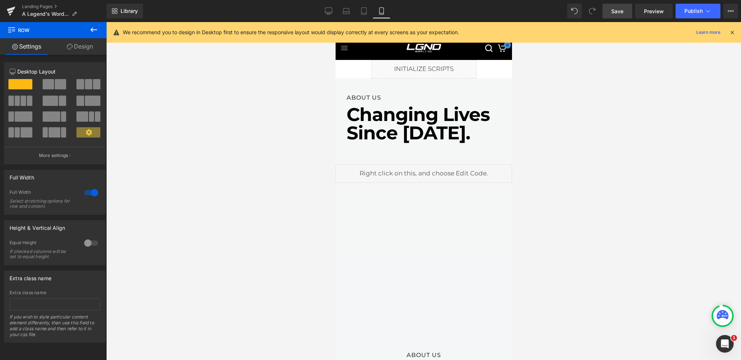
click at [617, 9] on span "Save" at bounding box center [617, 11] width 12 height 8
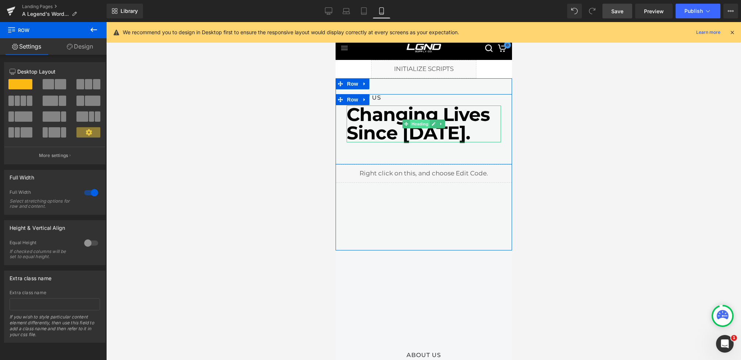
click at [418, 126] on span "Heading" at bounding box center [420, 123] width 20 height 9
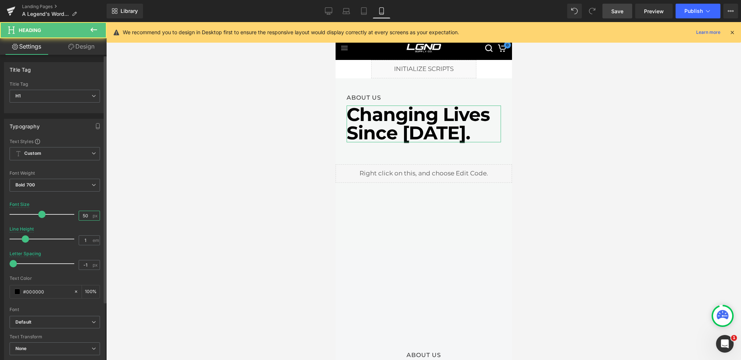
click at [83, 219] on input "50" at bounding box center [85, 215] width 13 height 9
type input "47"
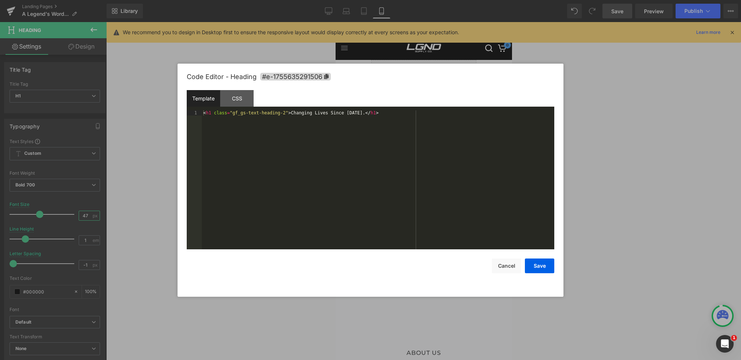
click at [398, 0] on div "Heading You are previewing how the will restyle your page. You can not edit Ele…" at bounding box center [370, 0] width 741 height 0
click at [245, 99] on div "CSS" at bounding box center [236, 98] width 33 height 17
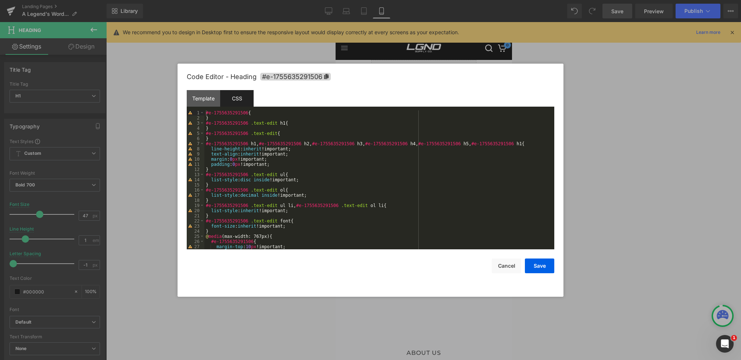
scroll to position [43, 0]
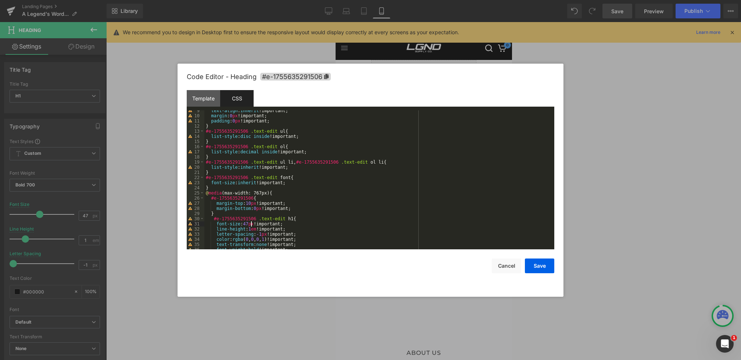
click at [251, 224] on div "text-align : inherit !important; margin : 0 px !important; padding : 0 px !impo…" at bounding box center [377, 182] width 347 height 149
click at [543, 264] on button "Save" at bounding box center [539, 265] width 29 height 15
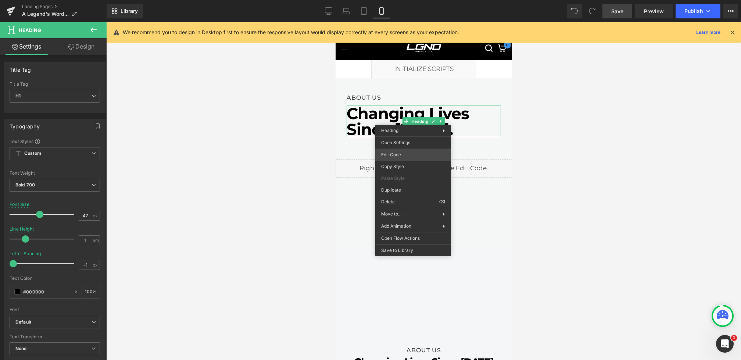
click at [396, 0] on div "Heading You are previewing how the will restyle your page. You can not edit Ele…" at bounding box center [370, 0] width 741 height 0
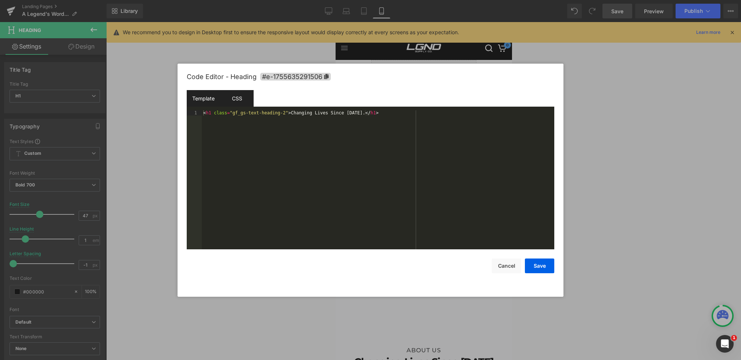
click at [245, 97] on div "CSS" at bounding box center [236, 98] width 33 height 17
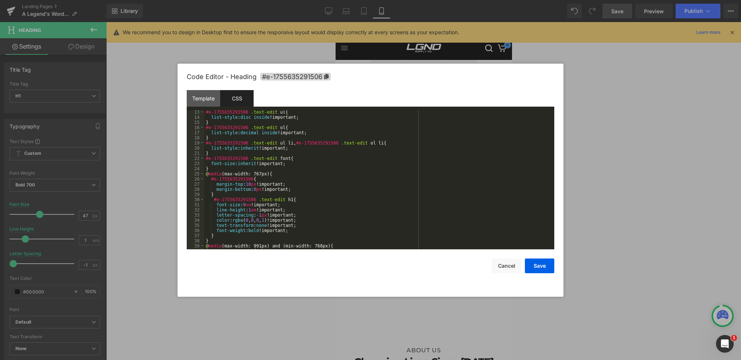
scroll to position [62, 0]
click at [249, 203] on div "#e-1755635291506 .text-edit ul { list-style : disc inside !important; } #e-1755…" at bounding box center [377, 184] width 347 height 149
click at [540, 271] on button "Save" at bounding box center [539, 265] width 29 height 15
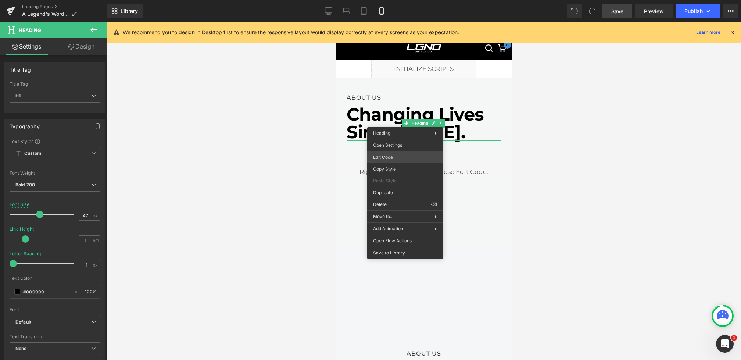
click at [391, 0] on div "Heading You are previewing how the will restyle your page. You can not edit Ele…" at bounding box center [370, 0] width 741 height 0
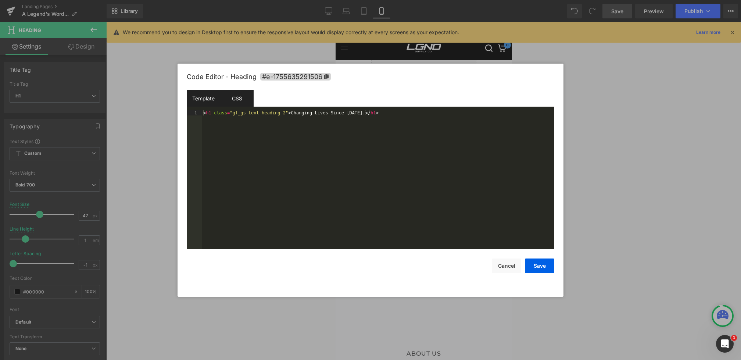
click at [248, 101] on div "CSS" at bounding box center [236, 98] width 33 height 17
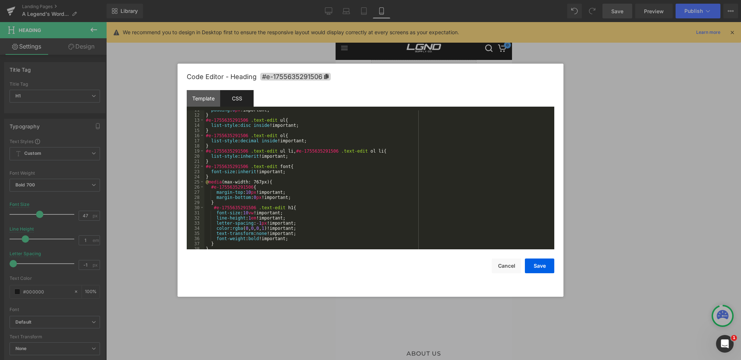
scroll to position [65, 0]
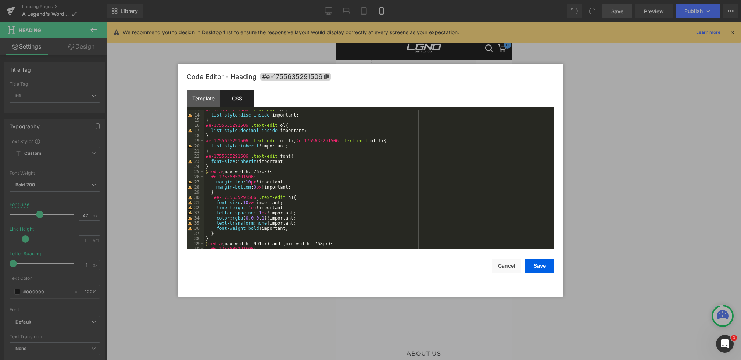
click at [251, 204] on div "#e-1755635291506 .text-edit ul { list-style : disc inside !important; } #e-1755…" at bounding box center [377, 181] width 347 height 149
click at [547, 264] on button "Save" at bounding box center [539, 265] width 29 height 15
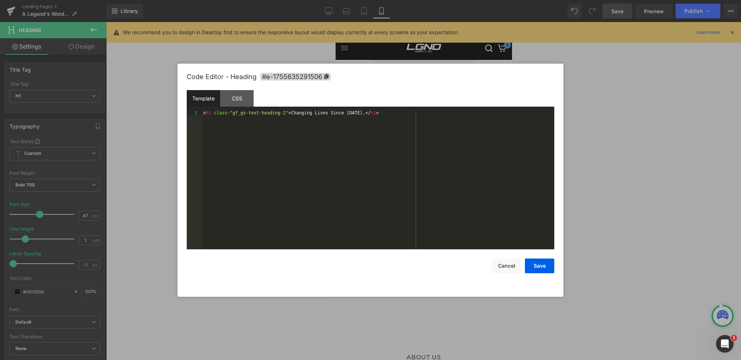
click at [406, 0] on div "Heading You are previewing how the will restyle your page. You can not edit Ele…" at bounding box center [370, 0] width 741 height 0
click at [236, 106] on div "CSS" at bounding box center [236, 98] width 33 height 17
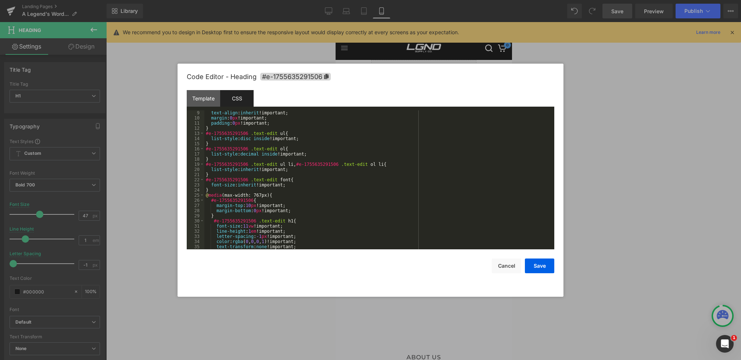
scroll to position [46, 0]
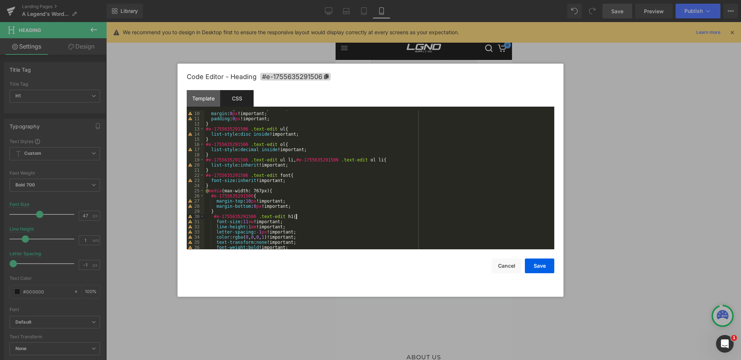
click at [317, 214] on div "text-align : inherit !important; margin : 0 px !important; padding : 0 px !impo…" at bounding box center [377, 180] width 347 height 149
click at [244, 222] on div "text-align : inherit !important; margin : 0 px !important; padding : 0 px !impo…" at bounding box center [377, 180] width 347 height 149
click at [537, 264] on button "Save" at bounding box center [539, 265] width 29 height 15
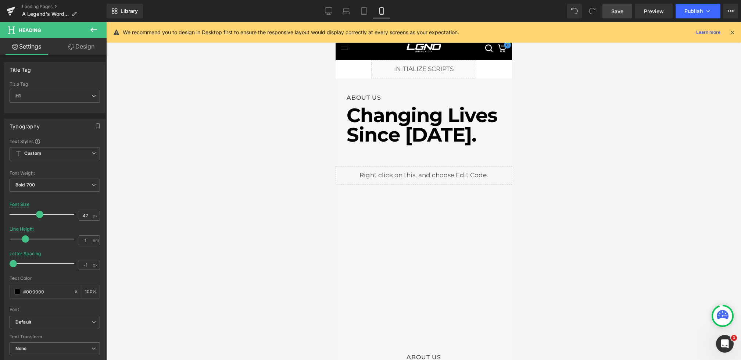
click at [608, 12] on link "Save" at bounding box center [618, 11] width 30 height 15
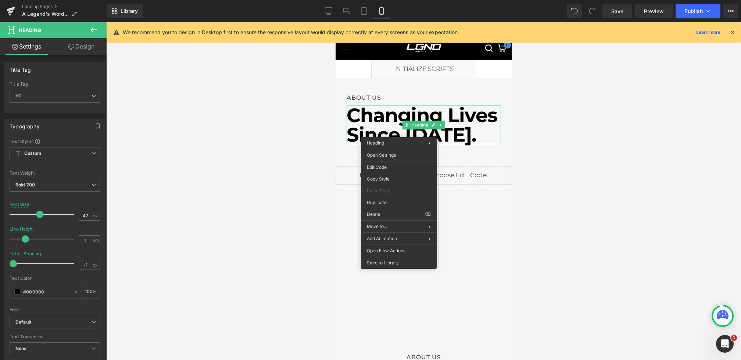
drag, startPoint x: 720, startPoint y: 182, endPoint x: 384, endPoint y: 160, distance: 336.4
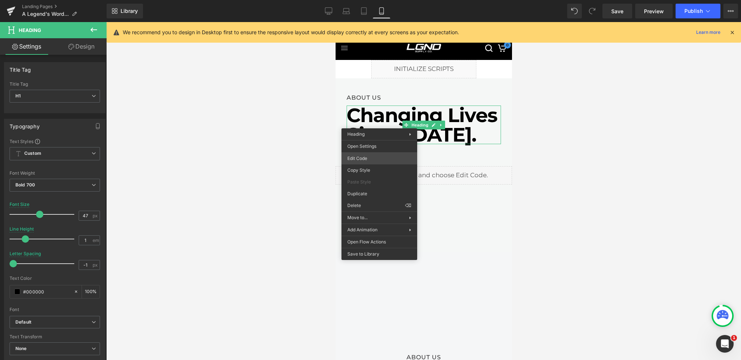
click at [360, 0] on div "Heading You are previewing how the will restyle your page. You can not edit Ele…" at bounding box center [370, 0] width 741 height 0
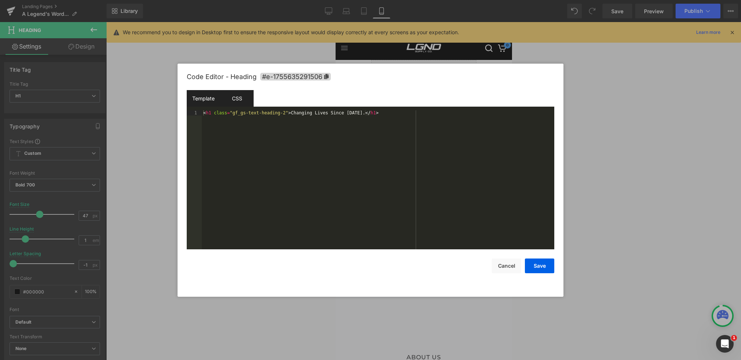
click at [237, 92] on div "CSS" at bounding box center [236, 98] width 33 height 17
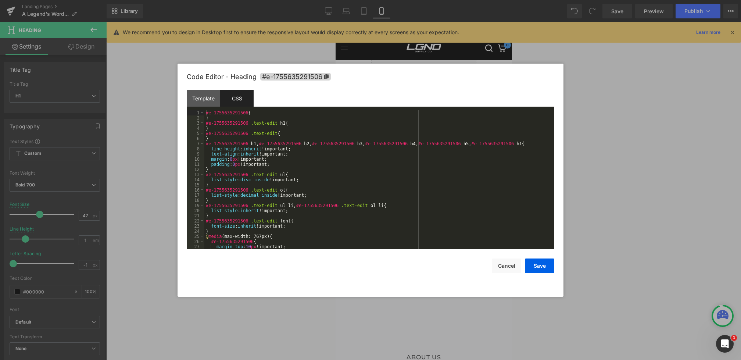
scroll to position [37, 0]
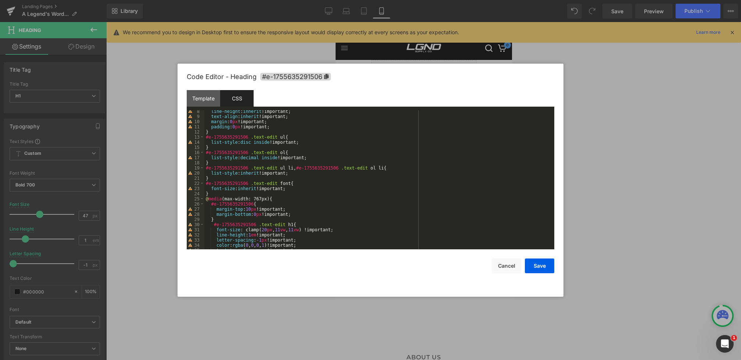
click at [281, 229] on div "line-height : inherit !important; text-align : inherit !important; margin : 0 p…" at bounding box center [377, 183] width 347 height 149
click at [536, 270] on button "Save" at bounding box center [539, 265] width 29 height 15
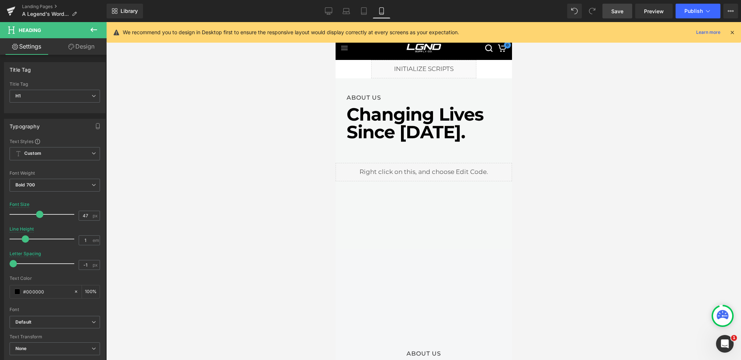
click at [617, 14] on span "Save" at bounding box center [617, 11] width 12 height 8
click at [335, 10] on link "Desktop" at bounding box center [329, 11] width 18 height 15
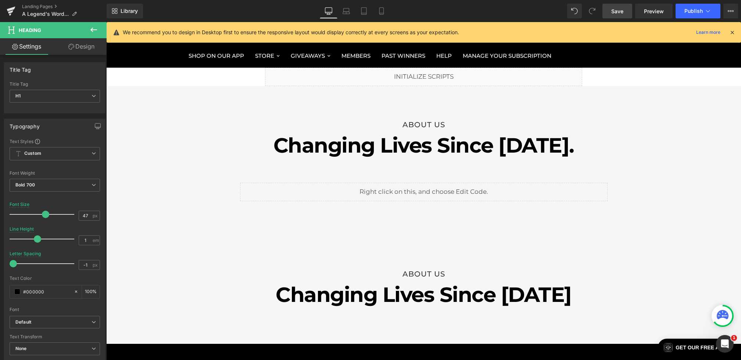
scroll to position [28, 0]
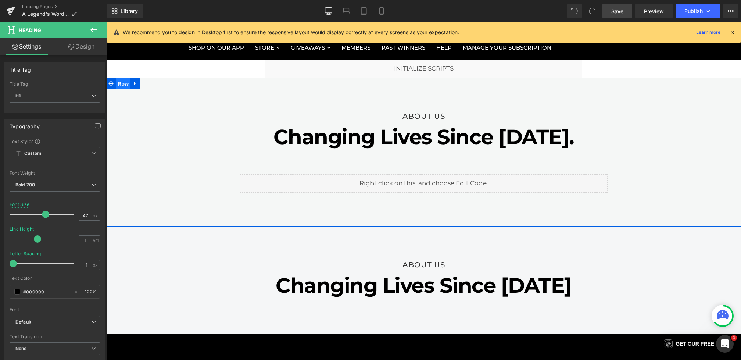
click at [128, 83] on span "Row" at bounding box center [123, 83] width 15 height 11
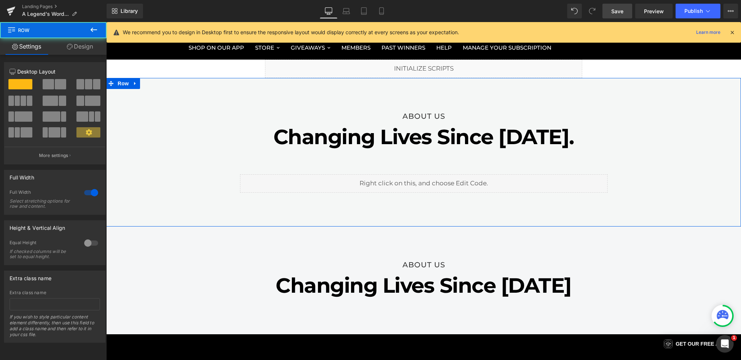
click at [72, 44] on link "Design" at bounding box center [79, 46] width 53 height 17
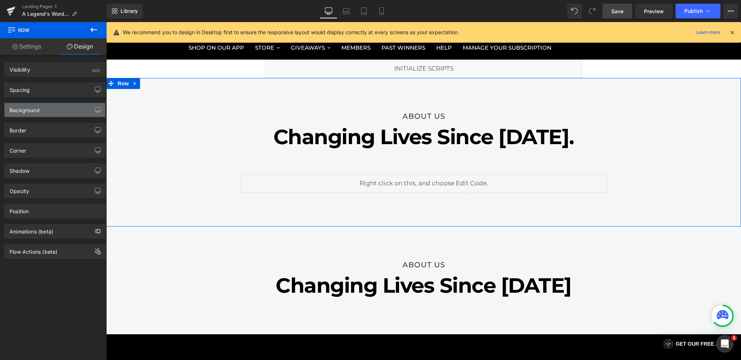
click at [41, 112] on div "Background" at bounding box center [54, 110] width 101 height 14
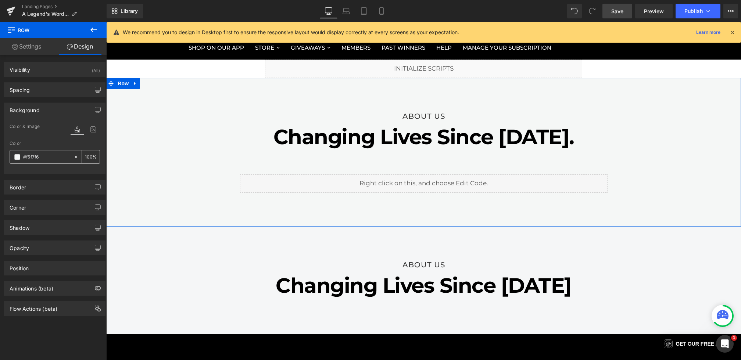
click at [43, 160] on input "#f5f7f6" at bounding box center [46, 157] width 47 height 8
click at [51, 157] on input "#f5f7f6" at bounding box center [46, 157] width 47 height 8
drag, startPoint x: 54, startPoint y: 157, endPoint x: 26, endPoint y: 156, distance: 28.0
click at [26, 156] on input "#f5f7f6" at bounding box center [46, 157] width 47 height 8
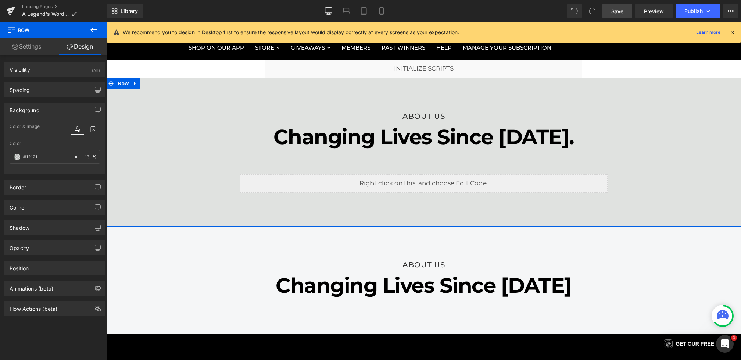
type input "#121212"
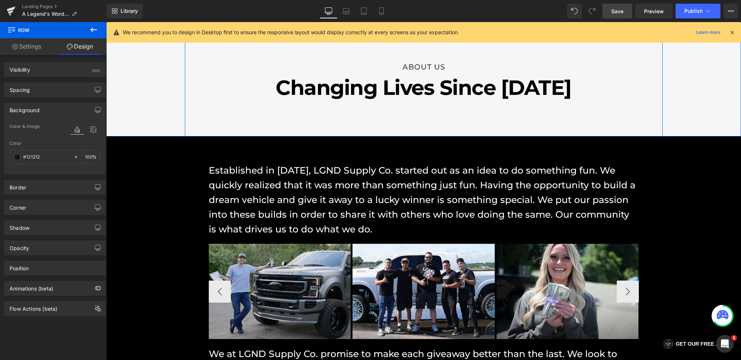
scroll to position [251, 0]
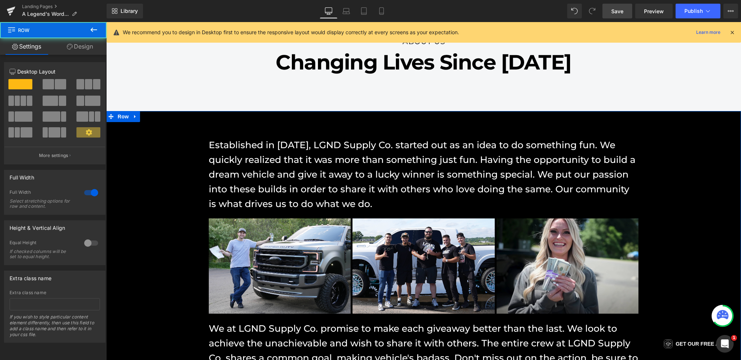
click at [161, 159] on div "Established in October 2018, LGND Supply Co. started out as an idea to do somet…" at bounding box center [423, 247] width 635 height 272
click at [72, 47] on link "Design" at bounding box center [79, 46] width 53 height 17
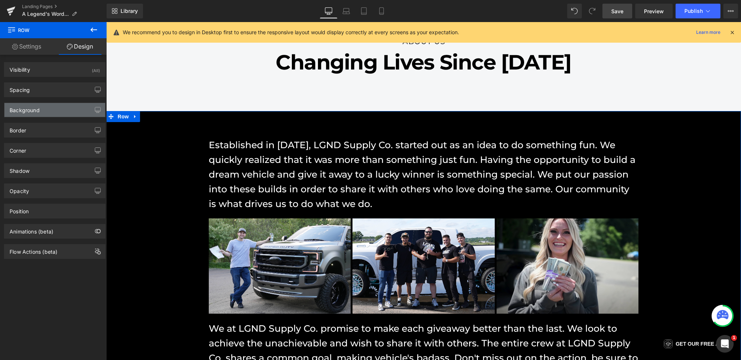
click at [36, 109] on div "Background" at bounding box center [25, 108] width 30 height 10
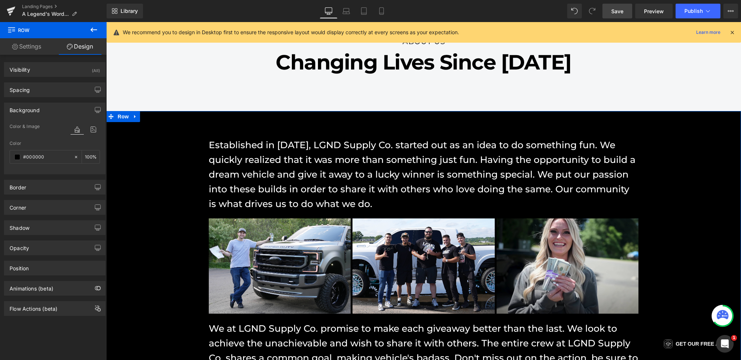
scroll to position [0, 0]
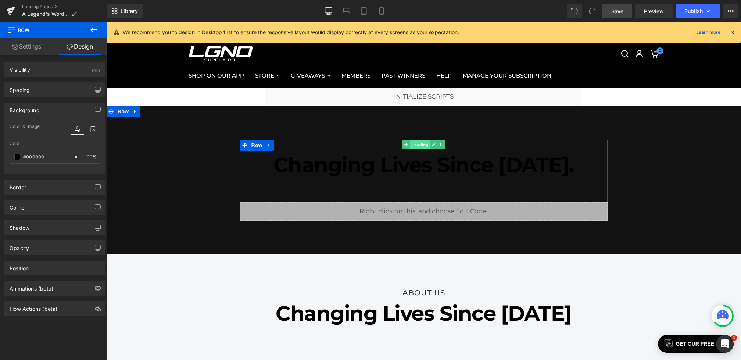
click at [426, 144] on span "Heading" at bounding box center [420, 144] width 20 height 9
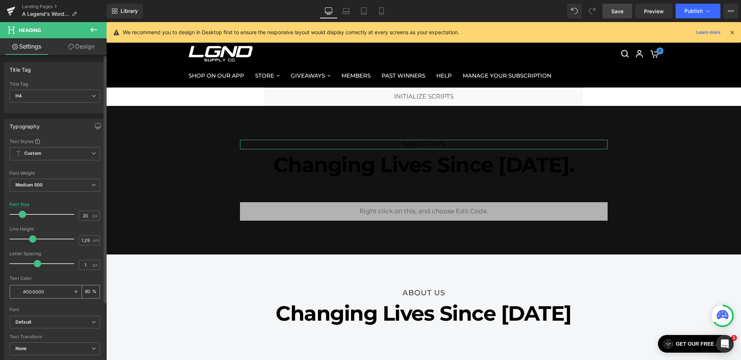
click at [15, 290] on span at bounding box center [17, 292] width 6 height 6
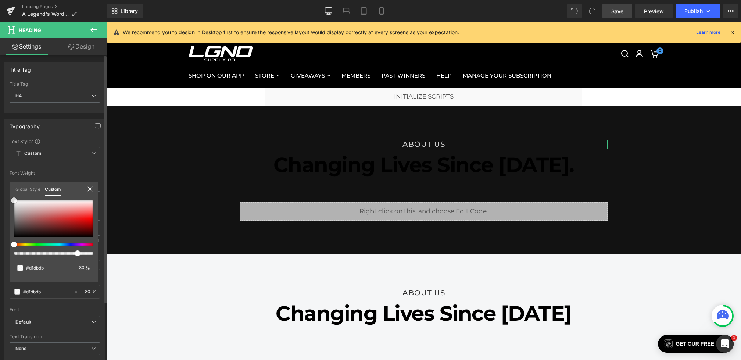
drag, startPoint x: 32, startPoint y: 214, endPoint x: 1, endPoint y: 180, distance: 45.6
click at [1, 180] on div "Typography Text Styles Custom Custom Setup Global Style Custom Setup Global Sty…" at bounding box center [55, 239] width 110 height 253
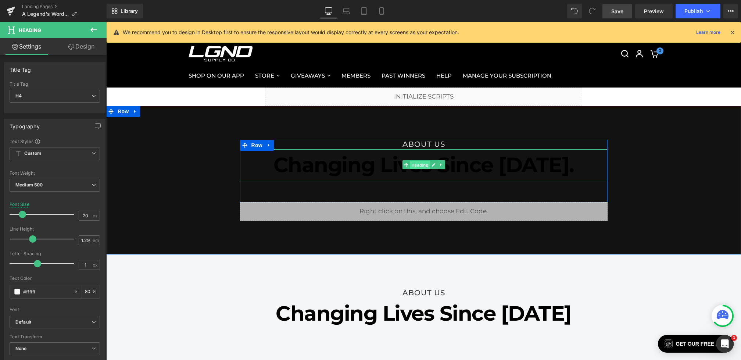
click at [423, 162] on span "Heading" at bounding box center [420, 165] width 20 height 9
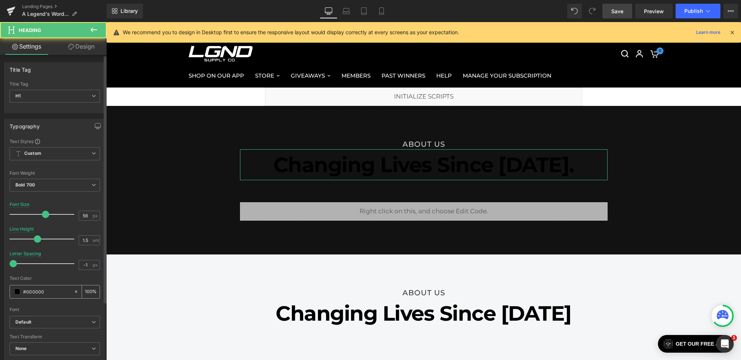
click at [18, 290] on span at bounding box center [17, 292] width 6 height 6
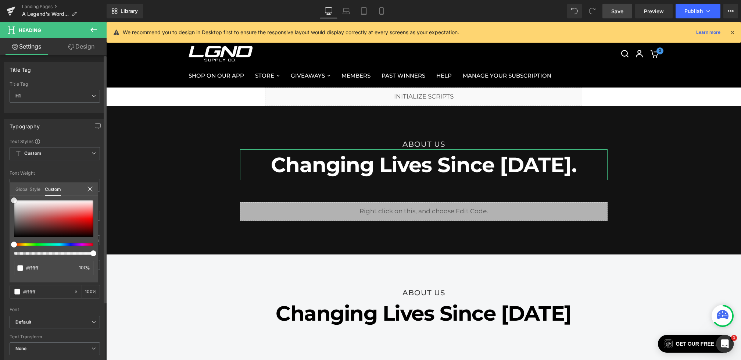
drag, startPoint x: 44, startPoint y: 228, endPoint x: 0, endPoint y: 166, distance: 76.0
click at [0, 166] on div "Typography Text Styles Custom Custom Setup Global Style Custom Setup Global Sty…" at bounding box center [55, 239] width 110 height 253
click at [346, 13] on icon at bounding box center [346, 13] width 1 height 0
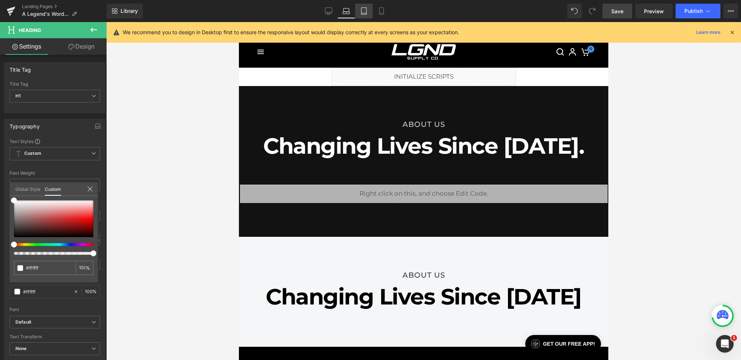
click at [361, 12] on icon at bounding box center [363, 10] width 7 height 7
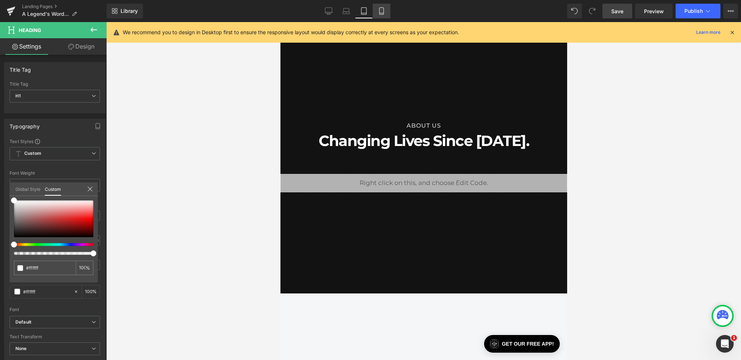
click at [386, 12] on link "Mobile" at bounding box center [382, 11] width 18 height 15
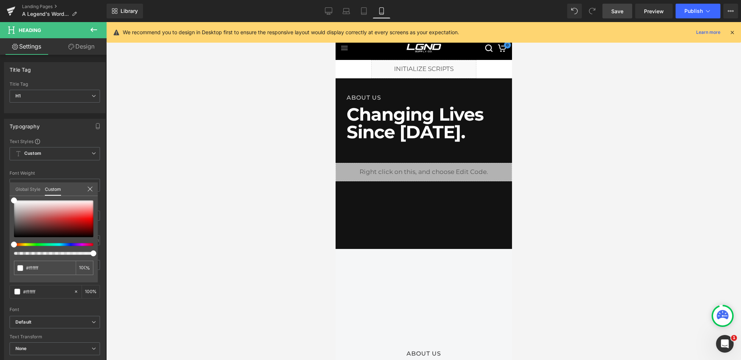
click at [614, 8] on span "Save" at bounding box center [617, 11] width 12 height 8
click at [328, 12] on icon at bounding box center [328, 10] width 7 height 7
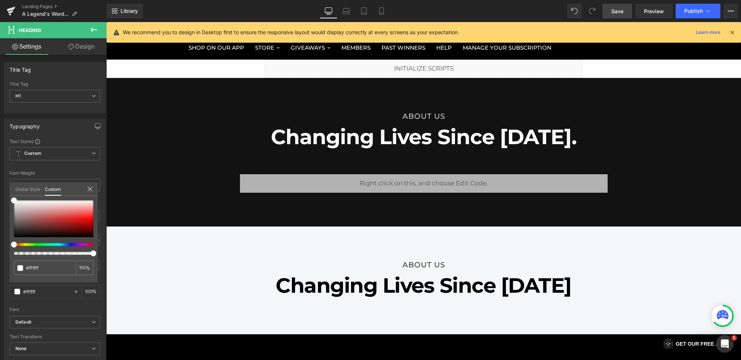
scroll to position [28, 0]
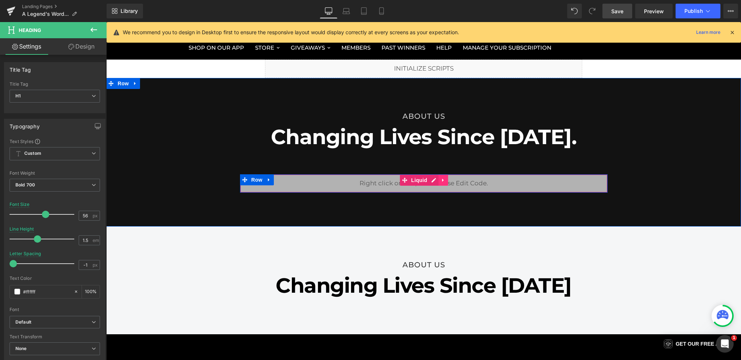
click at [442, 181] on icon at bounding box center [443, 180] width 5 height 6
click at [439, 181] on icon at bounding box center [438, 180] width 5 height 5
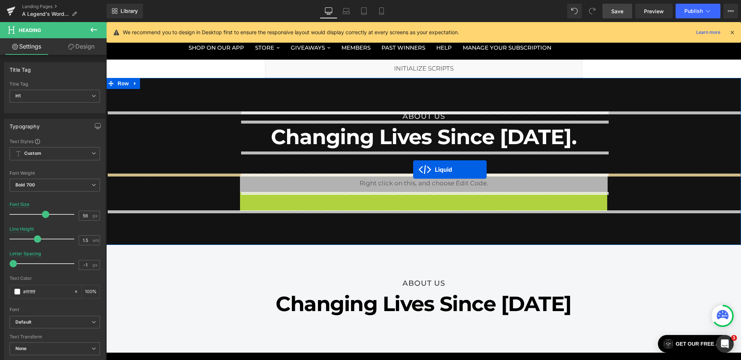
drag, startPoint x: 414, startPoint y: 197, endPoint x: 413, endPoint y: 170, distance: 26.9
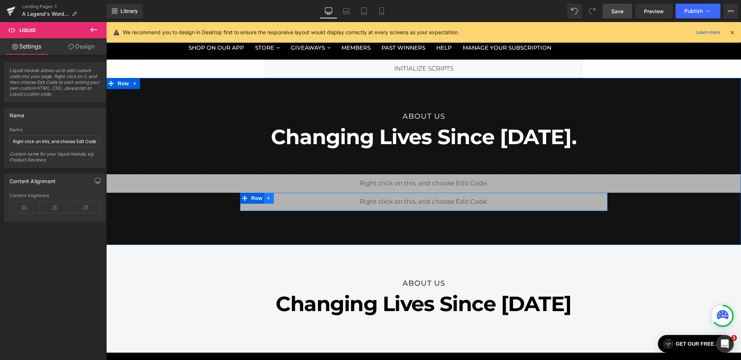
click at [268, 198] on icon at bounding box center [268, 198] width 1 height 3
click at [287, 200] on link at bounding box center [288, 198] width 10 height 11
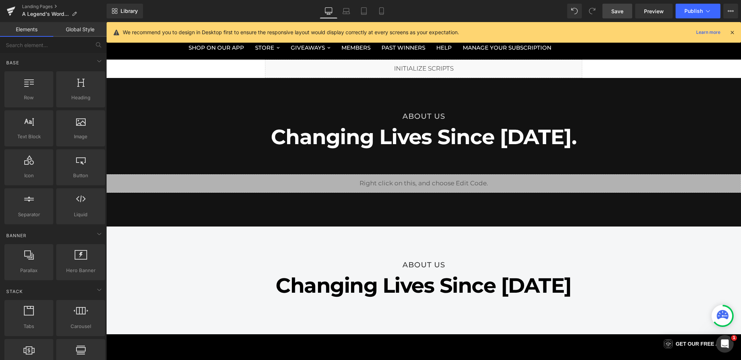
click at [617, 13] on span "Save" at bounding box center [617, 11] width 12 height 8
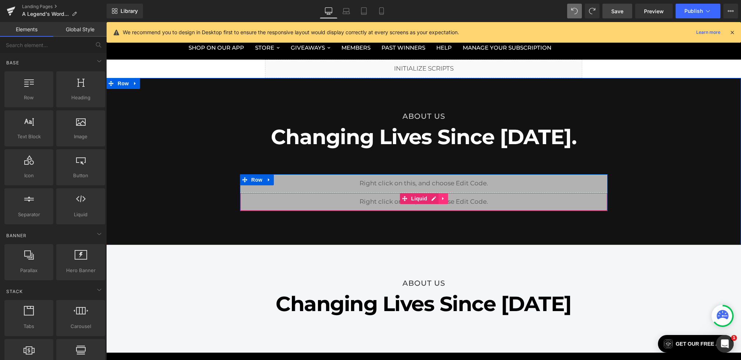
click at [444, 197] on icon at bounding box center [443, 199] width 5 height 6
click at [446, 197] on icon at bounding box center [448, 198] width 5 height 5
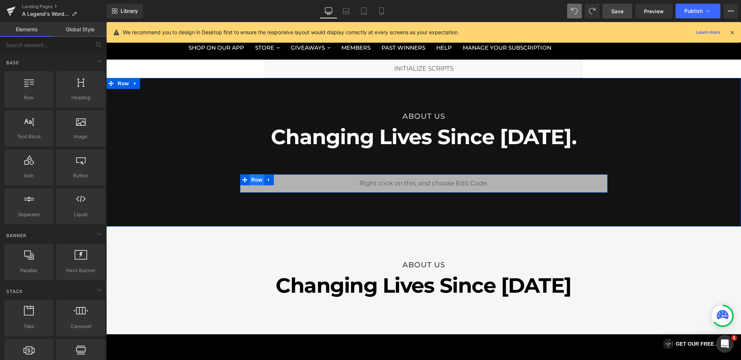
click at [254, 179] on span "Row" at bounding box center [257, 179] width 15 height 11
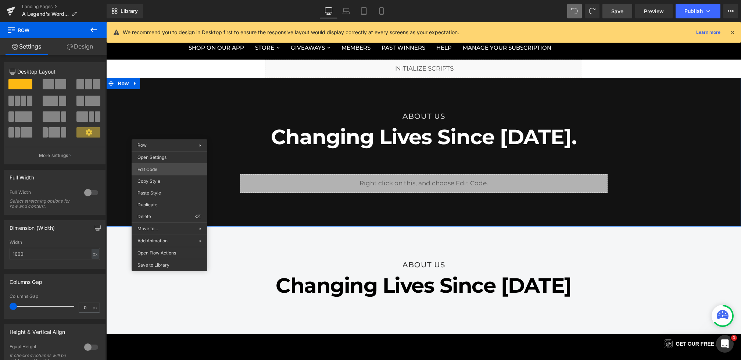
click at [157, 168] on body "Row You are previewing how the will restyle your page. You can not edit Element…" at bounding box center [370, 180] width 741 height 360
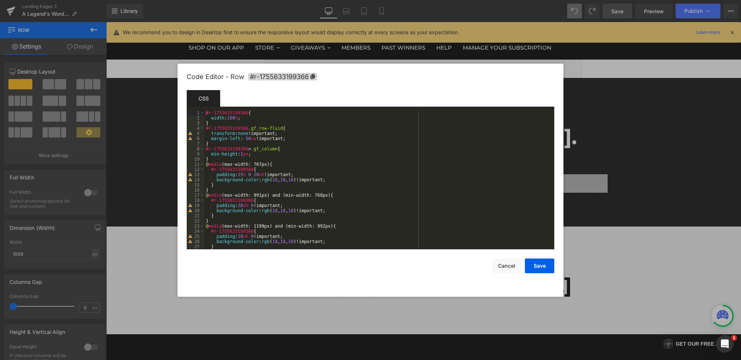
click at [289, 170] on div "#r-1755633199366 { width : 100 % ; } #r-1755633199366 .gf_row-fluid { transform…" at bounding box center [377, 184] width 347 height 149
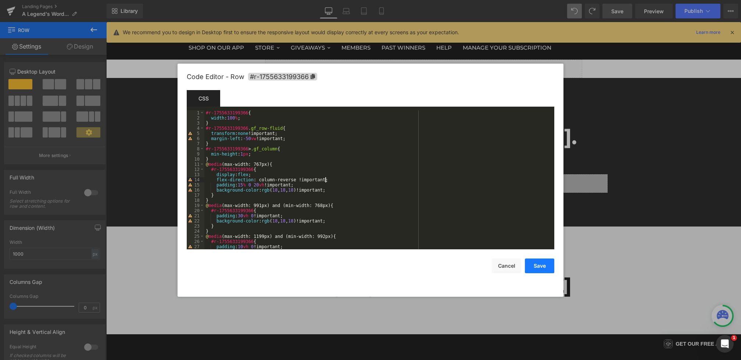
click at [536, 264] on button "Save" at bounding box center [539, 265] width 29 height 15
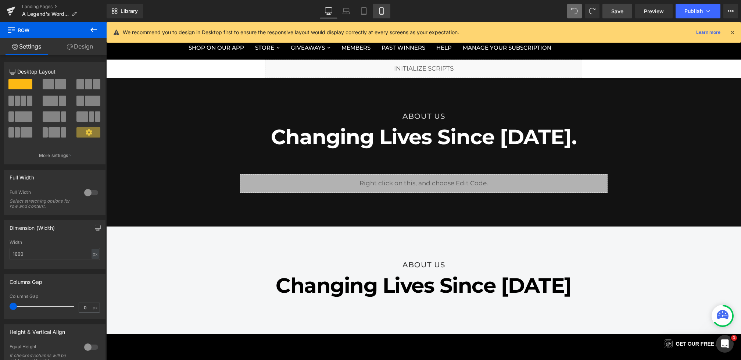
click at [389, 7] on link "Mobile" at bounding box center [382, 11] width 18 height 15
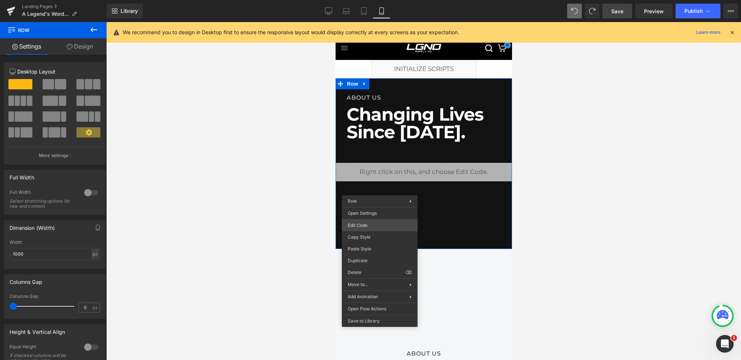
click at [362, 0] on div "Row You are previewing how the will restyle your page. You can not edit Element…" at bounding box center [370, 0] width 741 height 0
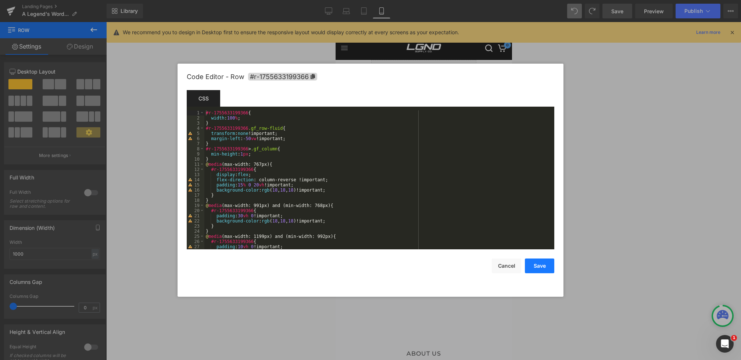
click at [531, 269] on button "Save" at bounding box center [539, 265] width 29 height 15
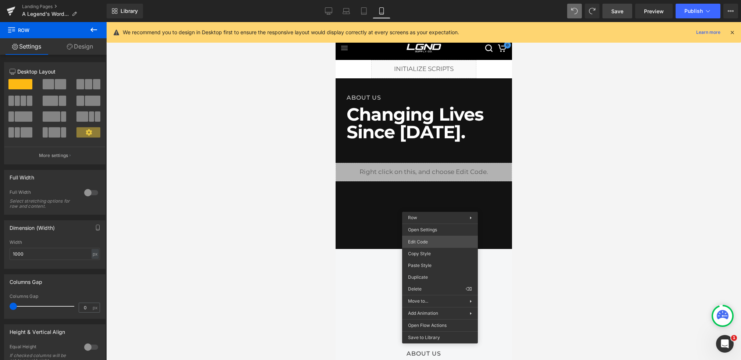
click at [427, 0] on div "Row You are previewing how the will restyle your page. You can not edit Element…" at bounding box center [370, 0] width 741 height 0
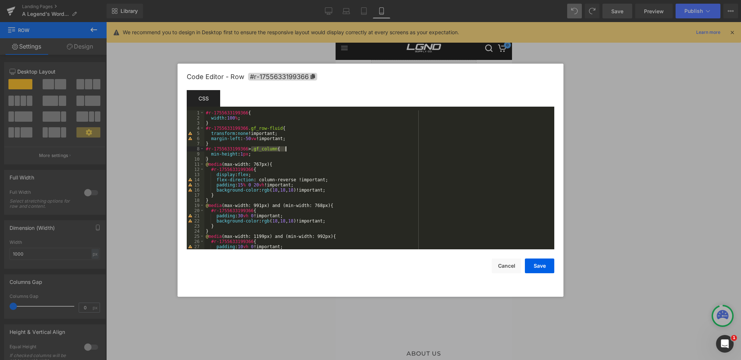
drag, startPoint x: 251, startPoint y: 149, endPoint x: 289, endPoint y: 149, distance: 37.1
click at [289, 149] on div "#r-1755633199366 { width : 100 % ; } #r-1755633199366 .gf_row-fluid { transform…" at bounding box center [377, 184] width 347 height 149
click at [280, 165] on div "#r-1755633199366 { width : 100 % ; } #r-1755633199366 .gf_row-fluid { transform…" at bounding box center [377, 184] width 347 height 149
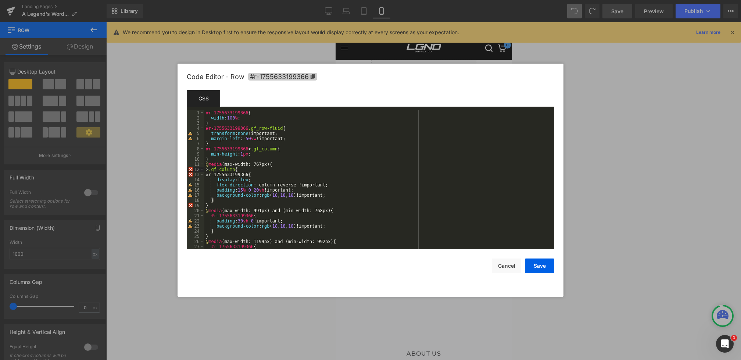
click at [269, 78] on span "#r-1755633199366" at bounding box center [282, 77] width 69 height 8
click at [211, 169] on div "#r-1755633199366 { width : 100 % ; } #r-1755633199366 .gf_row-fluid { transform…" at bounding box center [377, 185] width 347 height 149
paste textarea
click at [308, 167] on div "#r-1755633199366 { width : 100 % ; } #r-1755633199366 .gf_row-fluid { transform…" at bounding box center [377, 184] width 347 height 149
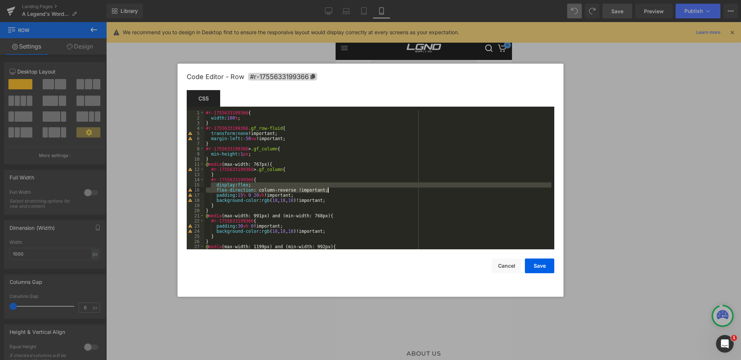
drag, startPoint x: 218, startPoint y: 184, endPoint x: 347, endPoint y: 192, distance: 128.9
click at [347, 192] on div "#r-1755633199366 { width : 100 % ; } #r-1755633199366 .gf_row-fluid { transform…" at bounding box center [377, 184] width 347 height 149
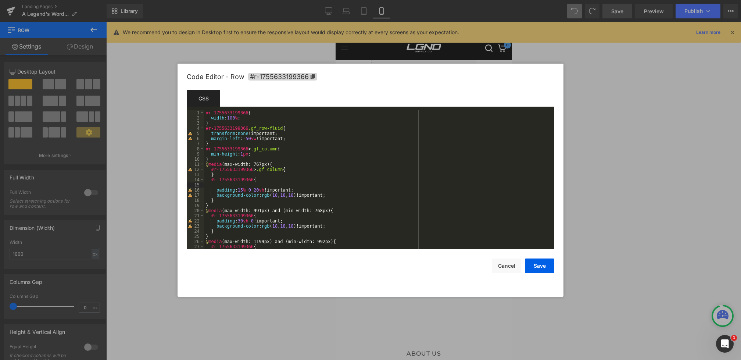
click at [301, 169] on div "#r-1755633199366 { width : 100 % ; } #r-1755633199366 .gf_row-fluid { transform…" at bounding box center [377, 184] width 347 height 149
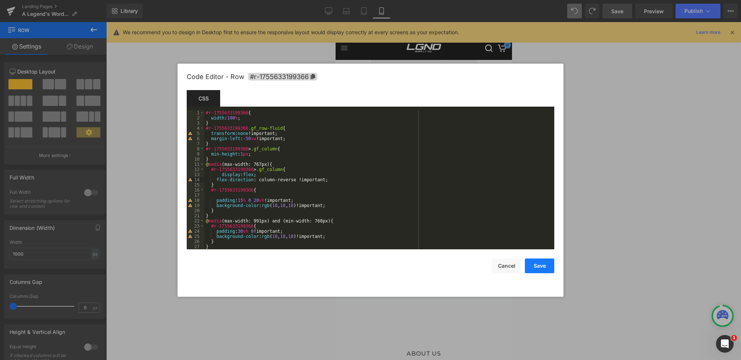
click at [540, 268] on button "Save" at bounding box center [539, 265] width 29 height 15
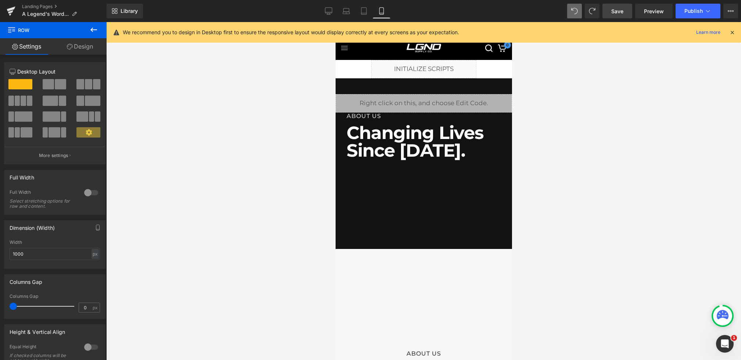
click at [610, 15] on link "Save" at bounding box center [618, 11] width 30 height 15
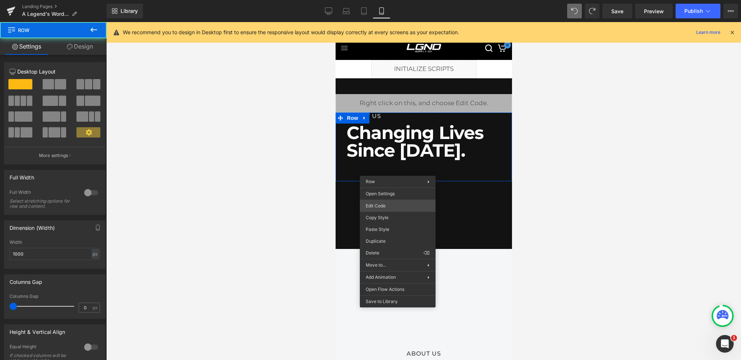
click at [381, 0] on div "Row You are previewing how the will restyle your page. You can not edit Element…" at bounding box center [370, 0] width 741 height 0
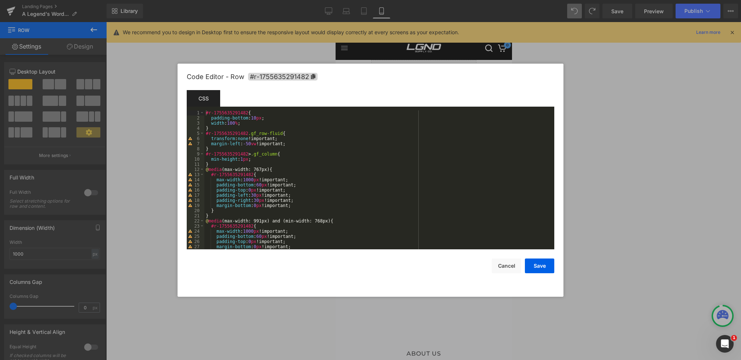
click at [252, 189] on div "#r-1755635291482 { padding-bottom : 10 px ; width : 100 % ; } #r-1755635291482 …" at bounding box center [377, 184] width 347 height 149
click at [535, 272] on button "Save" at bounding box center [539, 265] width 29 height 15
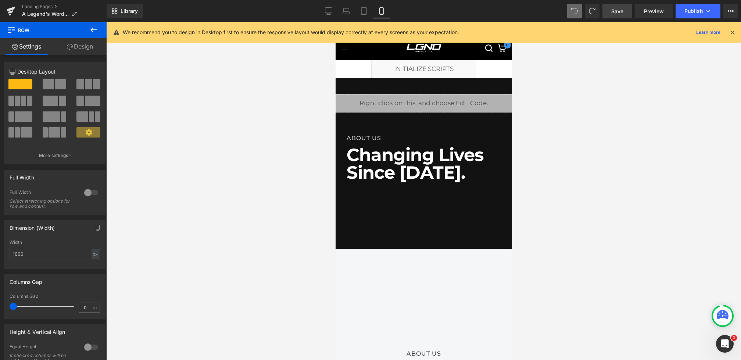
click at [624, 12] on link "Save" at bounding box center [618, 11] width 30 height 15
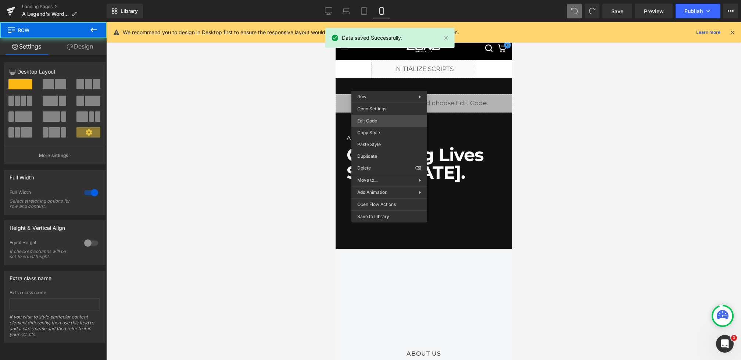
click at [374, 0] on div "Row You are previewing how the will restyle your page. You can not edit Element…" at bounding box center [370, 0] width 741 height 0
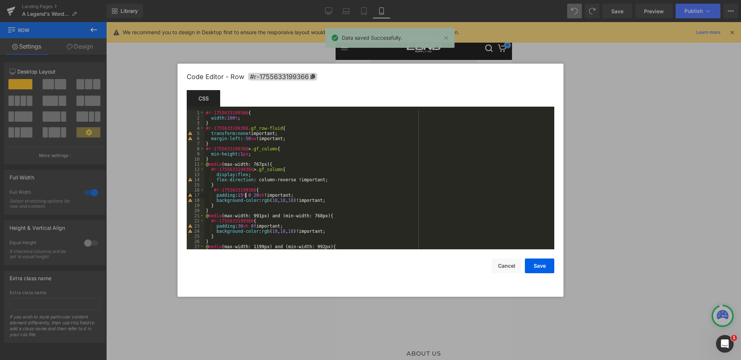
click at [246, 194] on div "#r-1755633199366 { width : 100 % ; } #r-1755633199366 .gf_row-fluid { transform…" at bounding box center [377, 184] width 347 height 149
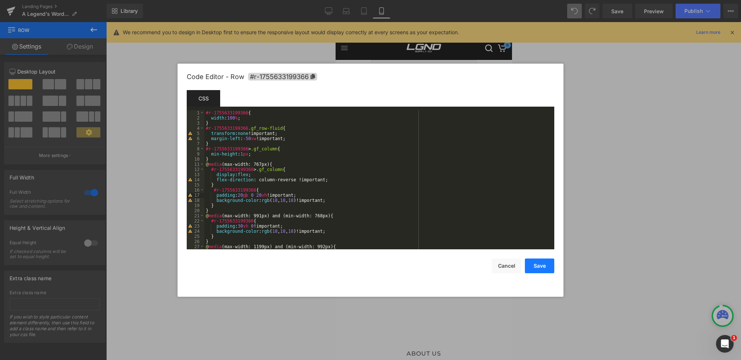
click at [537, 264] on button "Save" at bounding box center [539, 265] width 29 height 15
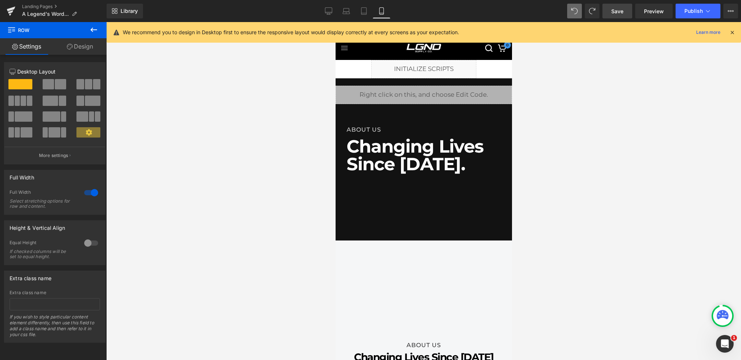
click at [621, 12] on span "Save" at bounding box center [617, 11] width 12 height 8
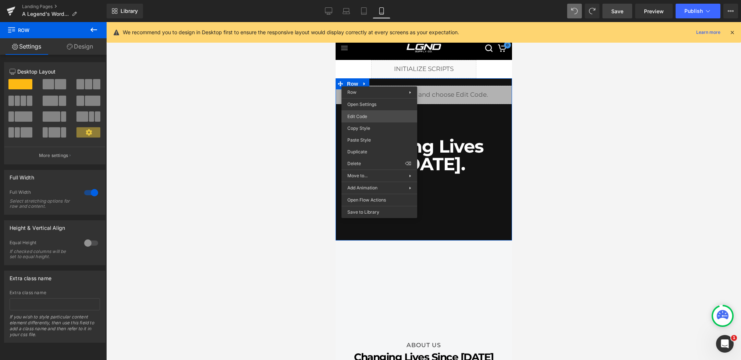
click at [366, 0] on div "Row You are previewing how the will restyle your page. You can not edit Element…" at bounding box center [370, 0] width 741 height 0
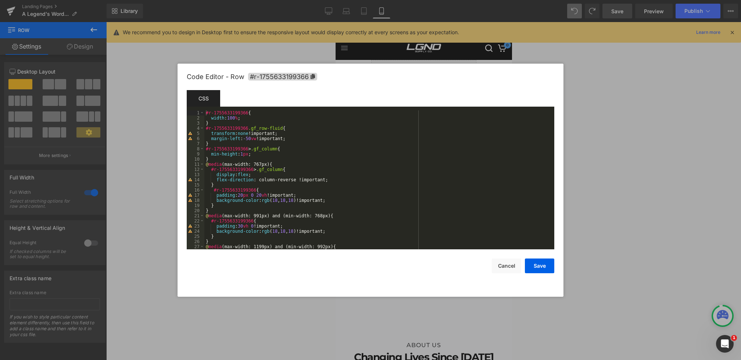
click at [243, 196] on div "#r-1755633199366 { width : 100 % ; } #r-1755633199366 .gf_row-fluid { transform…" at bounding box center [377, 184] width 347 height 149
click at [540, 263] on button "Save" at bounding box center [539, 265] width 29 height 15
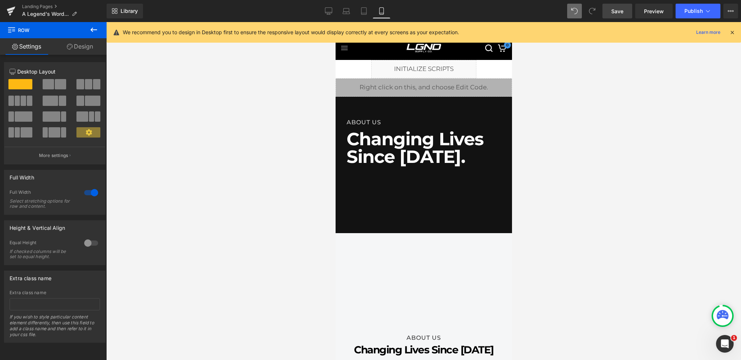
click at [606, 6] on link "Save" at bounding box center [618, 11] width 30 height 15
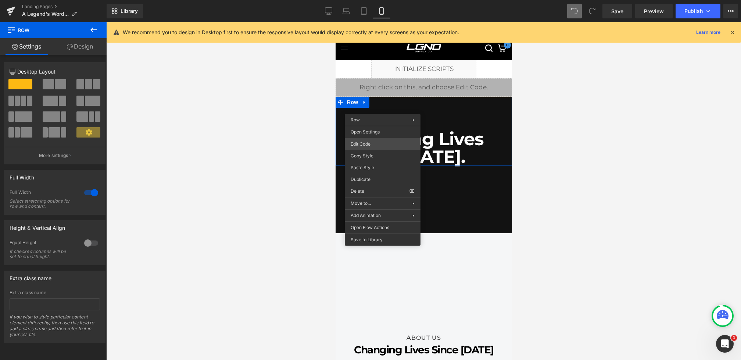
click at [366, 0] on div "Row You are previewing how the will restyle your page. You can not edit Element…" at bounding box center [370, 0] width 741 height 0
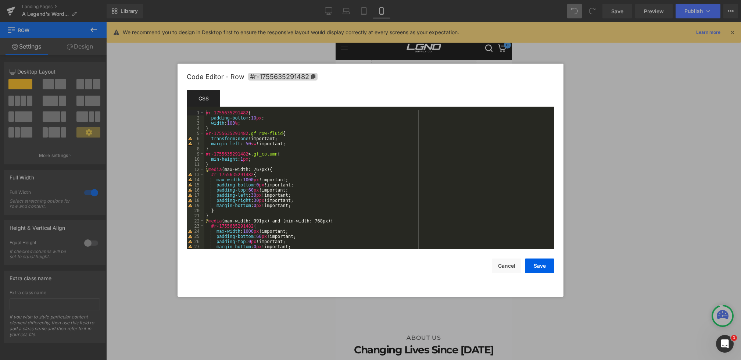
scroll to position [24, 0]
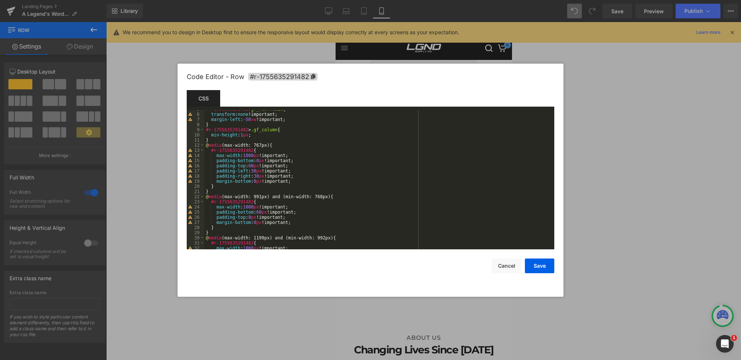
click at [254, 166] on div "#r-1755635291482 .gf_row-fluid { transform : none !important; margin-left : -50…" at bounding box center [377, 181] width 347 height 149
click at [533, 267] on button "Save" at bounding box center [539, 265] width 29 height 15
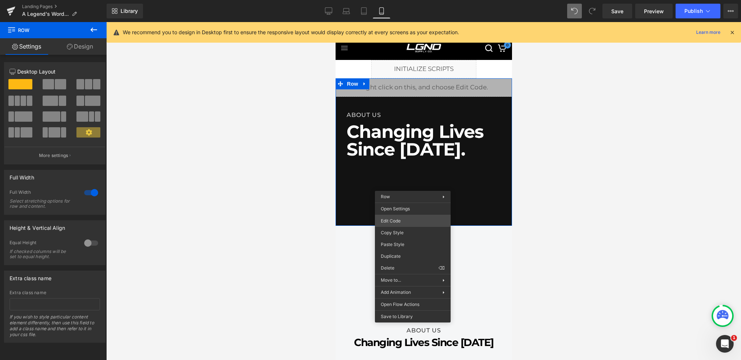
click at [393, 0] on div "Row You are previewing how the will restyle your page. You can not edit Element…" at bounding box center [370, 0] width 741 height 0
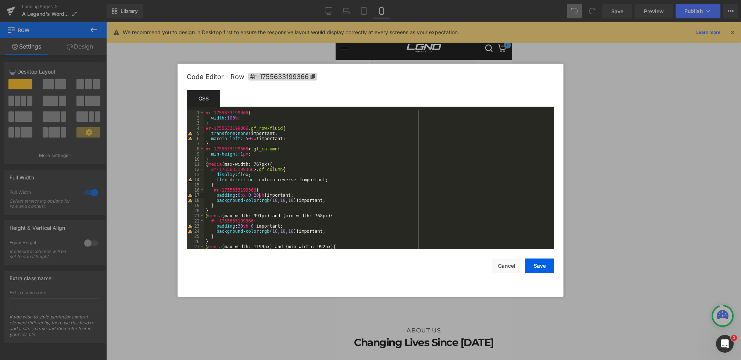
click at [260, 195] on div "#r-1755633199366 { width : 100 % ; } #r-1755633199366 .gf_row-fluid { transform…" at bounding box center [377, 184] width 347 height 149
click at [545, 270] on button "Save" at bounding box center [539, 265] width 29 height 15
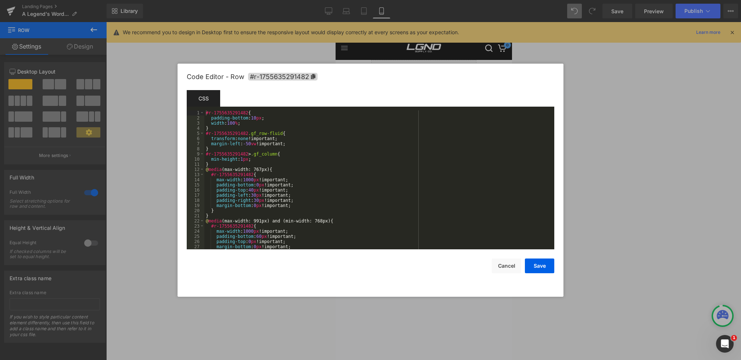
click at [386, 0] on div "Row You are previewing how the will restyle your page. You can not edit Element…" at bounding box center [370, 0] width 741 height 0
click at [258, 187] on div "#r-1755635291482 { padding-bottom : 10 px ; width : 100 % ; } #r-1755635291482 …" at bounding box center [377, 184] width 347 height 149
click at [549, 267] on button "Save" at bounding box center [539, 265] width 29 height 15
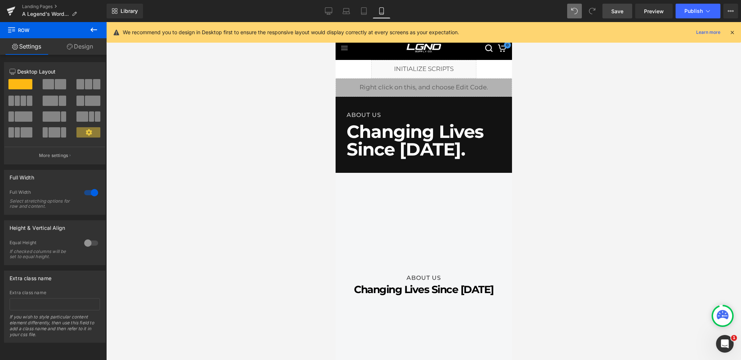
click at [622, 15] on link "Save" at bounding box center [618, 11] width 30 height 15
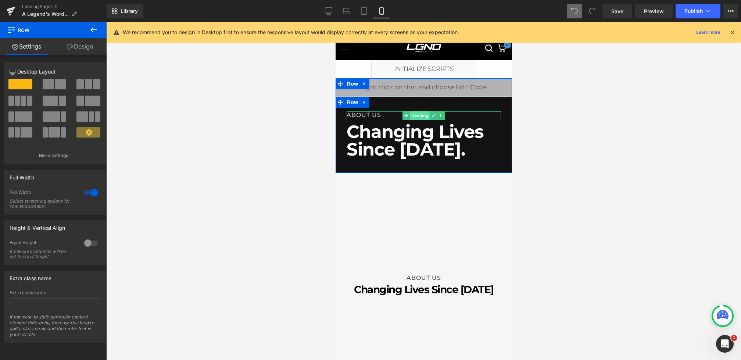
click at [414, 116] on span "Heading" at bounding box center [420, 115] width 20 height 9
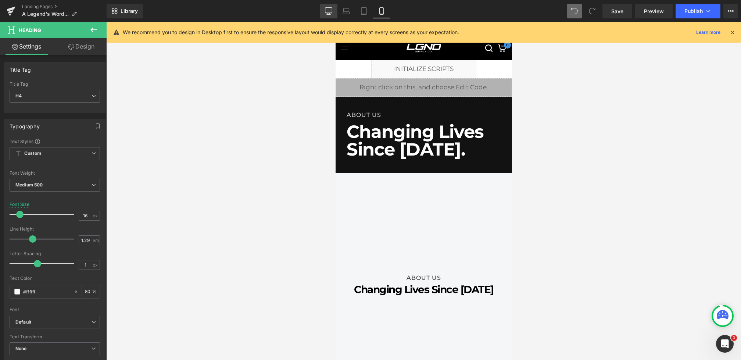
click at [325, 12] on icon at bounding box center [328, 10] width 7 height 7
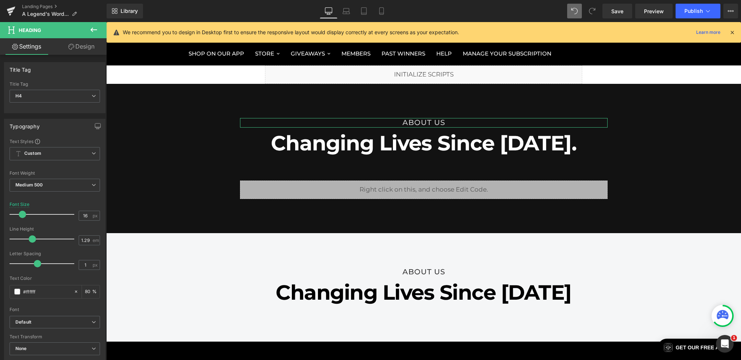
scroll to position [22, 0]
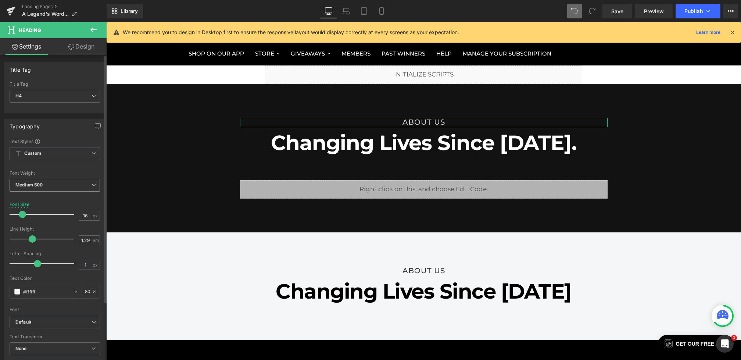
click at [60, 189] on span "Medium 500" at bounding box center [55, 185] width 90 height 13
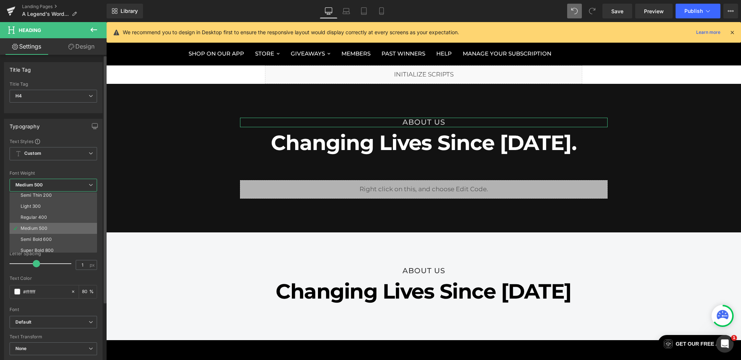
scroll to position [17, 0]
click at [52, 232] on li "Semi Bold 600" at bounding box center [55, 236] width 91 height 11
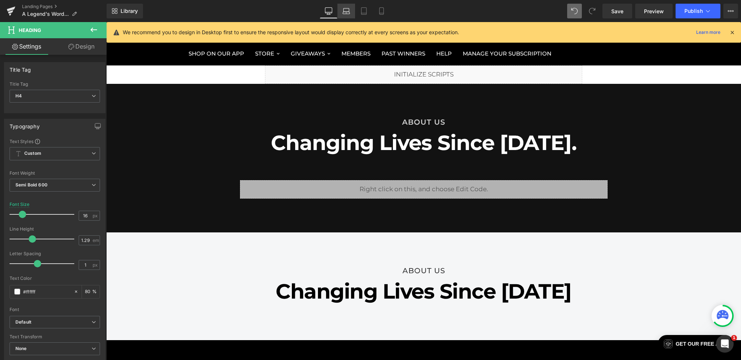
click at [346, 14] on icon at bounding box center [346, 13] width 7 height 2
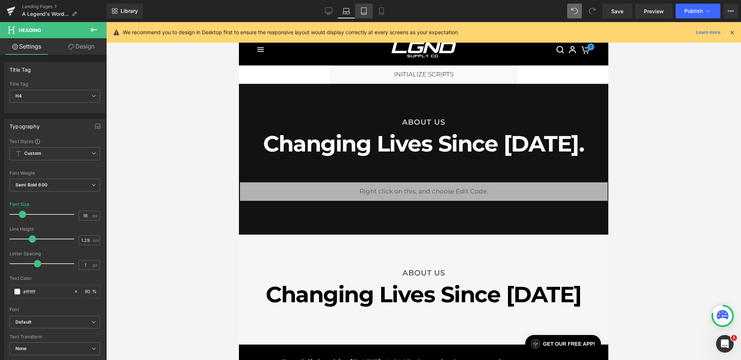
click at [359, 14] on link "Tablet" at bounding box center [364, 11] width 18 height 15
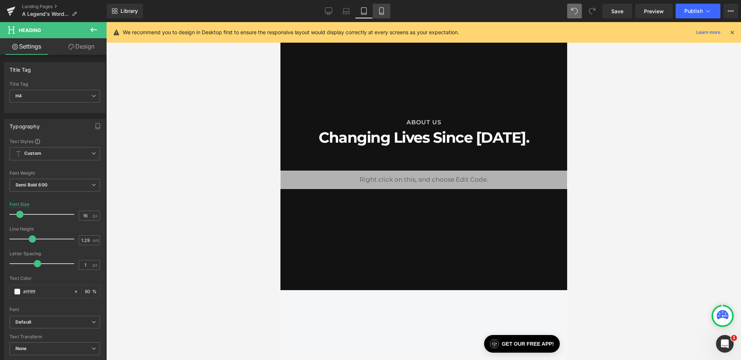
click at [379, 14] on icon at bounding box center [381, 10] width 7 height 7
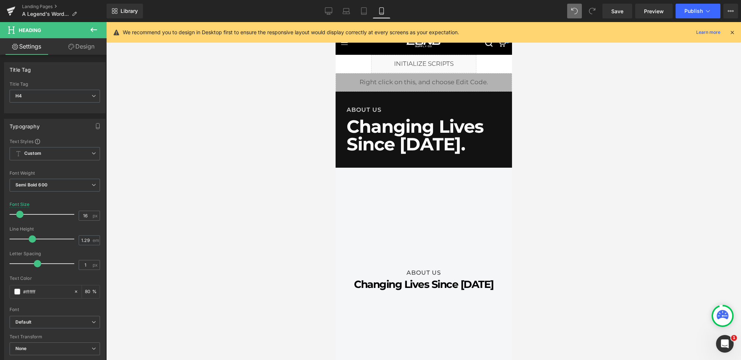
scroll to position [2, 0]
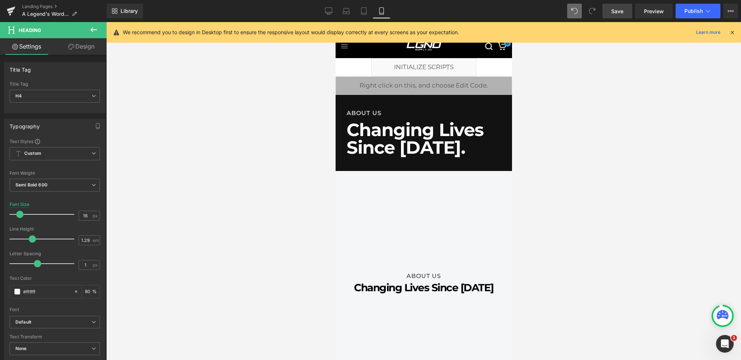
click at [619, 10] on span "Save" at bounding box center [617, 11] width 12 height 8
click at [417, 137] on span "Heading" at bounding box center [420, 138] width 20 height 9
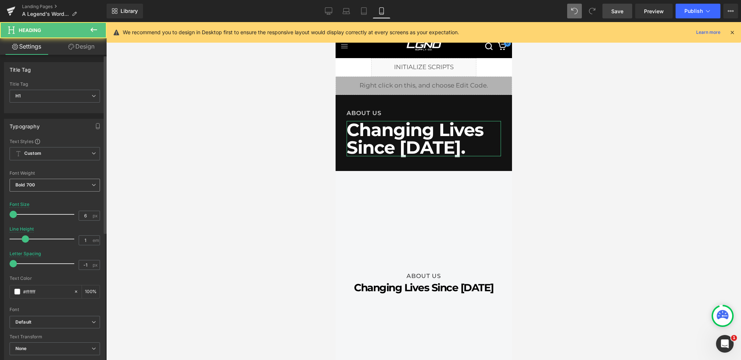
click at [57, 189] on span "Bold 700" at bounding box center [55, 185] width 90 height 13
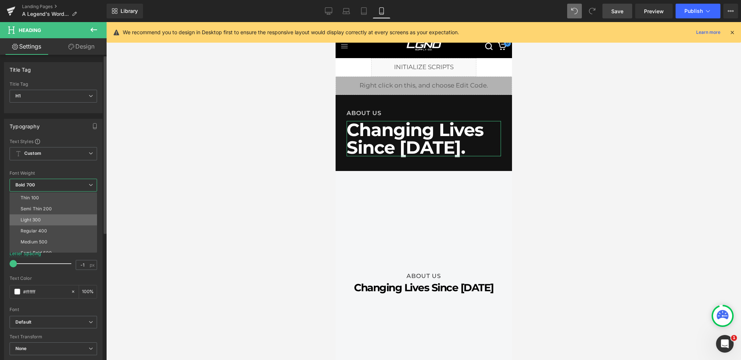
scroll to position [26, 0]
click at [53, 222] on li "Semi Bold 600" at bounding box center [55, 227] width 91 height 11
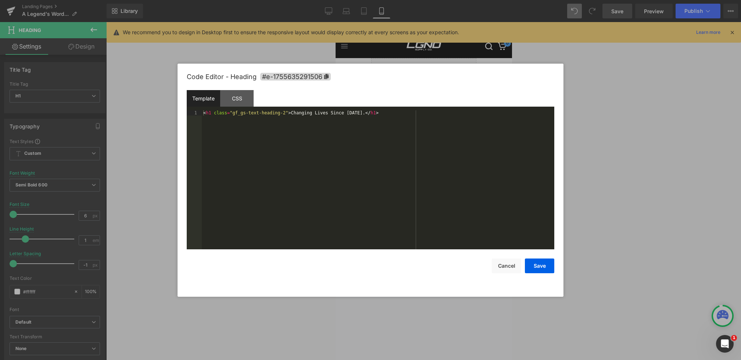
click at [397, 0] on div "Heading You are previewing how the will restyle your page. You can not edit Ele…" at bounding box center [370, 0] width 741 height 0
click at [245, 101] on div "CSS" at bounding box center [236, 98] width 33 height 17
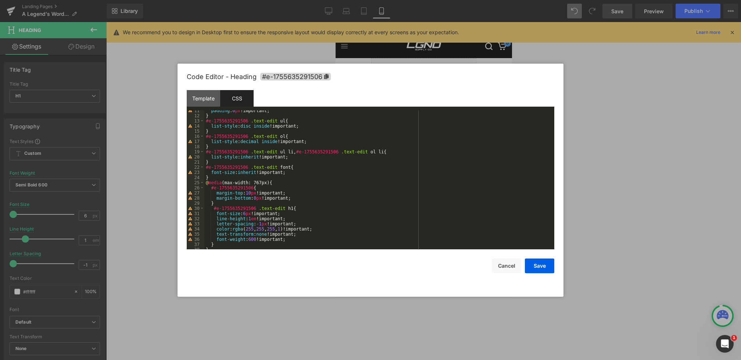
scroll to position [59, 0]
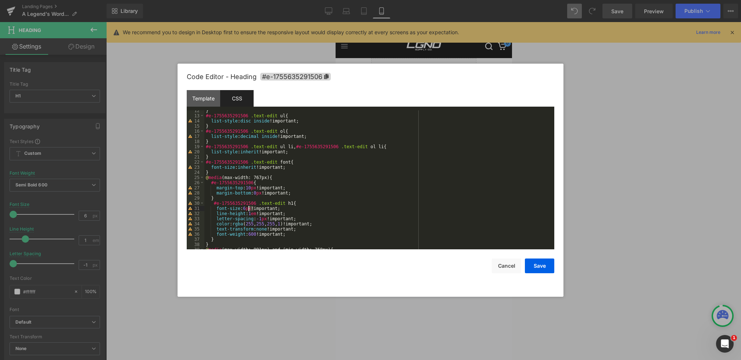
drag, startPoint x: 253, startPoint y: 208, endPoint x: 245, endPoint y: 208, distance: 7.7
click at [245, 208] on div "} #e-1755635291506 .text-edit ul { list-style : disc inside !important; } #e-17…" at bounding box center [377, 182] width 347 height 149
click at [542, 272] on button "Save" at bounding box center [539, 265] width 29 height 15
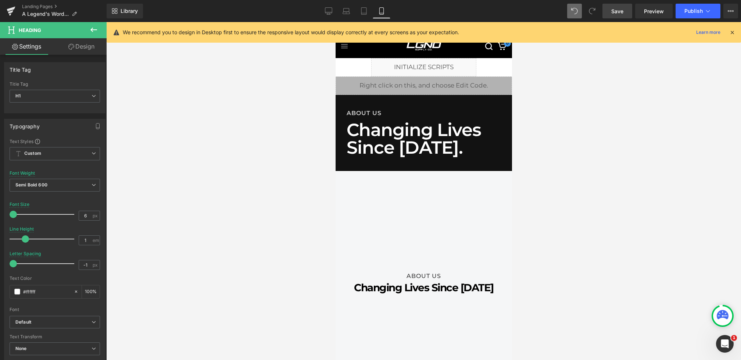
click at [632, 9] on link "Save" at bounding box center [618, 11] width 30 height 15
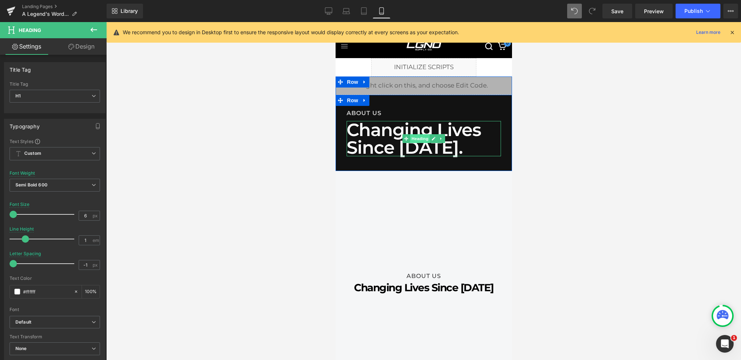
click at [421, 139] on span "Heading" at bounding box center [420, 138] width 20 height 9
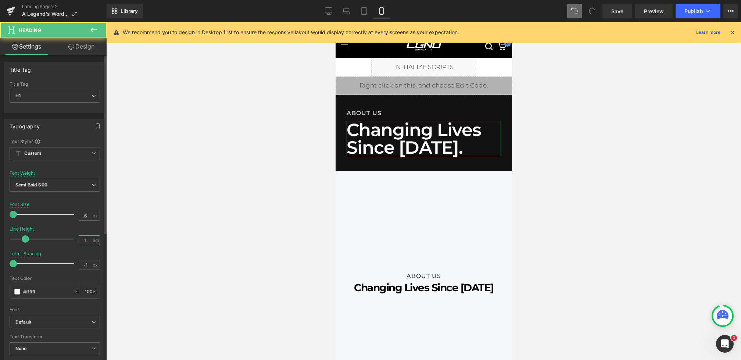
click at [84, 242] on input "1" at bounding box center [85, 240] width 13 height 9
type input "1.3"
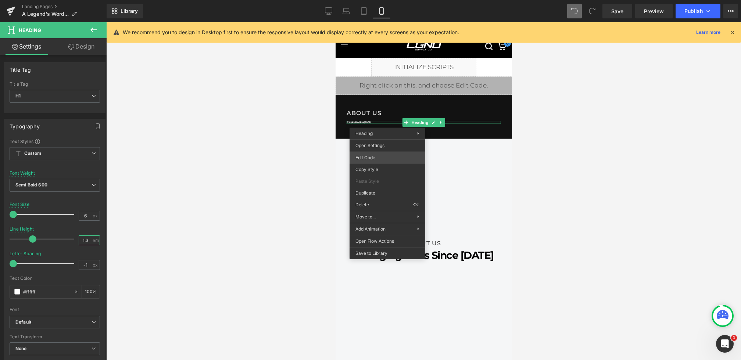
click at [366, 0] on div "Heading You are previewing how the will restyle your page. You can not edit Ele…" at bounding box center [370, 0] width 741 height 0
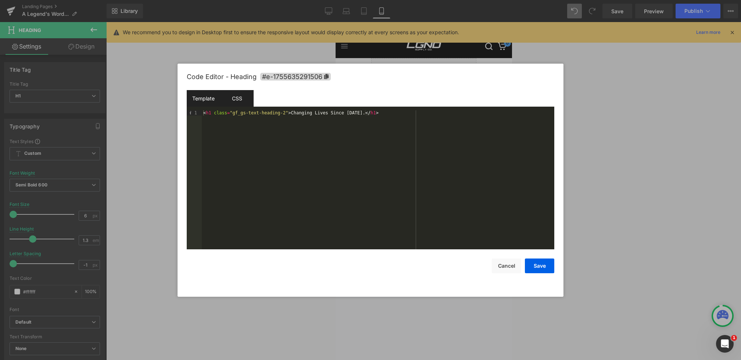
click at [239, 99] on div "CSS" at bounding box center [236, 98] width 33 height 17
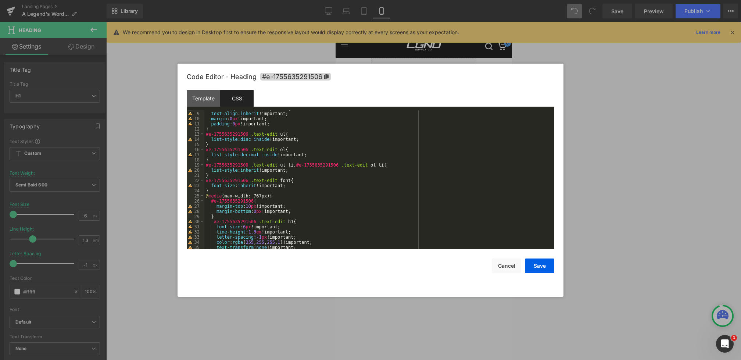
scroll to position [65, 0]
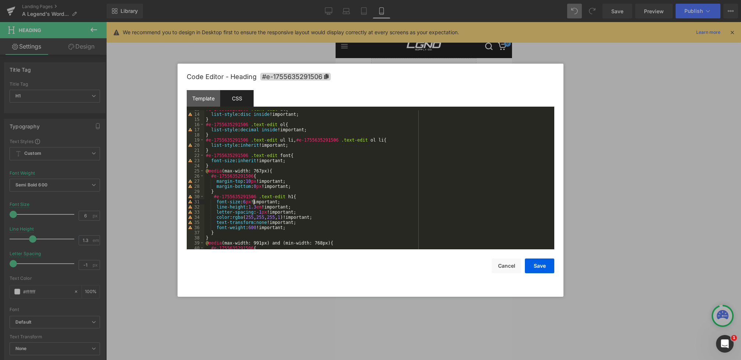
drag, startPoint x: 255, startPoint y: 202, endPoint x: 250, endPoint y: 202, distance: 4.8
click at [250, 202] on div "#e-1755635291506 .text-edit ul { list-style : disc inside !important; } #e-1755…" at bounding box center [377, 181] width 347 height 149
click at [533, 265] on button "Save" at bounding box center [539, 265] width 29 height 15
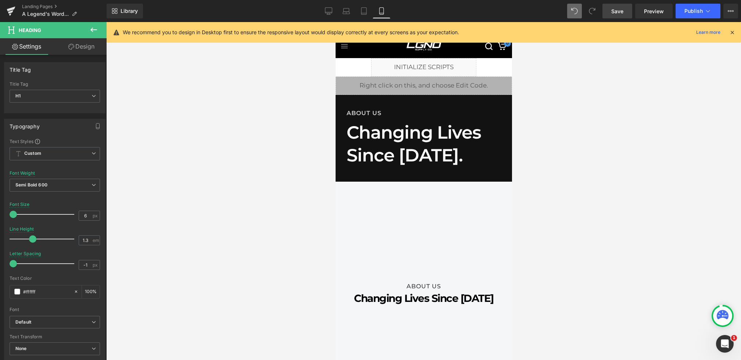
click at [614, 14] on span "Save" at bounding box center [617, 11] width 12 height 8
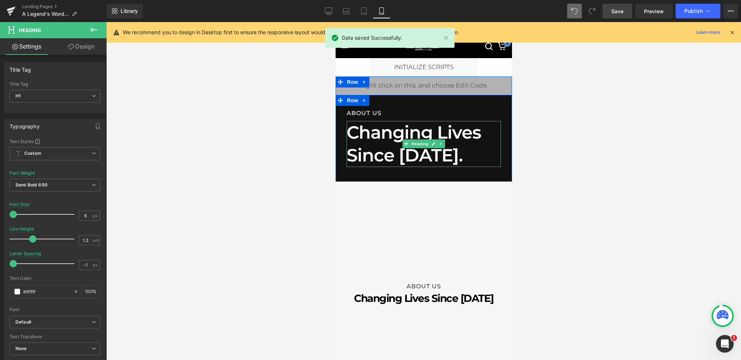
scroll to position [0, 0]
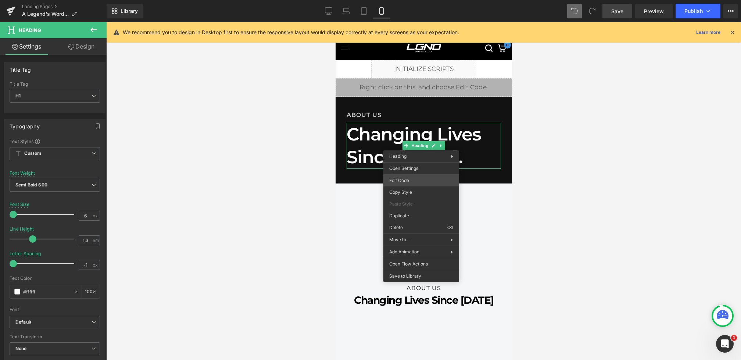
click at [399, 0] on div "Heading You are previewing how the will restyle your page. You can not edit Ele…" at bounding box center [370, 0] width 741 height 0
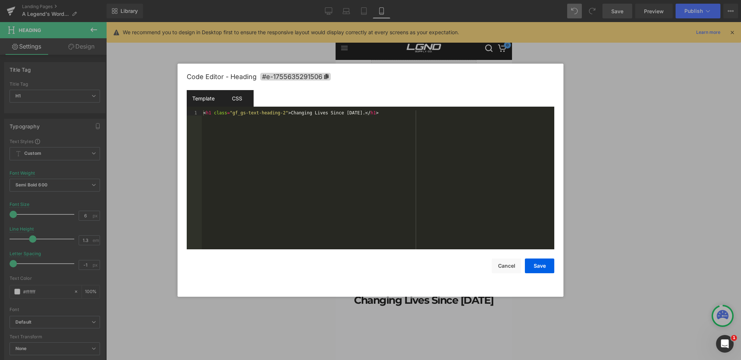
click at [241, 100] on div "CSS" at bounding box center [236, 98] width 33 height 17
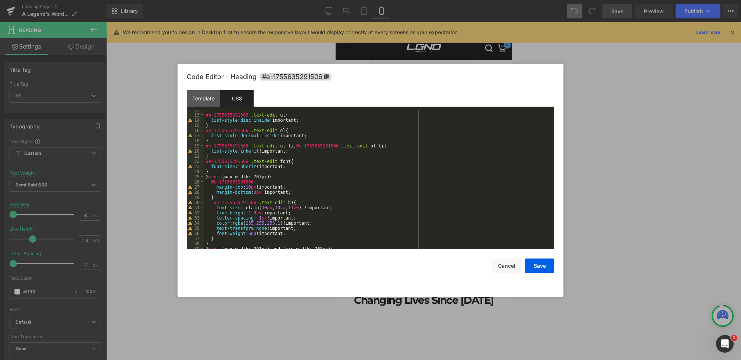
scroll to position [62, 0]
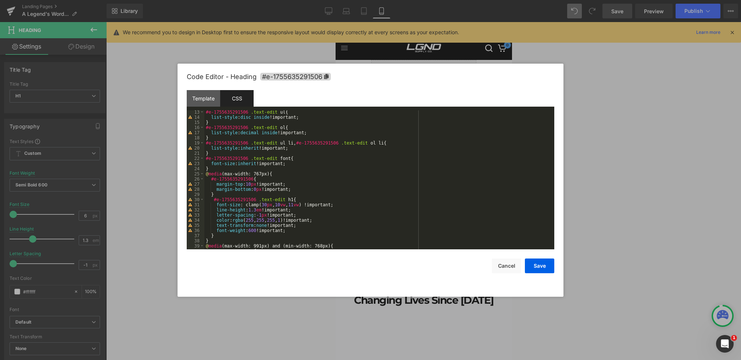
click at [257, 209] on div "#e-1755635291506 .text-edit ul { list-style : disc inside !important; } #e-1755…" at bounding box center [377, 184] width 347 height 149
click at [540, 267] on button "Save" at bounding box center [539, 265] width 29 height 15
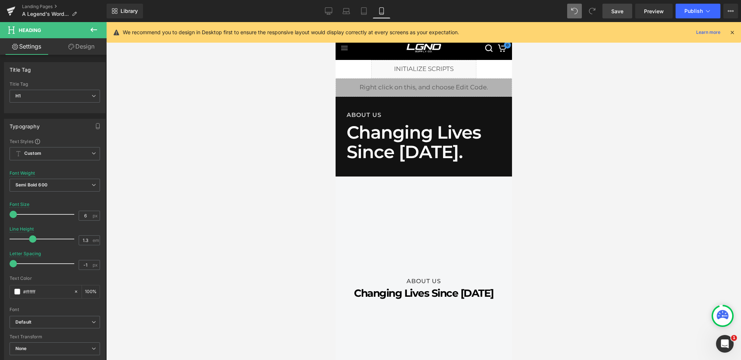
click at [618, 10] on span "Save" at bounding box center [617, 11] width 12 height 8
click at [329, 20] on div "Library Mobile Desktop Laptop Tablet Mobile Save Preview Publish Scheduled View…" at bounding box center [424, 11] width 635 height 22
click at [328, 12] on icon at bounding box center [328, 10] width 7 height 7
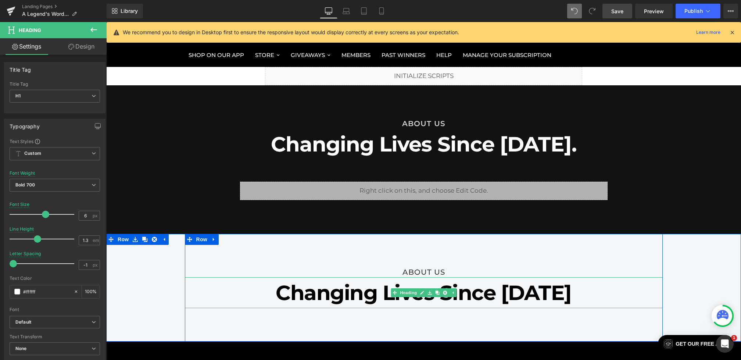
scroll to position [197, 0]
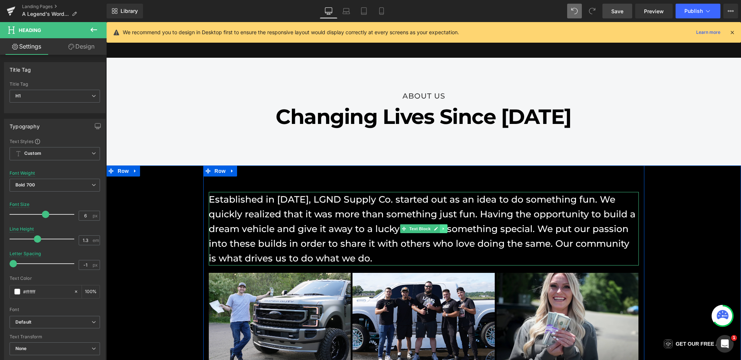
click at [442, 228] on icon at bounding box center [444, 228] width 4 height 4
click at [438, 228] on icon at bounding box center [439, 229] width 4 height 4
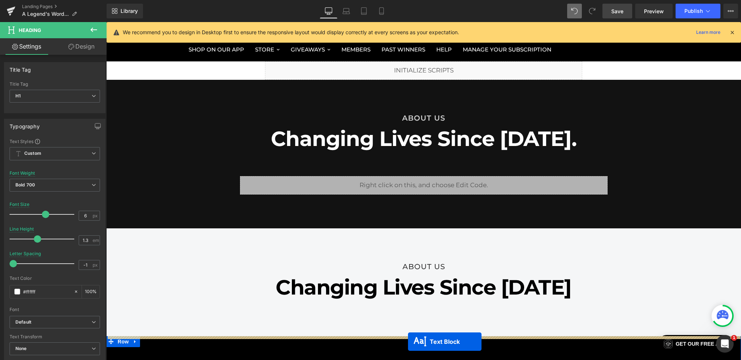
scroll to position [0, 0]
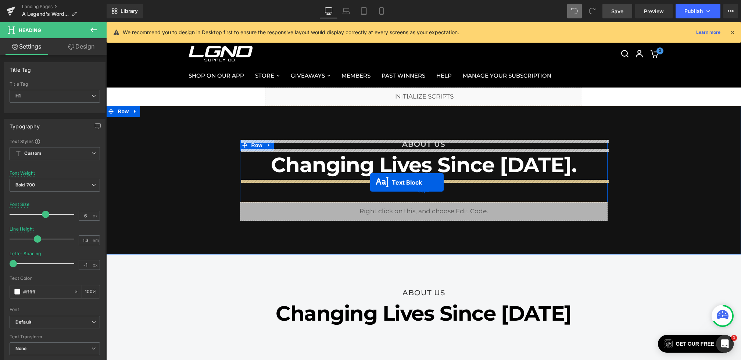
drag, startPoint x: 414, startPoint y: 226, endPoint x: 370, endPoint y: 182, distance: 62.1
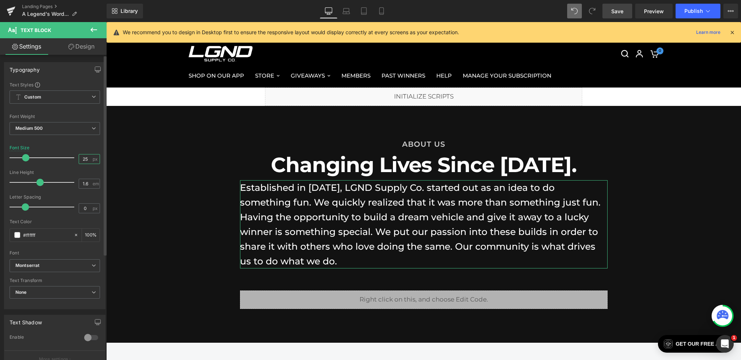
click at [83, 160] on input "25" at bounding box center [85, 158] width 13 height 9
type input "18"
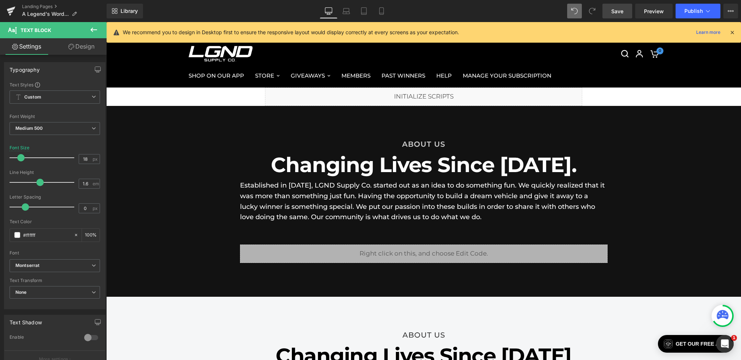
click at [77, 51] on link "Design" at bounding box center [81, 46] width 53 height 17
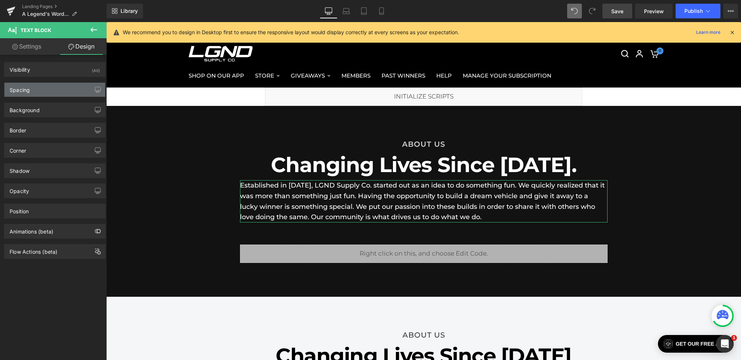
click at [38, 93] on div "Spacing" at bounding box center [54, 90] width 101 height 14
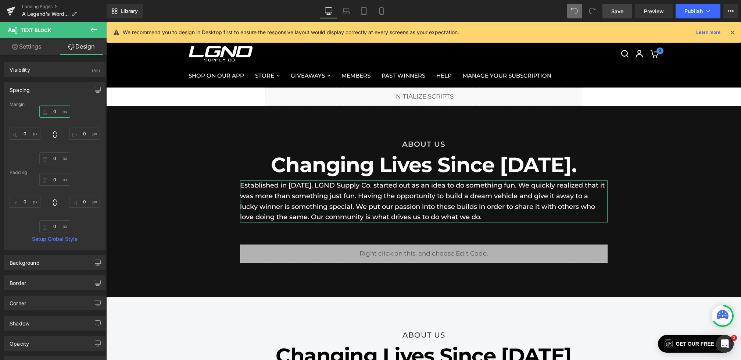
click at [47, 109] on input "text" at bounding box center [54, 112] width 31 height 12
click at [50, 112] on input "text" at bounding box center [54, 112] width 31 height 12
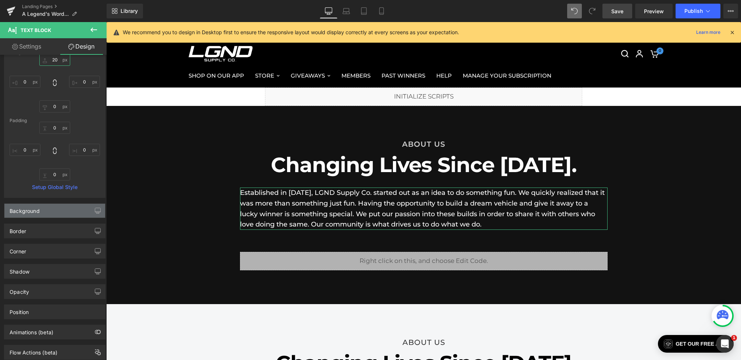
scroll to position [72, 0]
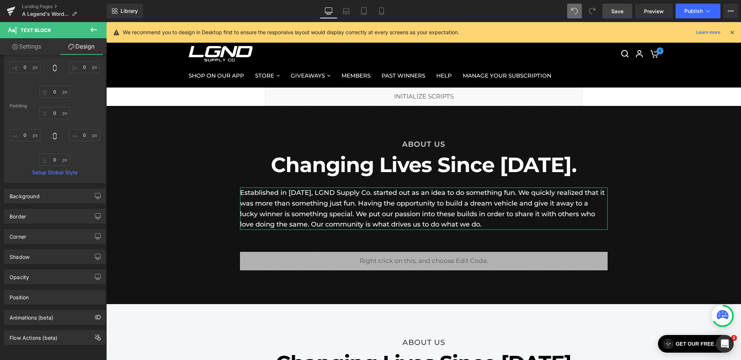
type input "20"
click at [31, 44] on link "Settings" at bounding box center [26, 46] width 53 height 17
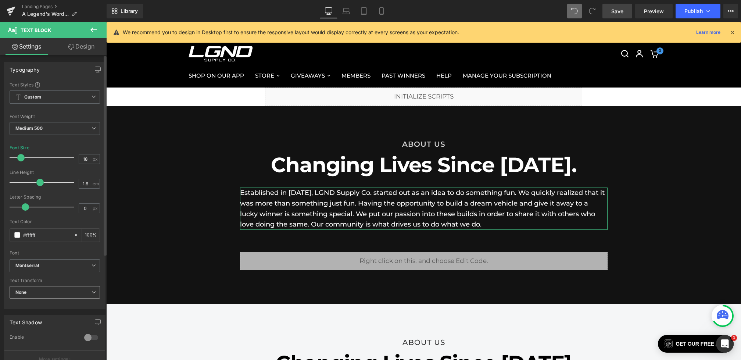
scroll to position [160, 0]
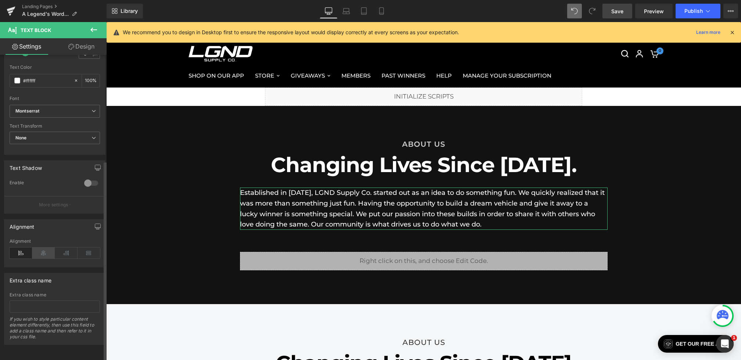
click at [43, 247] on icon at bounding box center [43, 252] width 23 height 11
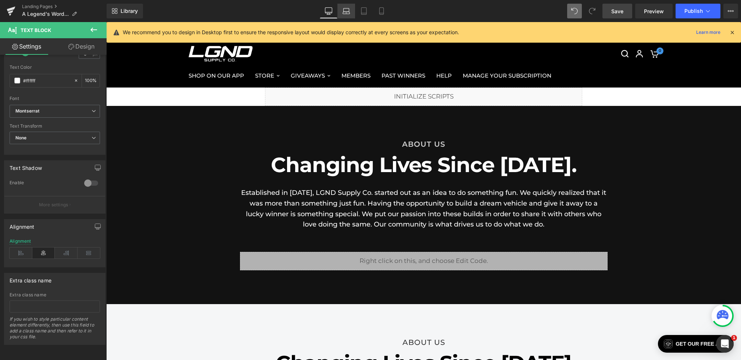
click at [342, 14] on link "Laptop" at bounding box center [346, 11] width 18 height 15
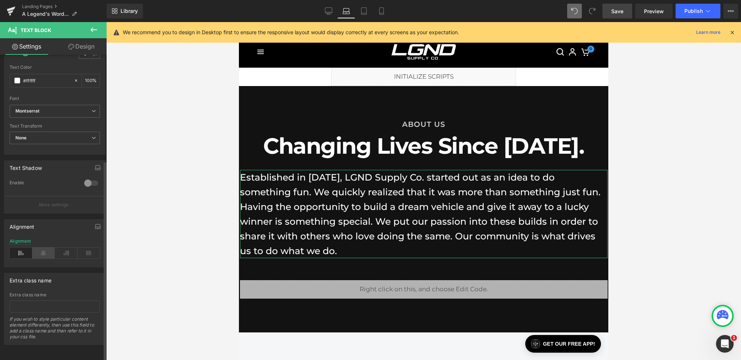
click at [45, 247] on icon at bounding box center [43, 252] width 23 height 11
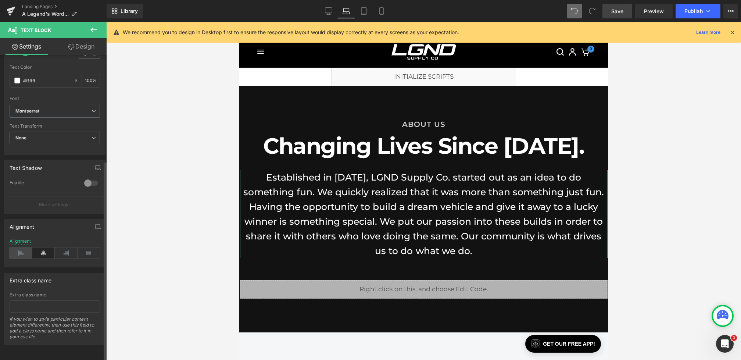
click at [29, 247] on icon at bounding box center [21, 252] width 23 height 11
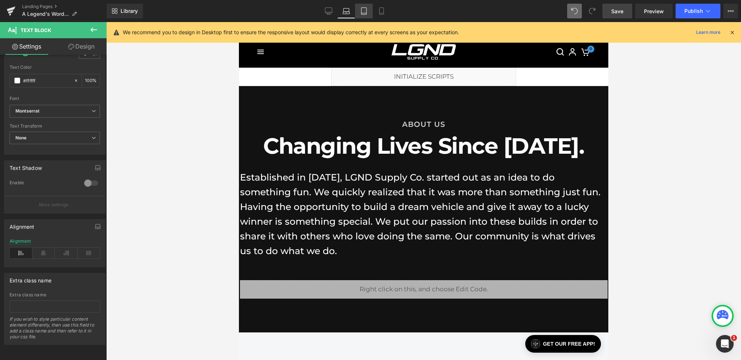
click at [358, 12] on link "Tablet" at bounding box center [364, 11] width 18 height 15
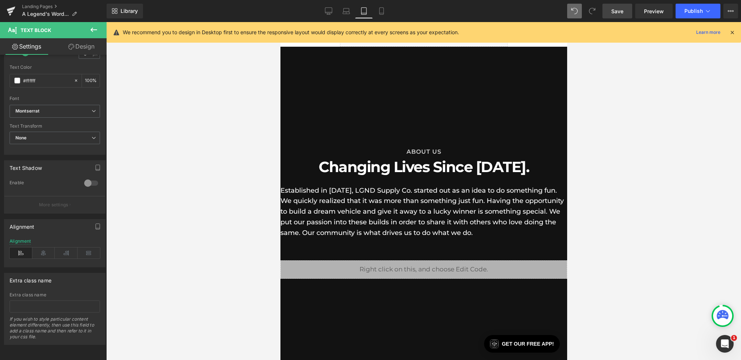
scroll to position [54, 0]
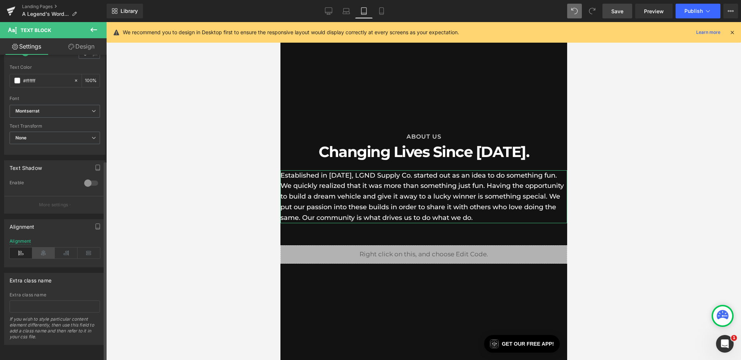
click at [46, 247] on icon at bounding box center [43, 252] width 23 height 11
click at [16, 249] on icon at bounding box center [21, 252] width 23 height 11
click at [375, 15] on link "Mobile" at bounding box center [382, 11] width 18 height 15
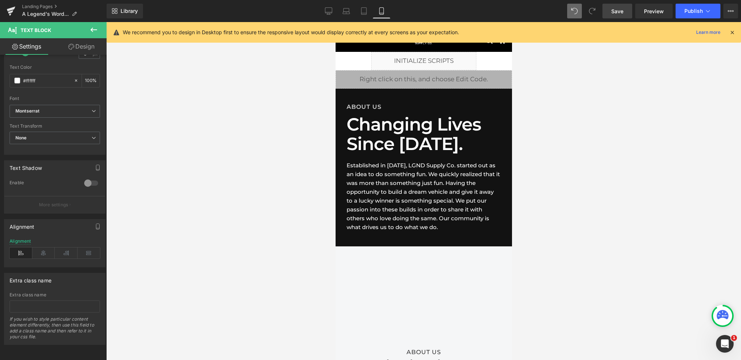
scroll to position [7, 0]
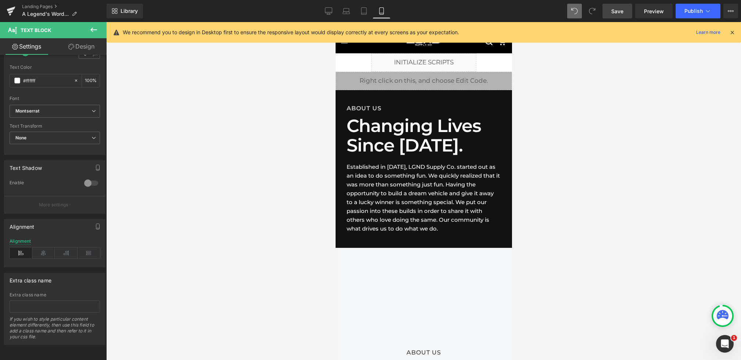
click at [622, 11] on span "Save" at bounding box center [617, 11] width 12 height 8
click at [330, 11] on icon at bounding box center [328, 10] width 7 height 7
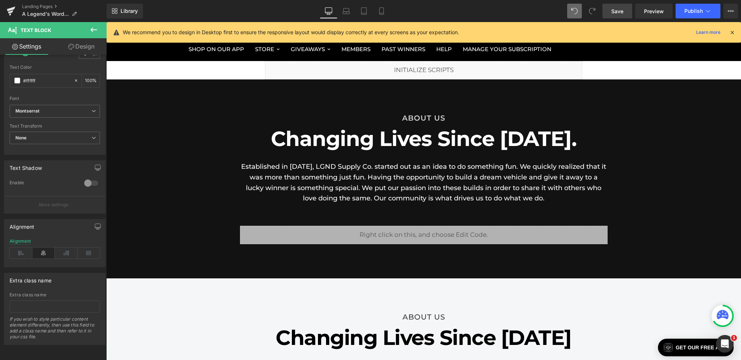
scroll to position [21, 0]
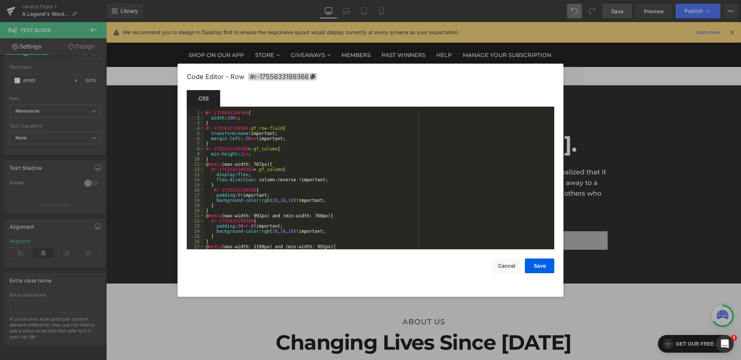
click at [178, 0] on div "Text Block You are previewing how the will restyle your page. You can not edit …" at bounding box center [370, 0] width 741 height 0
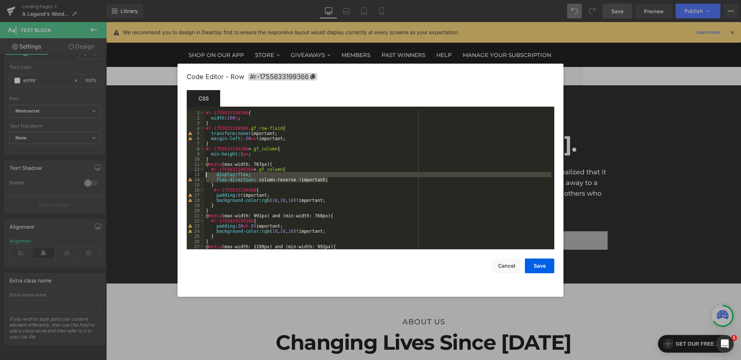
drag, startPoint x: 335, startPoint y: 181, endPoint x: 182, endPoint y: 175, distance: 152.3
click at [182, 175] on div "Code Editor - Row #r-1755633199366 Template CSS Script 1 2 3 4 5 6 7 8 9 10 11 …" at bounding box center [371, 180] width 386 height 233
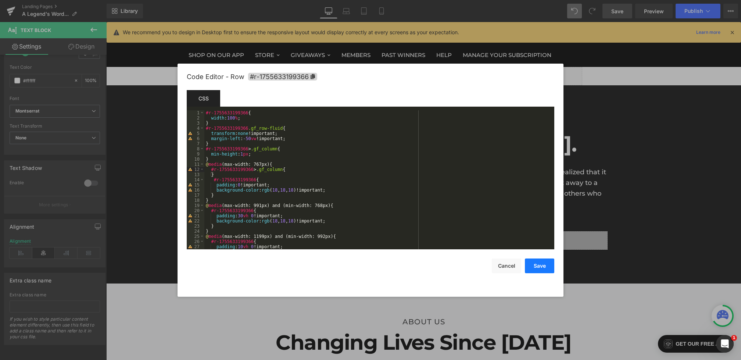
click at [536, 270] on button "Save" at bounding box center [539, 265] width 29 height 15
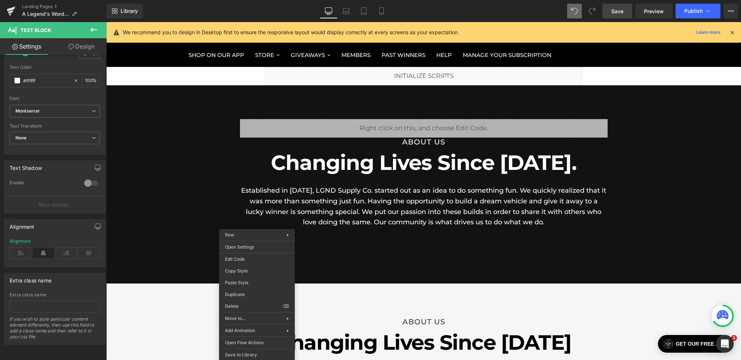
drag, startPoint x: 432, startPoint y: 344, endPoint x: 325, endPoint y: 322, distance: 108.5
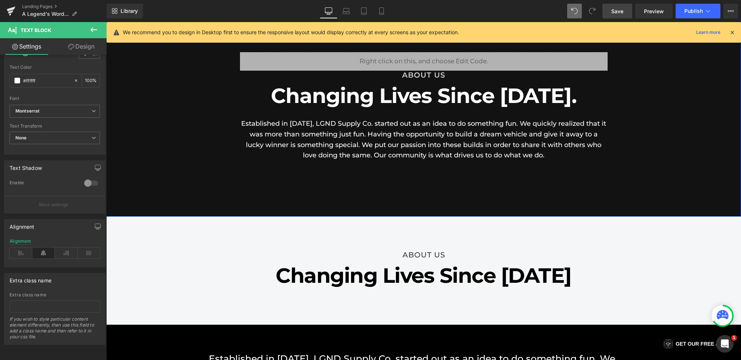
scroll to position [88, 0]
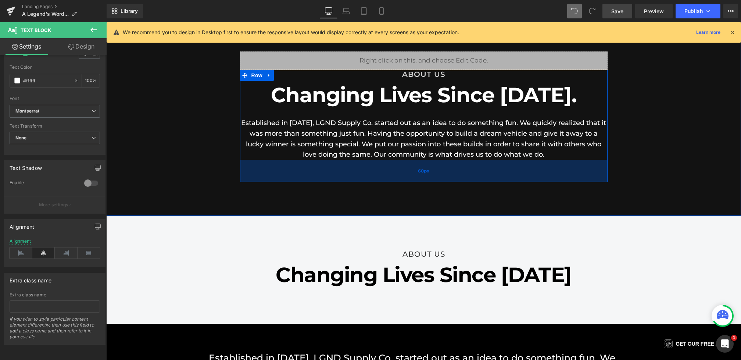
click at [318, 172] on div "60px" at bounding box center [424, 171] width 368 height 22
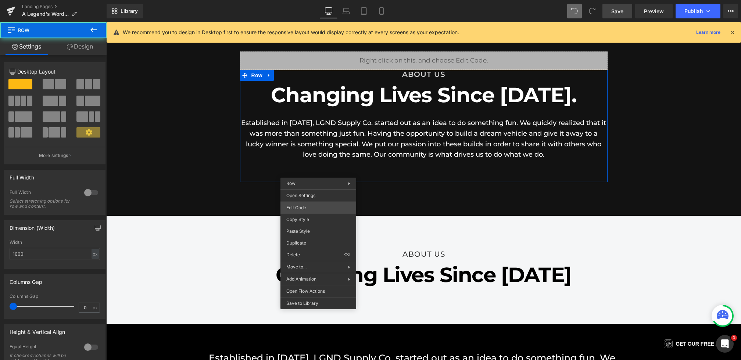
click at [305, 0] on div "Text Block You are previewing how the will restyle your page. You can not edit …" at bounding box center [370, 0] width 741 height 0
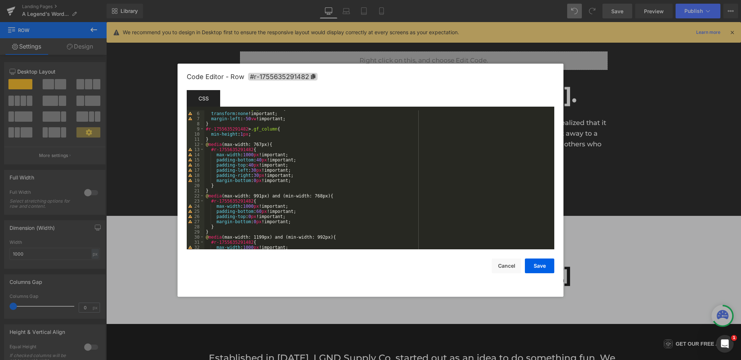
scroll to position [43, 0]
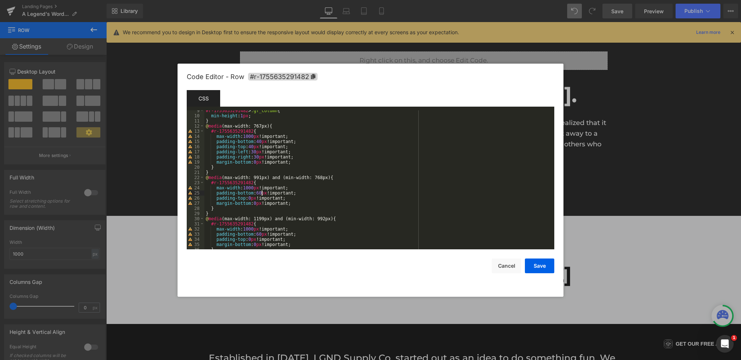
click at [261, 193] on div "#r-1755635291482 > .gf_column { min-height : 1 px ; } @ media (max-width: 767px…" at bounding box center [377, 182] width 347 height 149
drag, startPoint x: 303, startPoint y: 194, endPoint x: 217, endPoint y: 194, distance: 86.0
click at [217, 194] on div "#r-1755635291482 > .gf_column { min-height : 1 px ; } @ media (max-width: 767px…" at bounding box center [377, 182] width 347 height 149
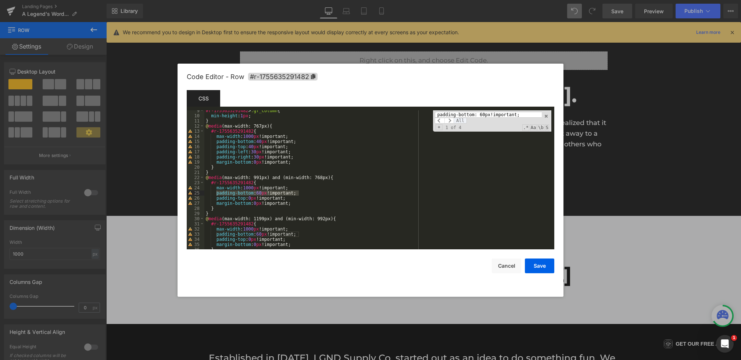
click at [464, 121] on span "All" at bounding box center [460, 121] width 13 height 6
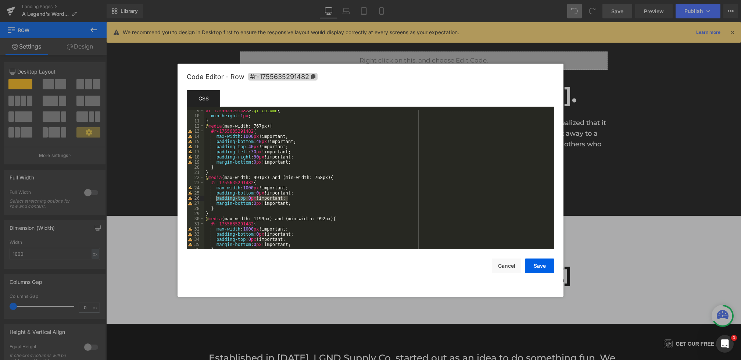
drag, startPoint x: 291, startPoint y: 198, endPoint x: 217, endPoint y: 198, distance: 74.3
click at [217, 198] on div "#r-1755635291482 > .gf_column { min-height : 1 px ; } @ media (max-width: 767px…" at bounding box center [377, 182] width 347 height 149
type input "padding-top: 0px!important;"
click at [457, 120] on span "All" at bounding box center [460, 121] width 13 height 6
click at [537, 266] on button "Save" at bounding box center [539, 265] width 29 height 15
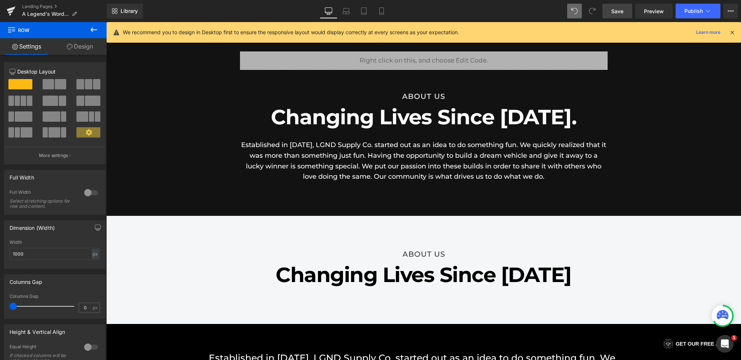
click at [607, 12] on link "Save" at bounding box center [618, 11] width 30 height 15
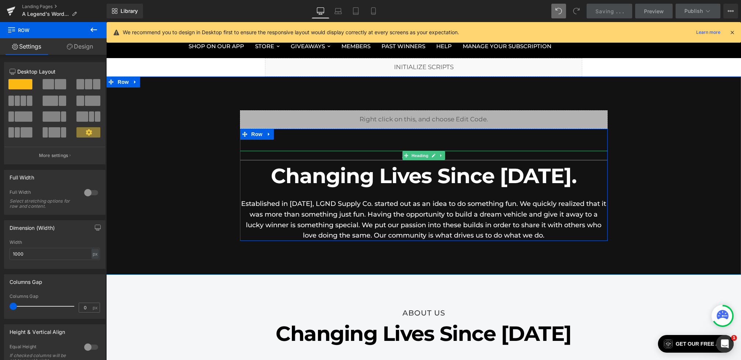
scroll to position [0, 0]
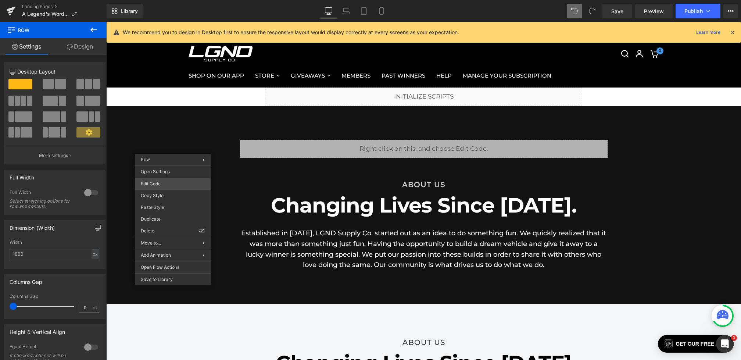
click at [159, 187] on body "Text Block You are previewing how the will restyle your page. You can not edit …" at bounding box center [370, 180] width 741 height 360
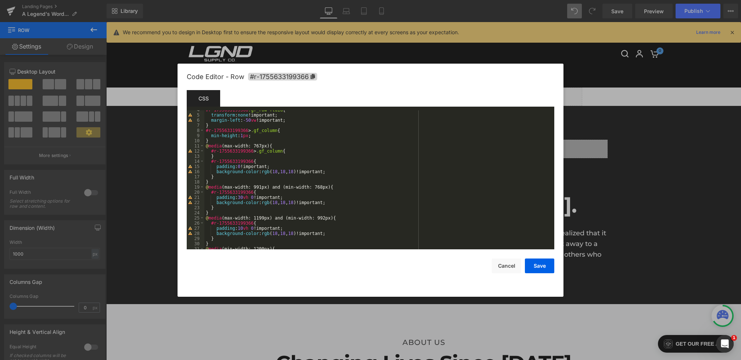
scroll to position [53, 0]
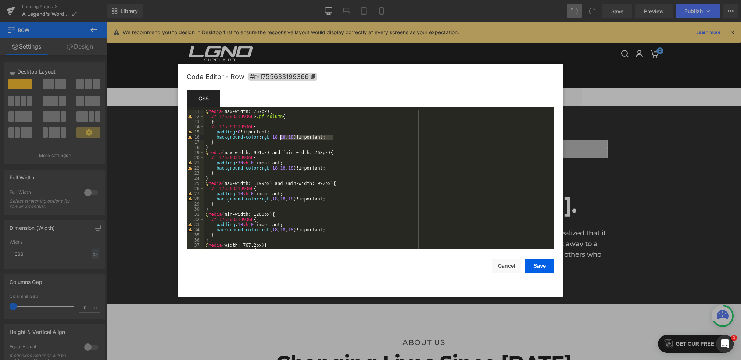
drag, startPoint x: 343, startPoint y: 138, endPoint x: 269, endPoint y: 137, distance: 74.3
click at [269, 137] on div "@ media (max-width: 767px) { #r-1755633199366 > .gf_column { } #r-1755633199366…" at bounding box center [377, 183] width 347 height 149
drag, startPoint x: 264, startPoint y: 137, endPoint x: 367, endPoint y: 137, distance: 102.2
click at [367, 137] on div "@ media (max-width: 767px) { #r-1755633199366 > .gf_column { } #r-1755633199366…" at bounding box center [377, 183] width 347 height 149
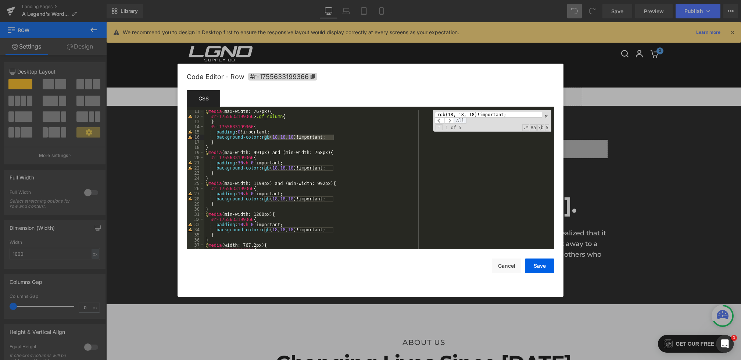
click at [460, 121] on span "All" at bounding box center [460, 121] width 13 height 6
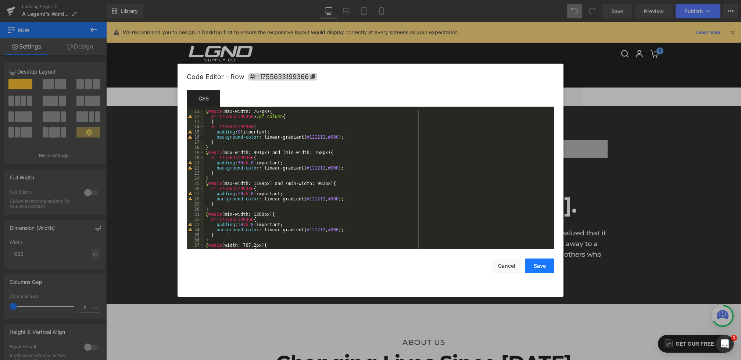
click at [548, 260] on button "Save" at bounding box center [539, 265] width 29 height 15
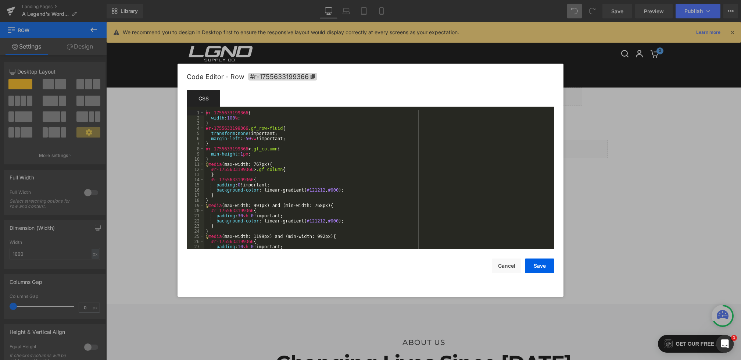
click at [153, 173] on body "Text Block You are previewing how the will restyle your page. You can not edit …" at bounding box center [370, 180] width 741 height 360
drag, startPoint x: 258, startPoint y: 190, endPoint x: 217, endPoint y: 190, distance: 41.6
click at [217, 190] on div "#r-1755633199366 { width : 100 % ; } #r-1755633199366 .gf_row-fluid { transform…" at bounding box center [377, 184] width 347 height 149
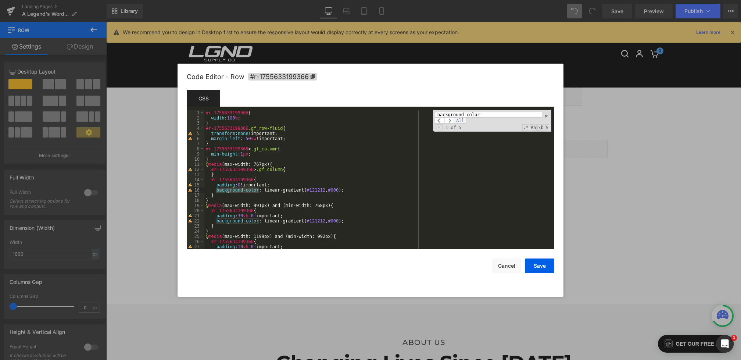
click at [458, 120] on span "All" at bounding box center [460, 121] width 13 height 6
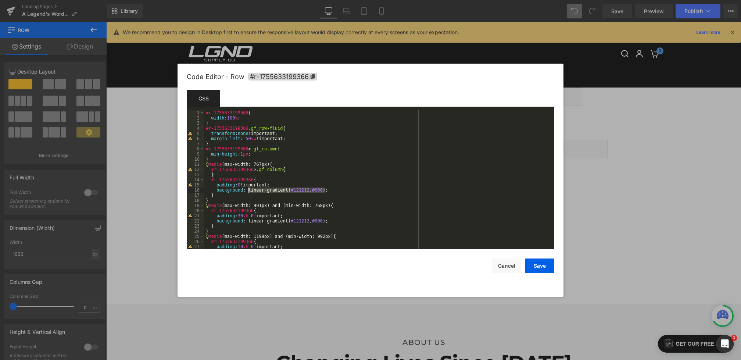
drag, startPoint x: 326, startPoint y: 192, endPoint x: 249, endPoint y: 191, distance: 77.6
click at [249, 191] on div "#r-1755633199366 { width : 100 % ; } #r-1755633199366 .gf_row-fluid { transform…" at bounding box center [377, 184] width 347 height 149
type input "linear-gradient(#121212, #000"
click at [457, 120] on span "All" at bounding box center [460, 121] width 13 height 6
click at [535, 265] on button "Save" at bounding box center [539, 265] width 29 height 15
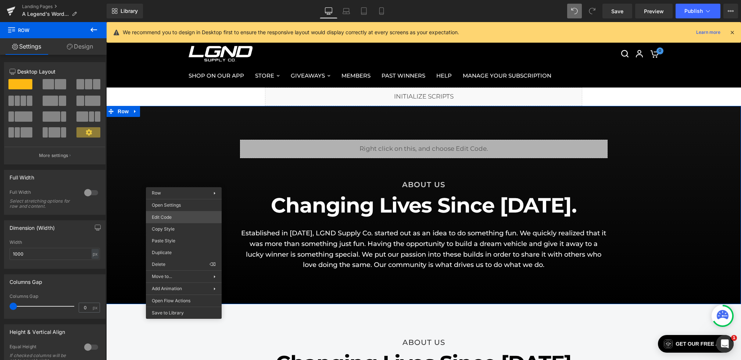
click at [175, 216] on body "Text Block You are previewing how the will restyle your page. You can not edit …" at bounding box center [370, 180] width 741 height 360
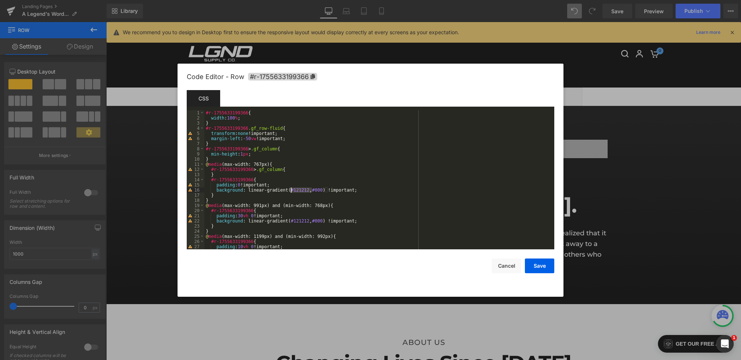
drag, startPoint x: 312, startPoint y: 191, endPoint x: 291, endPoint y: 191, distance: 20.6
click at [291, 191] on div "#r-1755633199366 { width : 100 % ; } #r-1755633199366 .gf_row-fluid { transform…" at bounding box center [377, 184] width 347 height 149
click at [549, 272] on button "Save" at bounding box center [539, 265] width 29 height 15
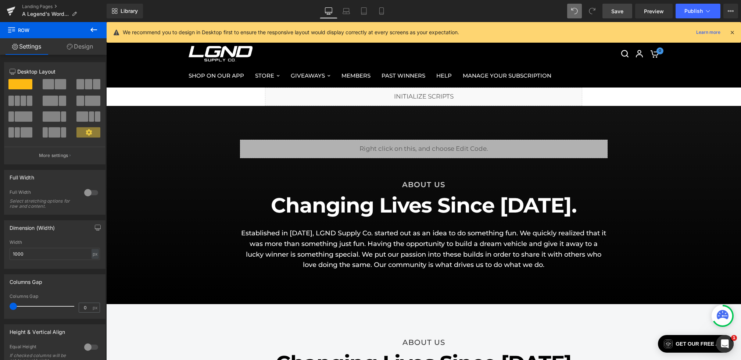
click at [625, 7] on link "Save" at bounding box center [618, 11] width 30 height 15
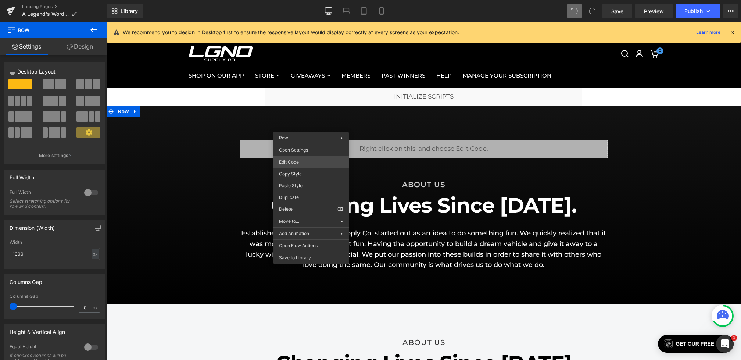
click at [295, 0] on div "Text Block You are previewing how the will restyle your page. You can not edit …" at bounding box center [370, 0] width 741 height 0
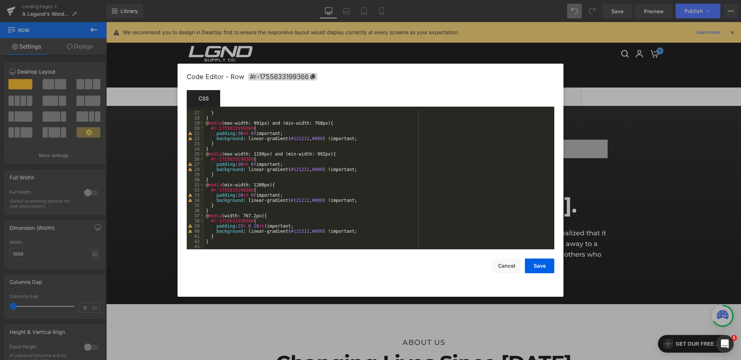
scroll to position [82, 0]
click at [246, 195] on div "} } @ media (max-width: 991px) and (min-width: 768px) { #r-1755633199366 { padd…" at bounding box center [377, 184] width 347 height 149
click at [246, 165] on div "} } @ media (max-width: 991px) and (min-width: 768px) { #r-1755633199366 { padd…" at bounding box center [377, 184] width 347 height 149
click at [246, 133] on div "} } @ media (max-width: 991px) and (min-width: 768px) { #r-1755633199366 { padd…" at bounding box center [377, 184] width 347 height 149
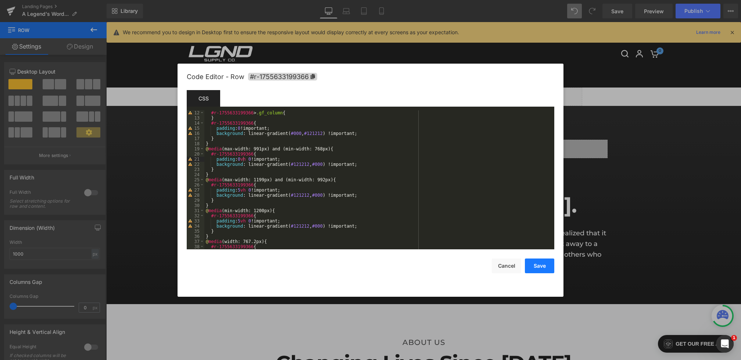
click at [533, 264] on button "Save" at bounding box center [539, 265] width 29 height 15
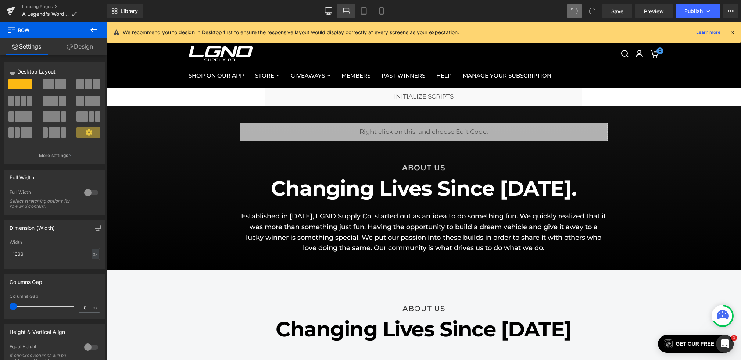
click at [347, 17] on link "Laptop" at bounding box center [346, 11] width 18 height 15
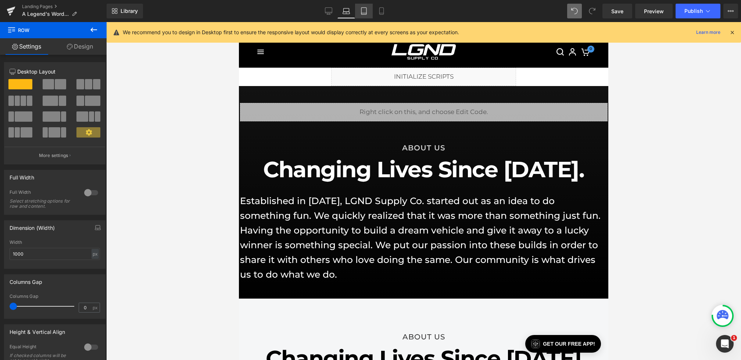
click at [363, 14] on icon at bounding box center [363, 11] width 5 height 7
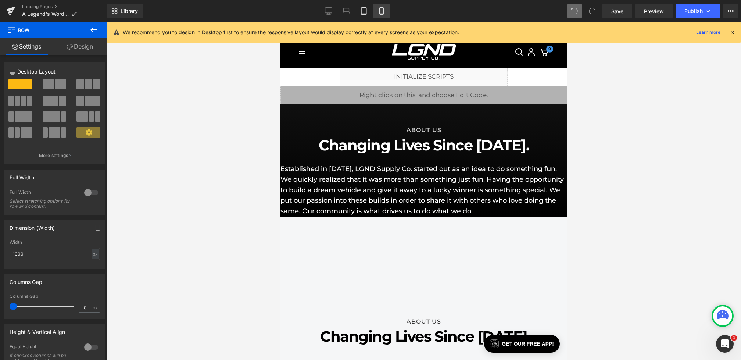
click at [379, 15] on link "Mobile" at bounding box center [382, 11] width 18 height 15
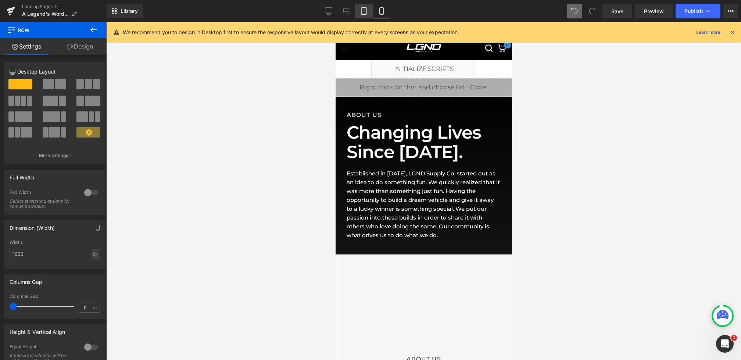
click at [371, 17] on link "Tablet" at bounding box center [364, 11] width 18 height 15
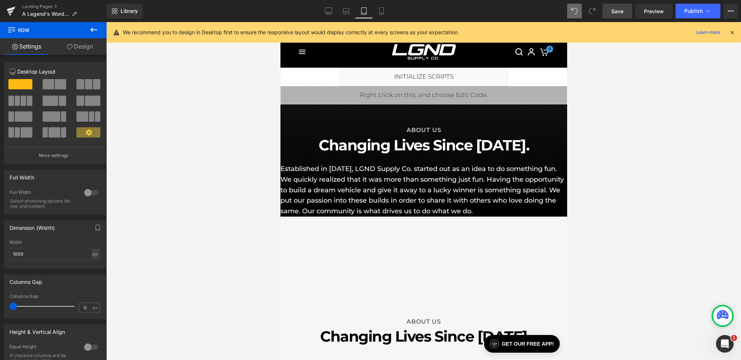
click at [611, 13] on link "Save" at bounding box center [618, 11] width 30 height 15
click at [330, 9] on icon at bounding box center [328, 10] width 7 height 7
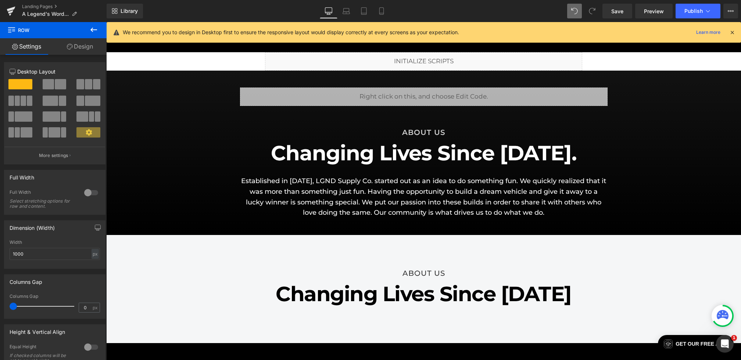
scroll to position [37, 0]
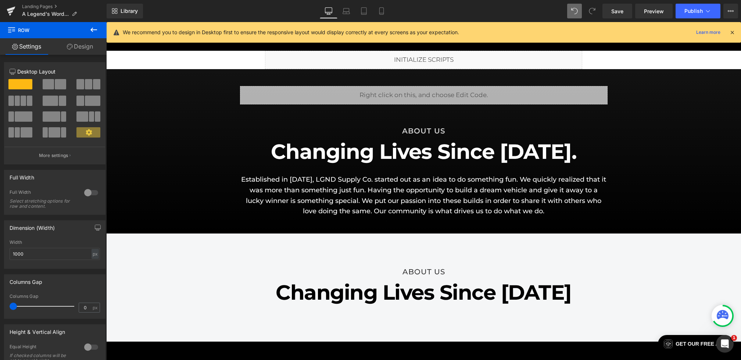
click at [96, 27] on icon at bounding box center [93, 29] width 9 height 9
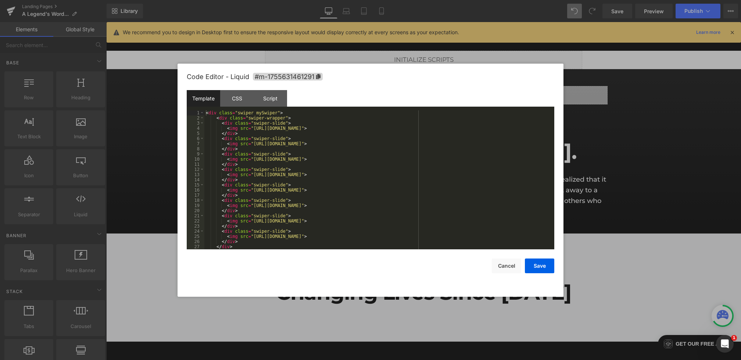
click at [307, 0] on div "Text Block You are previewing how the will restyle your page. You can not edit …" at bounding box center [370, 0] width 741 height 0
click at [502, 267] on button "Cancel" at bounding box center [506, 265] width 29 height 15
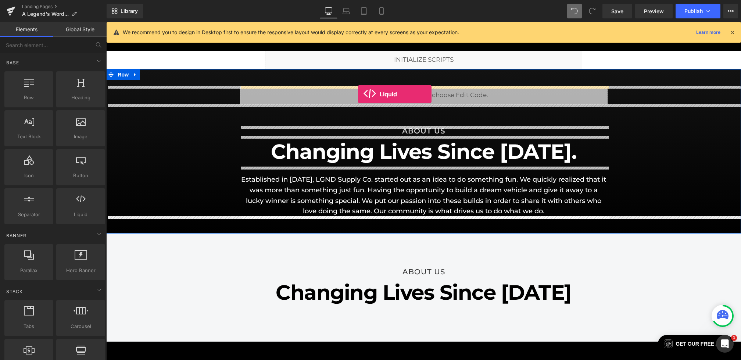
drag, startPoint x: 182, startPoint y: 228, endPoint x: 358, endPoint y: 94, distance: 221.2
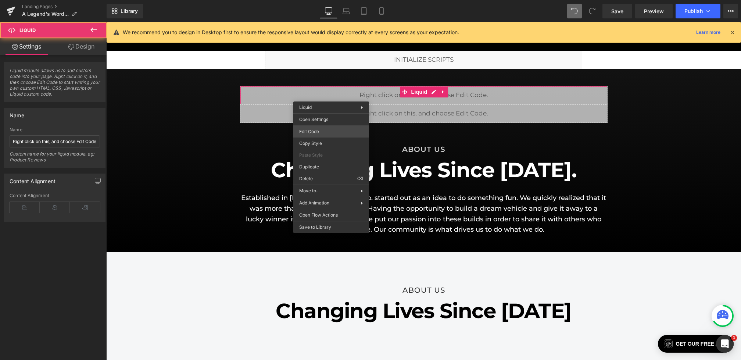
click at [317, 0] on div "Liquid You are previewing how the will restyle your page. You can not edit Elem…" at bounding box center [370, 0] width 741 height 0
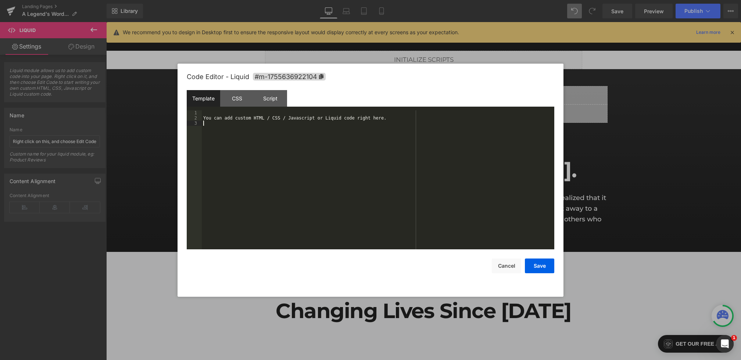
drag, startPoint x: 287, startPoint y: 186, endPoint x: 156, endPoint y: 48, distance: 190.6
click at [156, 48] on body "Liquid You are previewing how the will restyle your page. You can not edit Elem…" at bounding box center [370, 180] width 741 height 360
click at [295, 178] on div "You can add custom HTML / CSS / Javascript or Liquid code right here." at bounding box center [378, 184] width 353 height 149
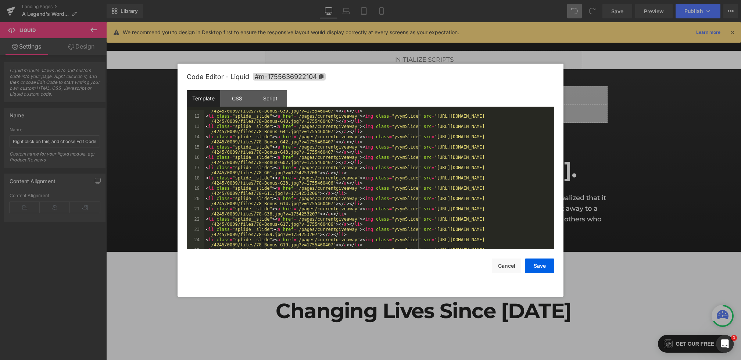
scroll to position [0, 0]
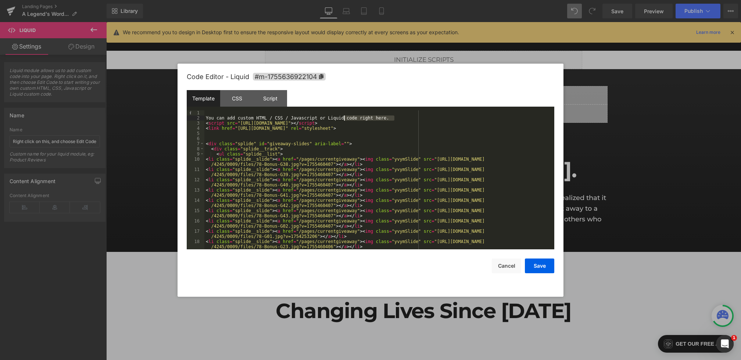
drag, startPoint x: 409, startPoint y: 118, endPoint x: 82, endPoint y: 118, distance: 327.6
click at [82, 118] on body "Liquid You are previewing how the will restyle your page. You can not edit Elem…" at bounding box center [370, 180] width 741 height 360
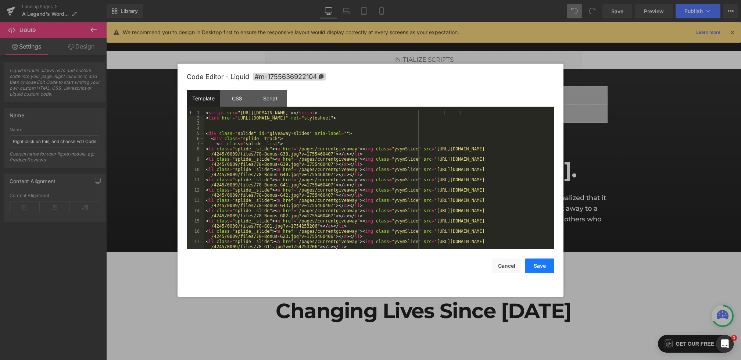
click at [532, 261] on button "Save" at bounding box center [539, 265] width 29 height 15
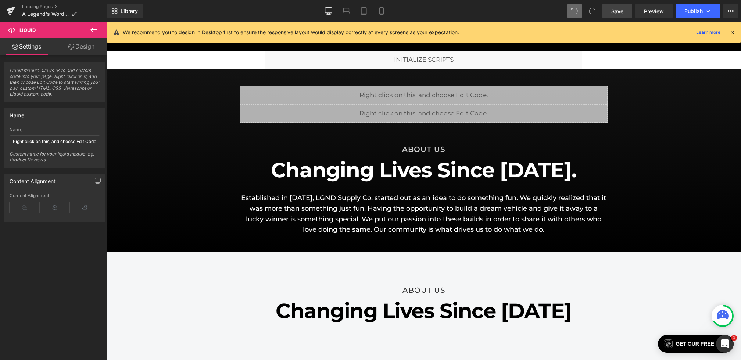
click at [620, 11] on span "Save" at bounding box center [617, 11] width 12 height 8
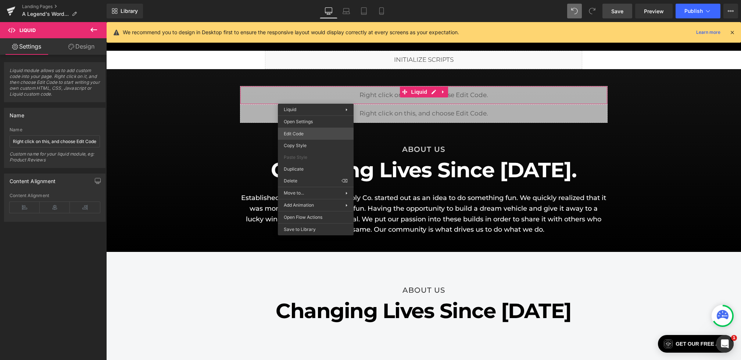
click at [303, 0] on div "Liquid You are previewing how the will restyle your page. You can not edit Elem…" at bounding box center [370, 0] width 741 height 0
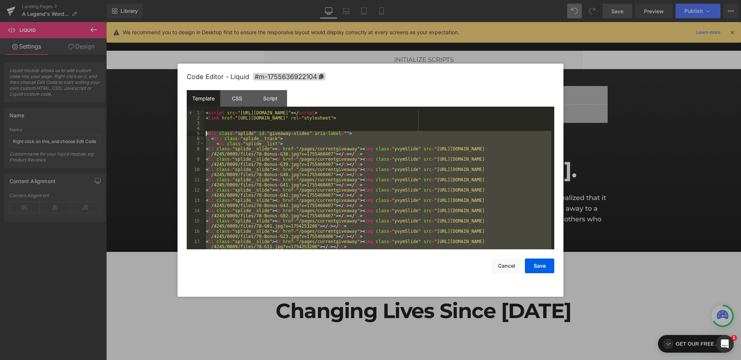
drag, startPoint x: 226, startPoint y: 246, endPoint x: 186, endPoint y: 132, distance: 120.7
click at [186, 132] on div "Code Editor - Liquid #m-1755636922104 Template CSS Script Data 1 2 3 4 5 6 7 8 …" at bounding box center [371, 180] width 386 height 233
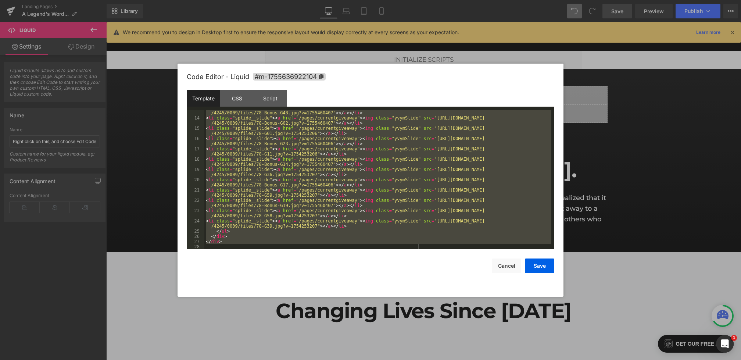
click at [250, 241] on div "< li class = "splide__slide" > < a href = "/pages/currentgiveaway" > < img clas…" at bounding box center [377, 182] width 347 height 154
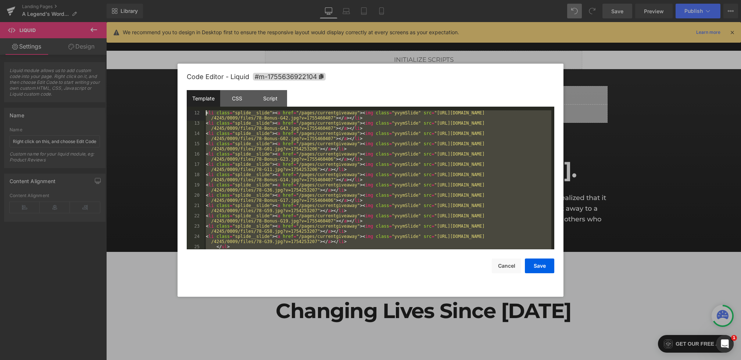
scroll to position [0, 0]
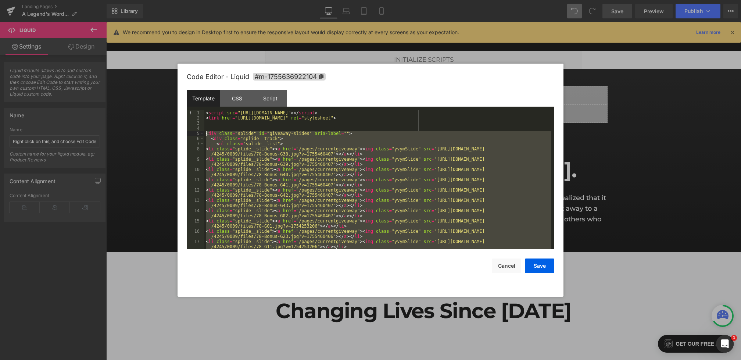
drag, startPoint x: 257, startPoint y: 241, endPoint x: 190, endPoint y: 135, distance: 126.0
click at [190, 135] on pre "1 2 3 4 5 6 7 8 9 10 11 12 13 14 15 16 17 18 < script src = "https://cdn.jsdeli…" at bounding box center [371, 179] width 368 height 139
click at [234, 107] on div "Template CSS Script Data" at bounding box center [371, 100] width 368 height 20
click at [234, 97] on div "CSS" at bounding box center [236, 98] width 33 height 17
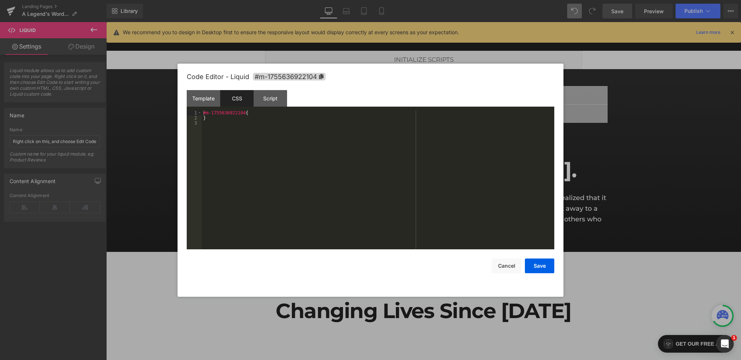
click at [237, 150] on div "#m-1755636922104 { }" at bounding box center [378, 184] width 353 height 149
click at [279, 79] on span "#m-1755636922104" at bounding box center [289, 77] width 73 height 8
click at [279, 76] on span "#m-1755636922104" at bounding box center [289, 76] width 73 height 8
click at [207, 129] on div "#m-1755636922104 { } .splide__slide { transition : transform 0.3 s ease , opaci…" at bounding box center [379, 184] width 350 height 149
paste textarea
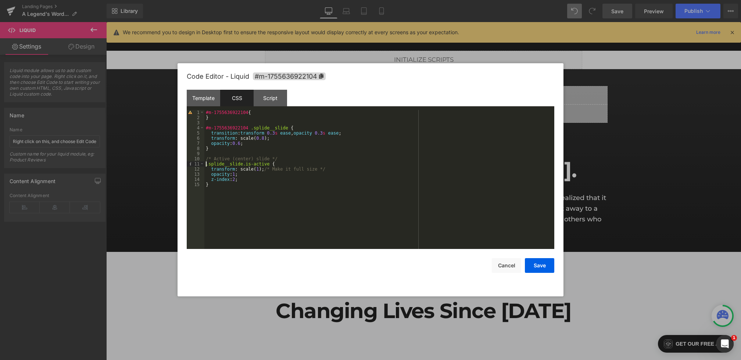
click at [205, 162] on div "#m-1755636922104 { } #m-1755636922104 .splide__slide { transition : transform 0…" at bounding box center [379, 184] width 350 height 149
paste textarea
click at [542, 269] on button "Save" at bounding box center [539, 265] width 29 height 15
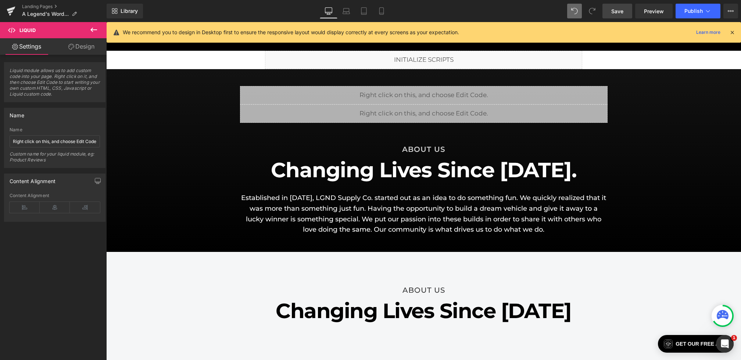
click at [625, 4] on link "Save" at bounding box center [618, 11] width 30 height 15
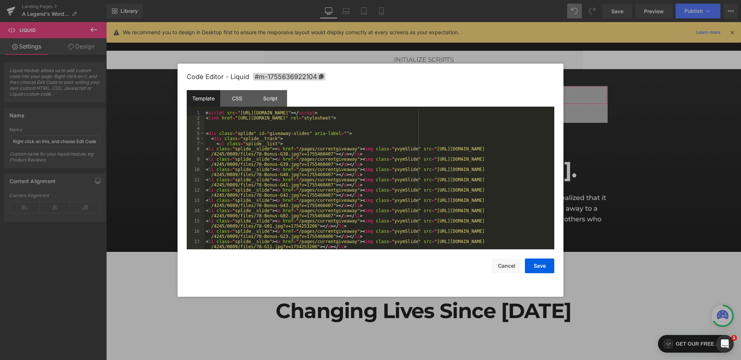
click at [288, 0] on div "Liquid You are previewing how the will restyle your page. You can not edit Elem…" at bounding box center [370, 0] width 741 height 0
click at [227, 98] on div "CSS" at bounding box center [236, 98] width 33 height 17
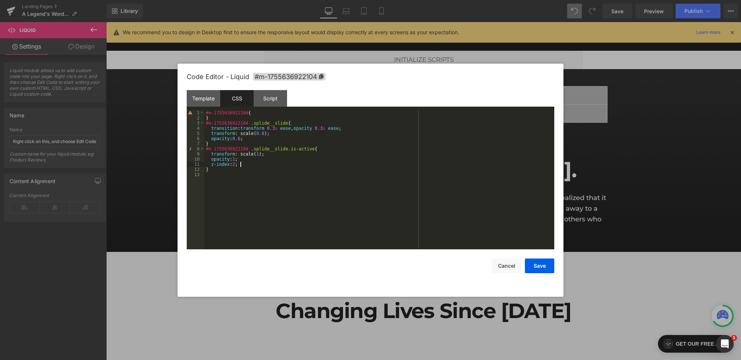
click at [255, 165] on div "#m-1755636922104 { } #m-1755636922104 .splide__slide { transition : transform 0…" at bounding box center [379, 184] width 350 height 149
click at [254, 171] on div "#m-1755636922104 { } #m-1755636922104 .splide__slide { transition : transform 0…" at bounding box center [379, 184] width 350 height 149
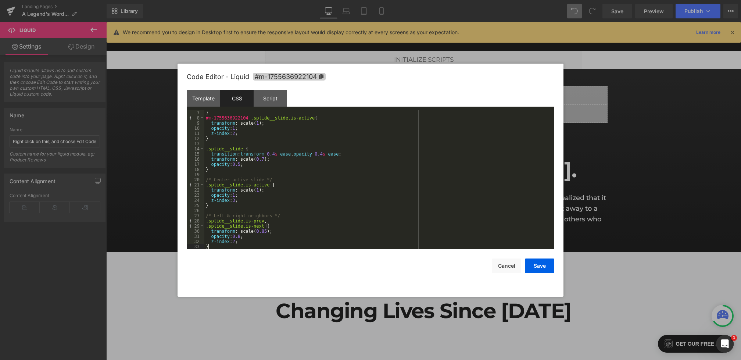
click at [268, 75] on span "#m-1755636922104" at bounding box center [289, 77] width 73 height 8
click at [205, 151] on div "} #m-1755636922104 .splide__slide.is-active { transform : scale( 1 ); opacity :…" at bounding box center [377, 185] width 347 height 149
click at [206, 148] on div "} #m-1755636922104 .splide__slide.is-active { transform : scale( 1 ); opacity :…" at bounding box center [377, 184] width 347 height 149
paste textarea
click at [206, 186] on div "} #m-1755636922104 .splide__slide.is-active { transform : scale( 1 ); opacity :…" at bounding box center [377, 184] width 347 height 149
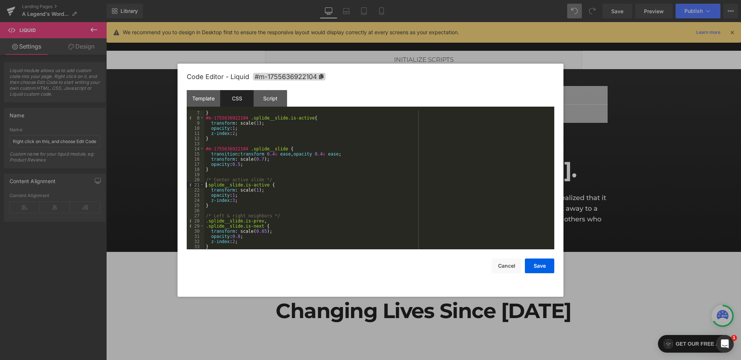
paste textarea
click at [205, 222] on div "} #m-1755636922104 .splide__slide.is-active { transform : scale( 1 ); opacity :…" at bounding box center [377, 184] width 347 height 149
paste textarea
click at [205, 226] on div "} #m-1755636922104 .splide__slide.is-active { transform : scale( 1 ); opacity :…" at bounding box center [377, 184] width 347 height 149
paste textarea
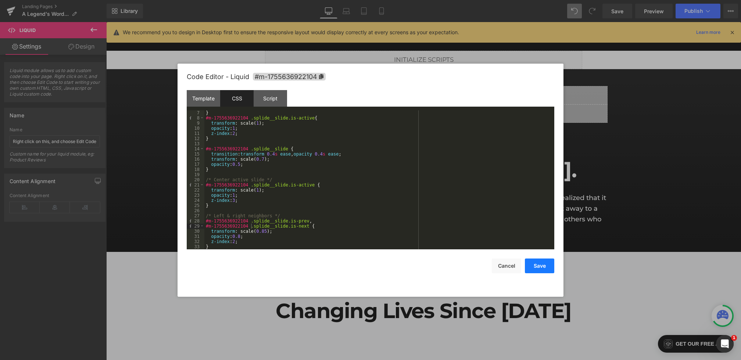
drag, startPoint x: 534, startPoint y: 263, endPoint x: 432, endPoint y: 201, distance: 119.1
click at [534, 263] on button "Save" at bounding box center [539, 265] width 29 height 15
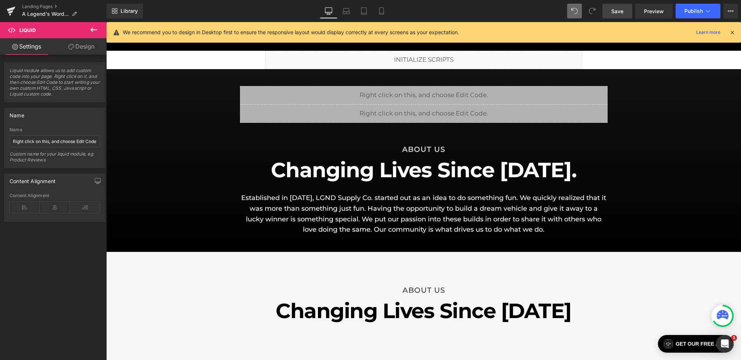
click at [621, 16] on link "Save" at bounding box center [618, 11] width 30 height 15
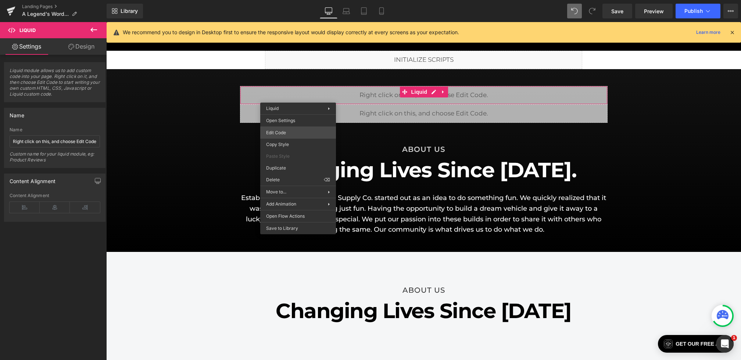
click at [284, 0] on div "Liquid You are previewing how the will restyle your page. You can not edit Elem…" at bounding box center [370, 0] width 741 height 0
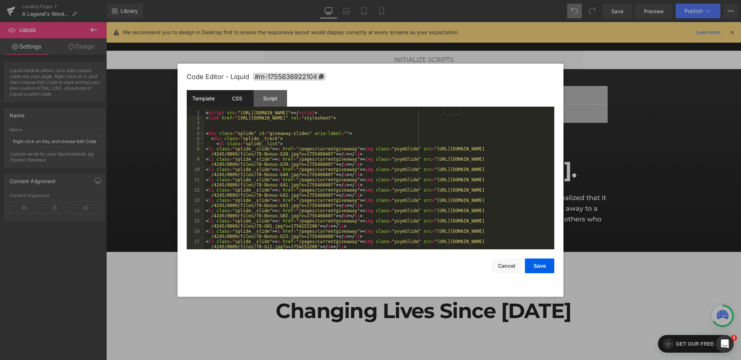
click at [237, 101] on div "CSS" at bounding box center [236, 98] width 33 height 17
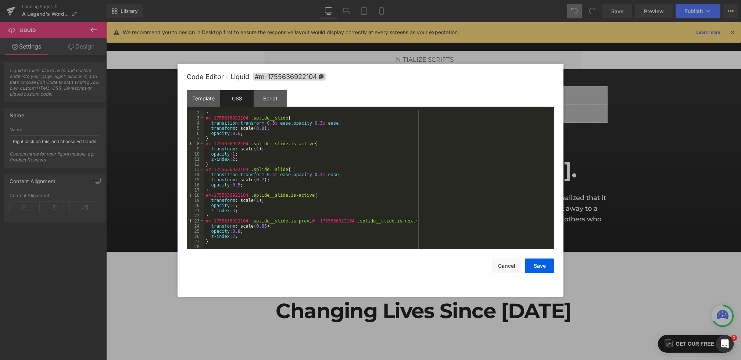
scroll to position [0, 0]
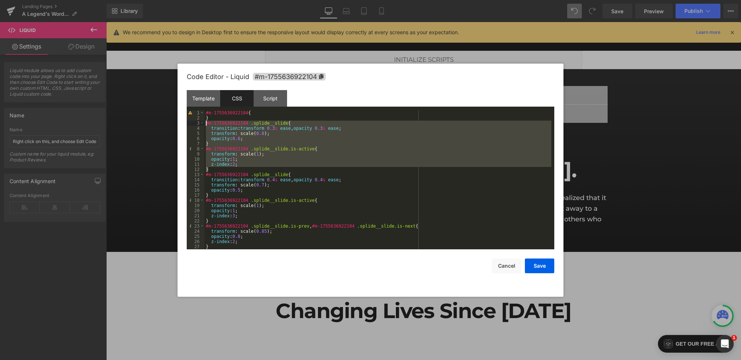
drag, startPoint x: 222, startPoint y: 170, endPoint x: 187, endPoint y: 122, distance: 59.5
click at [187, 122] on pre "1 2 3 4 5 6 7 8 9 10 11 12 13 14 15 16 17 18 19 20 21 22 23 24 25 26 27 28 #m-1…" at bounding box center [371, 179] width 368 height 139
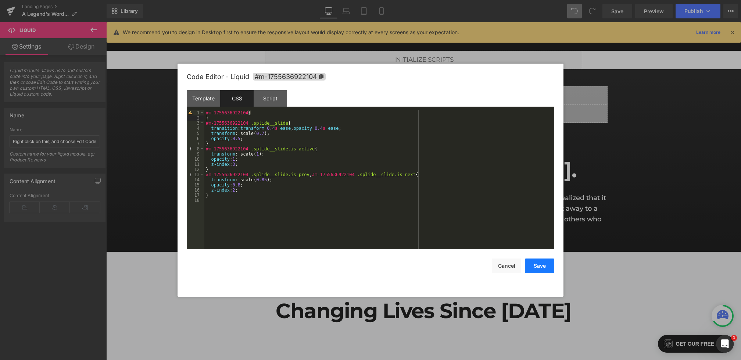
click at [536, 263] on button "Save" at bounding box center [539, 265] width 29 height 15
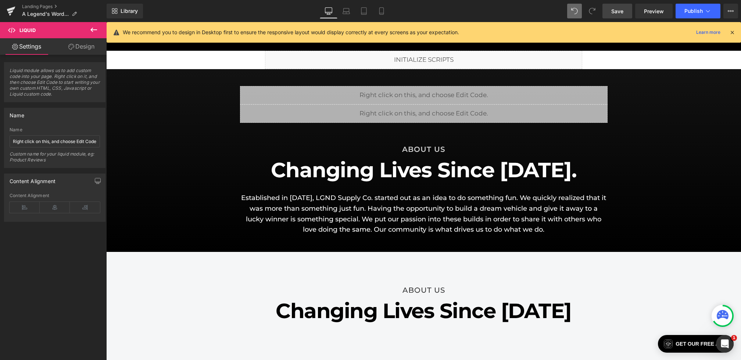
click at [612, 13] on span "Save" at bounding box center [617, 11] width 12 height 8
click at [614, 9] on span "Save" at bounding box center [617, 11] width 12 height 8
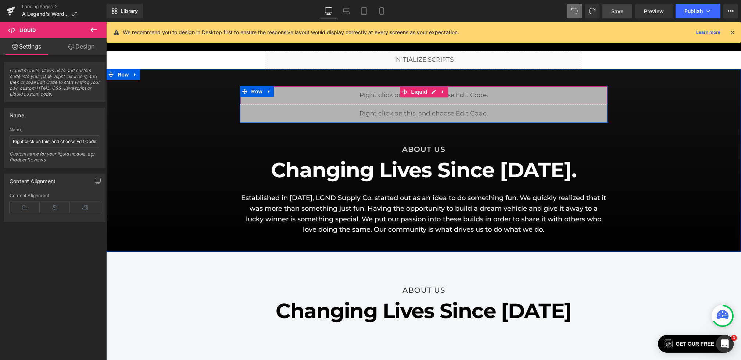
click at [341, 94] on div "Liquid" at bounding box center [424, 95] width 368 height 18
click at [320, 97] on div "Liquid" at bounding box center [424, 95] width 368 height 18
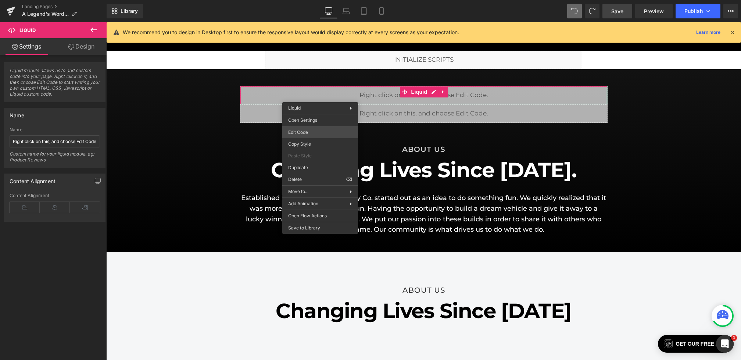
click at [308, 0] on div "Liquid You are previewing how the will restyle your page. You can not edit Elem…" at bounding box center [370, 0] width 741 height 0
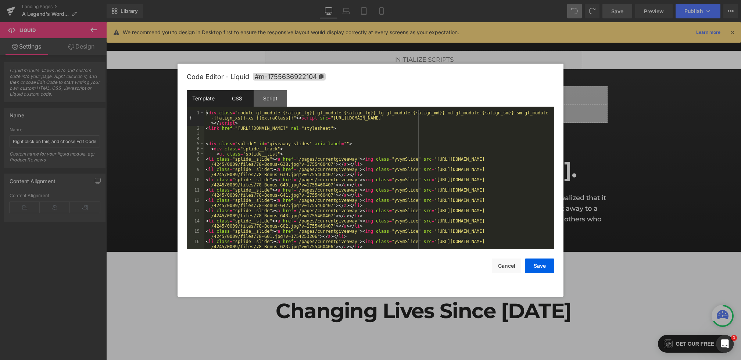
click at [229, 96] on div "CSS" at bounding box center [236, 98] width 33 height 17
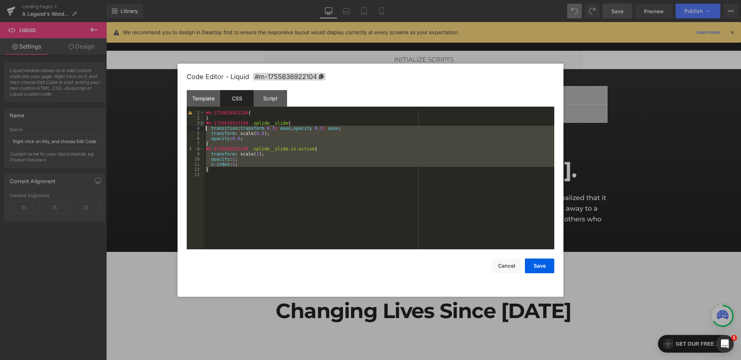
drag, startPoint x: 249, startPoint y: 172, endPoint x: 200, endPoint y: 124, distance: 68.6
click at [200, 124] on pre "1 2 3 4 5 6 7 8 9 10 11 12 13 #m-1755636922104 { } #m-1755636922104 .splide__sl…" at bounding box center [371, 179] width 368 height 139
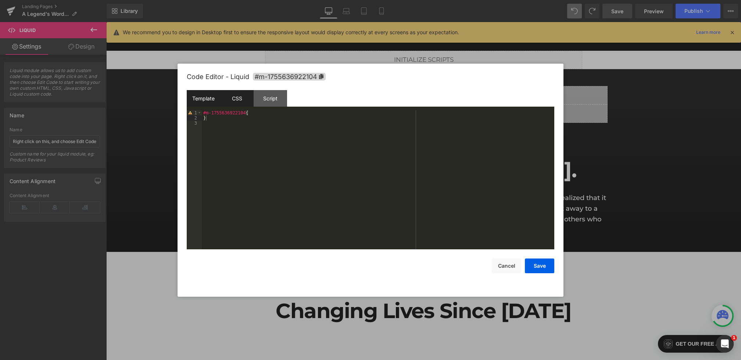
click at [205, 93] on div "Template" at bounding box center [203, 98] width 33 height 17
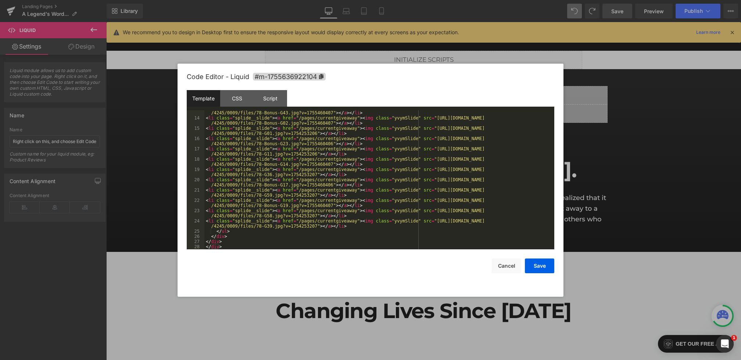
scroll to position [103, 0]
click at [231, 239] on div "< li class = "splide__slide" > < a href = "/pages/currentgiveaway" > < img clas…" at bounding box center [377, 182] width 347 height 154
drag, startPoint x: 244, startPoint y: 246, endPoint x: 168, endPoint y: 245, distance: 76.1
click at [168, 245] on body "Liquid You are previewing how the will restyle your page. You can not edit Elem…" at bounding box center [370, 180] width 741 height 360
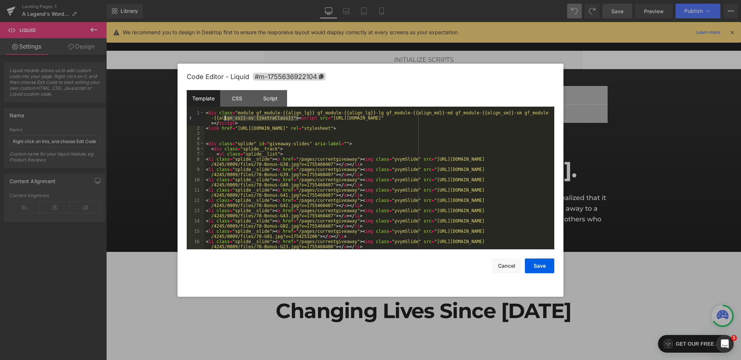
drag, startPoint x: 300, startPoint y: 117, endPoint x: 158, endPoint y: 96, distance: 143.1
click at [158, 96] on body "Liquid You are previewing how the will restyle your page. You can not edit Elem…" at bounding box center [370, 180] width 741 height 360
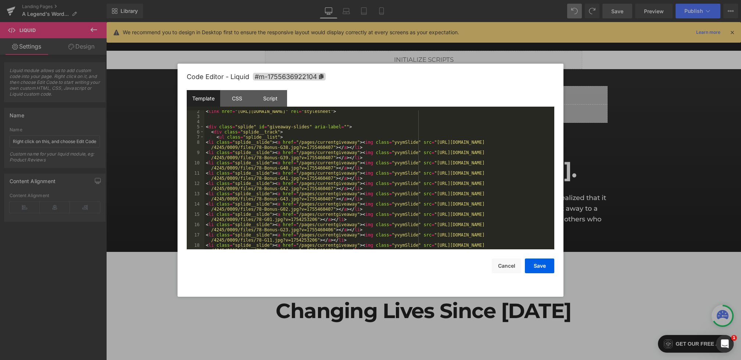
scroll to position [87, 0]
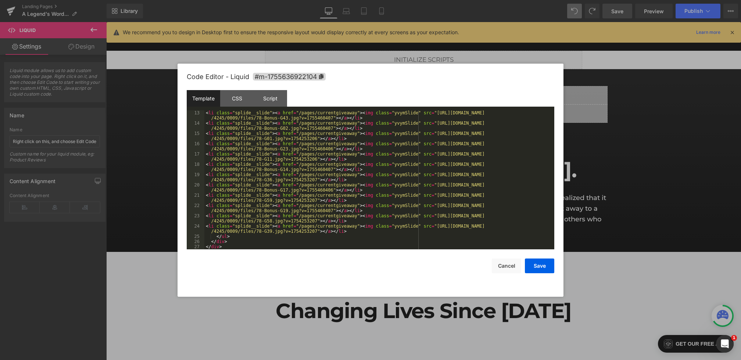
click at [249, 246] on div "< li class = "splide__slide" > < a href = "/pages/currentgiveaway" > < img clas…" at bounding box center [377, 187] width 347 height 154
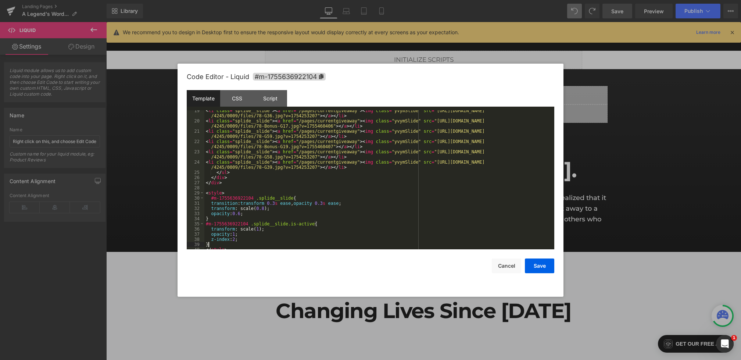
scroll to position [154, 0]
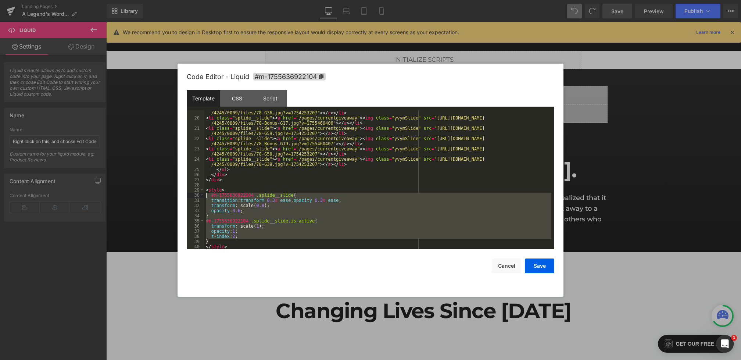
drag, startPoint x: 224, startPoint y: 239, endPoint x: 197, endPoint y: 194, distance: 51.6
click at [197, 194] on pre "19 20 21 22 23 24 25 26 27 28 29 30 31 32 33 34 35 36 37 38 39 40 < li class = …" at bounding box center [371, 179] width 368 height 139
click at [549, 266] on button "Save" at bounding box center [539, 265] width 29 height 15
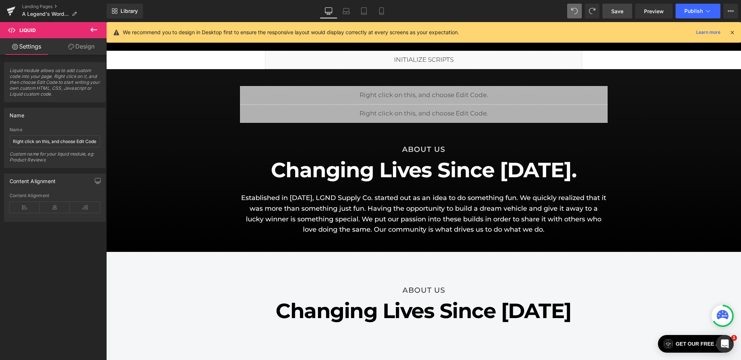
click at [619, 14] on span "Save" at bounding box center [617, 11] width 12 height 8
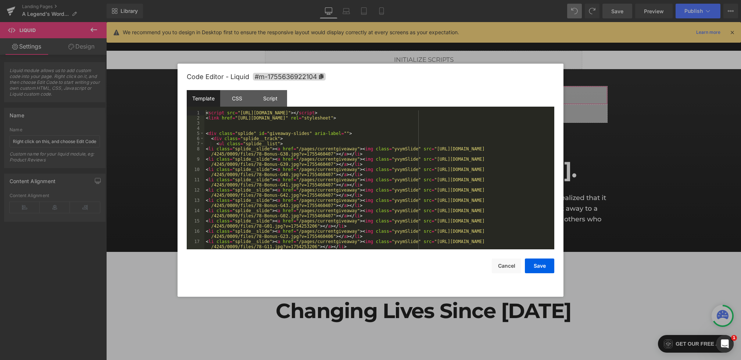
click at [292, 0] on div "Liquid You are previewing how the will restyle your page. You can not edit Elem…" at bounding box center [370, 0] width 741 height 0
click at [244, 104] on div "CSS" at bounding box center [236, 98] width 33 height 17
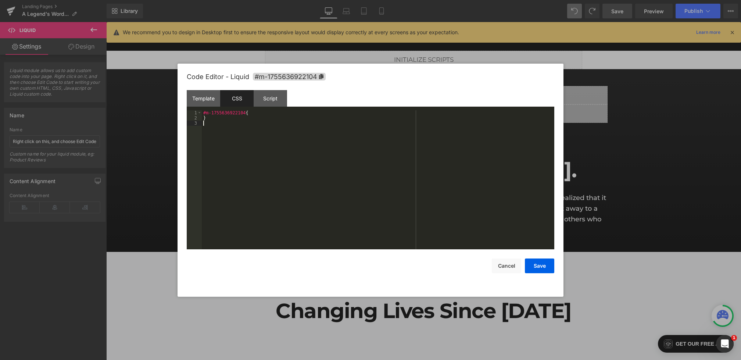
click at [263, 133] on div "#m-1755636922104 { }" at bounding box center [378, 184] width 353 height 149
click at [542, 266] on button "Save" at bounding box center [539, 265] width 29 height 15
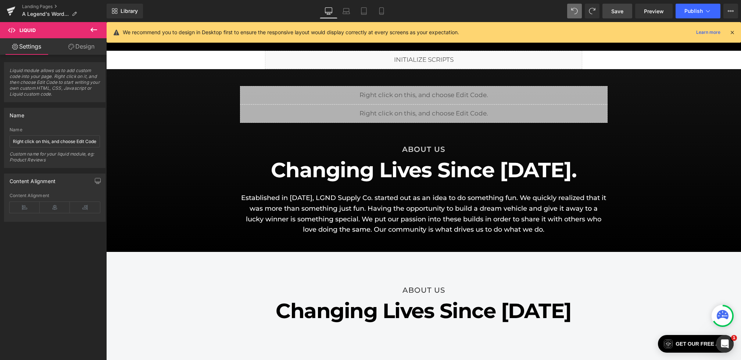
click at [615, 6] on link "Save" at bounding box center [618, 11] width 30 height 15
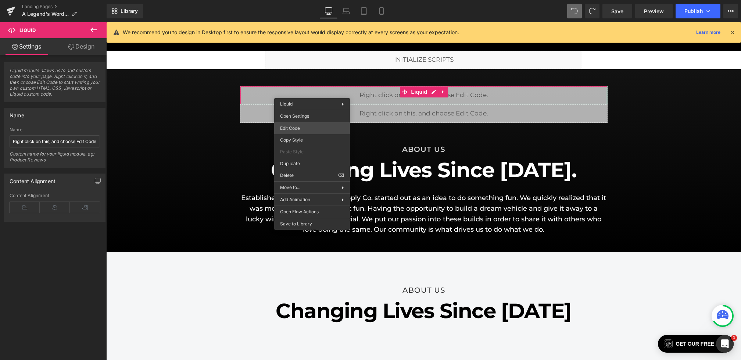
click at [293, 0] on div "Liquid You are previewing how the will restyle your page. You can not edit Elem…" at bounding box center [370, 0] width 741 height 0
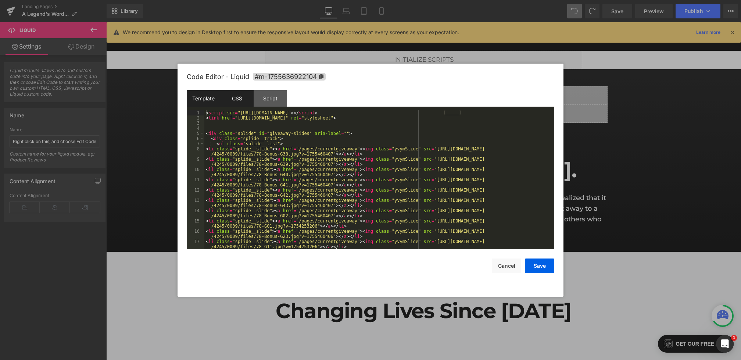
click at [240, 97] on div "CSS" at bounding box center [236, 98] width 33 height 17
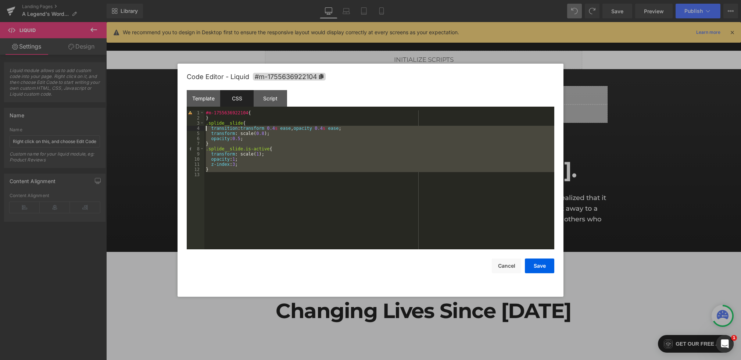
drag, startPoint x: 217, startPoint y: 176, endPoint x: 194, endPoint y: 125, distance: 55.9
click at [194, 125] on pre "1 2 3 4 5 6 7 8 9 10 11 12 13 #m-1755636922104 { } .splide__slide { transition …" at bounding box center [371, 179] width 368 height 139
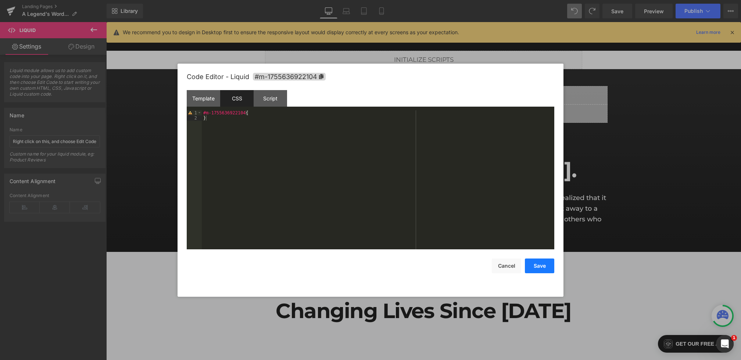
click at [537, 268] on button "Save" at bounding box center [539, 265] width 29 height 15
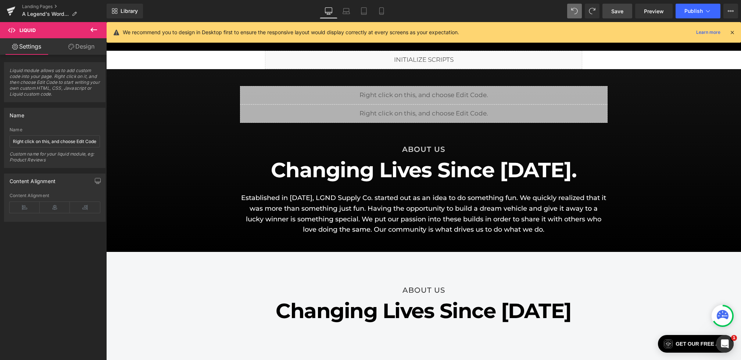
click at [611, 10] on link "Save" at bounding box center [618, 11] width 30 height 15
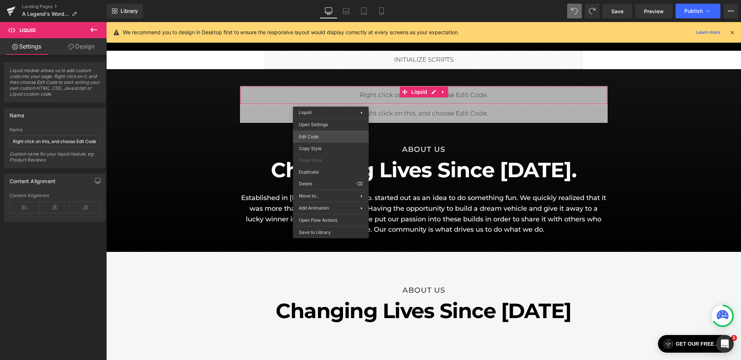
click at [307, 0] on div "Liquid You are previewing how the will restyle your page. You can not edit Elem…" at bounding box center [370, 0] width 741 height 0
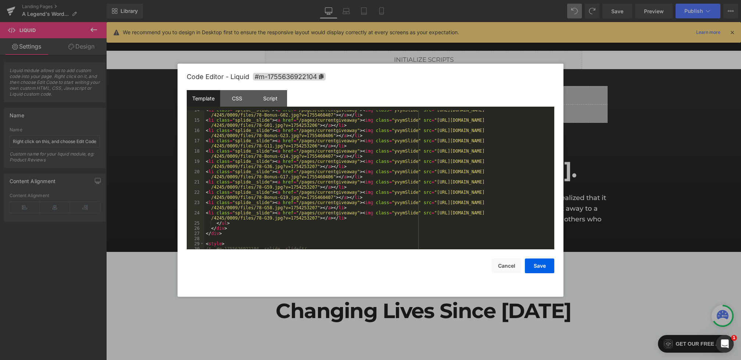
scroll to position [113, 0]
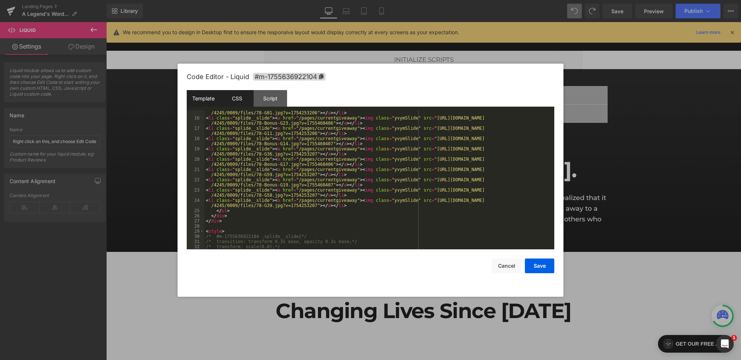
click at [233, 103] on div "CSS" at bounding box center [236, 98] width 33 height 17
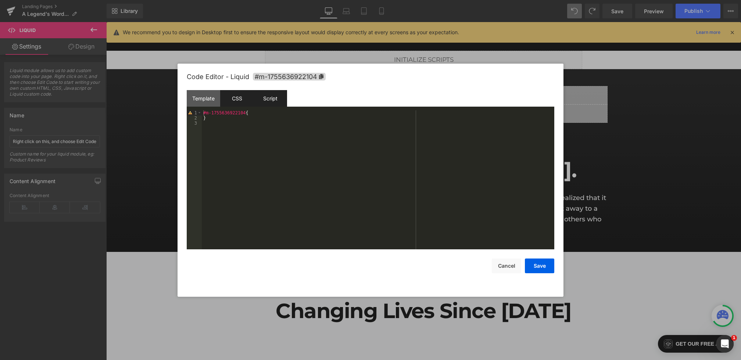
click at [273, 101] on div "Script" at bounding box center [270, 98] width 33 height 17
click at [215, 101] on div "Template" at bounding box center [203, 98] width 33 height 17
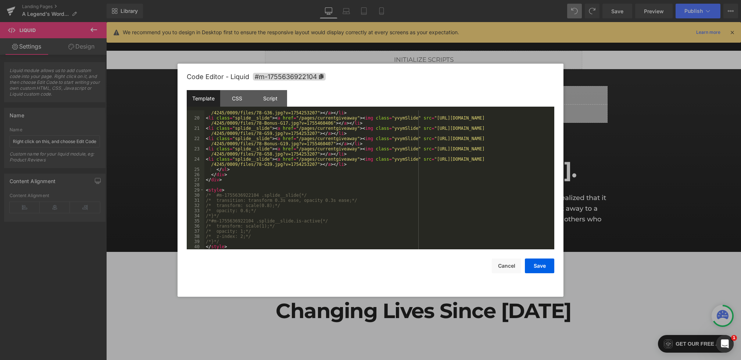
scroll to position [154, 0]
click at [265, 97] on div "Script" at bounding box center [270, 98] width 33 height 17
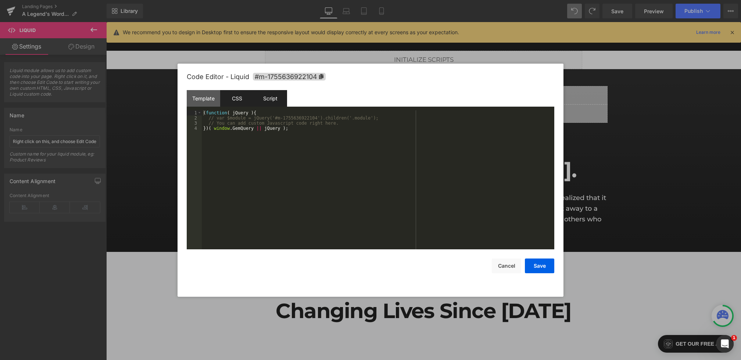
click at [231, 104] on div "CSS" at bounding box center [236, 98] width 33 height 17
click at [203, 103] on div "Template" at bounding box center [203, 98] width 33 height 17
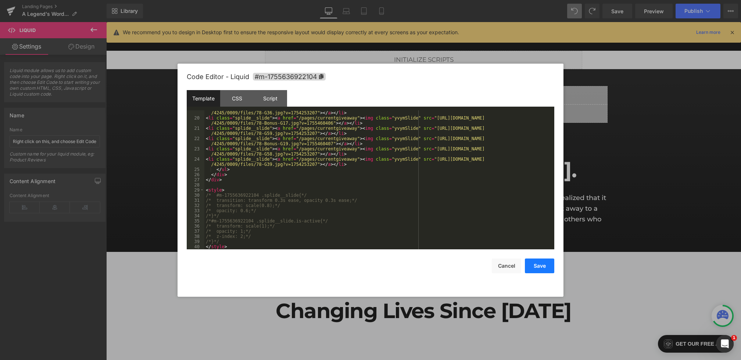
click at [542, 268] on button "Save" at bounding box center [539, 265] width 29 height 15
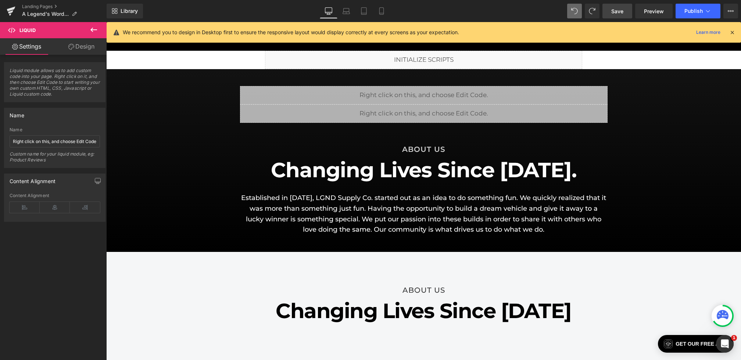
drag, startPoint x: 624, startPoint y: 11, endPoint x: 433, endPoint y: 27, distance: 191.8
click at [624, 11] on link "Save" at bounding box center [618, 11] width 30 height 15
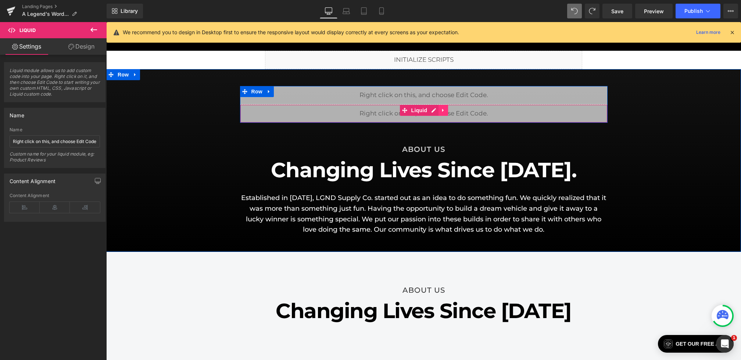
click at [441, 109] on icon at bounding box center [443, 111] width 5 height 6
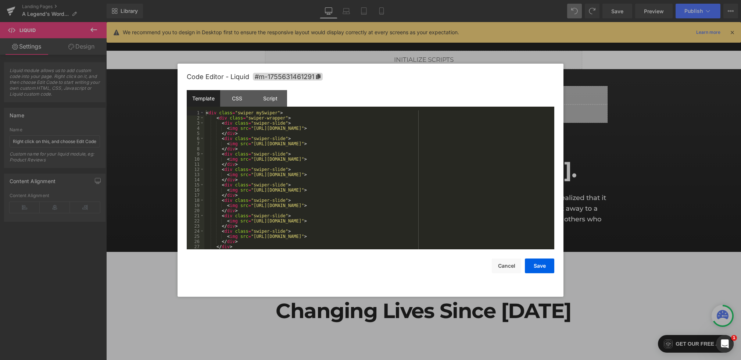
click at [346, 0] on div "Liquid You are previewing how the will restyle your page. You can not edit Elem…" at bounding box center [370, 0] width 741 height 0
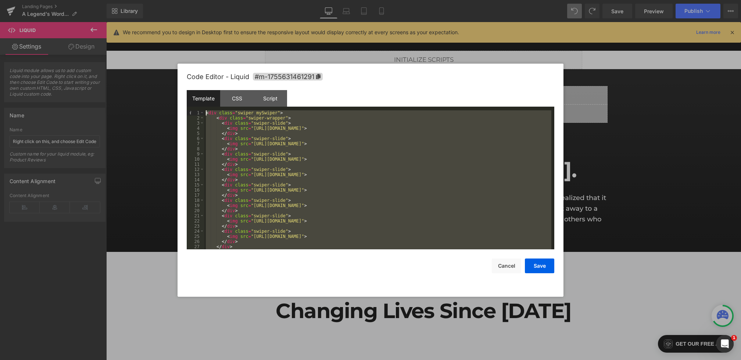
scroll to position [0, 0]
drag, startPoint x: 236, startPoint y: 247, endPoint x: 138, endPoint y: -1, distance: 267.6
click at [138, 0] on html "Liquid You are previewing how the will restyle your page. You can not edit Elem…" at bounding box center [370, 180] width 741 height 360
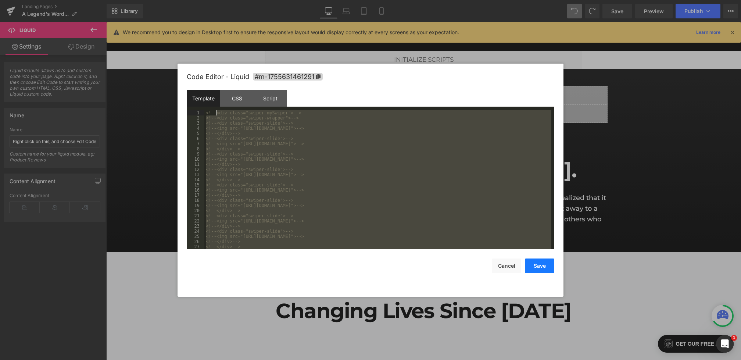
click at [532, 265] on button "Save" at bounding box center [539, 265] width 29 height 15
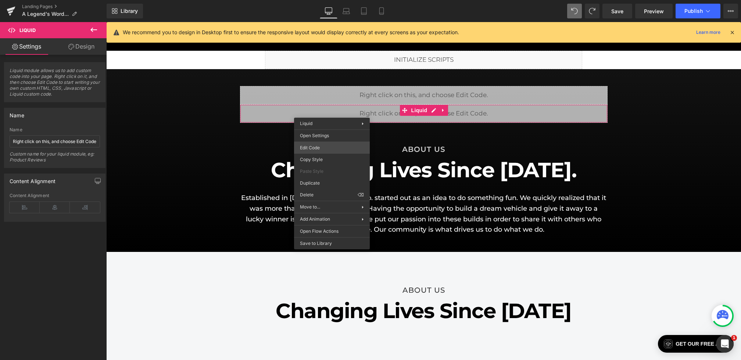
click at [317, 0] on div "Liquid You are previewing how the will restyle your page. You can not edit Elem…" at bounding box center [370, 0] width 741 height 0
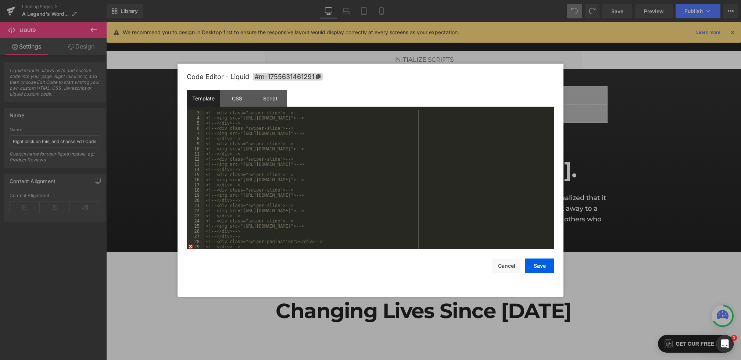
scroll to position [10, 0]
click at [542, 269] on button "Save" at bounding box center [539, 265] width 29 height 15
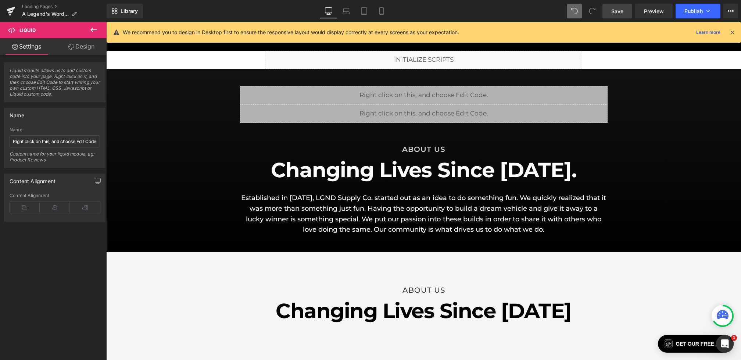
click at [611, 7] on link "Save" at bounding box center [618, 11] width 30 height 15
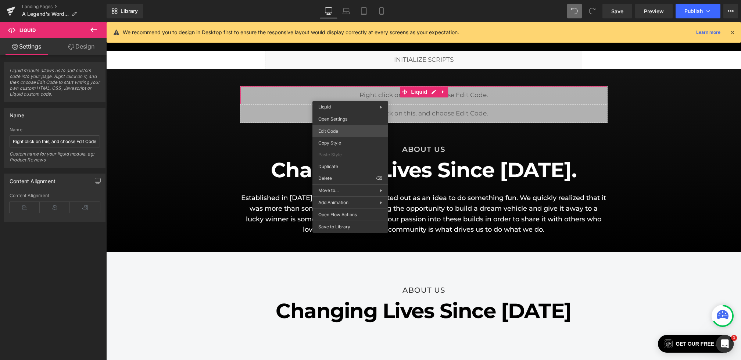
click at [323, 0] on div "Liquid You are previewing how the will restyle your page. You can not edit Elem…" at bounding box center [370, 0] width 741 height 0
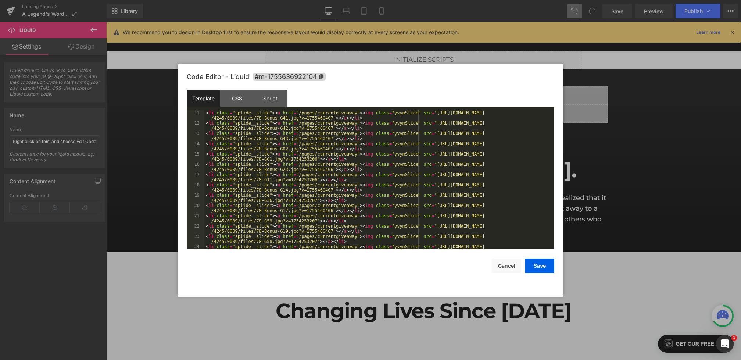
scroll to position [0, 0]
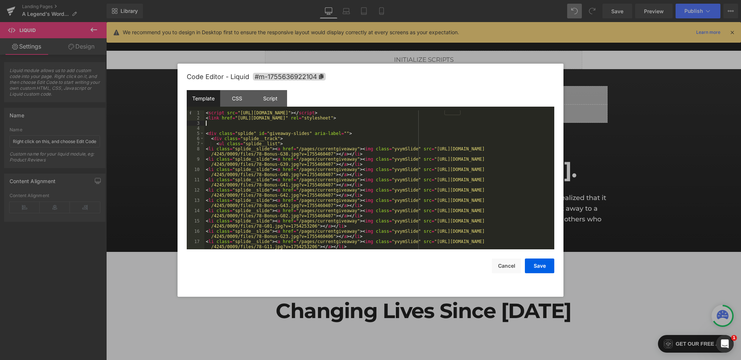
click at [223, 123] on div "< script src = "[URL][DOMAIN_NAME]" > </ script > < link href = "[URL][DOMAIN_N…" at bounding box center [377, 187] width 347 height 154
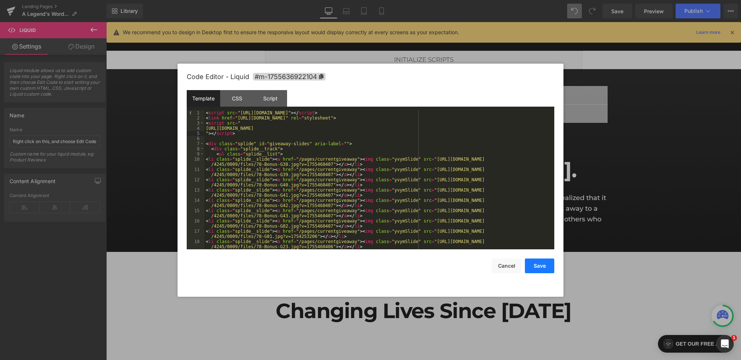
click at [549, 265] on button "Save" at bounding box center [539, 265] width 29 height 15
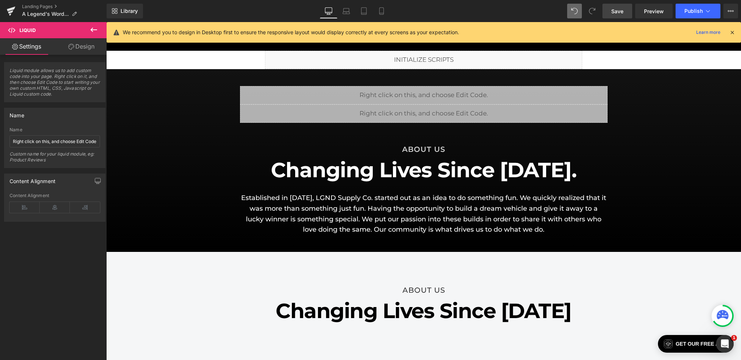
click at [618, 13] on span "Save" at bounding box center [617, 11] width 12 height 8
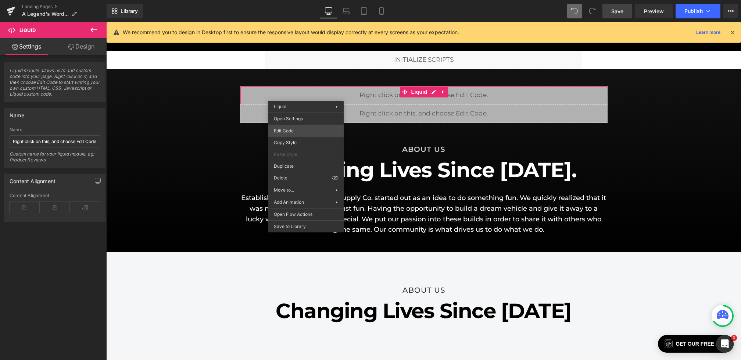
click at [289, 0] on div "Liquid You are previewing how the will restyle your page. You can not edit Elem…" at bounding box center [370, 0] width 741 height 0
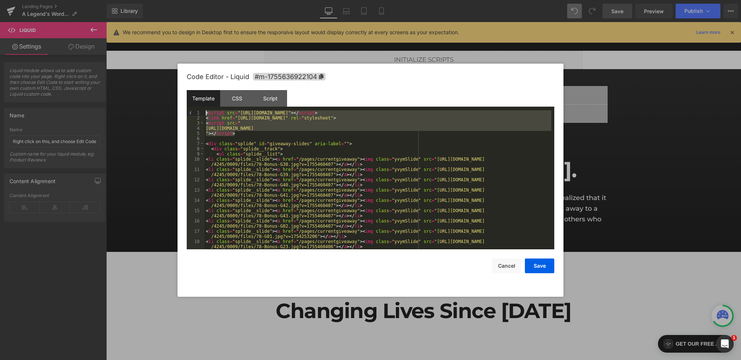
drag, startPoint x: 253, startPoint y: 135, endPoint x: 187, endPoint y: 103, distance: 73.2
click at [187, 103] on div "Template CSS Script Data 1 2 3 4 5 6 7 8 9 10 11 12 13 14 15 16 17 18 19 < scri…" at bounding box center [371, 169] width 368 height 159
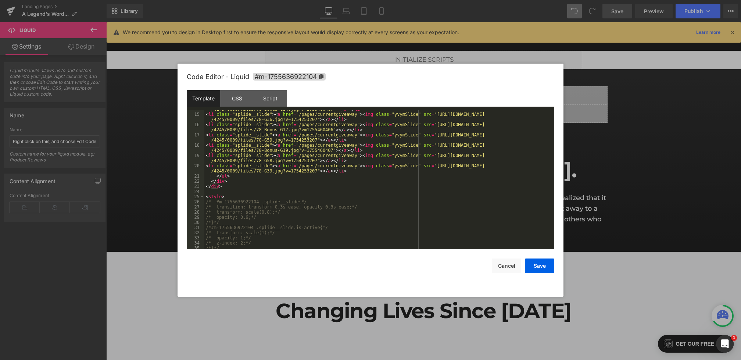
scroll to position [134, 0]
click at [533, 266] on button "Save" at bounding box center [539, 265] width 29 height 15
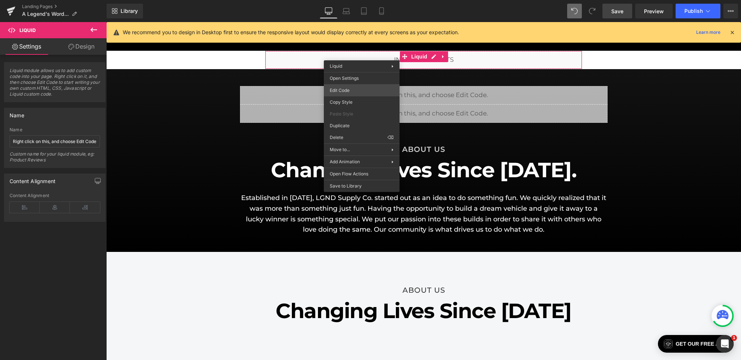
click at [338, 0] on div "Liquid You are previewing how the will restyle your page. You can not edit Elem…" at bounding box center [370, 0] width 741 height 0
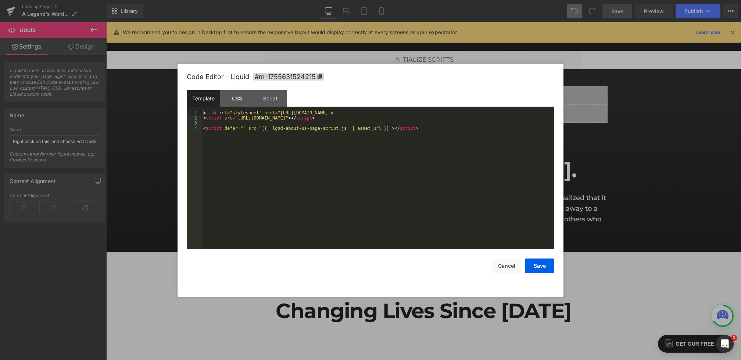
click at [296, 142] on div "< link rel = "stylesheet" href = "https://cdn.jsdelivr.net/npm/swiper@11/swiper…" at bounding box center [378, 184] width 353 height 149
click at [442, 120] on div "< link rel = "stylesheet" href = "https://cdn.jsdelivr.net/npm/swiper@11/swiper…" at bounding box center [378, 184] width 353 height 149
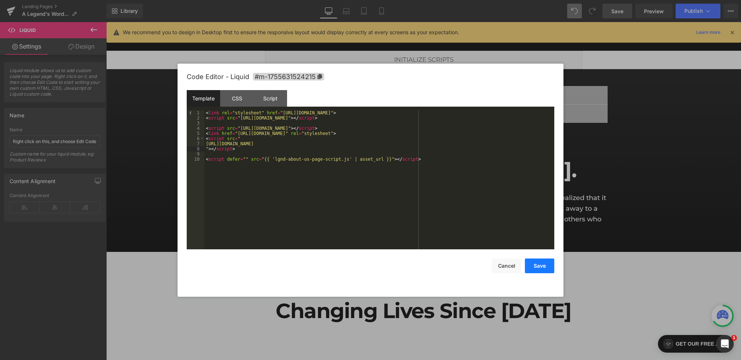
click at [541, 266] on button "Save" at bounding box center [539, 265] width 29 height 15
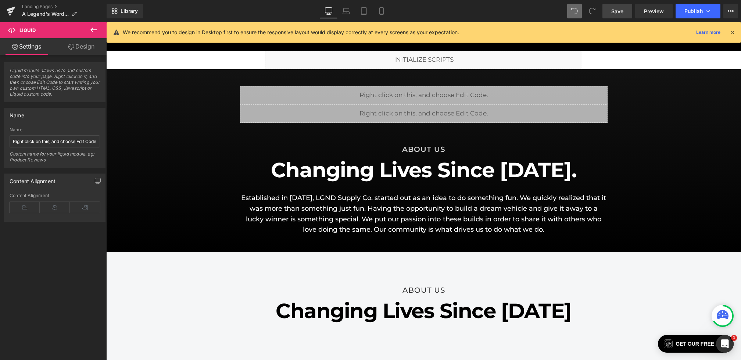
click at [616, 15] on link "Save" at bounding box center [618, 11] width 30 height 15
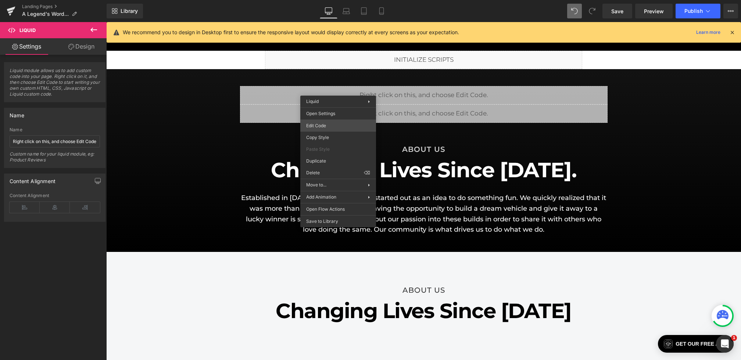
click at [322, 0] on div "Liquid You are previewing how the will restyle your page. You can not edit Elem…" at bounding box center [370, 0] width 741 height 0
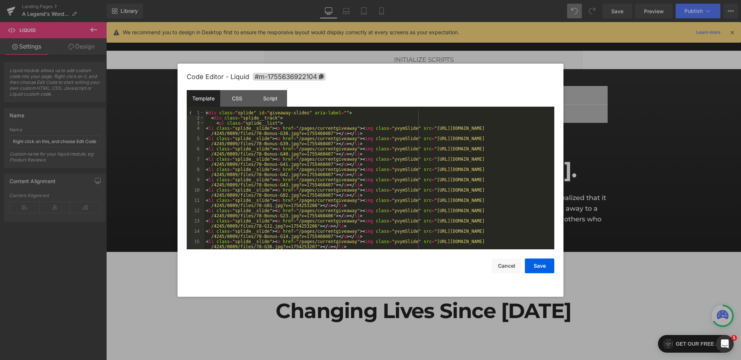
scroll to position [0, 0]
click at [506, 267] on button "Cancel" at bounding box center [506, 265] width 29 height 15
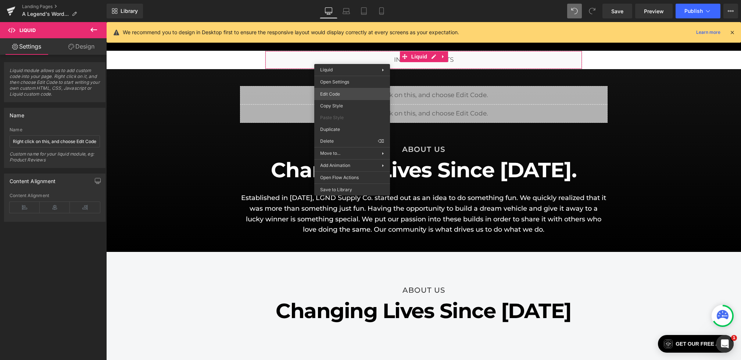
click at [339, 0] on div "Liquid You are previewing how the will restyle your page. You can not edit Elem…" at bounding box center [370, 0] width 741 height 0
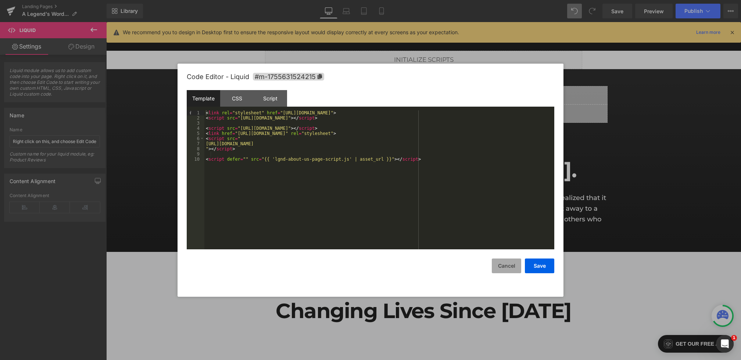
click at [508, 272] on button "Cancel" at bounding box center [506, 265] width 29 height 15
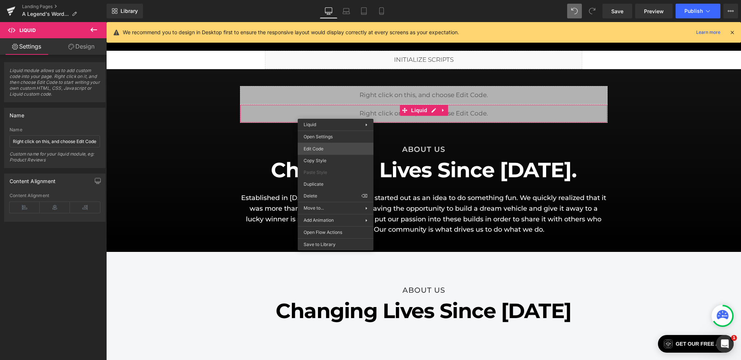
click at [318, 0] on div "Liquid You are previewing how the will restyle your page. You can not edit Elem…" at bounding box center [370, 0] width 741 height 0
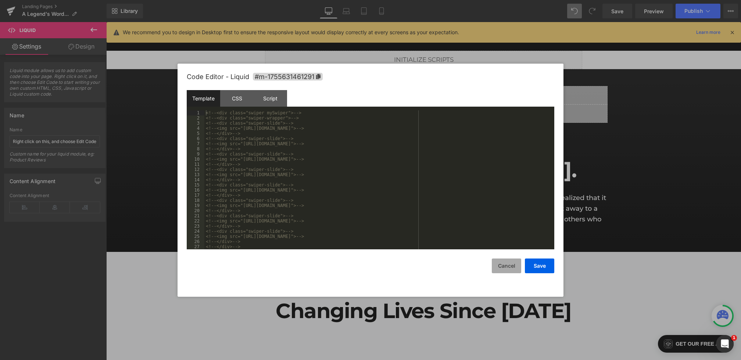
click at [506, 264] on button "Cancel" at bounding box center [506, 265] width 29 height 15
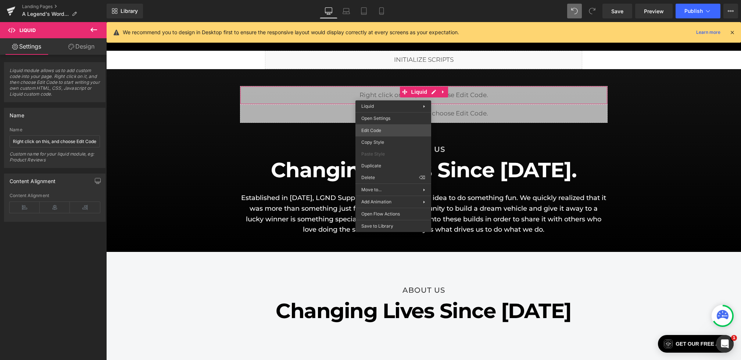
click at [379, 0] on div "Liquid You are previewing how the will restyle your page. You can not edit Elem…" at bounding box center [370, 0] width 741 height 0
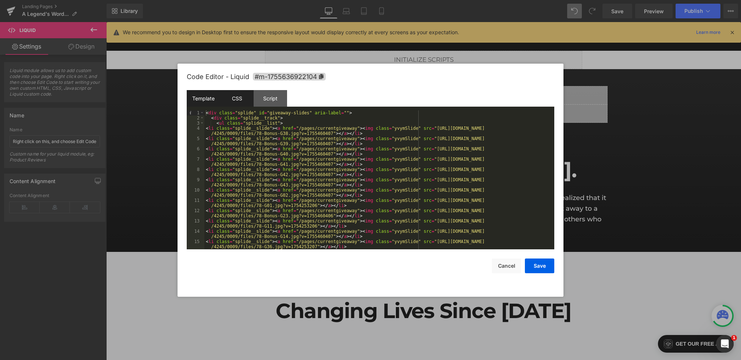
click at [238, 101] on div "CSS" at bounding box center [236, 98] width 33 height 17
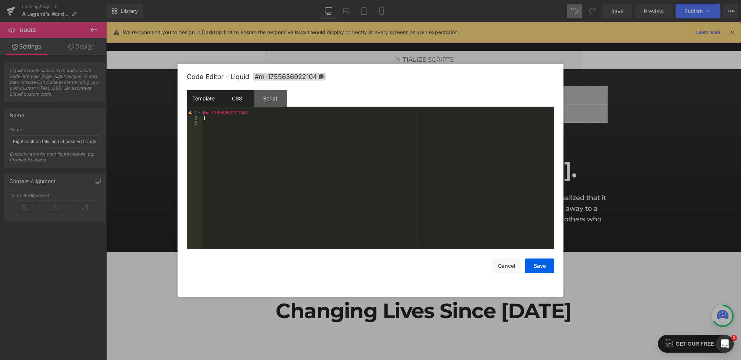
click at [210, 100] on div "Template" at bounding box center [203, 98] width 33 height 17
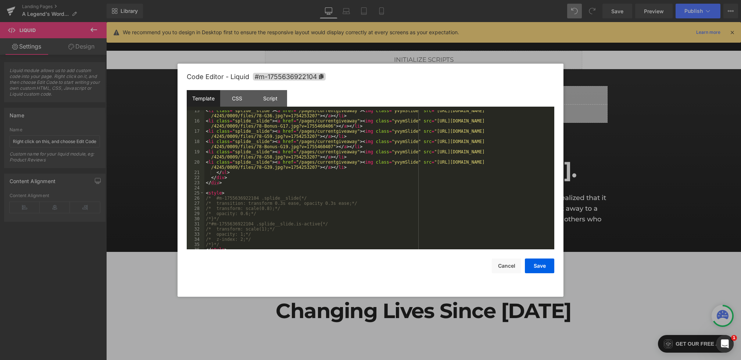
scroll to position [134, 0]
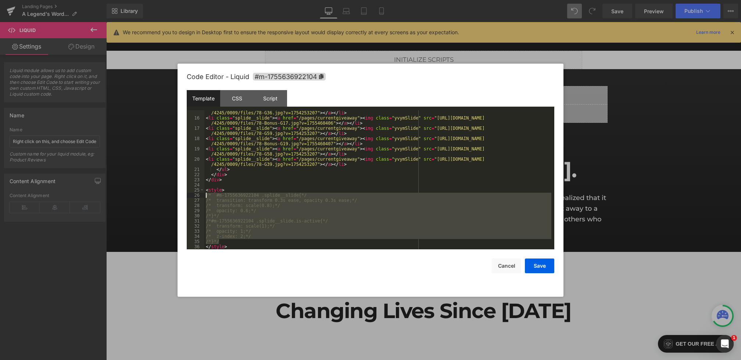
drag, startPoint x: 247, startPoint y: 240, endPoint x: 158, endPoint y: 196, distance: 99.6
click at [158, 196] on body "Liquid You are previewing how the will restyle your page. You can not edit Elem…" at bounding box center [370, 180] width 741 height 360
click at [538, 271] on button "Save" at bounding box center [539, 265] width 29 height 15
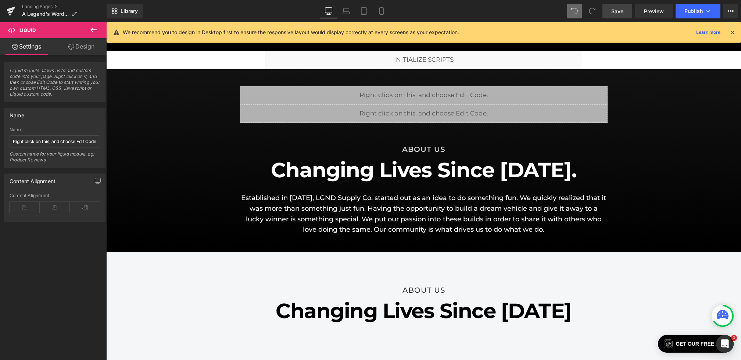
click at [620, 12] on span "Save" at bounding box center [617, 11] width 12 height 8
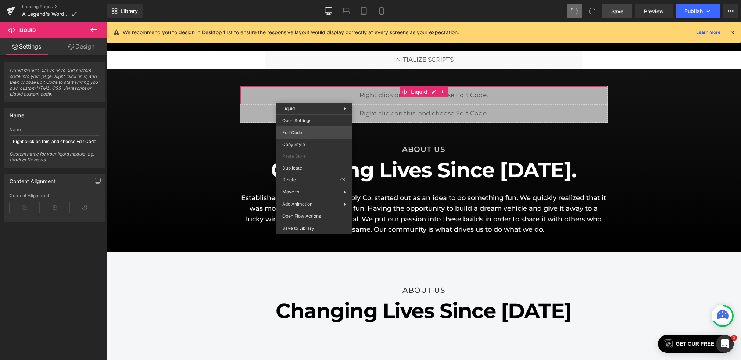
click at [295, 0] on div "Liquid You are previewing how the will restyle your page. You can not edit Elem…" at bounding box center [370, 0] width 741 height 0
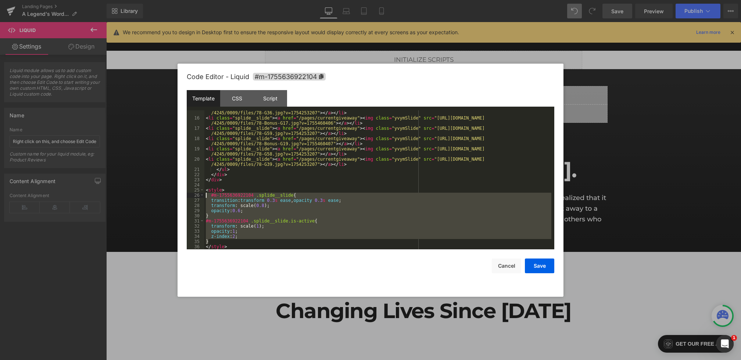
drag, startPoint x: 232, startPoint y: 241, endPoint x: 183, endPoint y: 196, distance: 66.6
click at [183, 196] on div "Code Editor - Liquid #m-1755636922104 Template CSS Script Data 15 16 17 18 19 2…" at bounding box center [371, 180] width 386 height 233
click at [548, 267] on button "Save" at bounding box center [539, 265] width 29 height 15
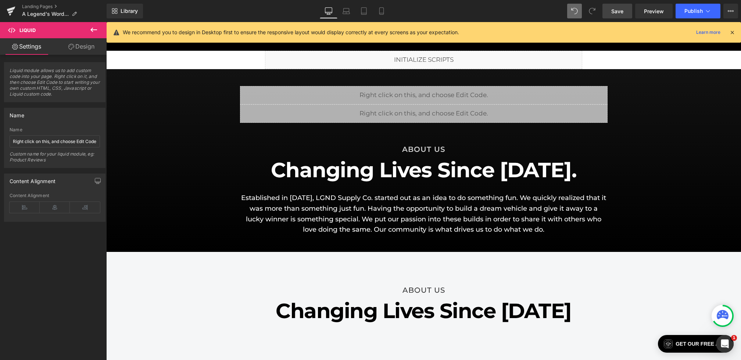
click at [625, 11] on link "Save" at bounding box center [618, 11] width 30 height 15
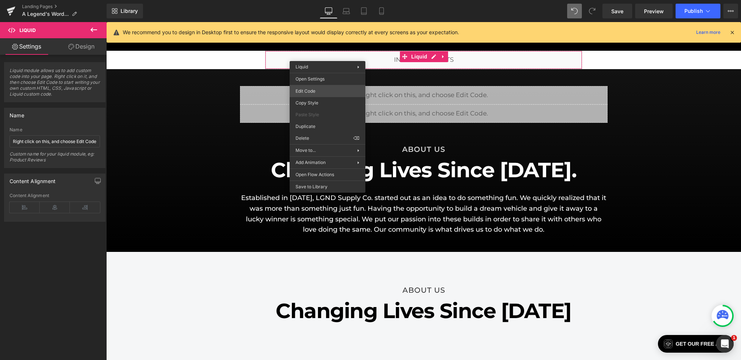
click at [307, 0] on div "Liquid You are previewing how the will restyle your page. You can not edit Elem…" at bounding box center [370, 0] width 741 height 0
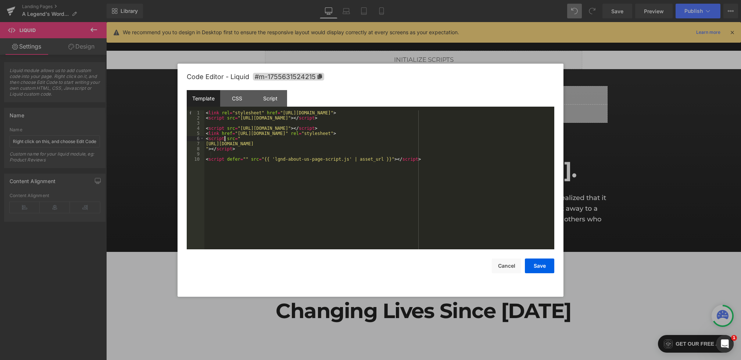
click at [224, 138] on div "< link rel = "stylesheet" href = "https://cdn.jsdelivr.net/npm/swiper@11/swiper…" at bounding box center [379, 184] width 350 height 149
click at [539, 262] on button "Save" at bounding box center [539, 265] width 29 height 15
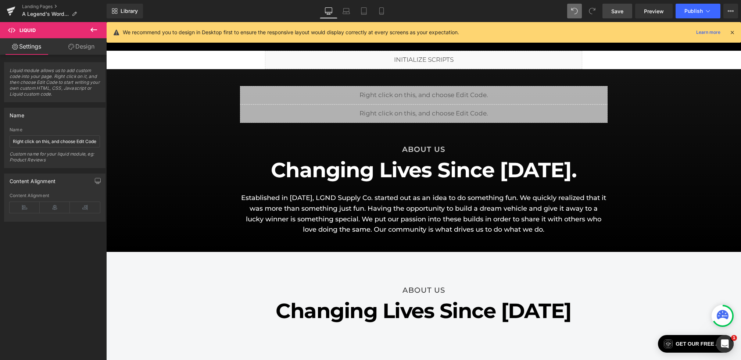
click at [619, 14] on span "Save" at bounding box center [617, 11] width 12 height 8
